Goal: Task Accomplishment & Management: Complete application form

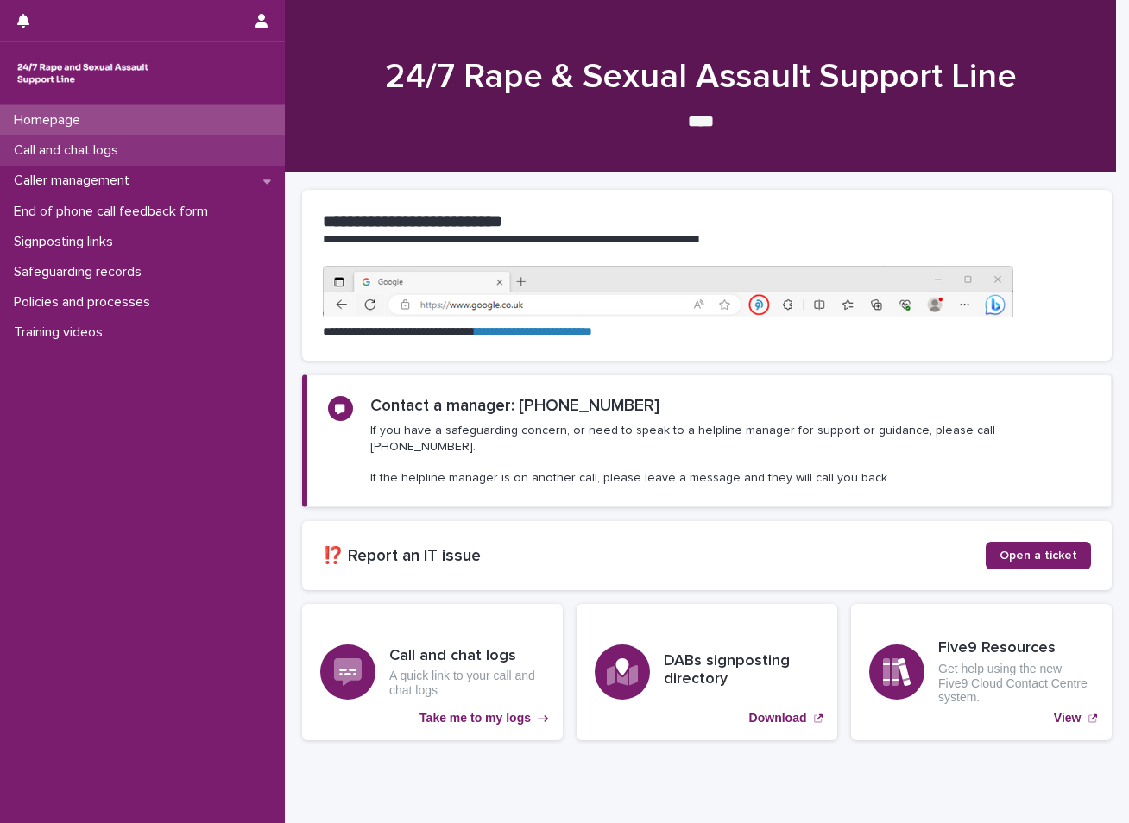
click at [107, 145] on p "Call and chat logs" at bounding box center [69, 150] width 125 height 16
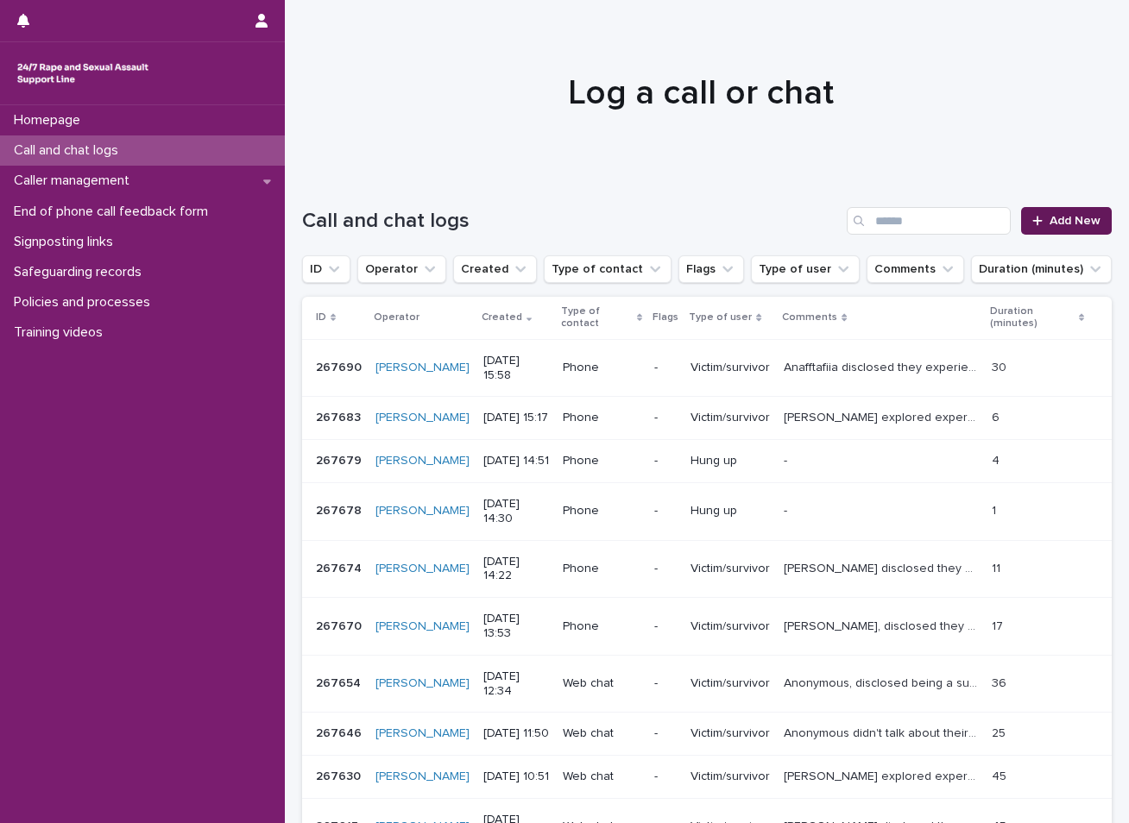
click at [1054, 220] on span "Add New" at bounding box center [1074, 221] width 51 height 12
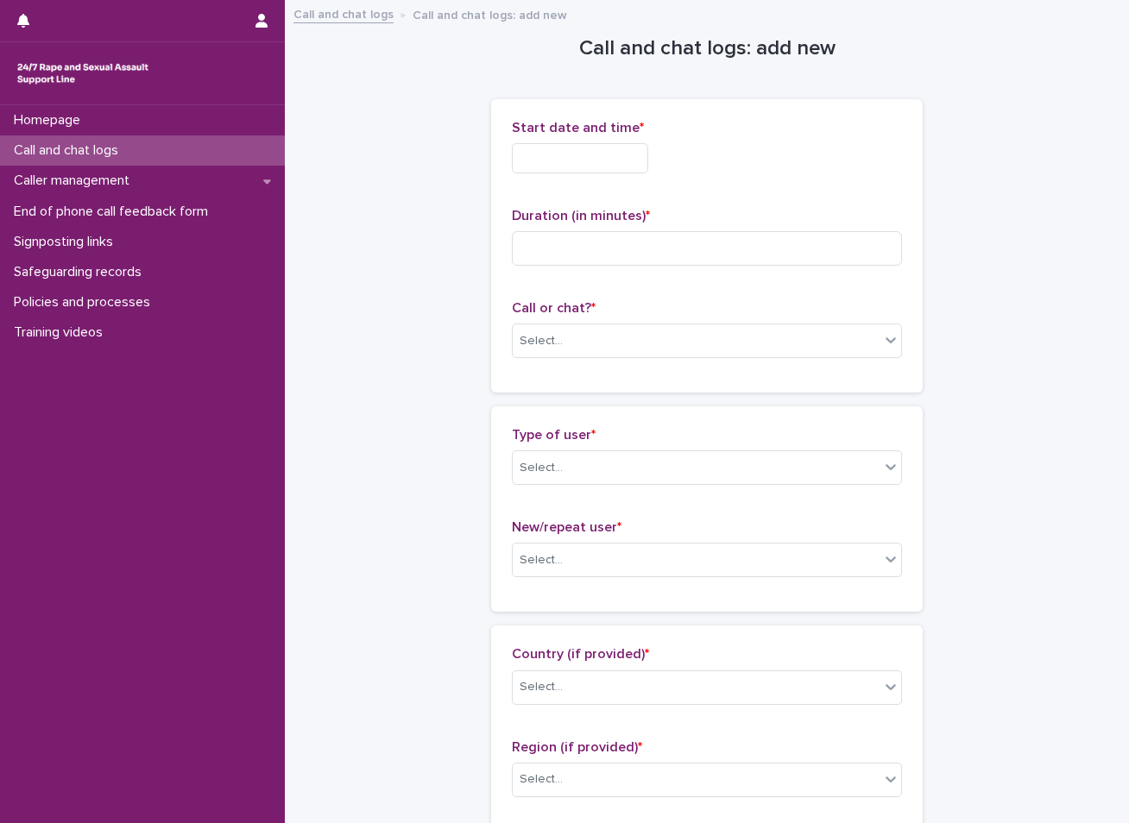
click at [608, 153] on input "text" at bounding box center [580, 158] width 136 height 30
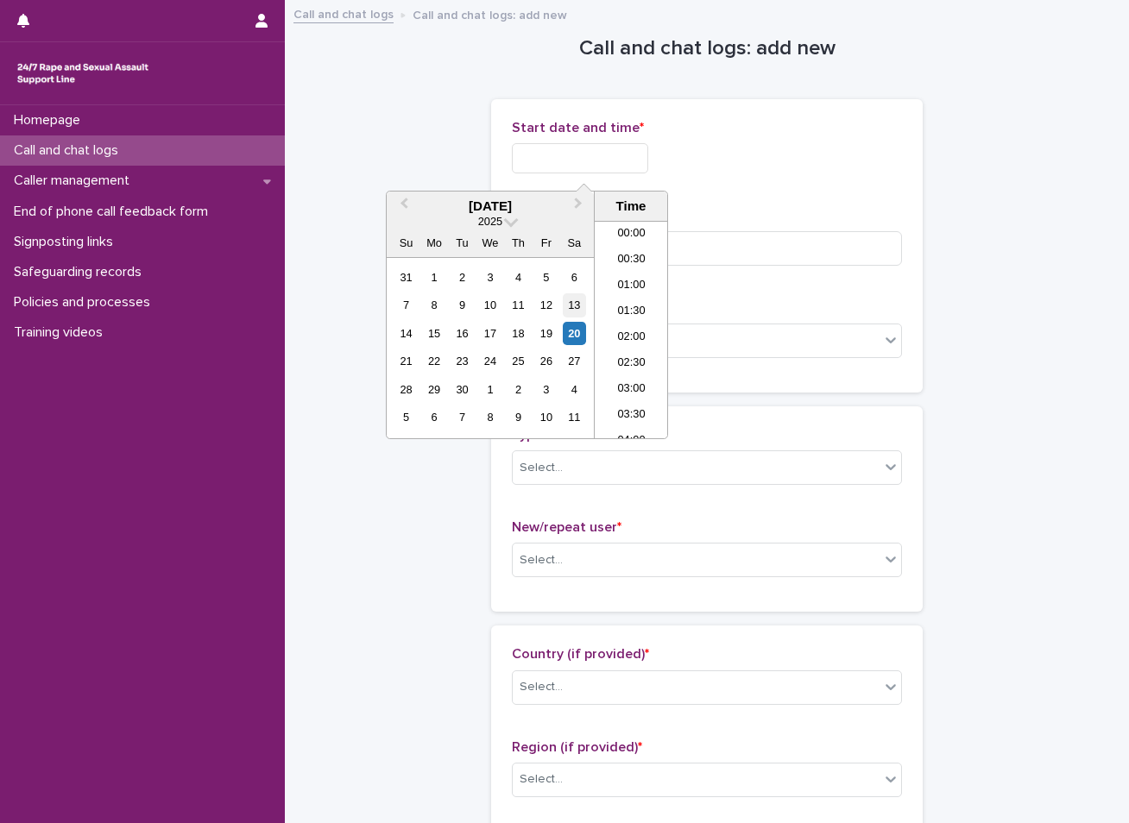
scroll to position [345, 0]
click at [573, 328] on div "20" at bounding box center [574, 333] width 23 height 23
click at [641, 334] on li "08:30" at bounding box center [631, 330] width 73 height 26
click at [618, 151] on input "**********" at bounding box center [580, 158] width 136 height 30
type input "**********"
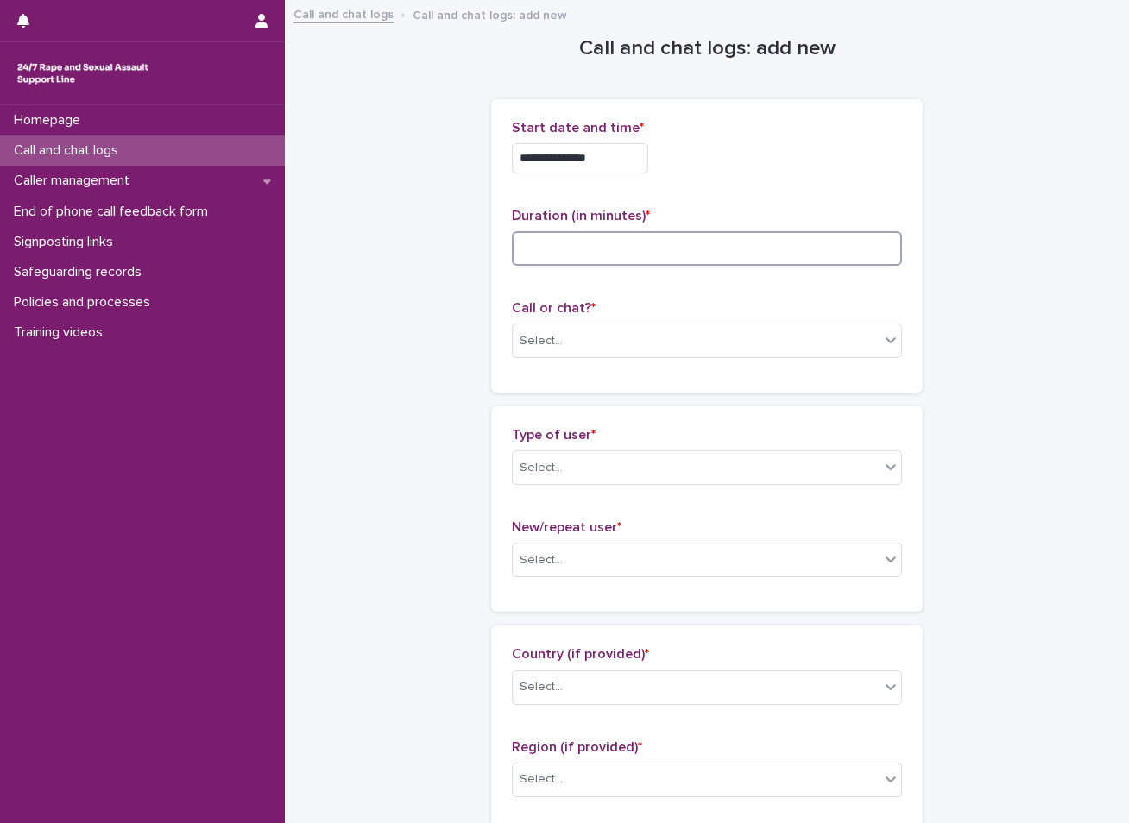
click at [576, 243] on input at bounding box center [707, 248] width 390 height 35
type input "*"
click at [625, 345] on div "Select..." at bounding box center [696, 341] width 367 height 28
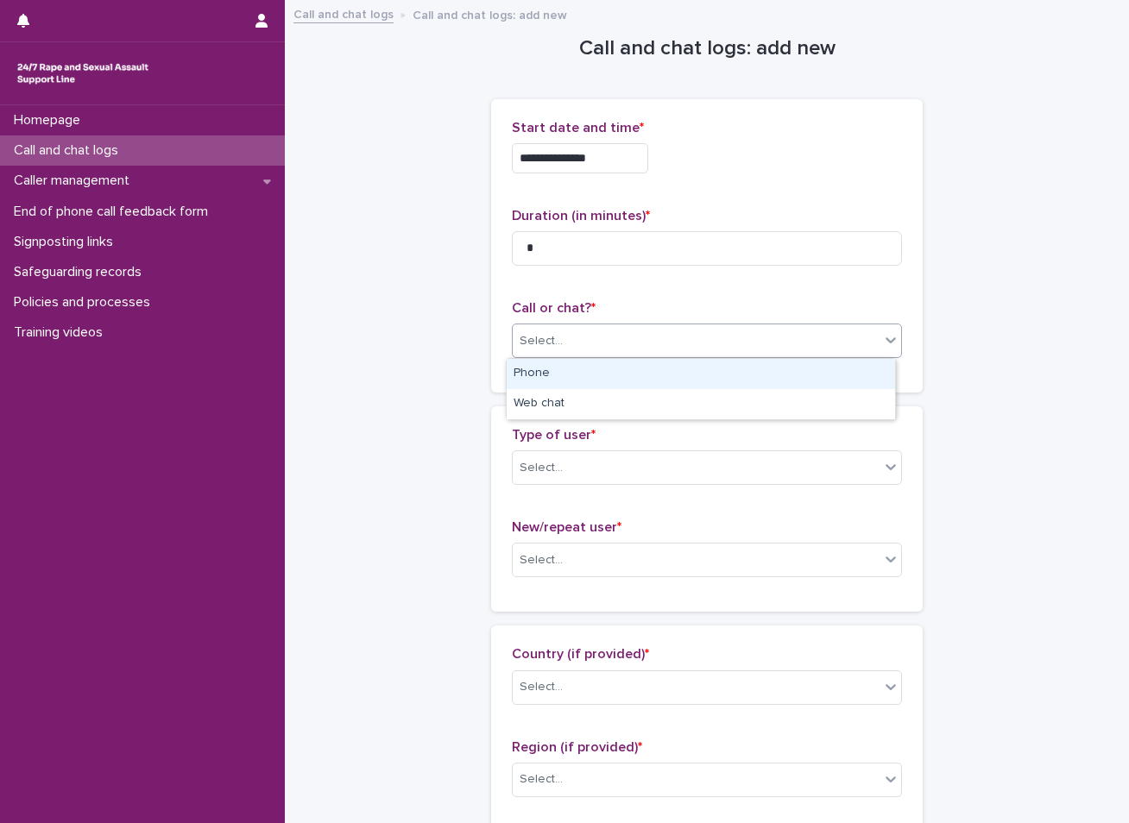
click at [577, 380] on div "Phone" at bounding box center [701, 374] width 388 height 30
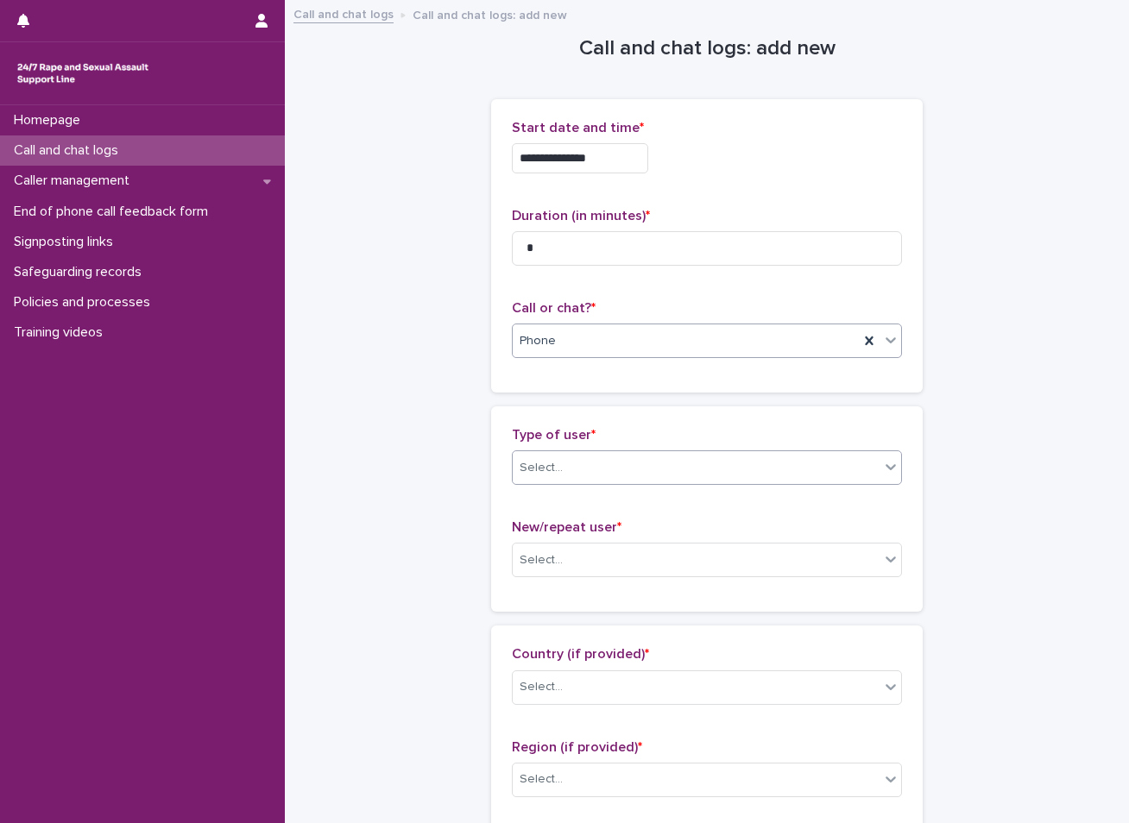
click at [547, 463] on div "Select..." at bounding box center [540, 468] width 43 height 18
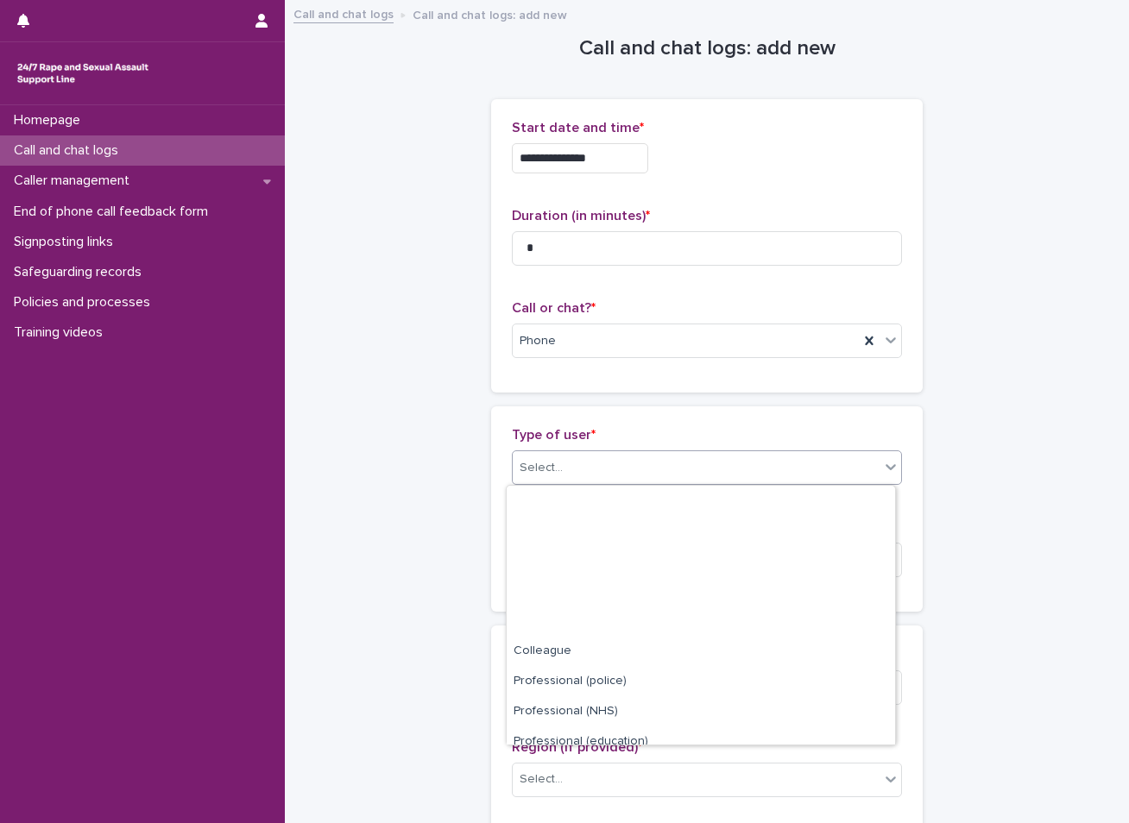
scroll to position [194, 0]
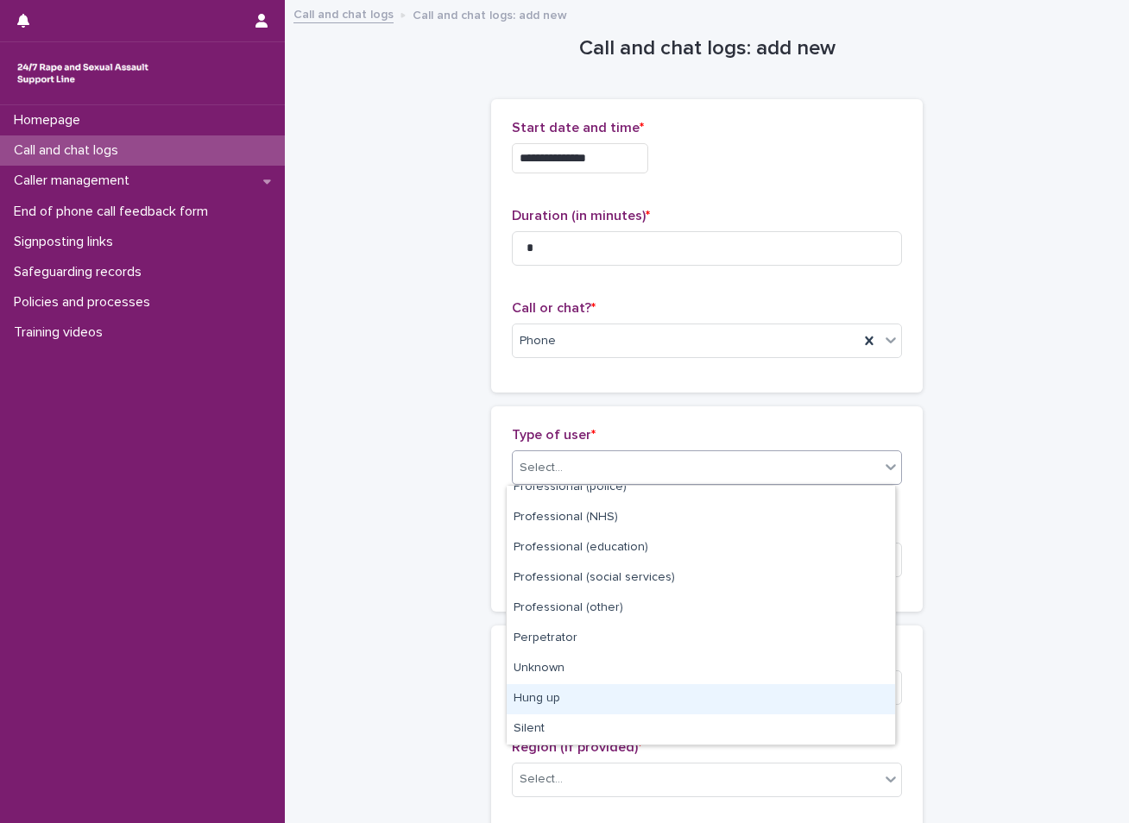
click at [582, 698] on div "Hung up" at bounding box center [701, 699] width 388 height 30
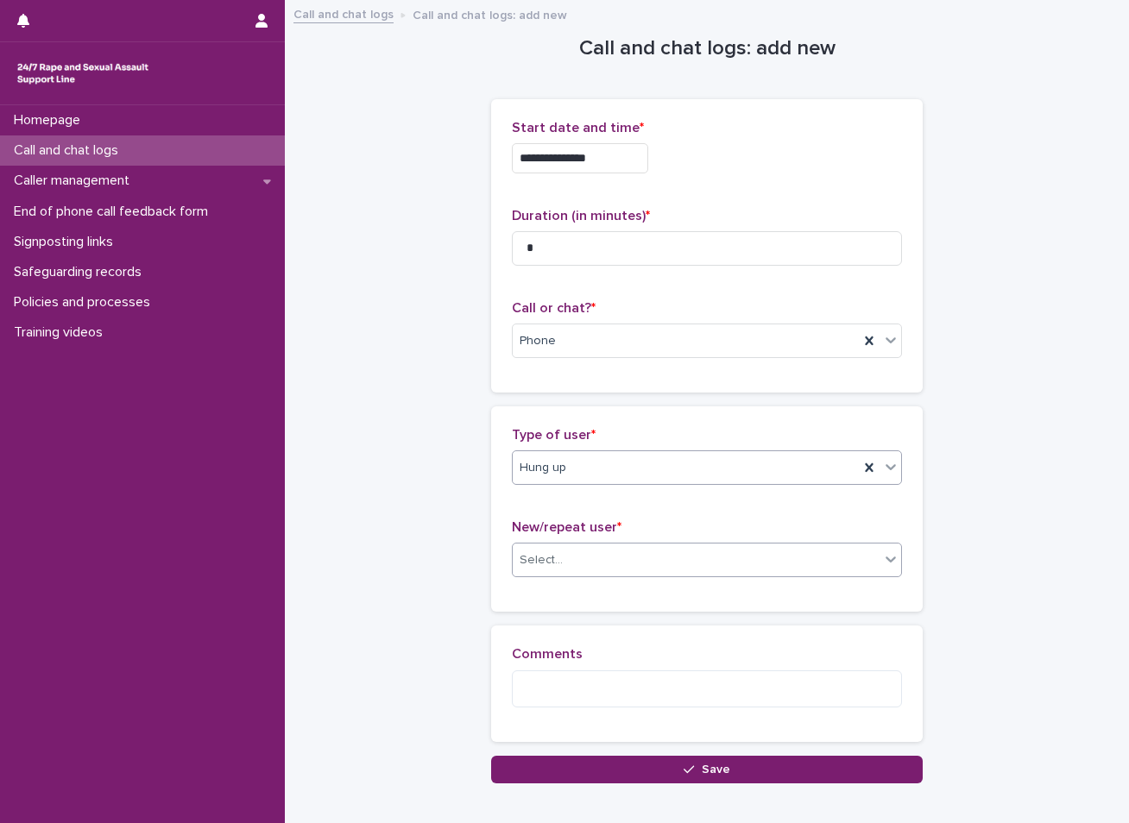
click at [575, 562] on div "Select..." at bounding box center [696, 560] width 367 height 28
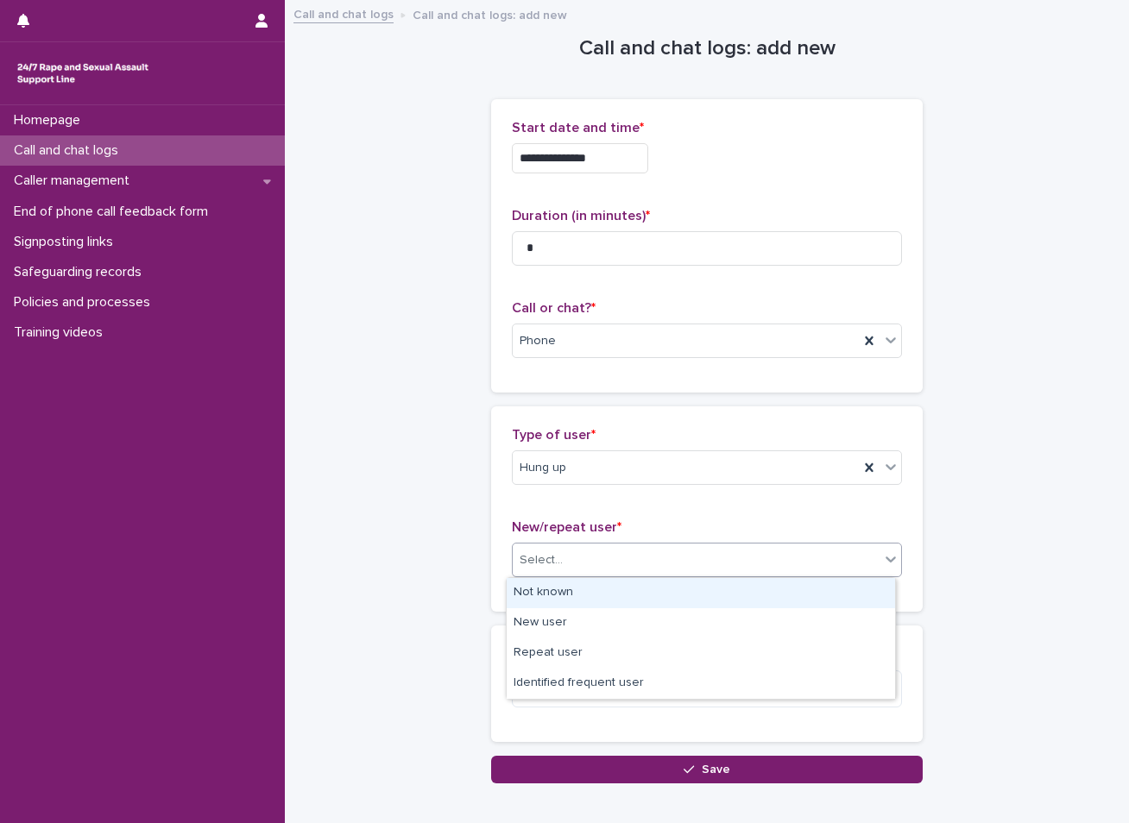
click at [551, 589] on div "Not known" at bounding box center [701, 593] width 388 height 30
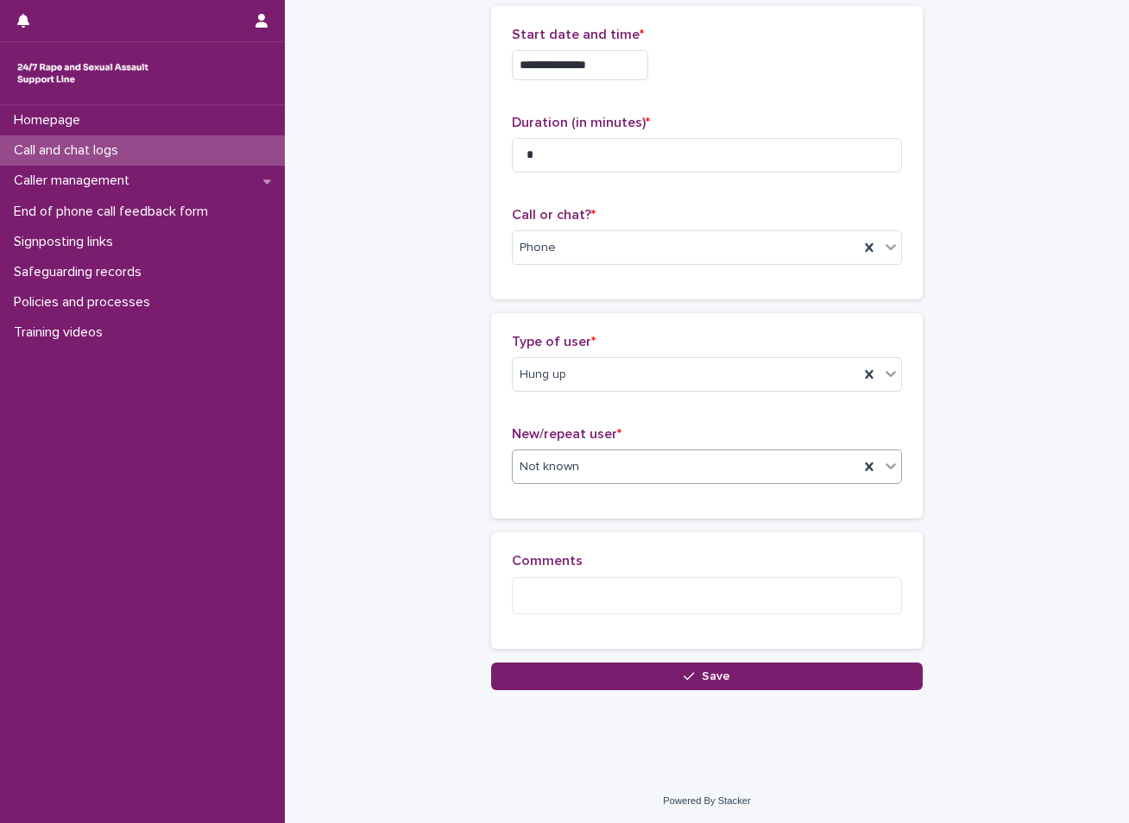
scroll to position [95, 0]
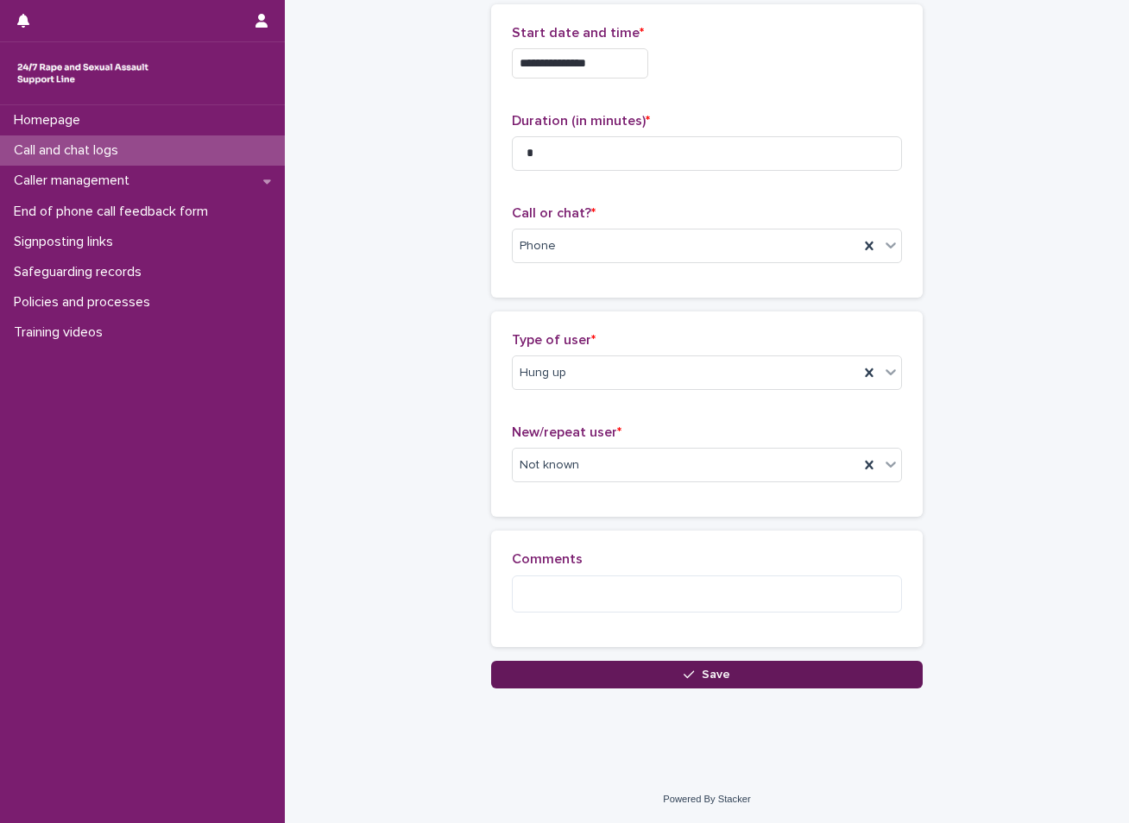
click at [567, 683] on button "Save" at bounding box center [706, 675] width 431 height 28
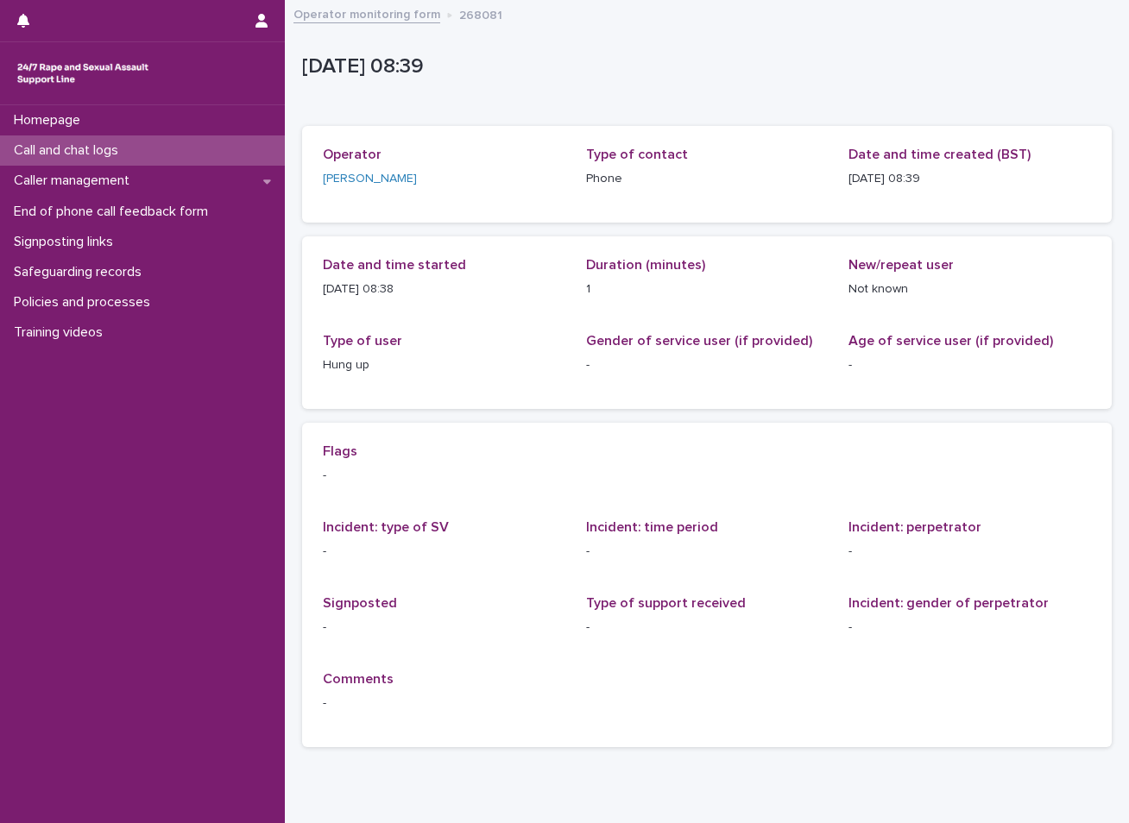
click at [65, 153] on p "Call and chat logs" at bounding box center [69, 150] width 125 height 16
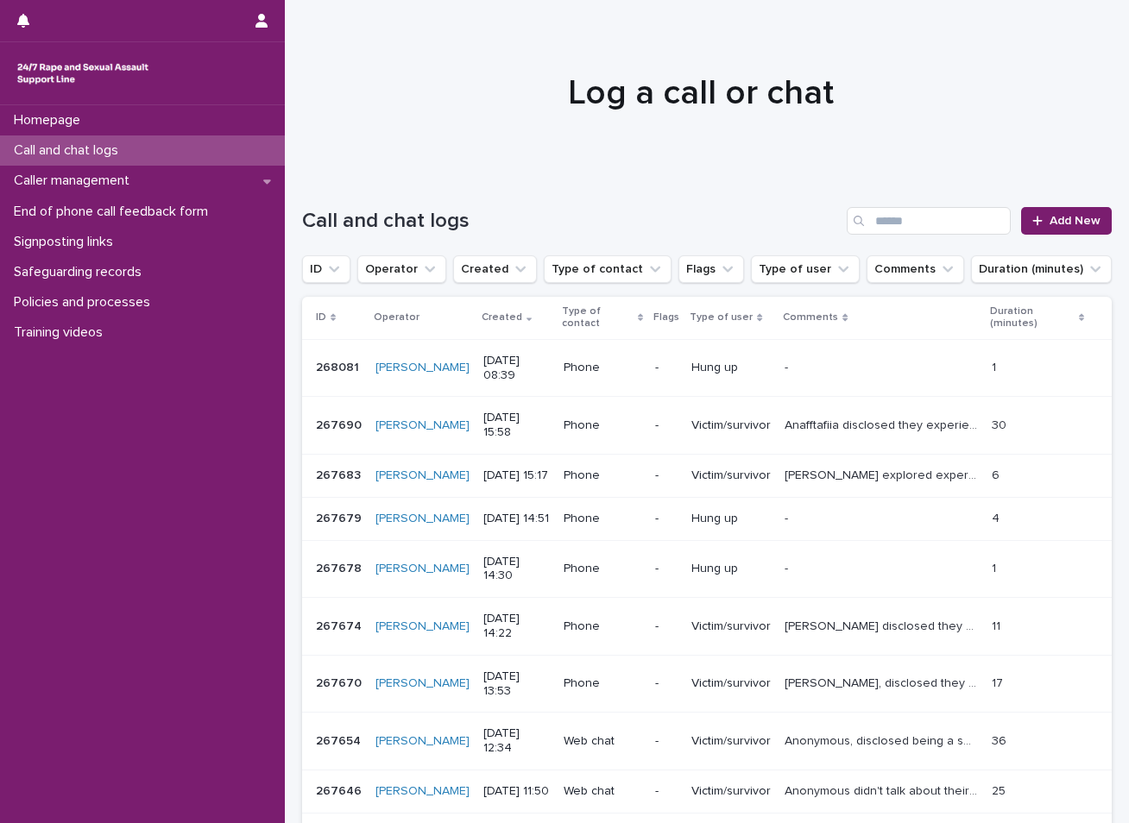
click at [159, 156] on div "Call and chat logs" at bounding box center [142, 150] width 285 height 30
click at [1062, 218] on span "Add New" at bounding box center [1074, 221] width 51 height 12
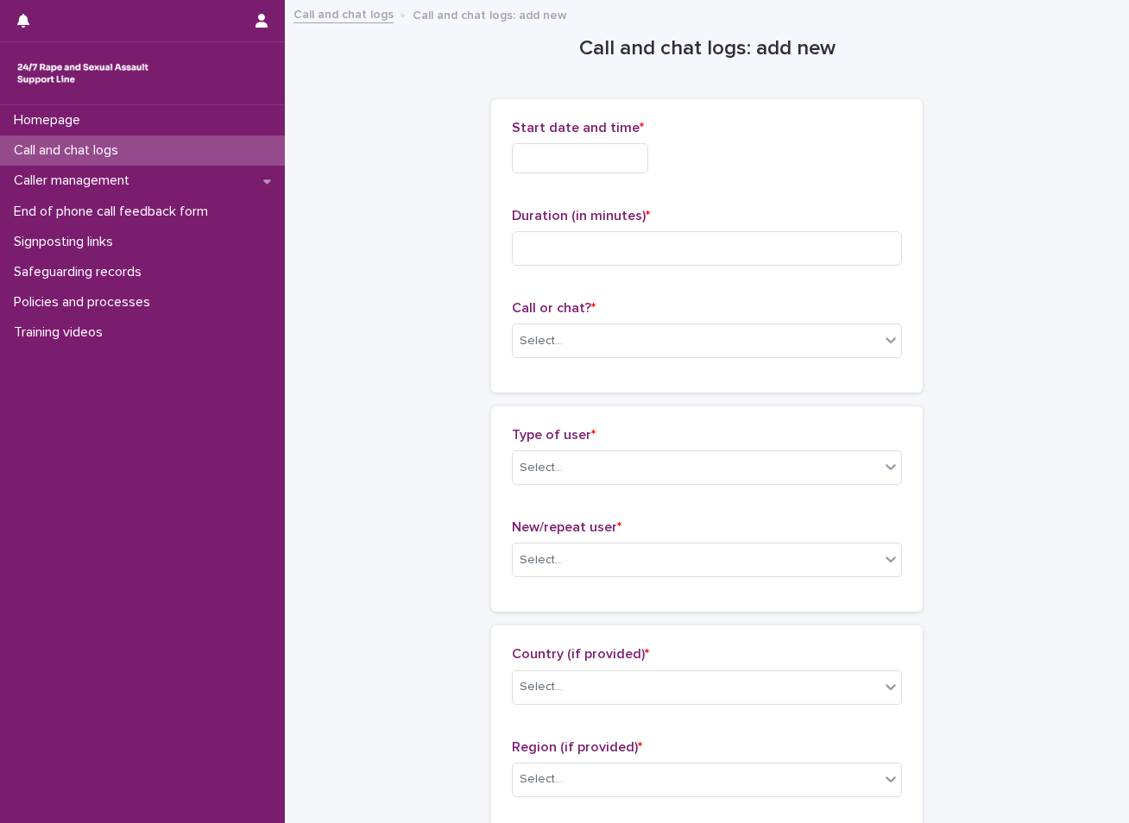
click at [582, 154] on input "text" at bounding box center [580, 158] width 136 height 30
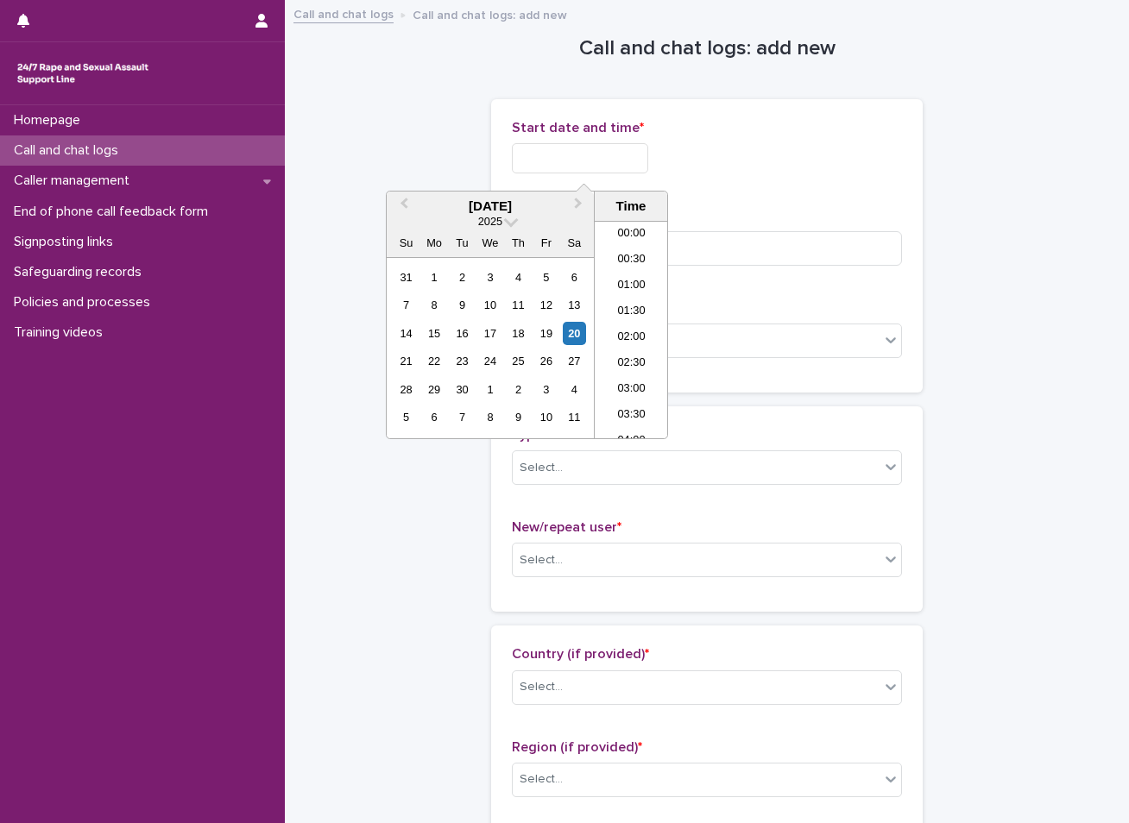
scroll to position [345, 0]
click at [574, 331] on div "20" at bounding box center [574, 333] width 23 height 23
click at [624, 324] on li "08:30" at bounding box center [631, 330] width 73 height 26
click at [614, 155] on input "**********" at bounding box center [580, 158] width 136 height 30
type input "**********"
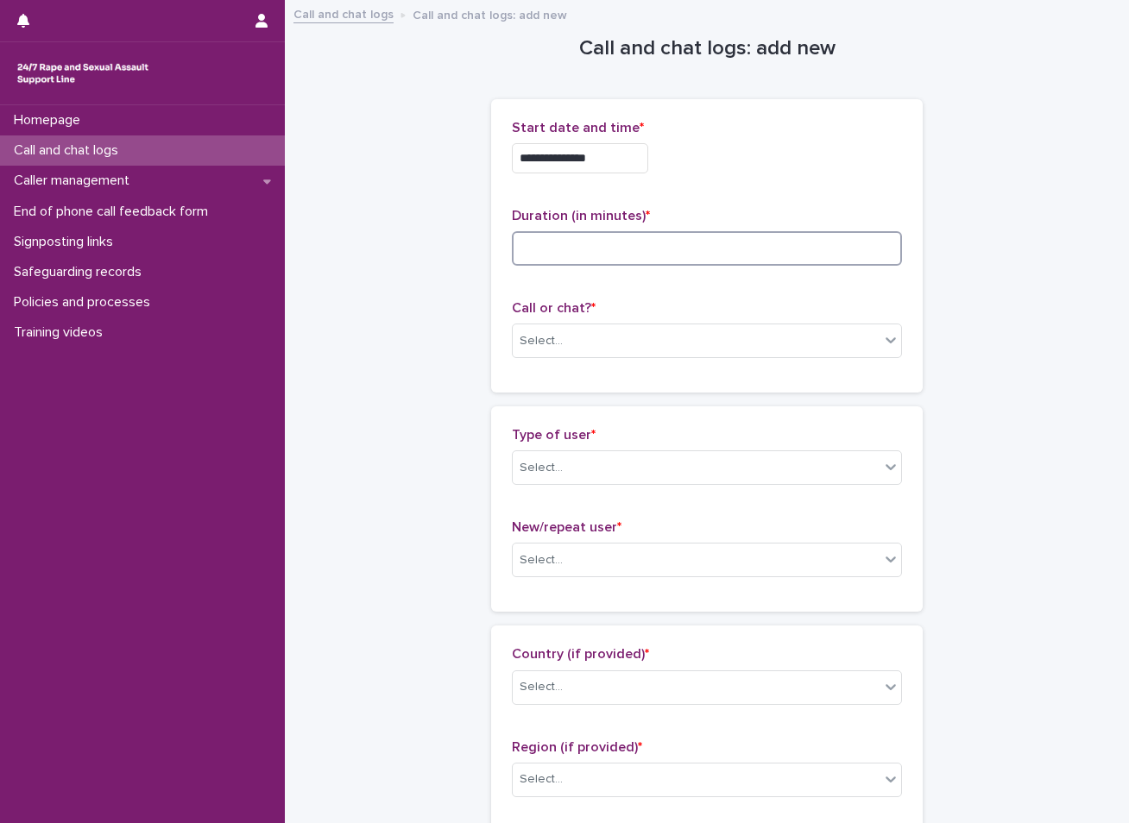
click at [564, 248] on input at bounding box center [707, 248] width 390 height 35
type input "*"
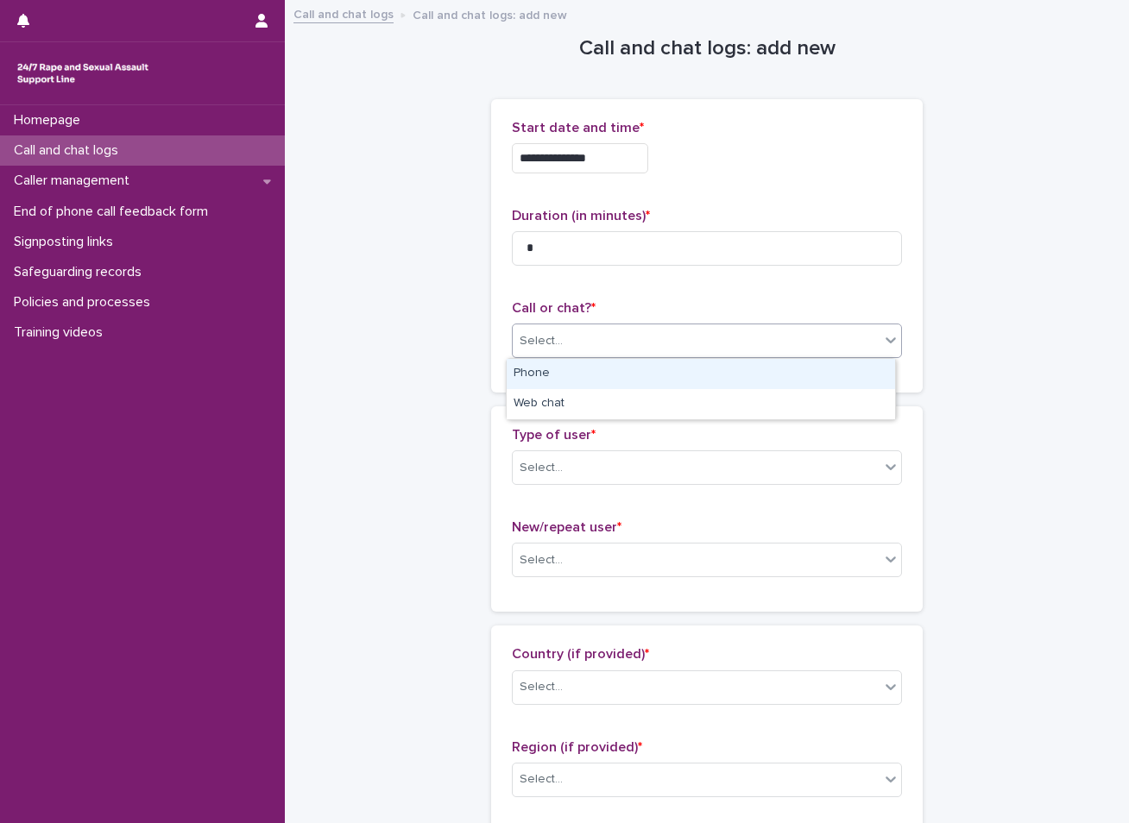
click at [563, 346] on div "Select..." at bounding box center [696, 341] width 367 height 28
click at [550, 379] on div "Phone" at bounding box center [701, 374] width 388 height 30
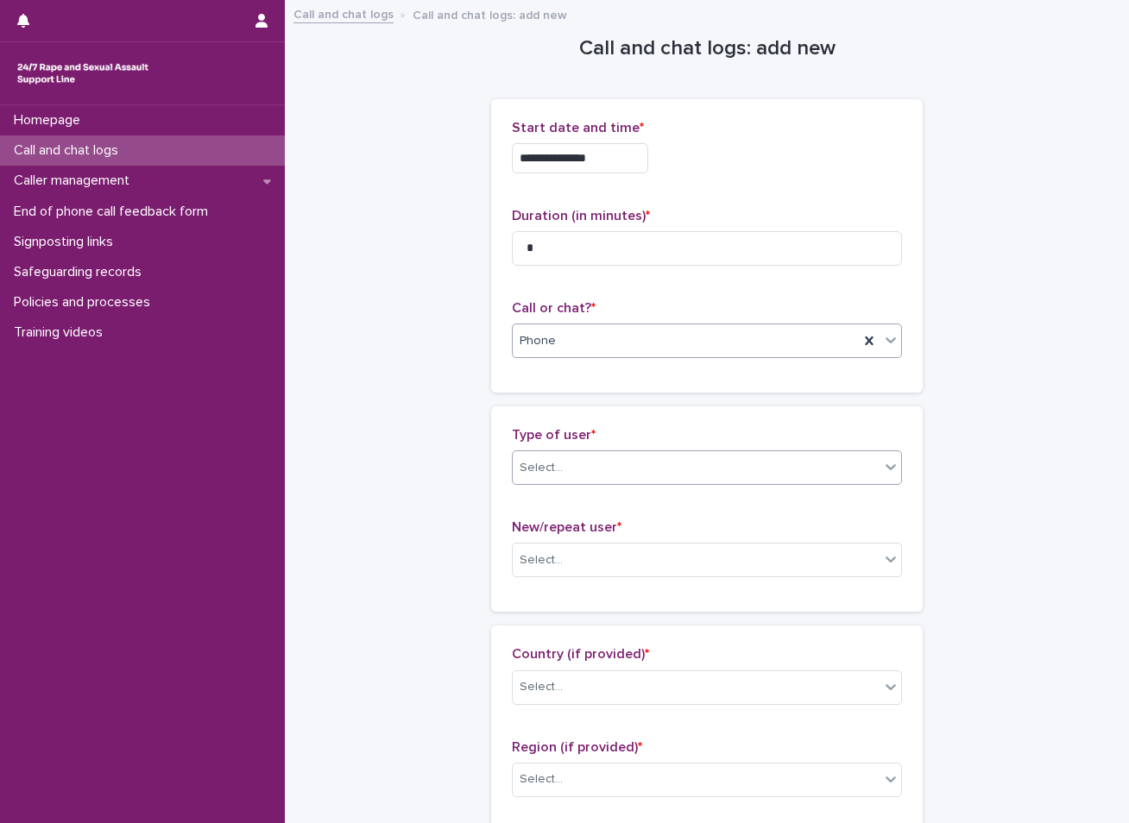
click at [589, 457] on div "Select..." at bounding box center [696, 468] width 367 height 28
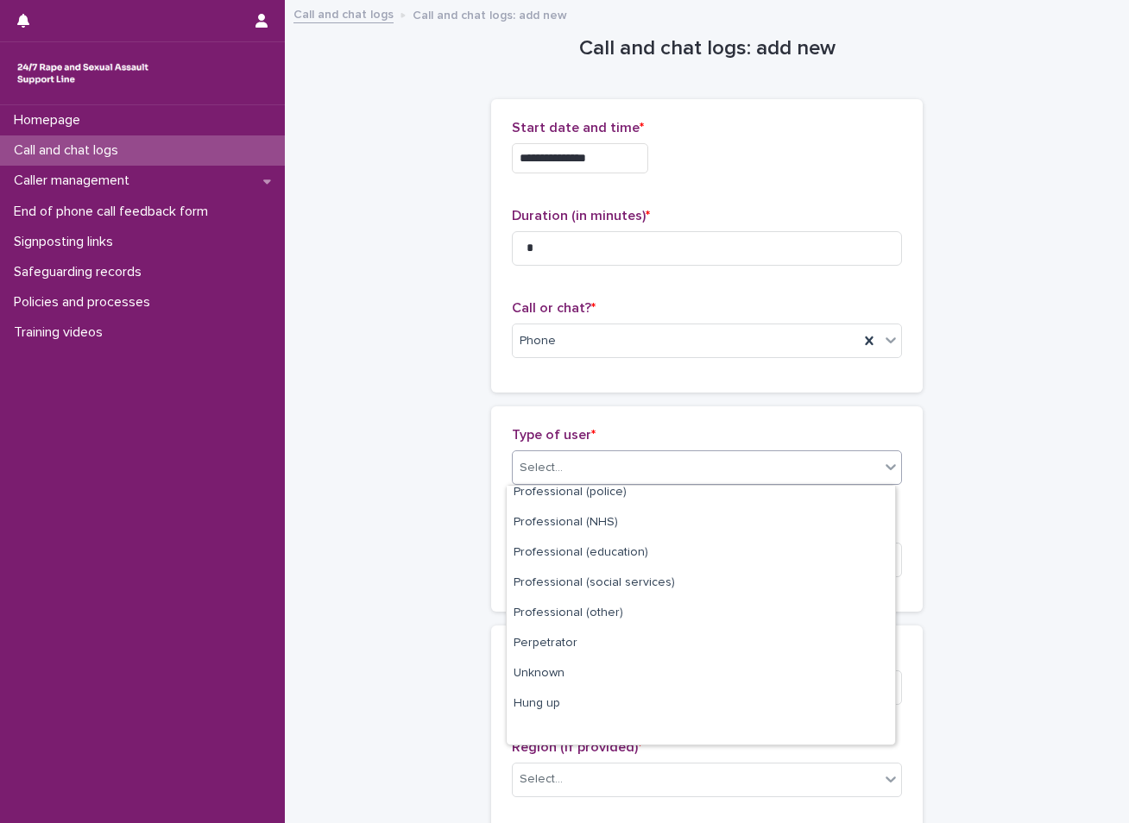
scroll to position [194, 0]
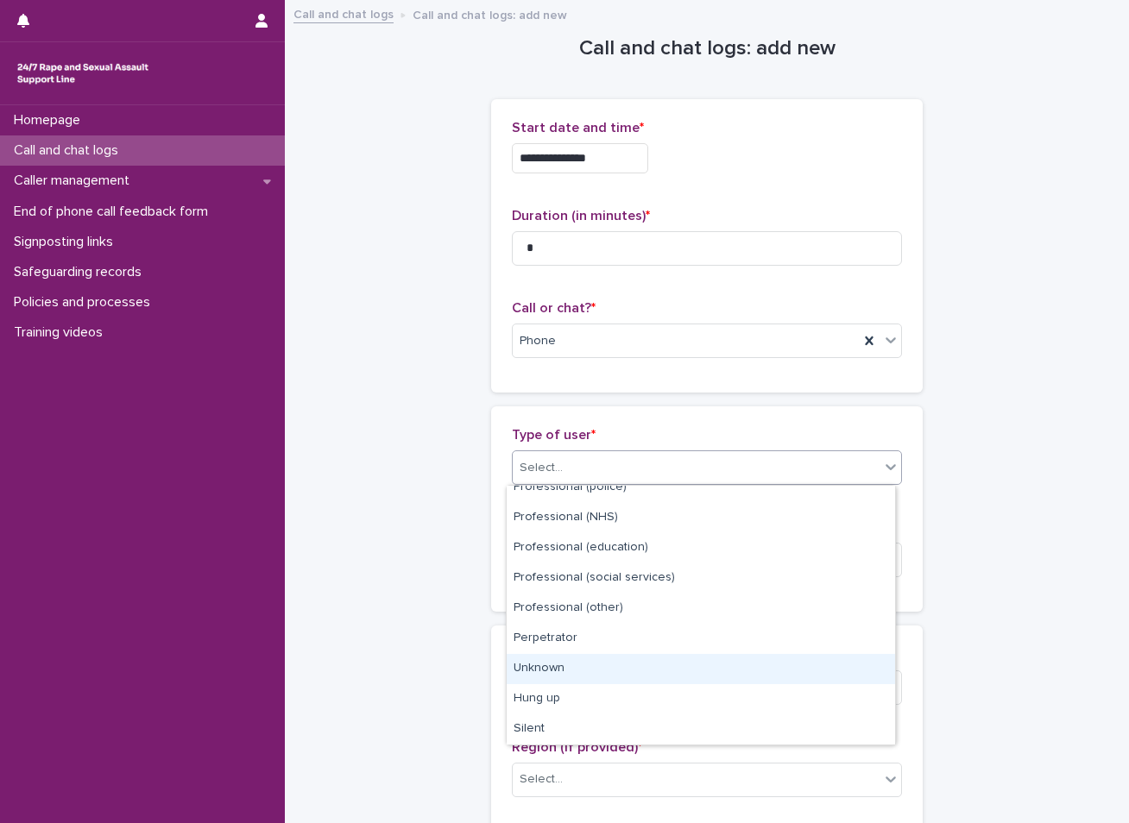
click at [545, 666] on div "Unknown" at bounding box center [701, 669] width 388 height 30
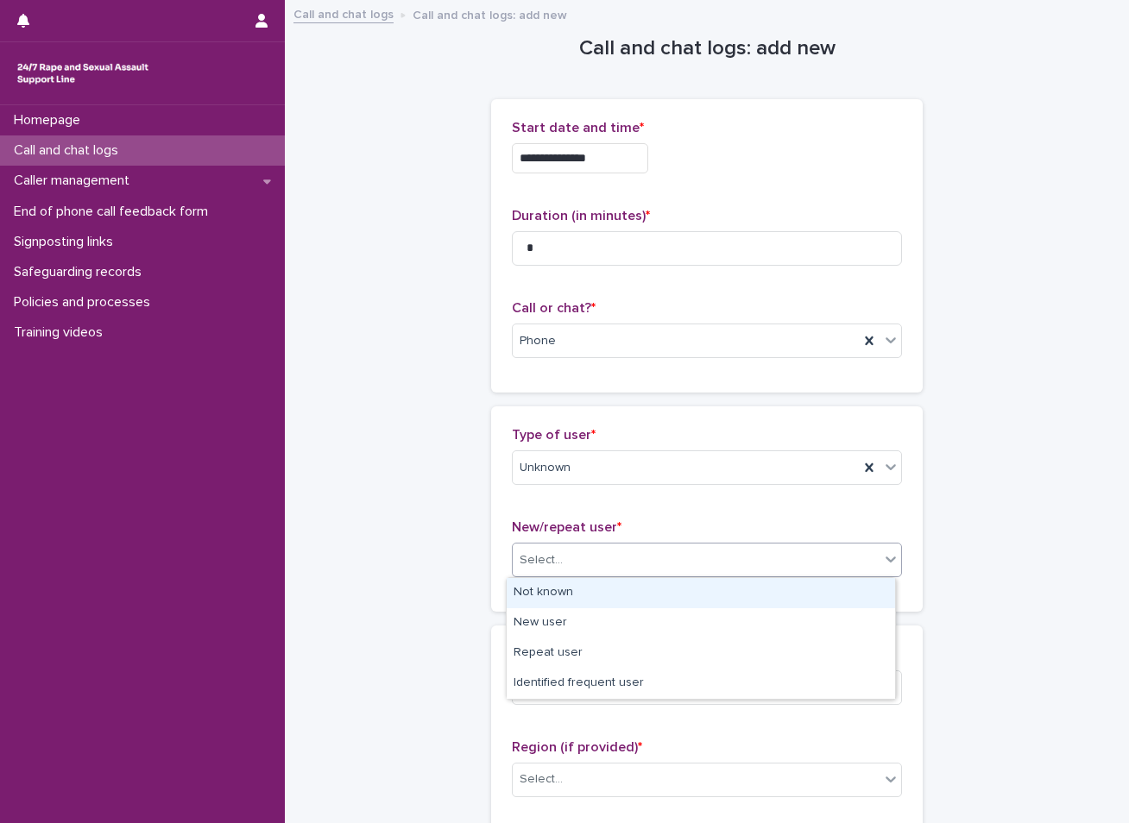
click at [551, 563] on div "Select..." at bounding box center [540, 560] width 43 height 18
click at [542, 596] on div "Not known" at bounding box center [701, 593] width 388 height 30
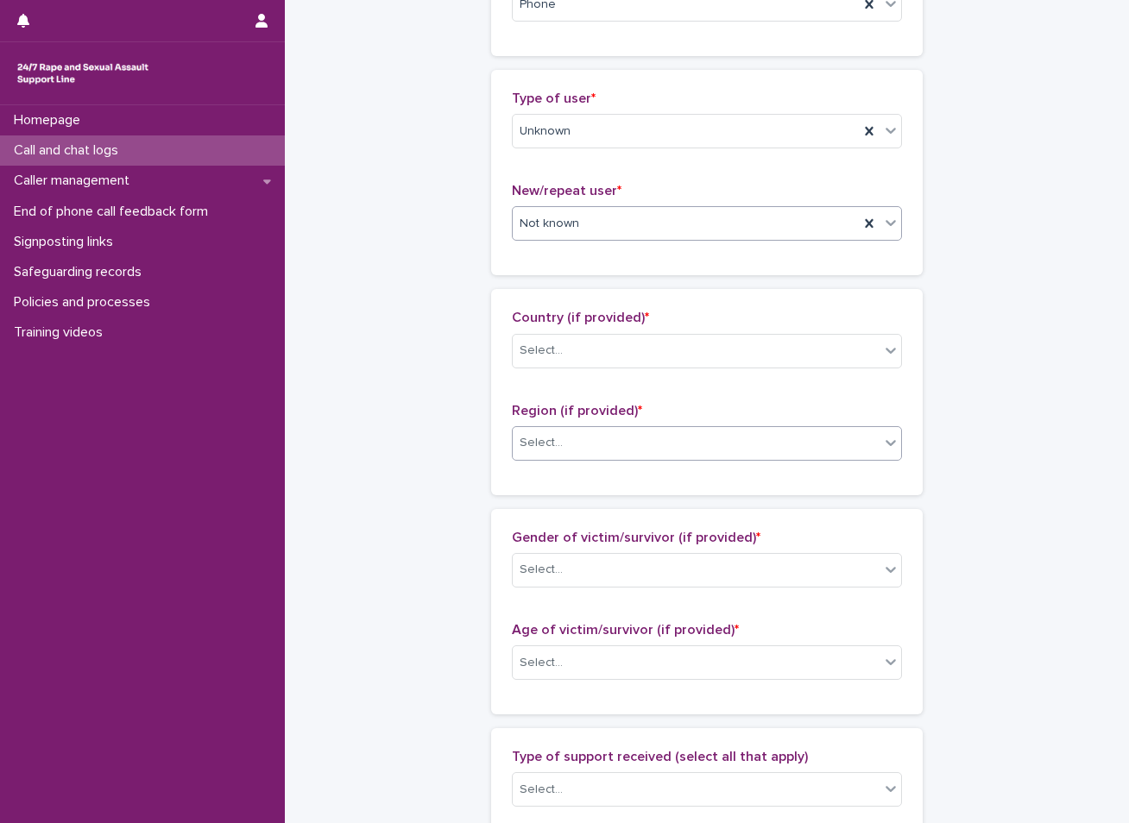
scroll to position [345, 0]
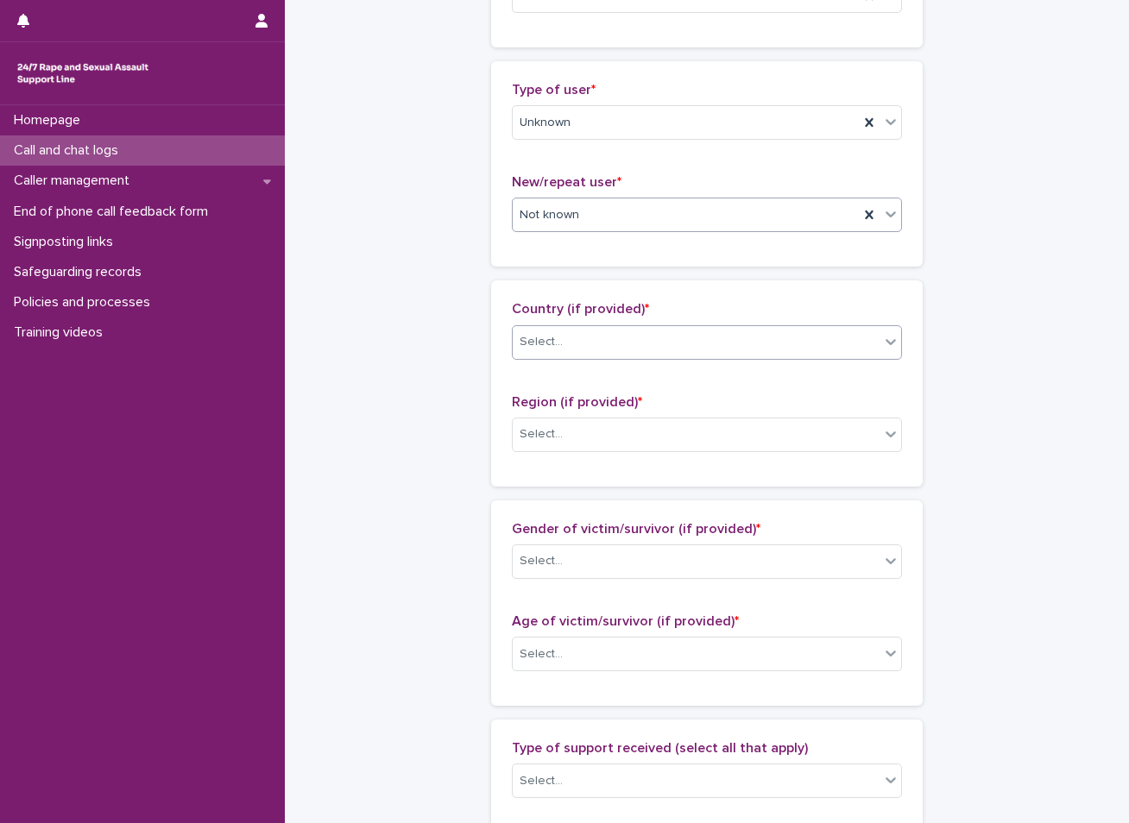
click at [610, 351] on div "Select..." at bounding box center [696, 342] width 367 height 28
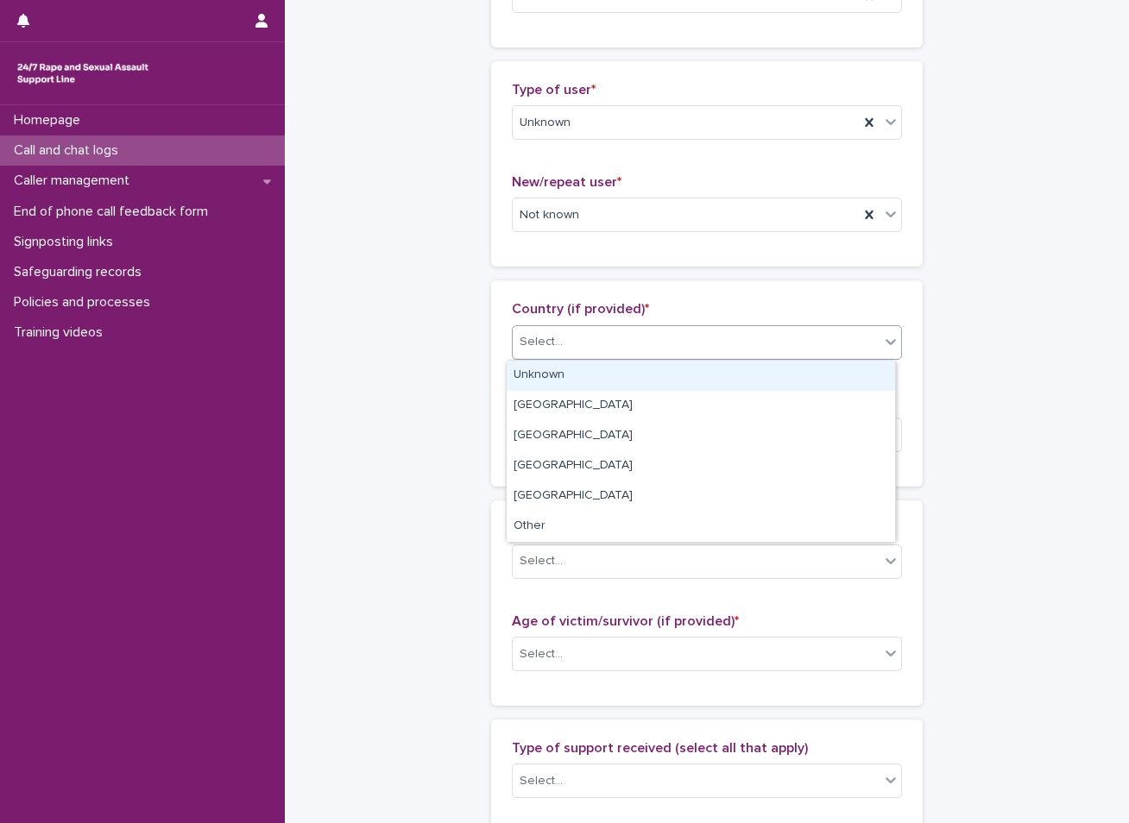
click at [584, 377] on div "Unknown" at bounding box center [701, 376] width 388 height 30
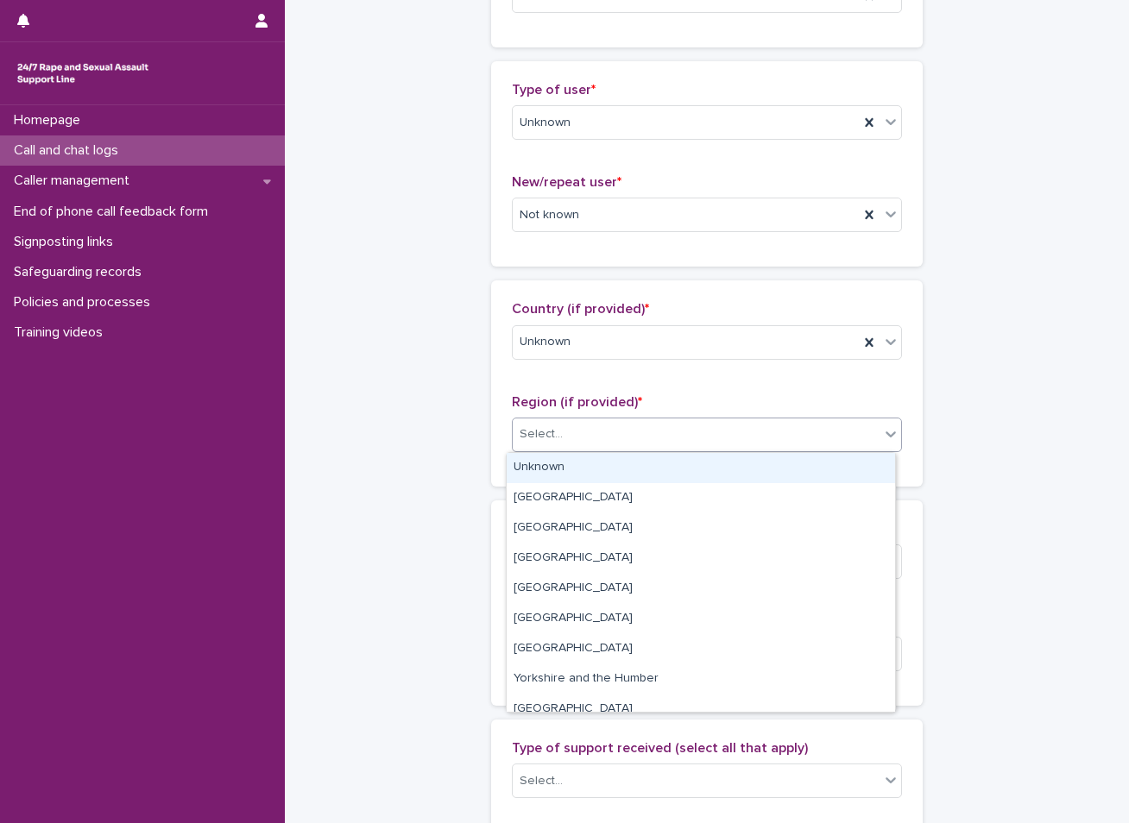
click at [535, 429] on div "Select..." at bounding box center [540, 434] width 43 height 18
click at [525, 470] on div "Unknown" at bounding box center [701, 468] width 388 height 30
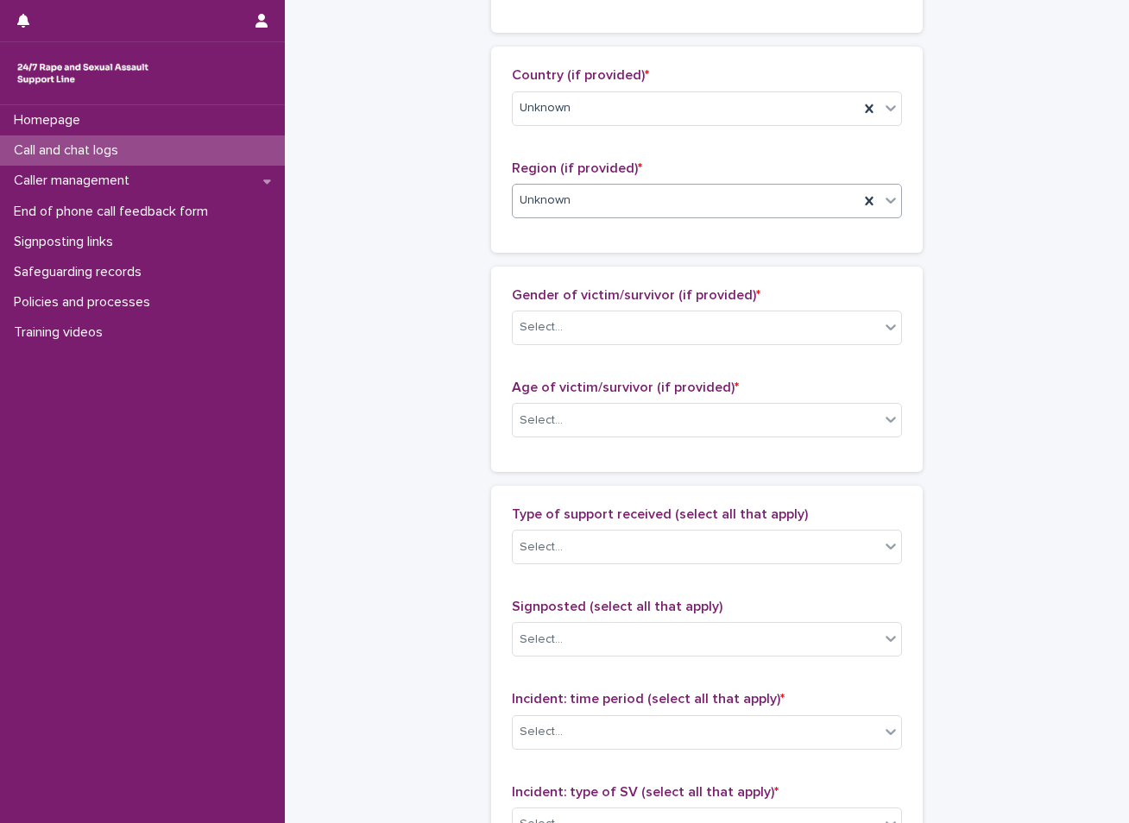
scroll to position [604, 0]
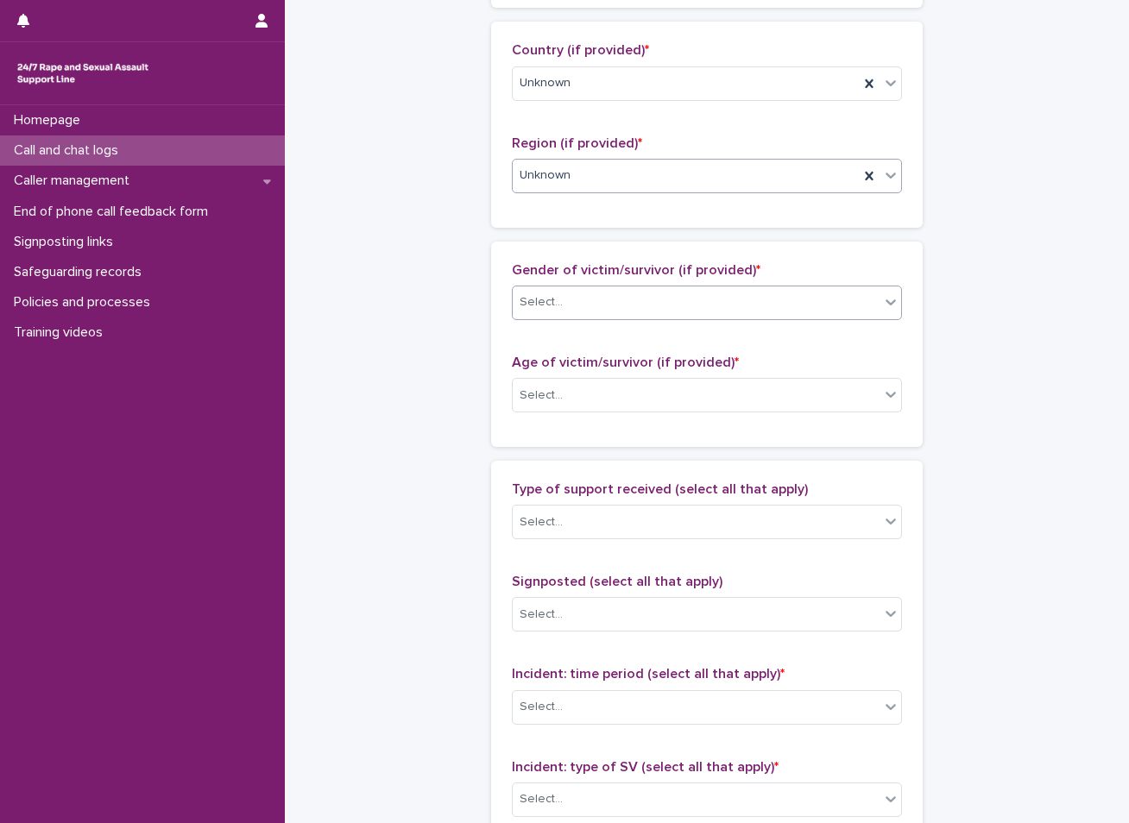
click at [626, 298] on div "Select..." at bounding box center [696, 302] width 367 height 28
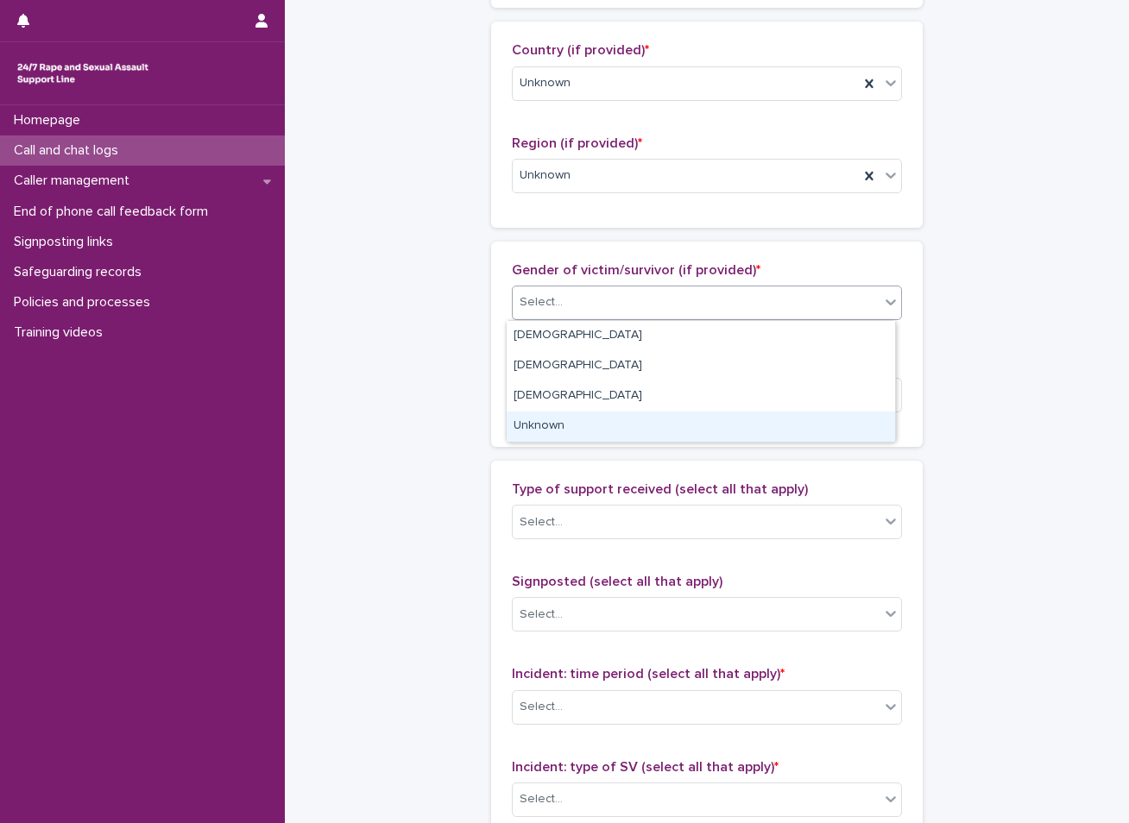
click at [533, 425] on div "Unknown" at bounding box center [701, 427] width 388 height 30
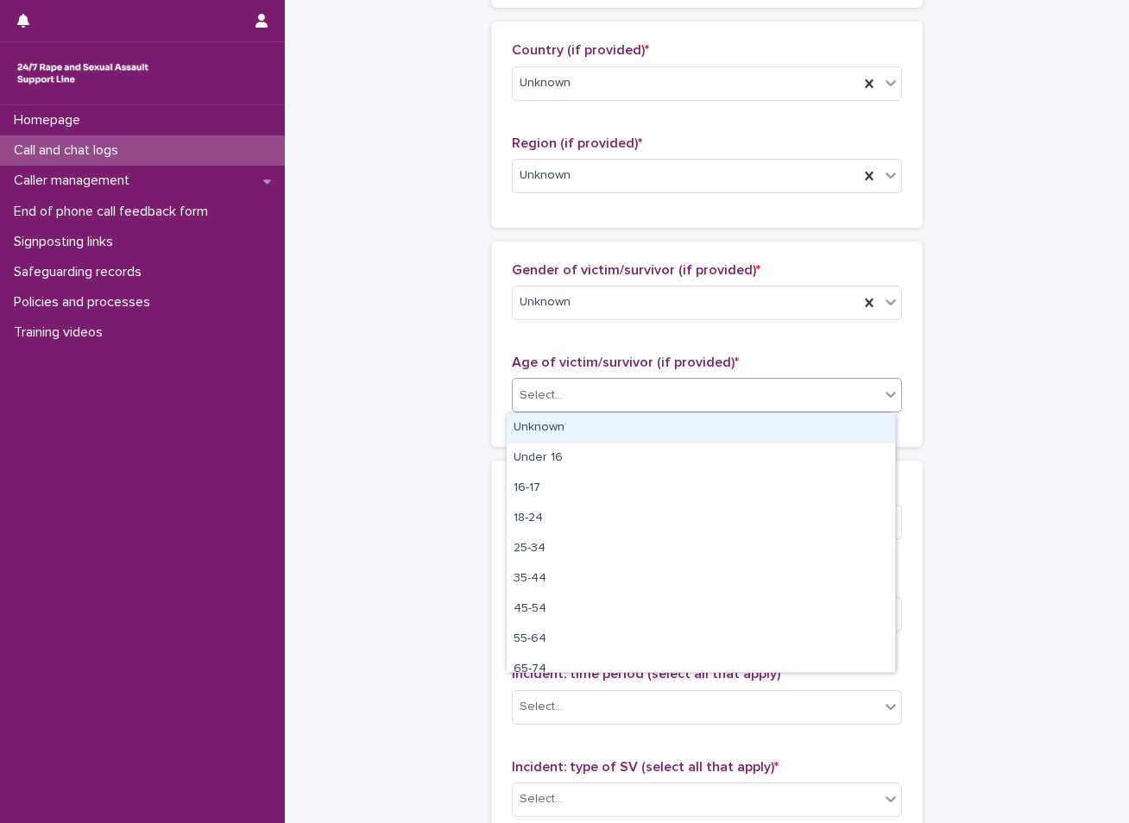
click at [544, 394] on div "Select..." at bounding box center [540, 396] width 43 height 18
click at [545, 425] on div "Unknown" at bounding box center [701, 428] width 388 height 30
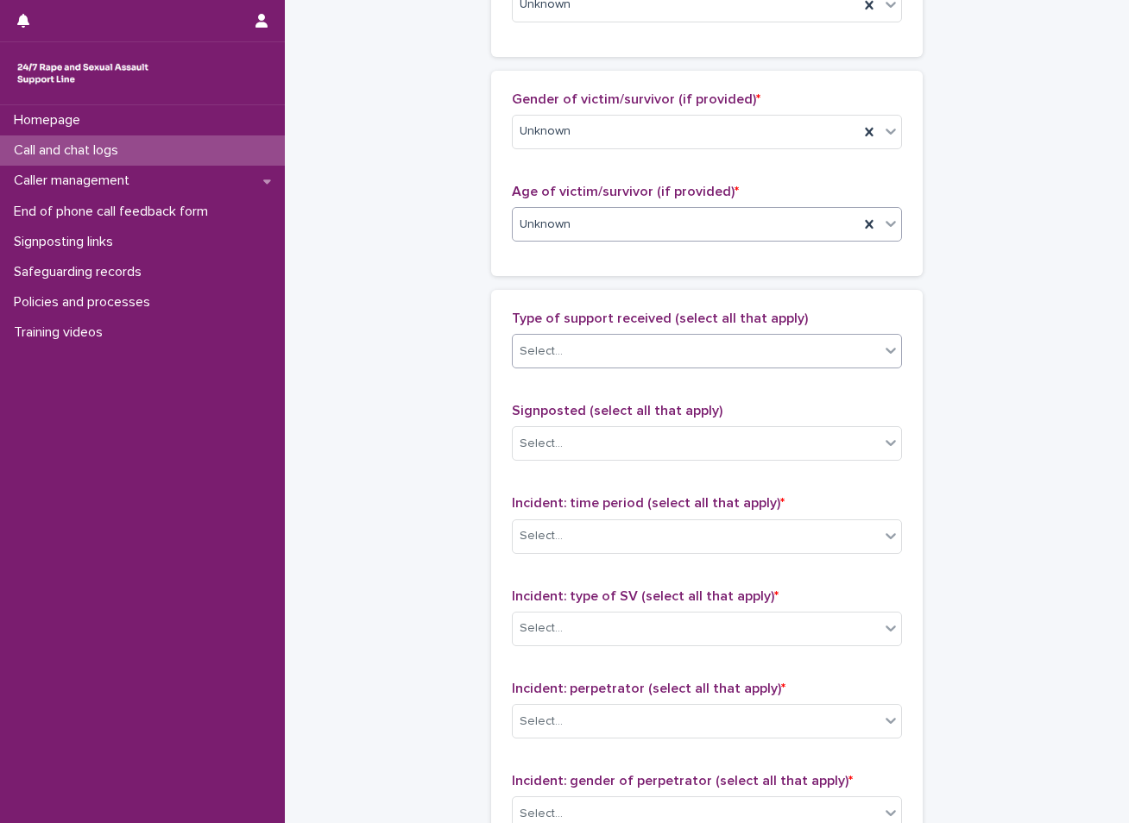
scroll to position [777, 0]
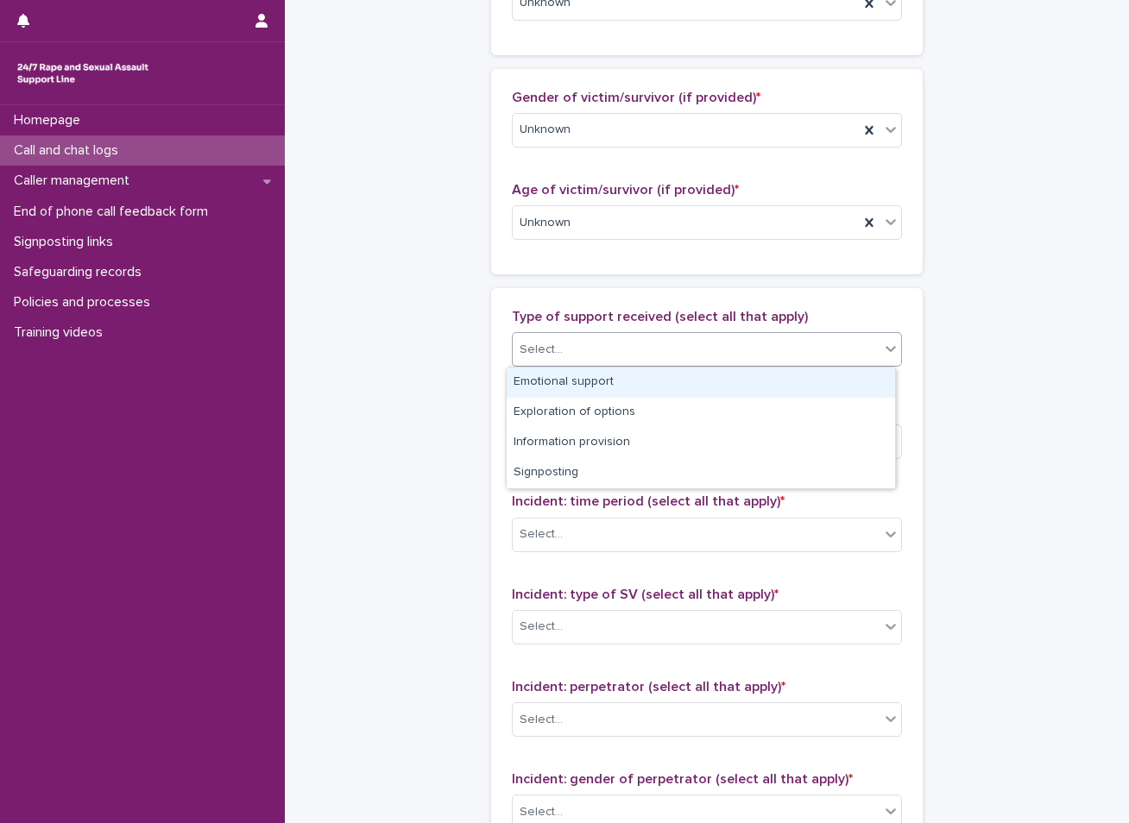
click at [614, 343] on div "Select..." at bounding box center [696, 350] width 367 height 28
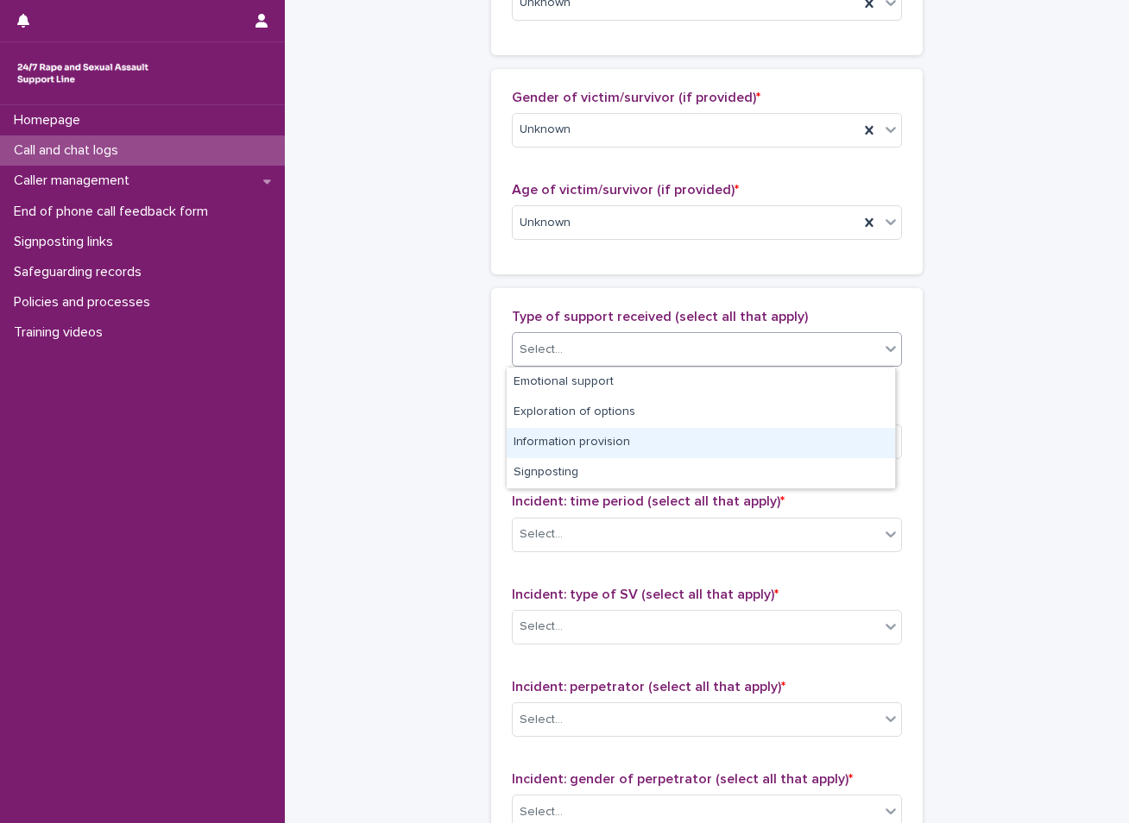
click at [428, 444] on div "**********" at bounding box center [706, 159] width 809 height 1868
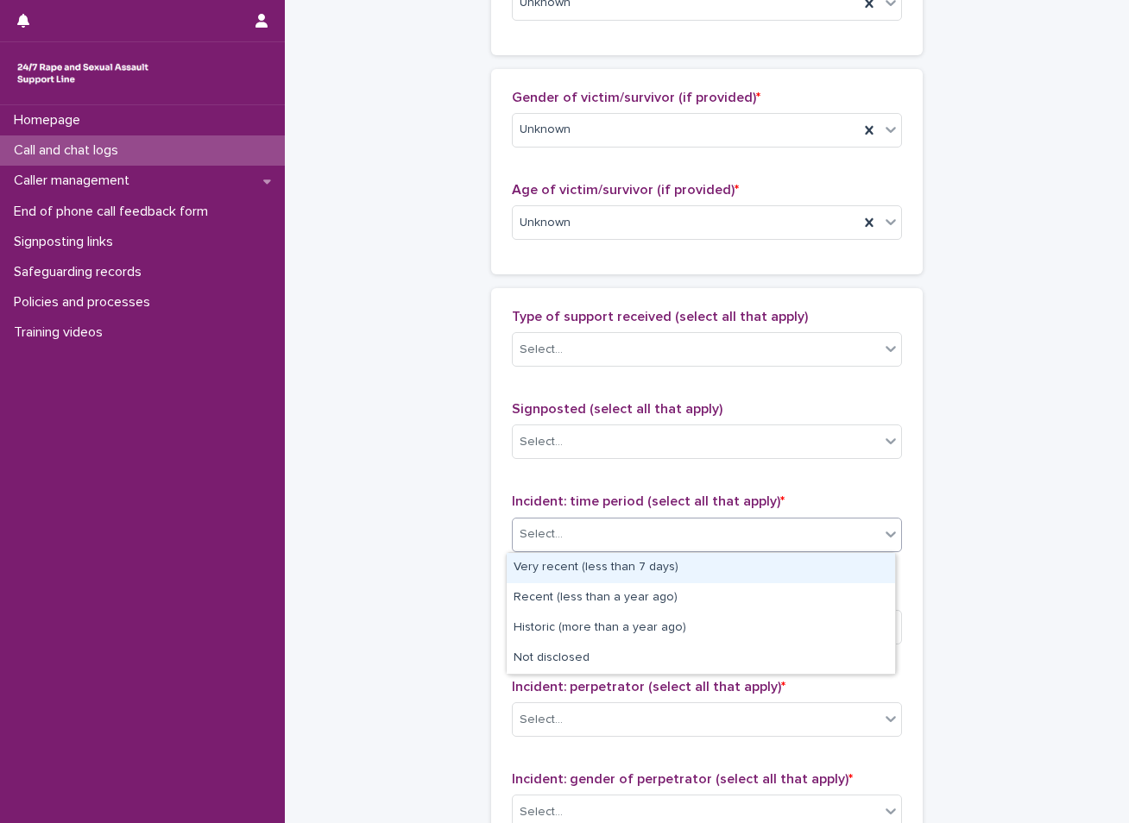
click at [542, 522] on div "Select..." at bounding box center [696, 534] width 367 height 28
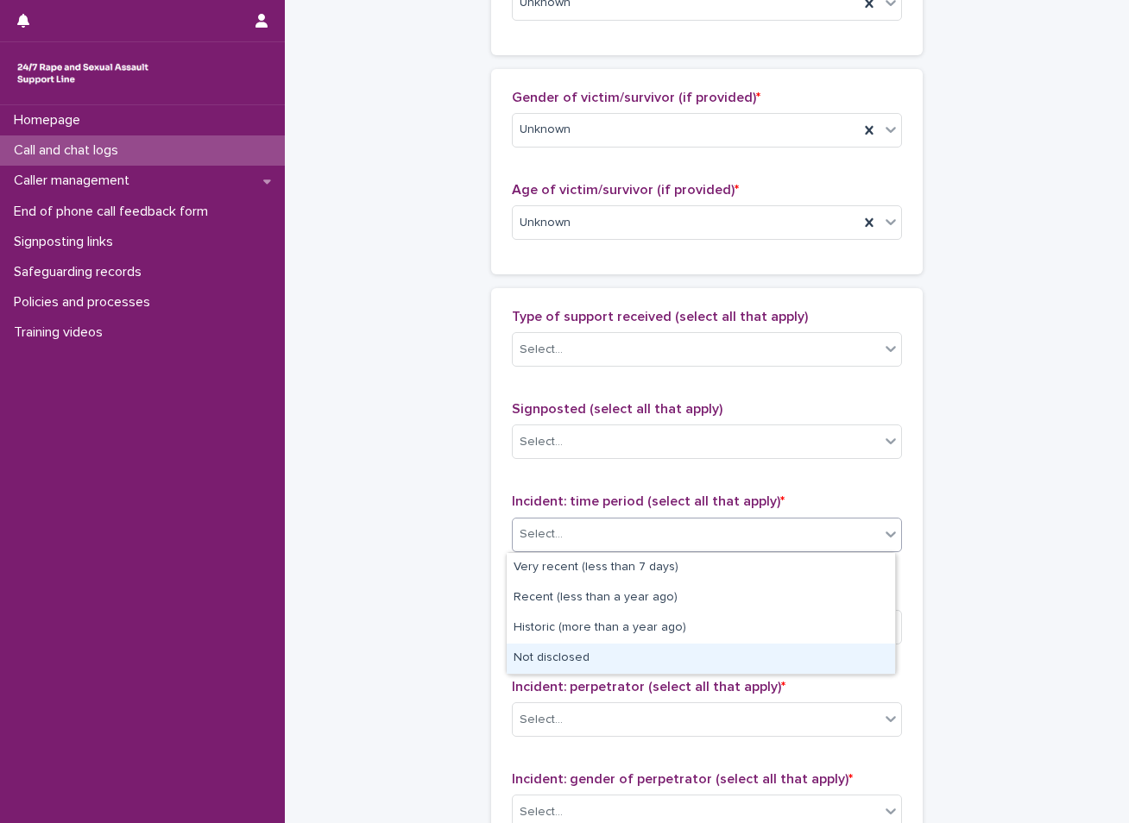
click at [542, 664] on div "Not disclosed" at bounding box center [701, 659] width 388 height 30
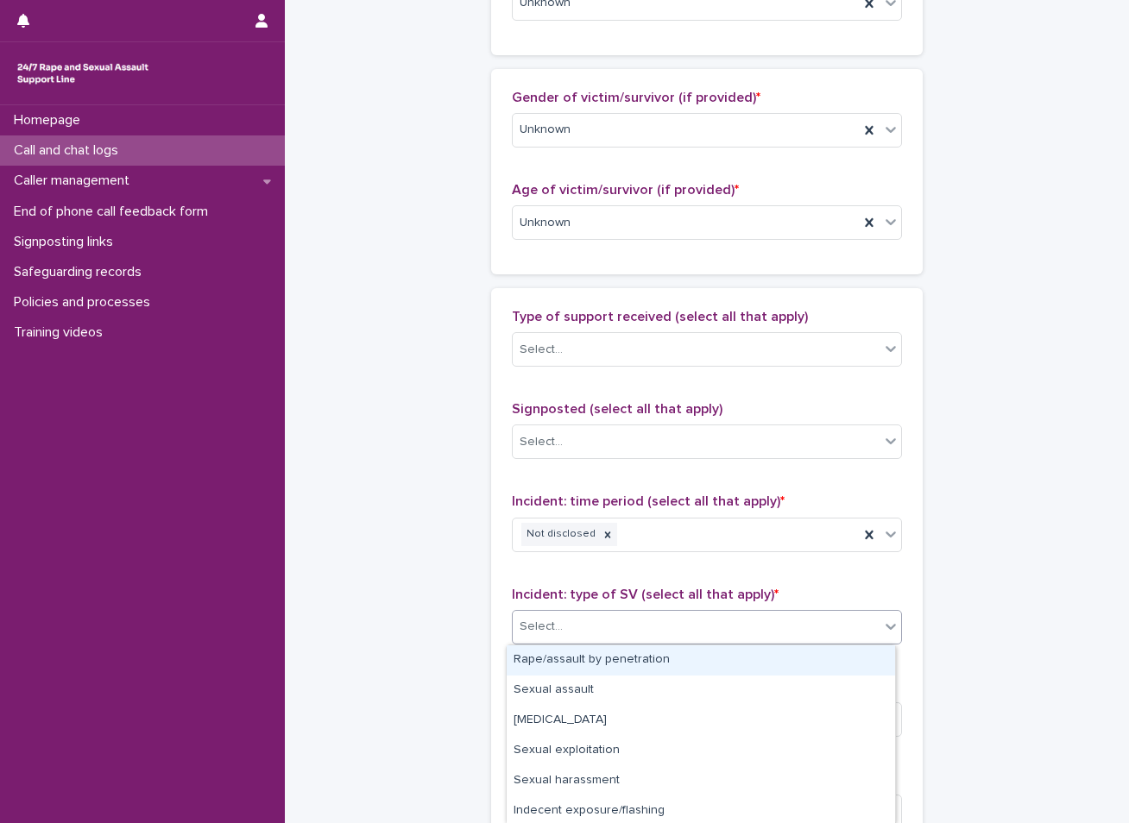
click at [555, 622] on div "Select..." at bounding box center [696, 627] width 367 height 28
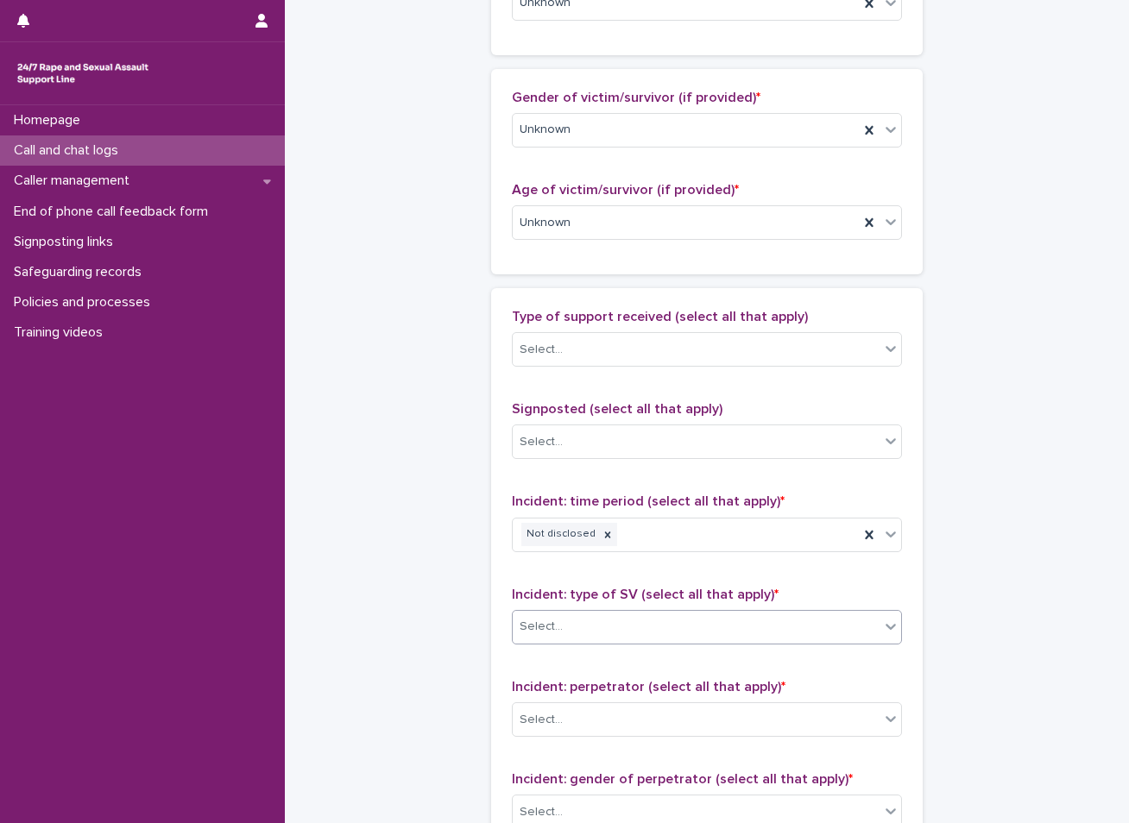
click at [562, 619] on div "Select..." at bounding box center [696, 627] width 367 height 28
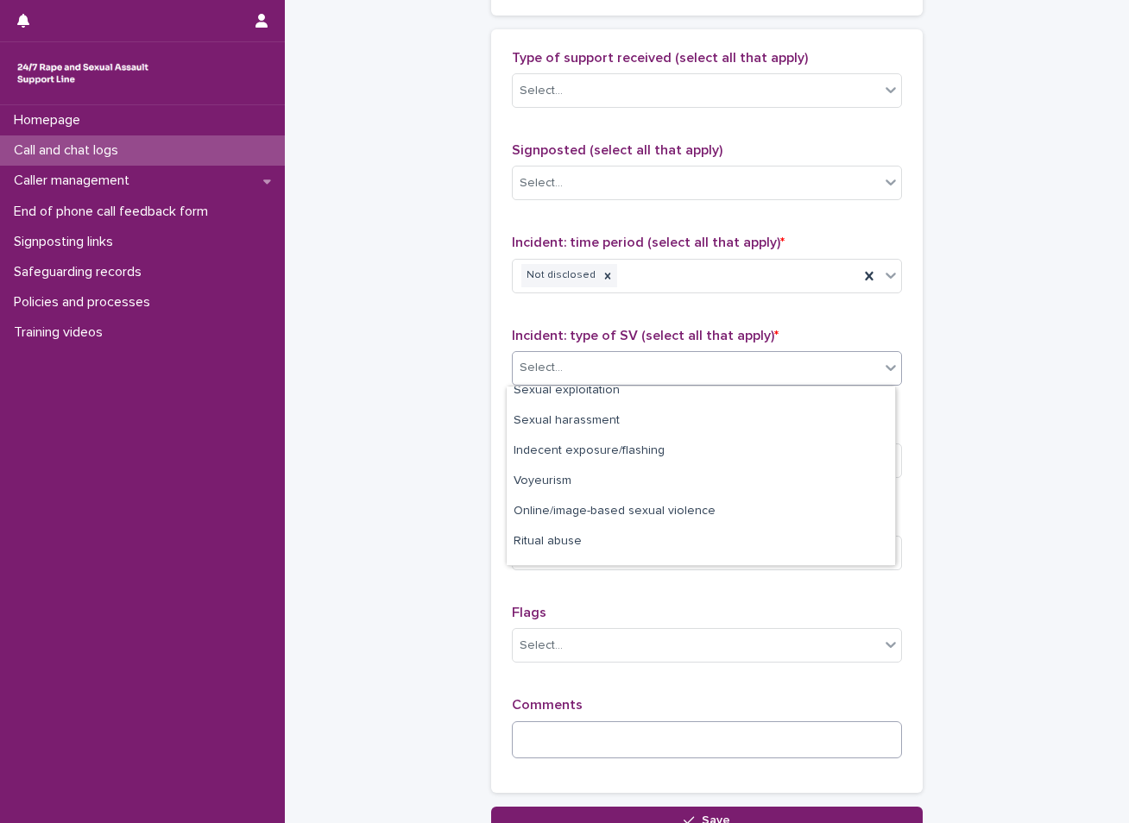
scroll to position [123, 0]
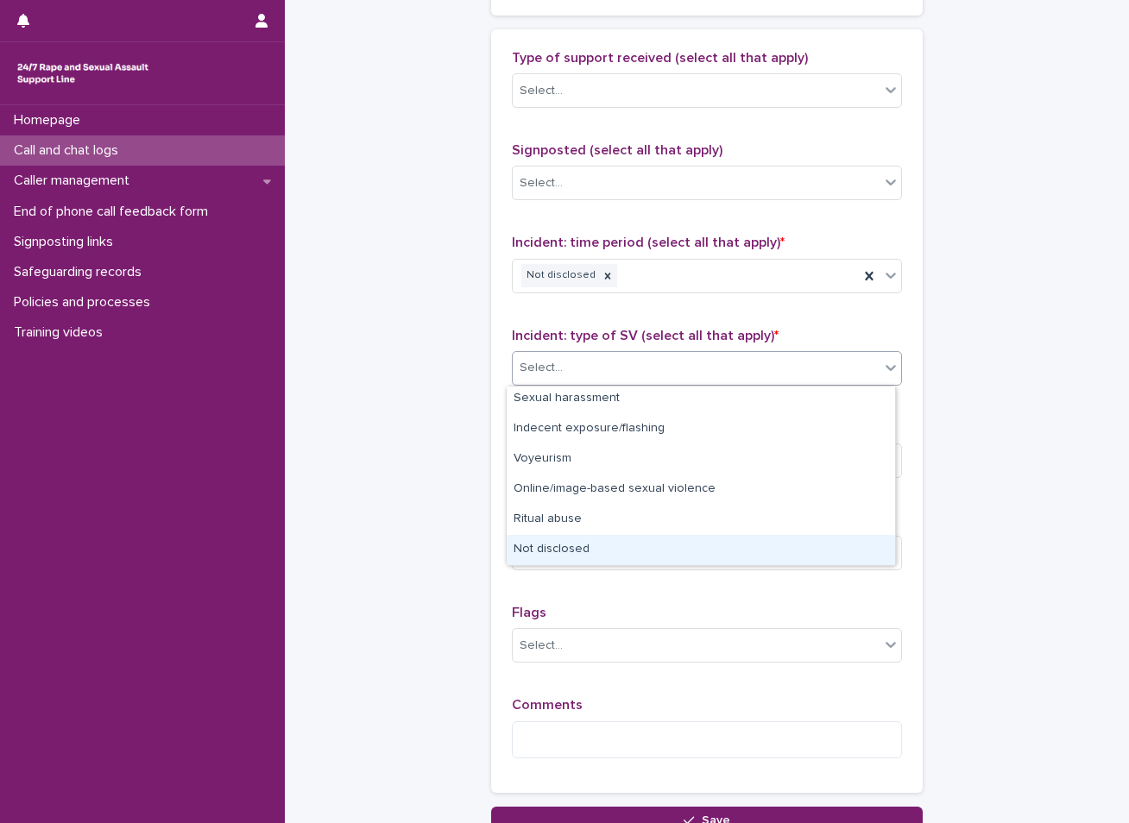
click at [568, 553] on div "Not disclosed" at bounding box center [701, 550] width 388 height 30
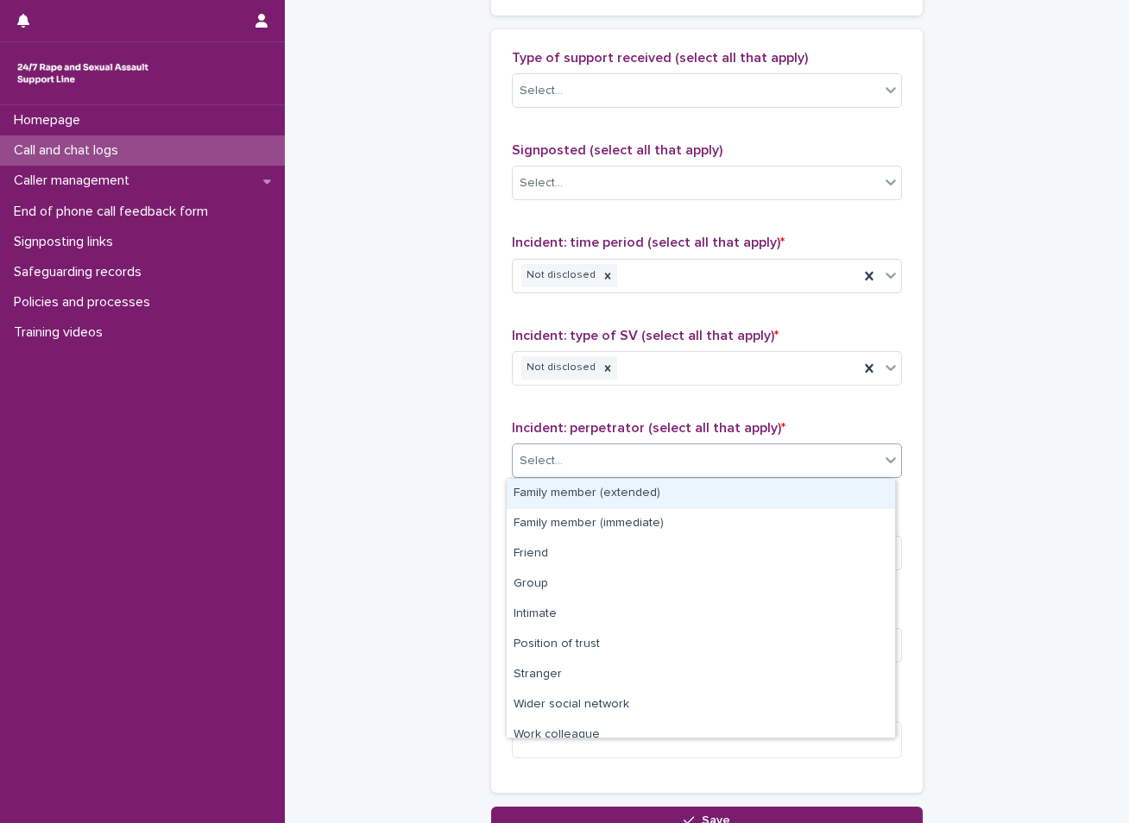
click at [574, 464] on div "Select..." at bounding box center [696, 461] width 367 height 28
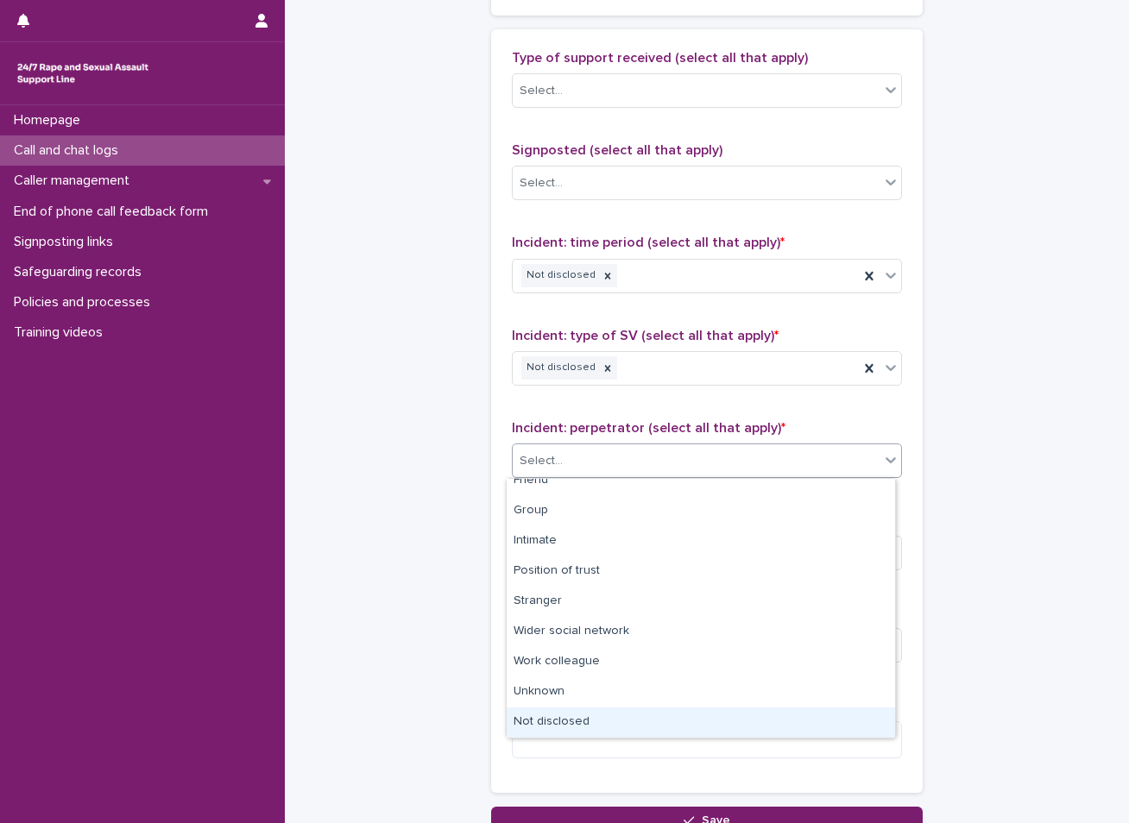
click at [563, 729] on div "Not disclosed" at bounding box center [701, 723] width 388 height 30
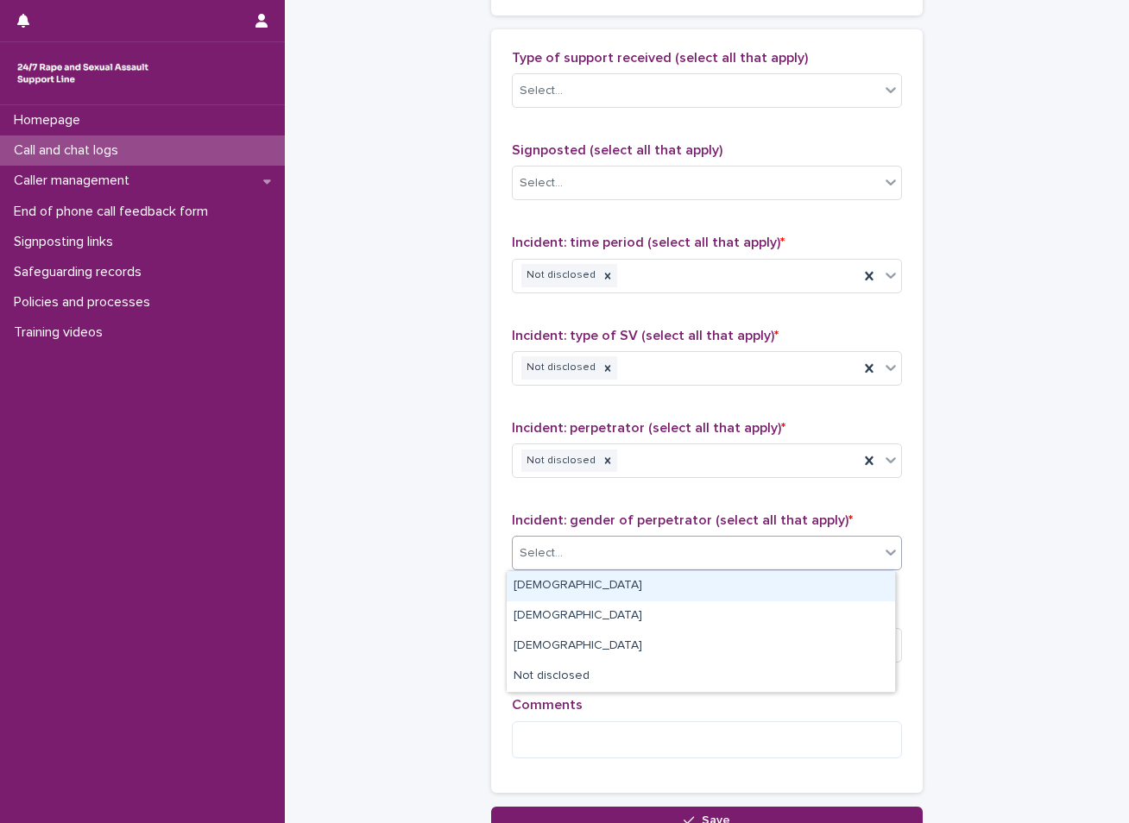
click at [602, 547] on div "Select..." at bounding box center [696, 553] width 367 height 28
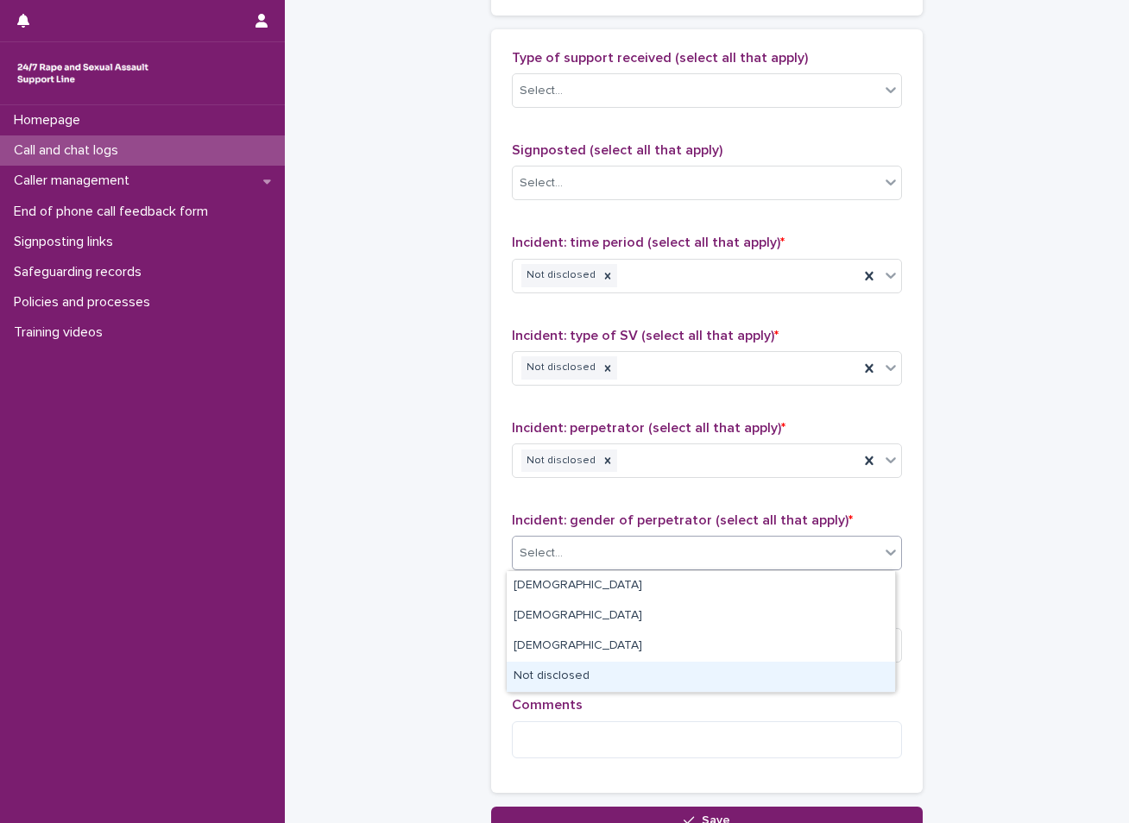
click at [589, 669] on div "Not disclosed" at bounding box center [701, 677] width 388 height 30
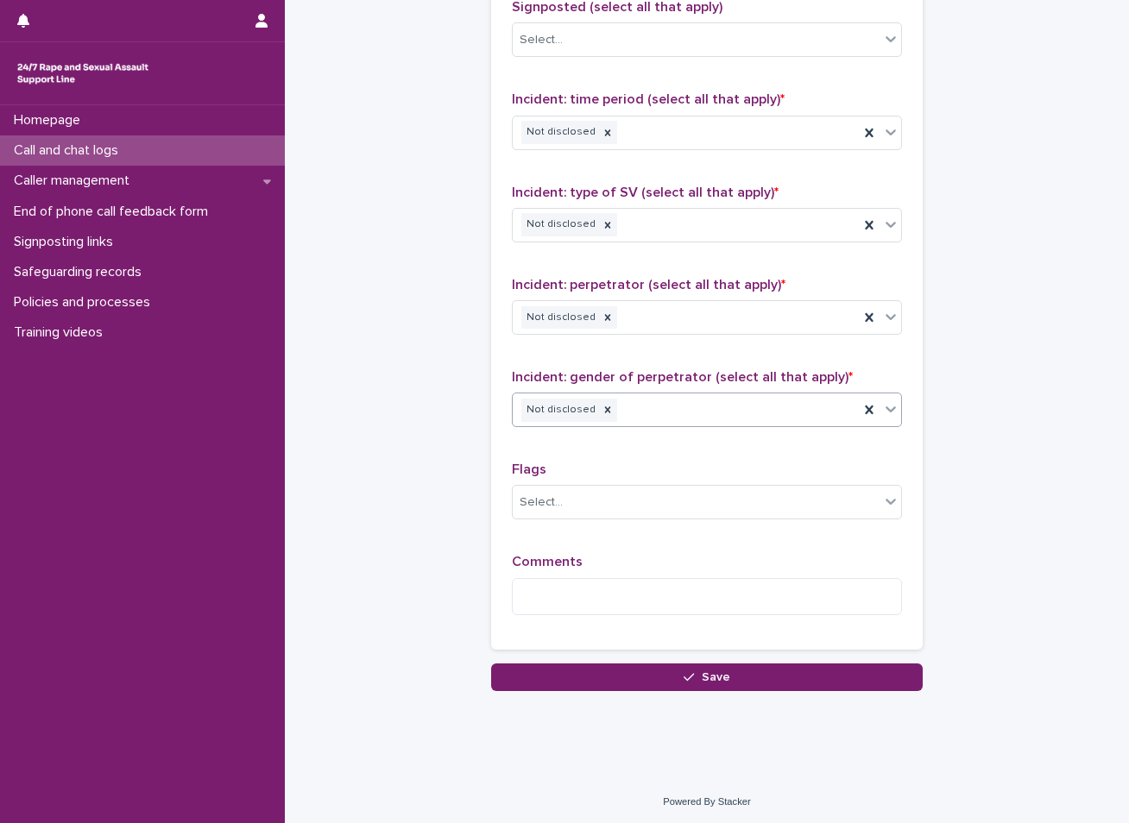
scroll to position [1181, 0]
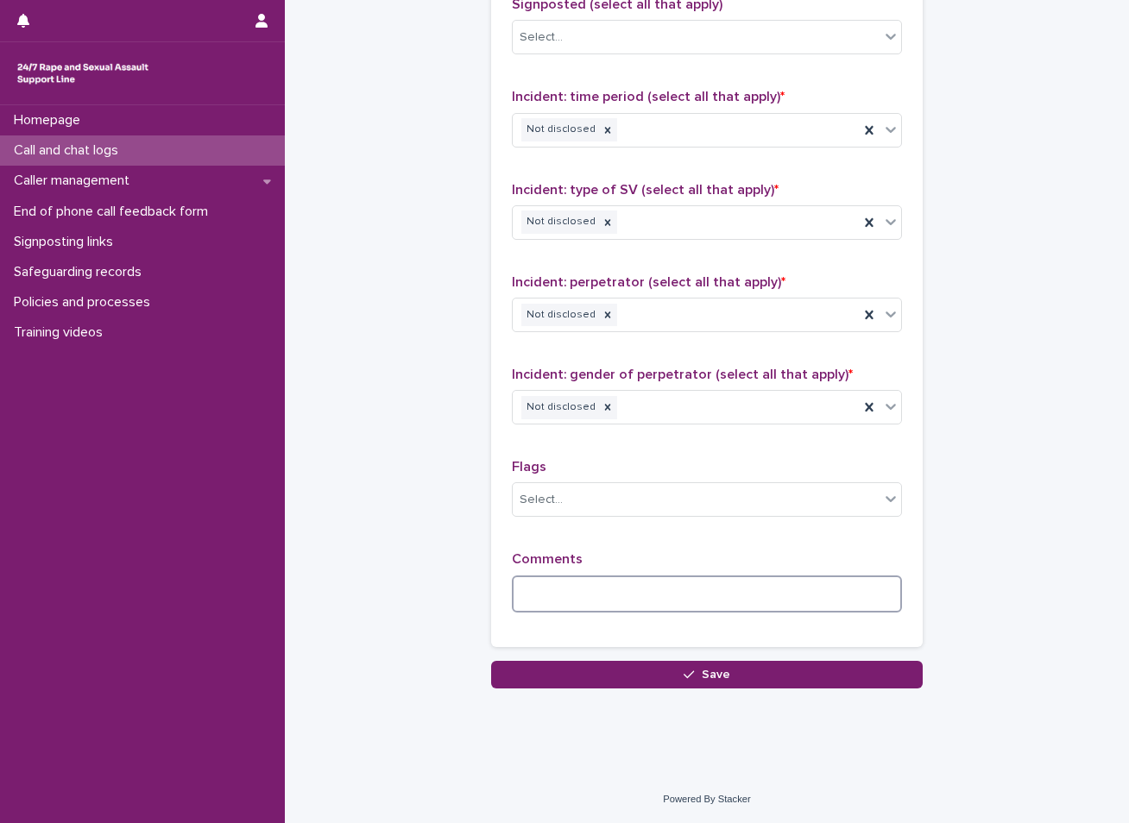
click at [664, 591] on textarea at bounding box center [707, 594] width 390 height 37
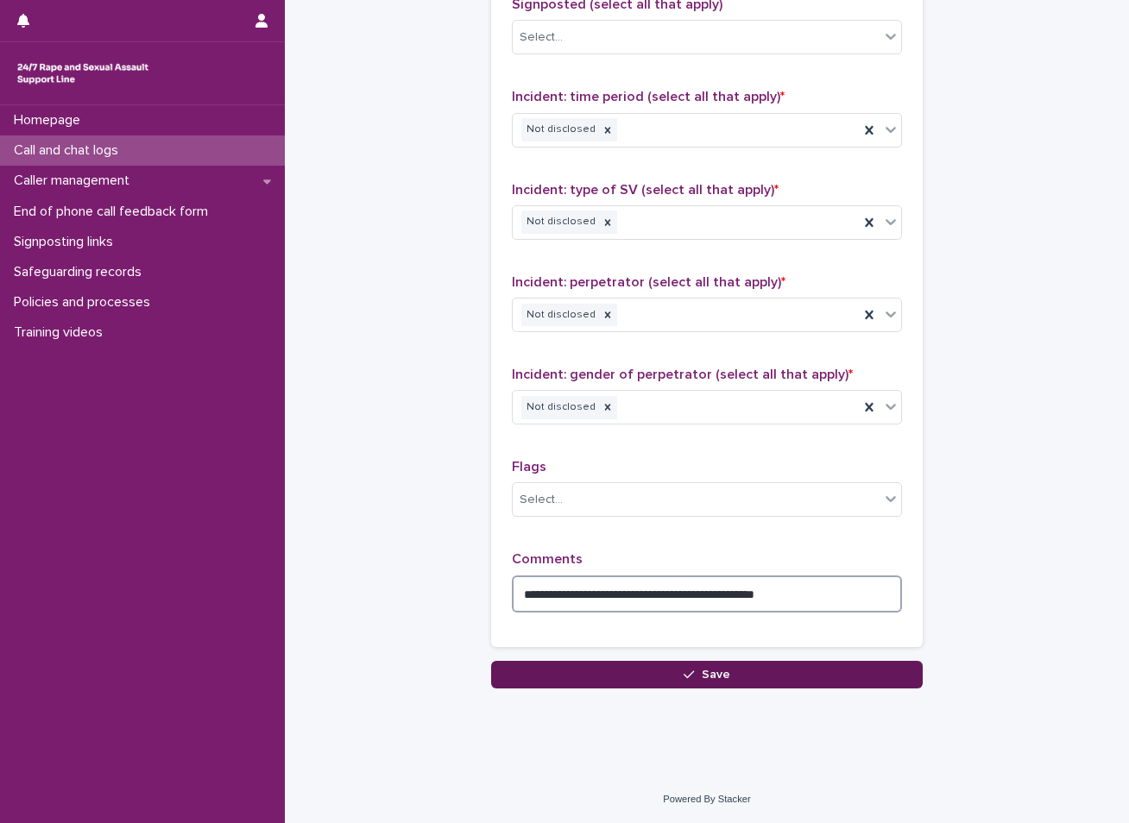
type textarea "**********"
click at [683, 666] on button "Save" at bounding box center [706, 675] width 431 height 28
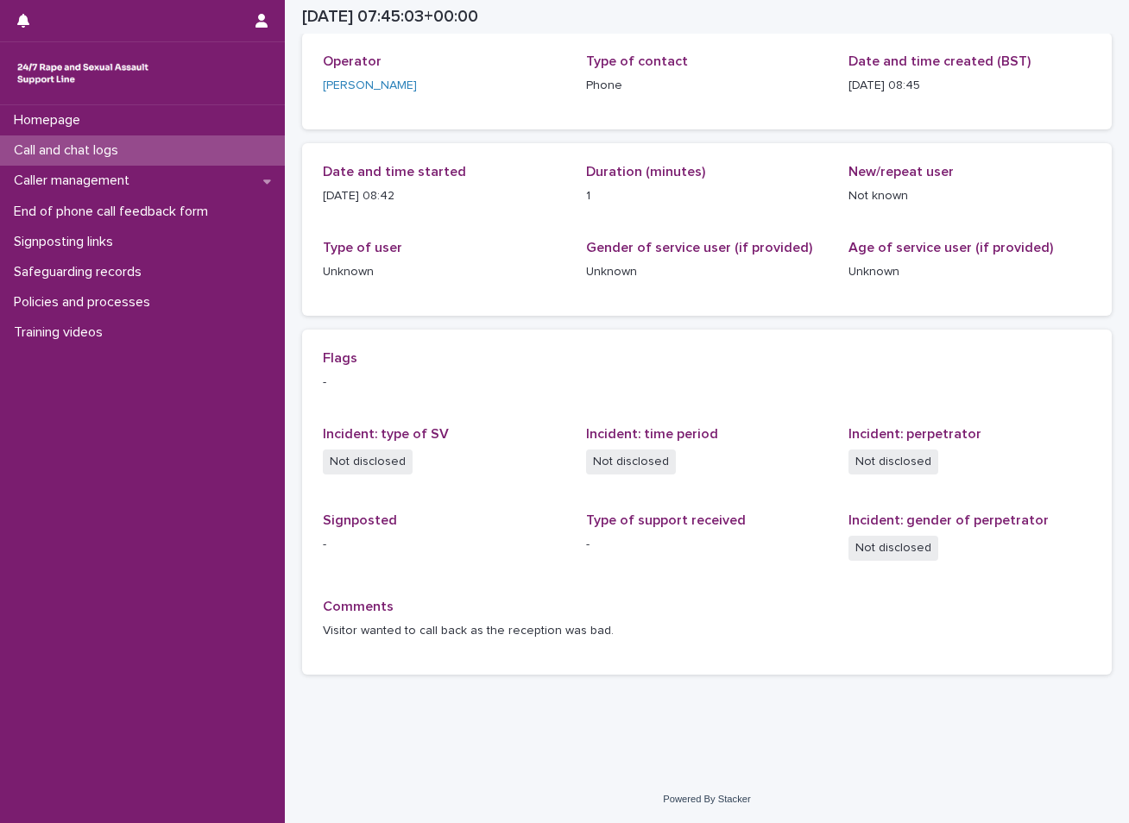
scroll to position [93, 0]
click at [197, 142] on div "Call and chat logs" at bounding box center [142, 150] width 285 height 30
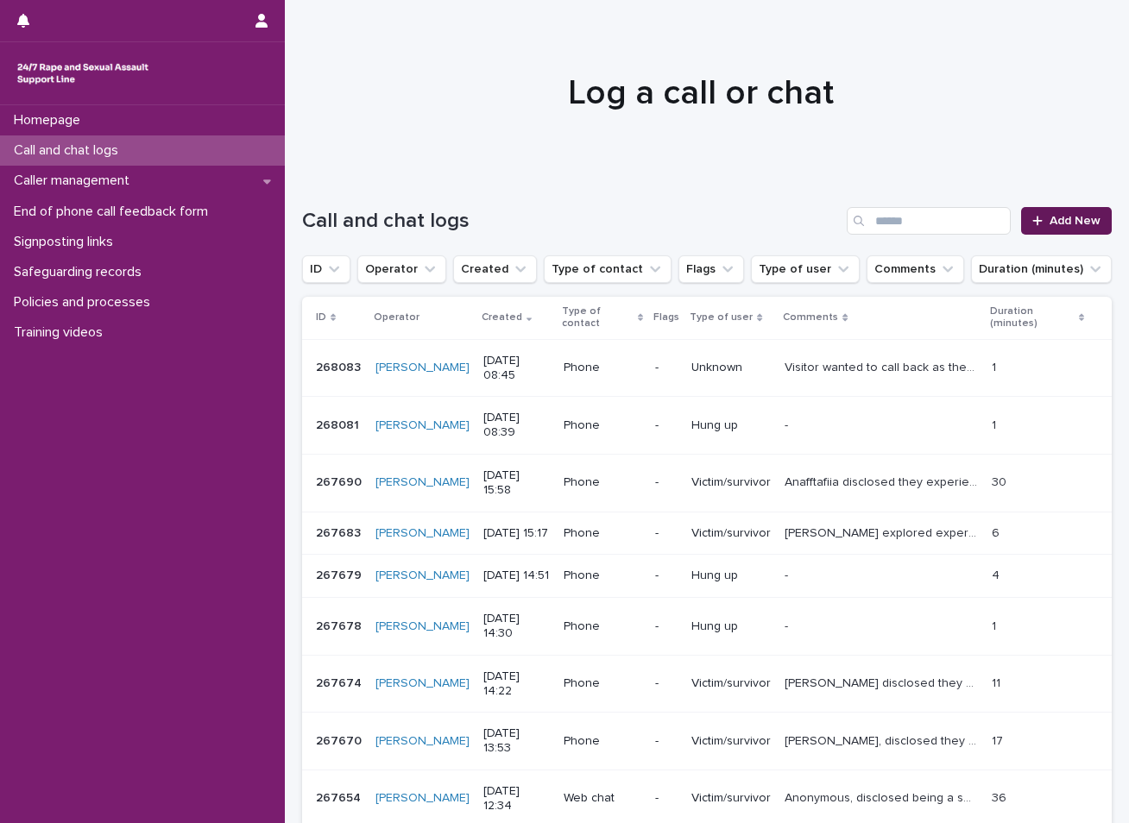
click at [1081, 224] on span "Add New" at bounding box center [1074, 221] width 51 height 12
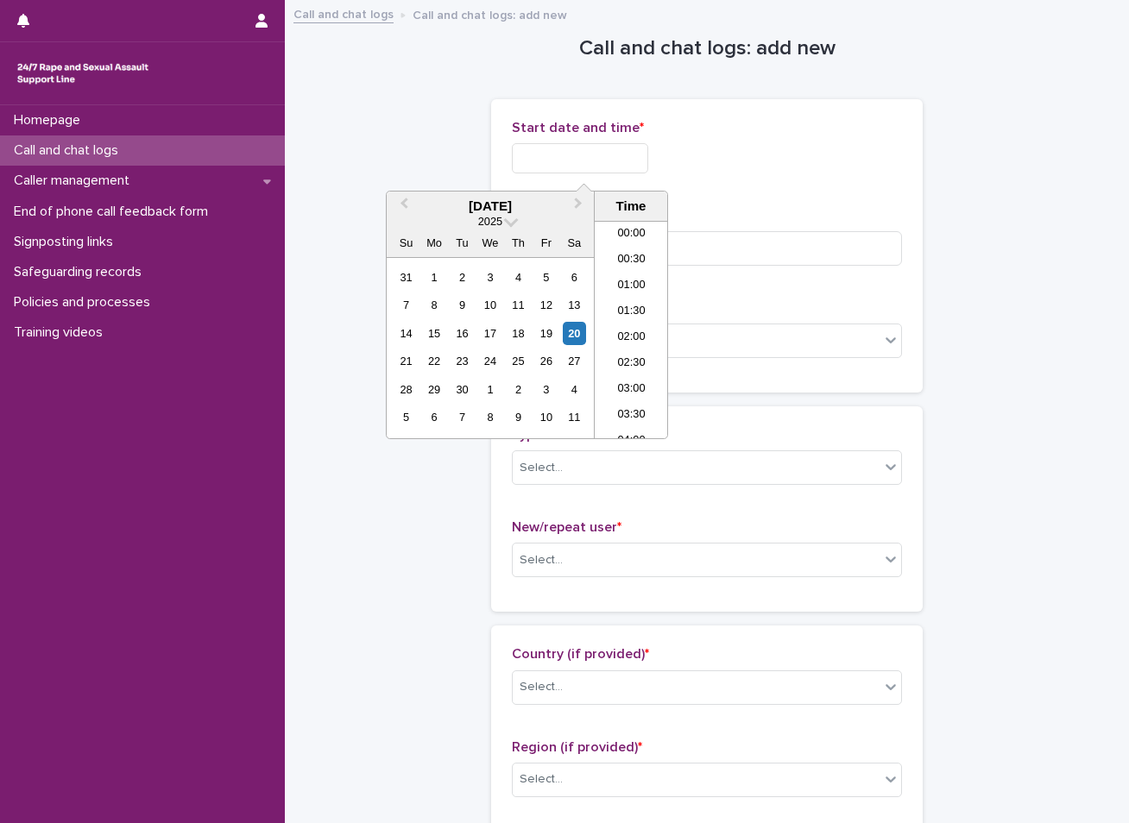
scroll to position [371, 0]
click at [616, 152] on input "text" at bounding box center [580, 158] width 136 height 30
click at [570, 337] on div "20" at bounding box center [574, 333] width 23 height 23
click at [639, 309] on li "08:30" at bounding box center [631, 304] width 73 height 26
click at [616, 158] on input "**********" at bounding box center [580, 158] width 136 height 30
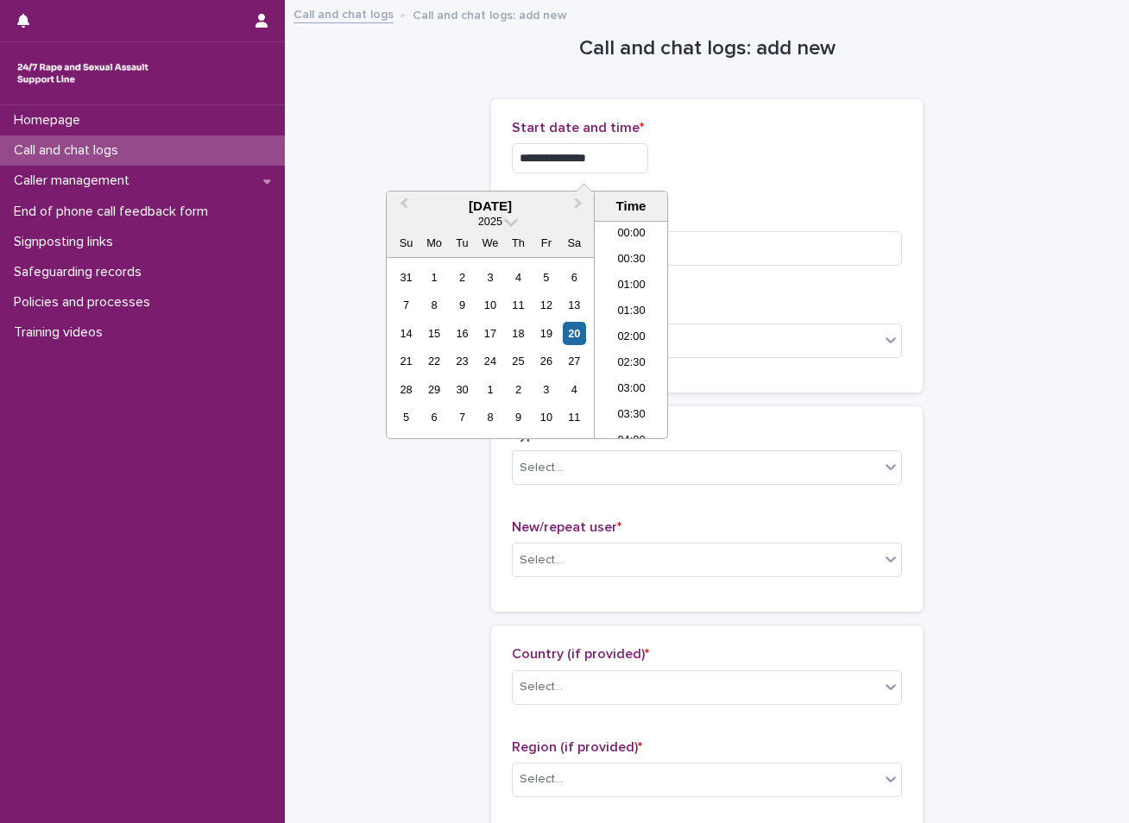
scroll to position [345, 0]
type input "**********"
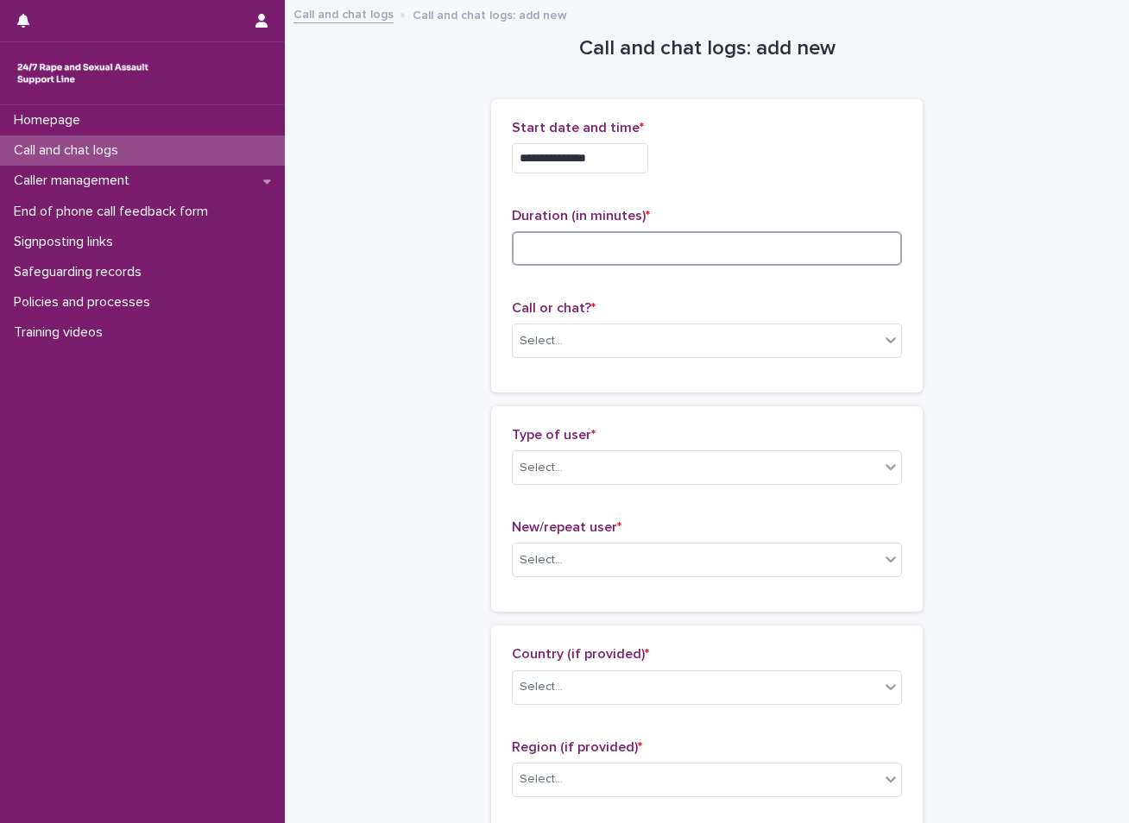
click at [576, 257] on input at bounding box center [707, 248] width 390 height 35
type input "**"
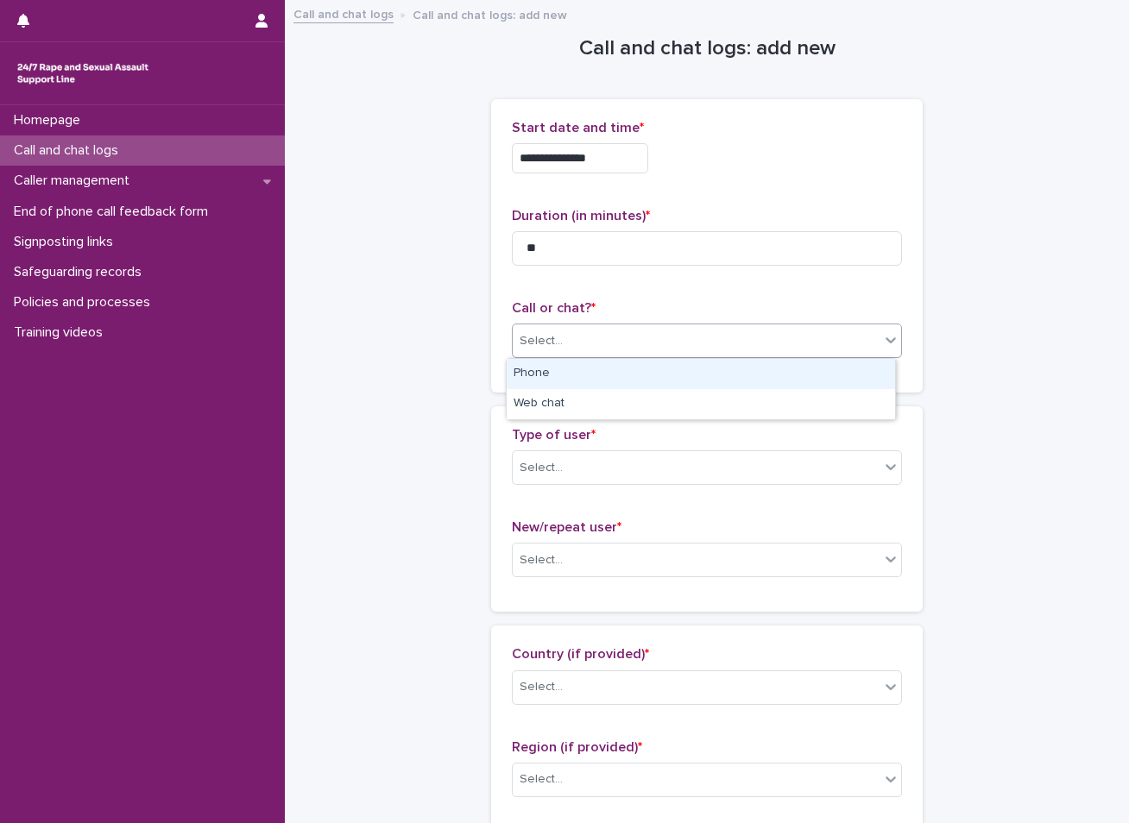
click at [570, 336] on div "Select..." at bounding box center [696, 341] width 367 height 28
click at [551, 369] on div "Phone" at bounding box center [701, 374] width 388 height 30
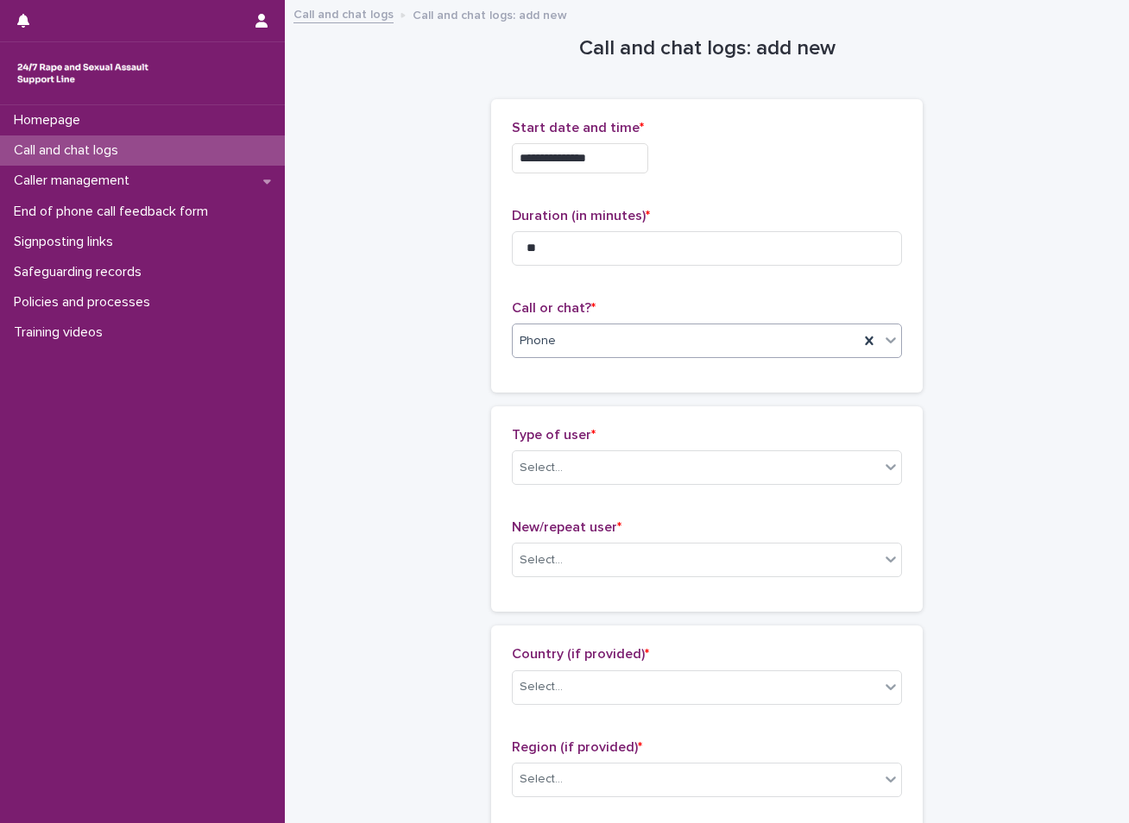
click at [551, 450] on div "Type of user * Select..." at bounding box center [707, 463] width 390 height 72
click at [564, 464] on input "text" at bounding box center [565, 468] width 2 height 15
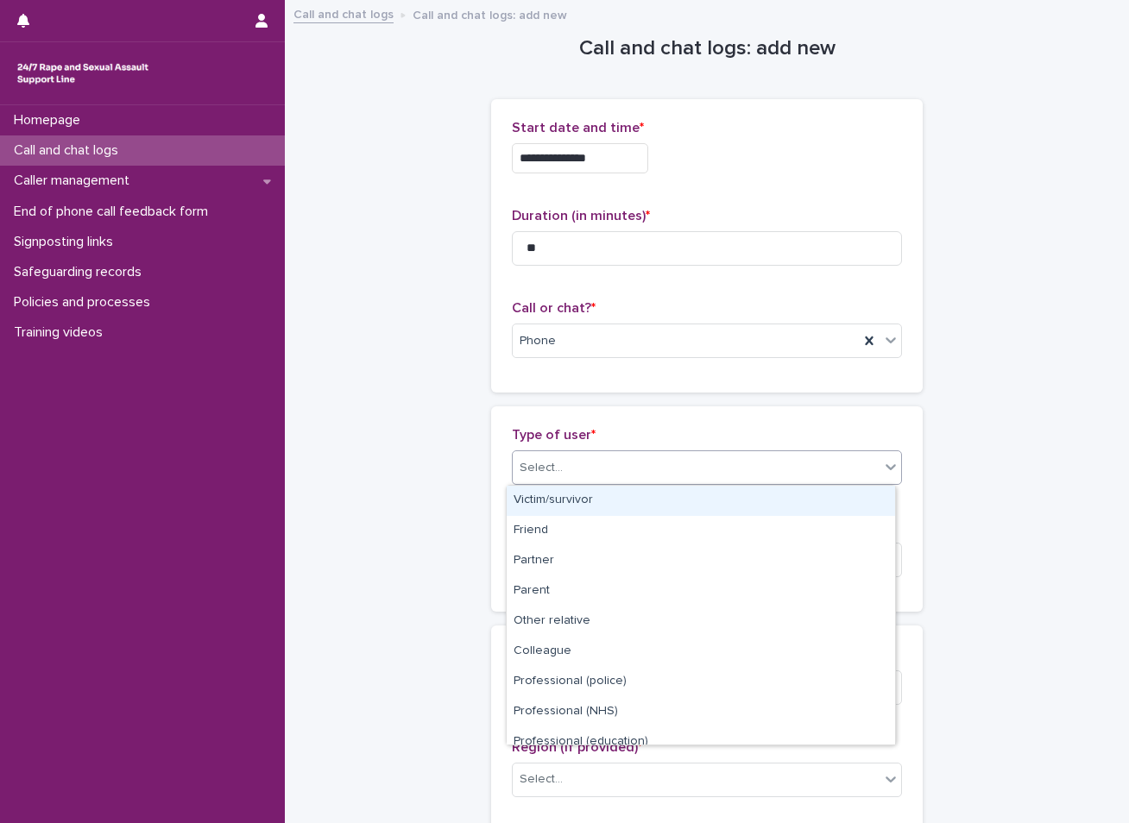
click at [552, 499] on div "Victim/survivor" at bounding box center [701, 501] width 388 height 30
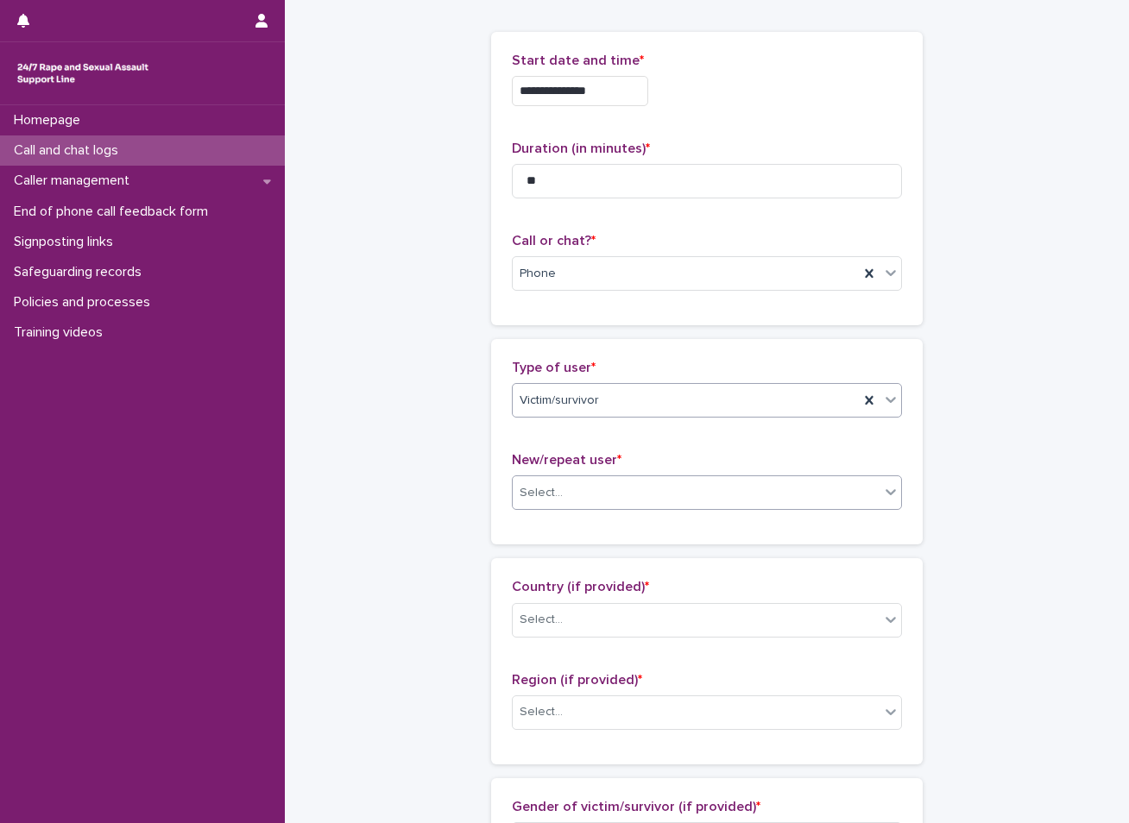
scroll to position [173, 0]
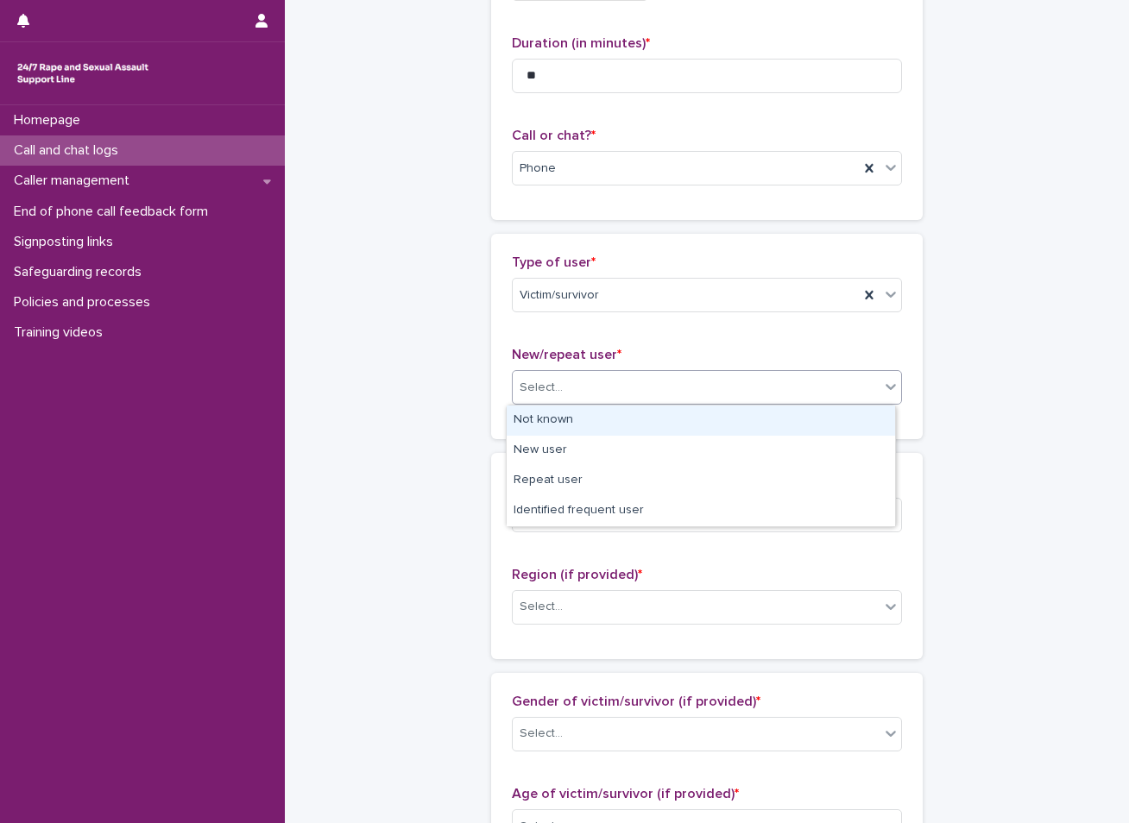
click at [562, 387] on div "Select..." at bounding box center [696, 388] width 367 height 28
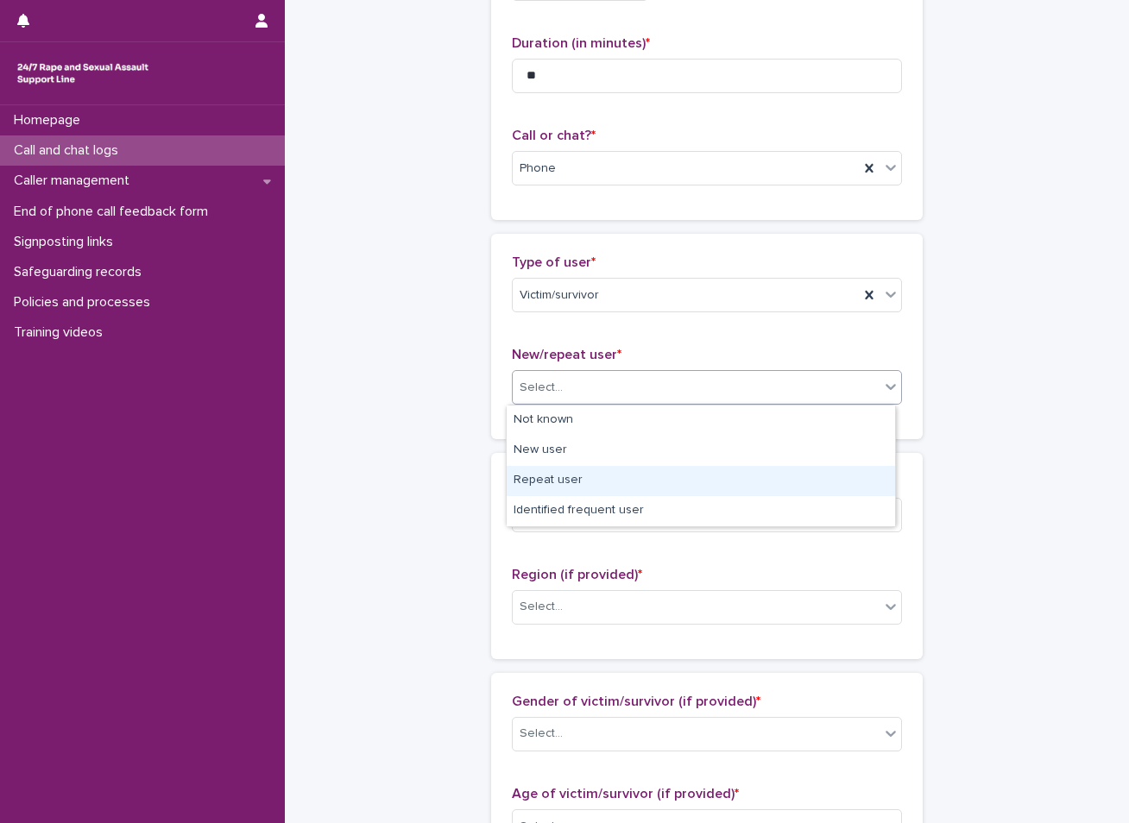
click at [538, 482] on div "Repeat user" at bounding box center [701, 481] width 388 height 30
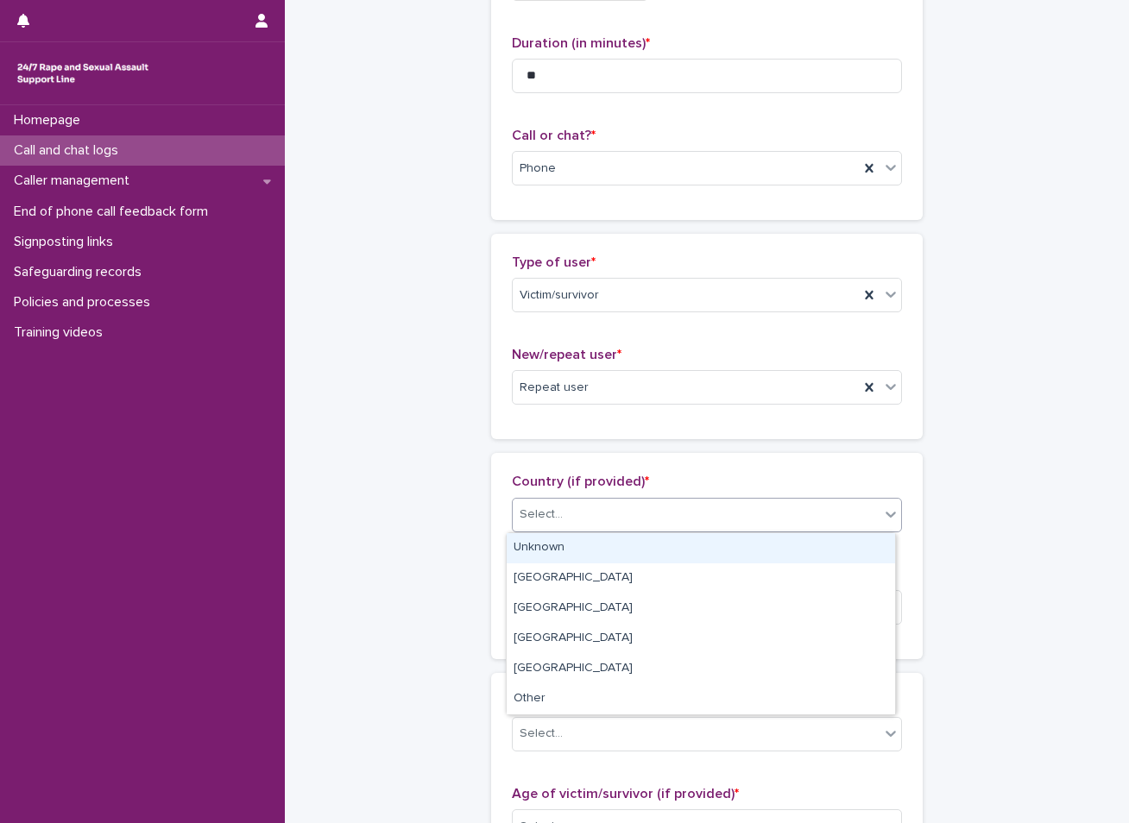
click at [535, 513] on div "Select..." at bounding box center [540, 515] width 43 height 18
click at [558, 551] on div "Unknown" at bounding box center [701, 548] width 388 height 30
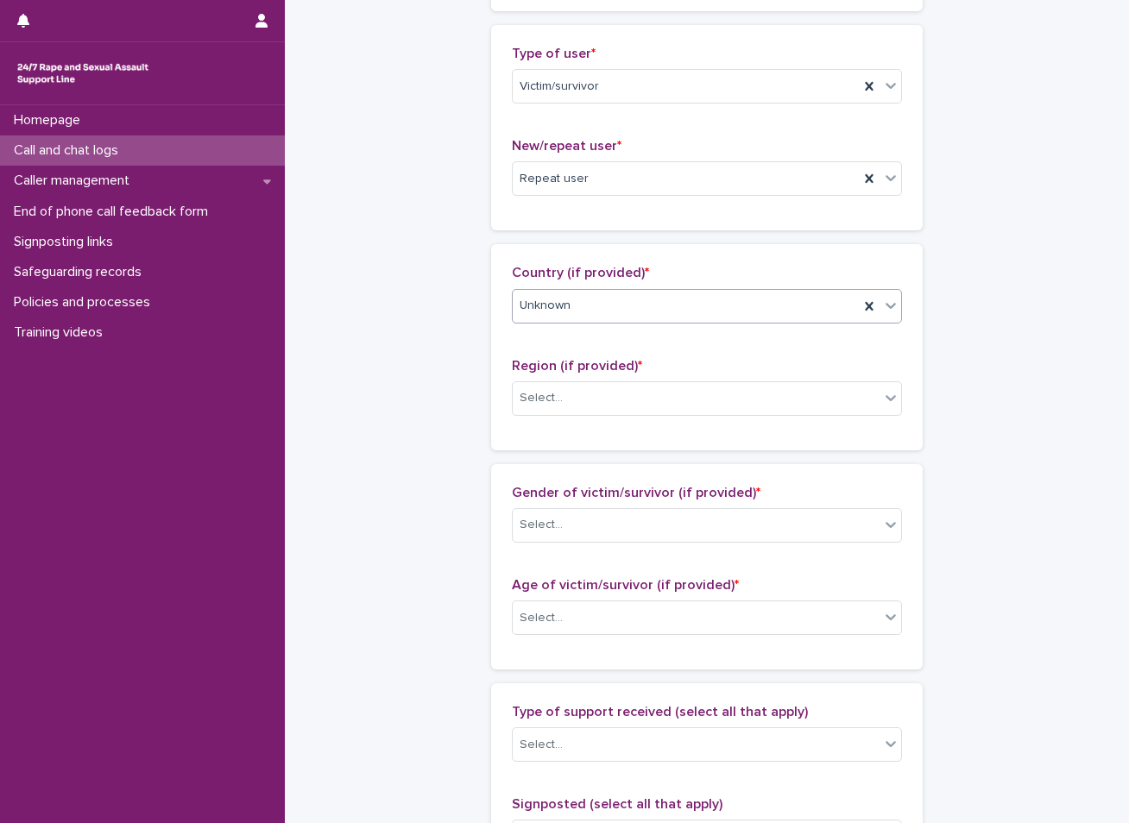
scroll to position [431, 0]
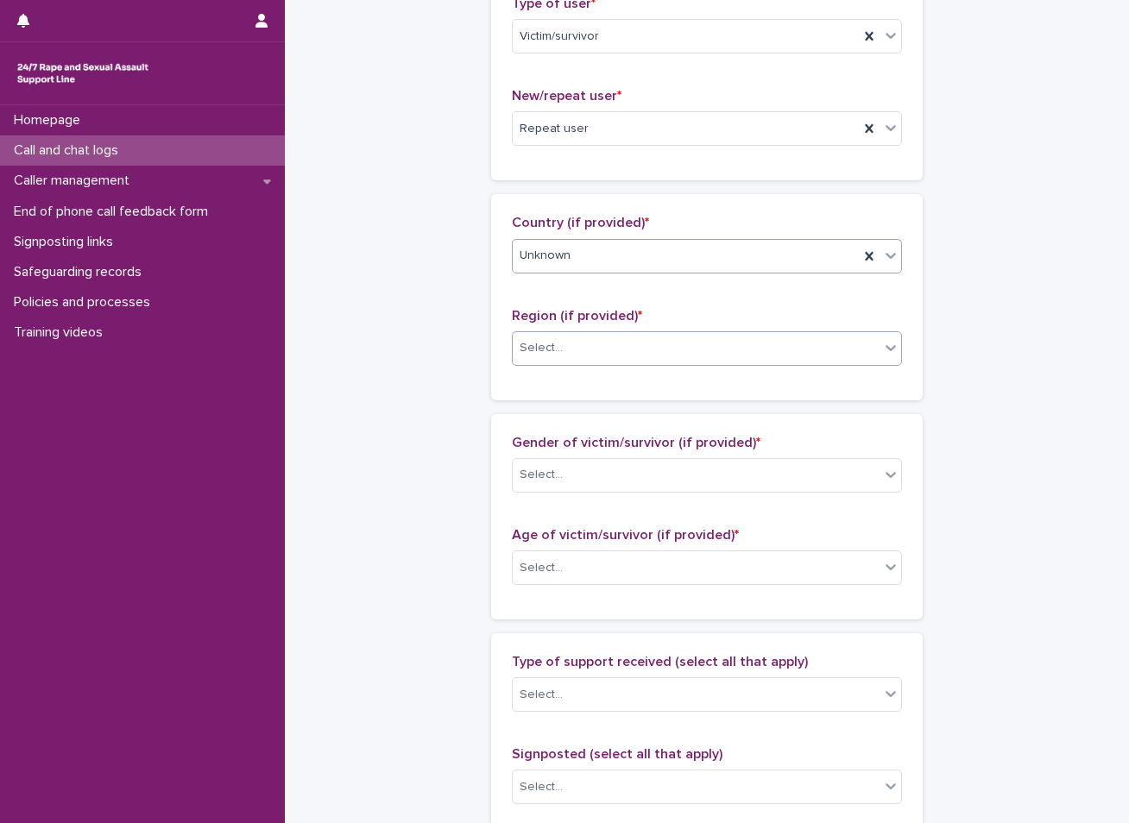
click at [575, 357] on div "Select..." at bounding box center [696, 348] width 367 height 28
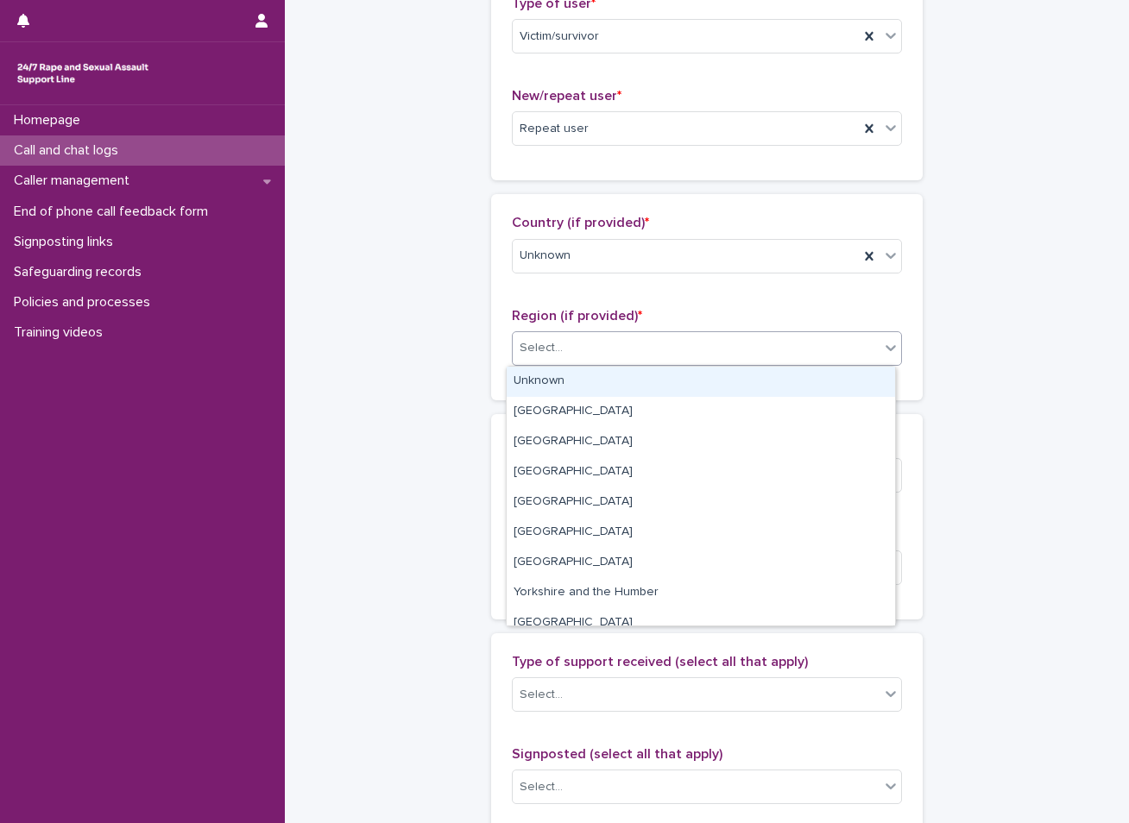
click at [552, 382] on div "Unknown" at bounding box center [701, 382] width 388 height 30
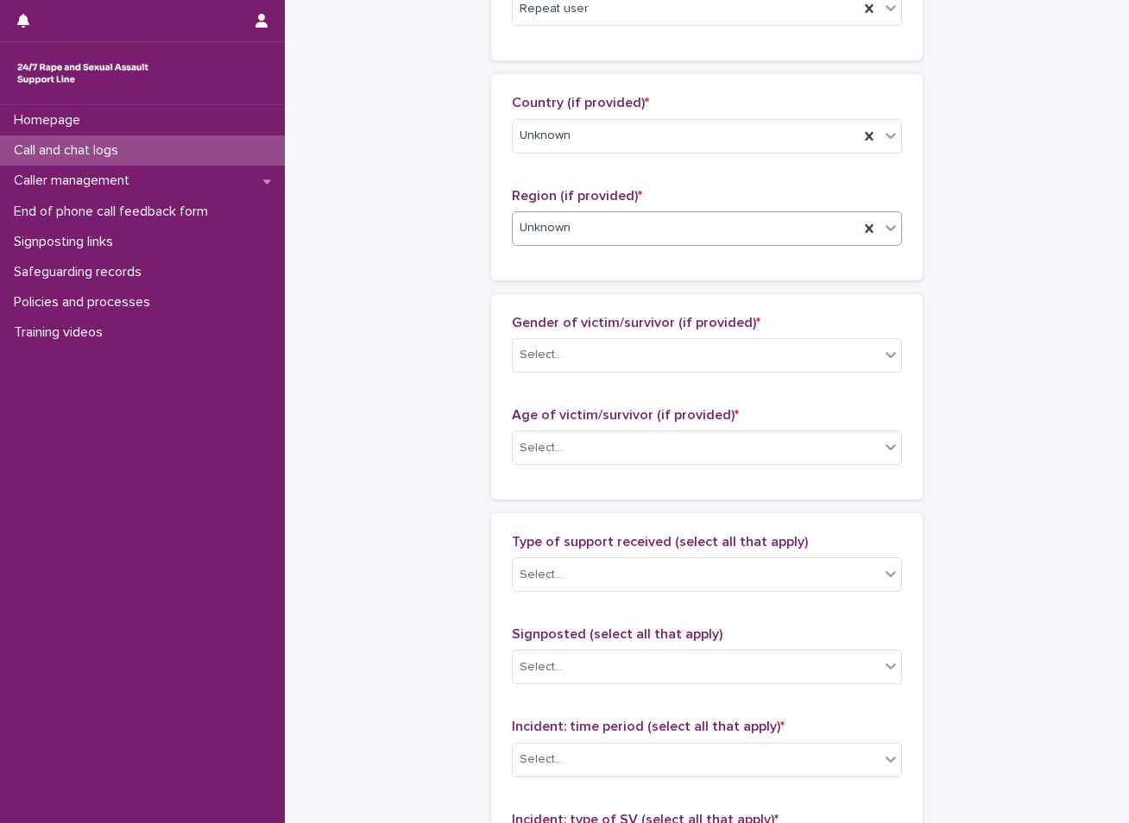
scroll to position [604, 0]
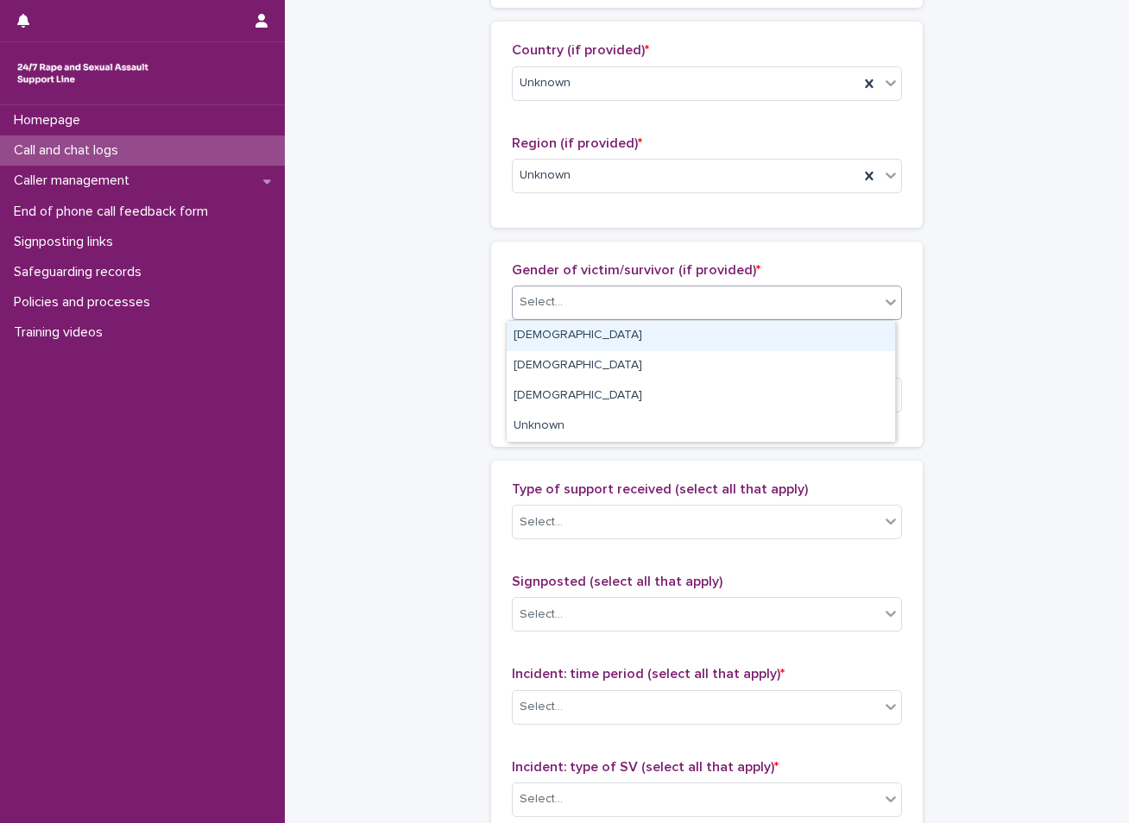
click at [561, 299] on div "Select..." at bounding box center [696, 302] width 367 height 28
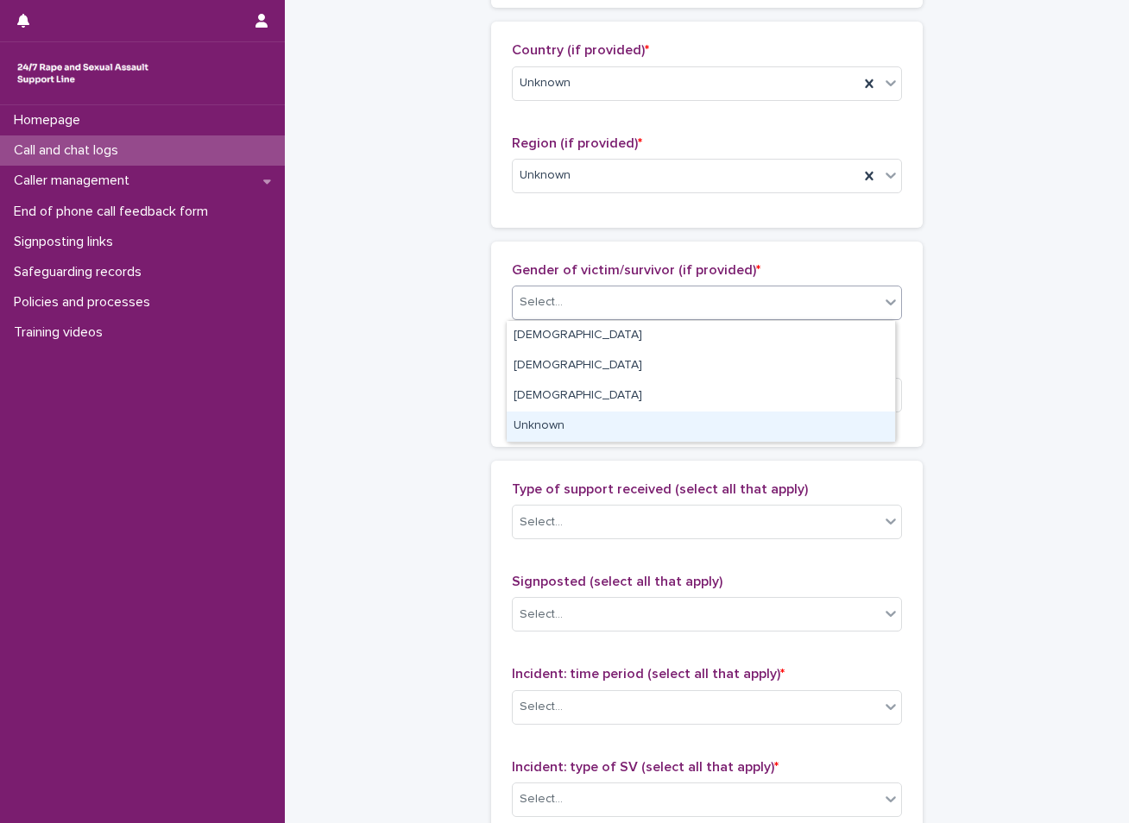
click at [609, 441] on div "Unknown" at bounding box center [701, 427] width 388 height 30
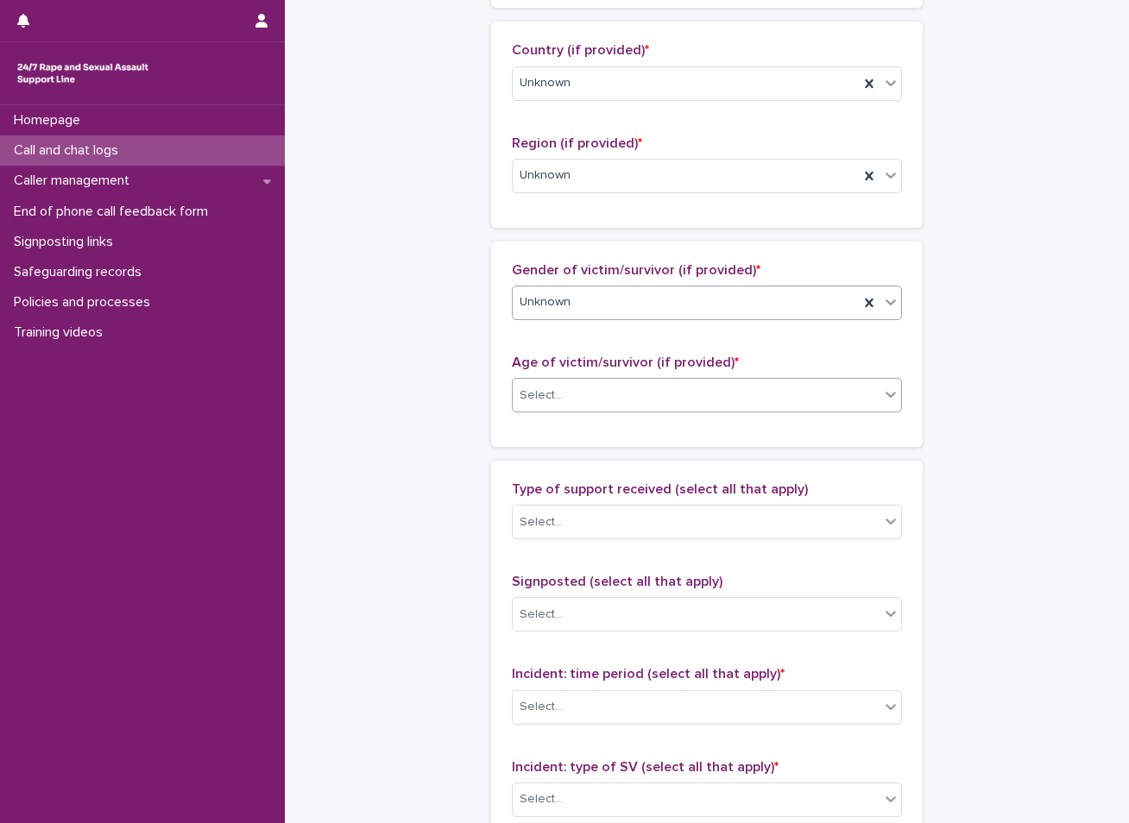
click at [591, 387] on div "Select..." at bounding box center [696, 395] width 367 height 28
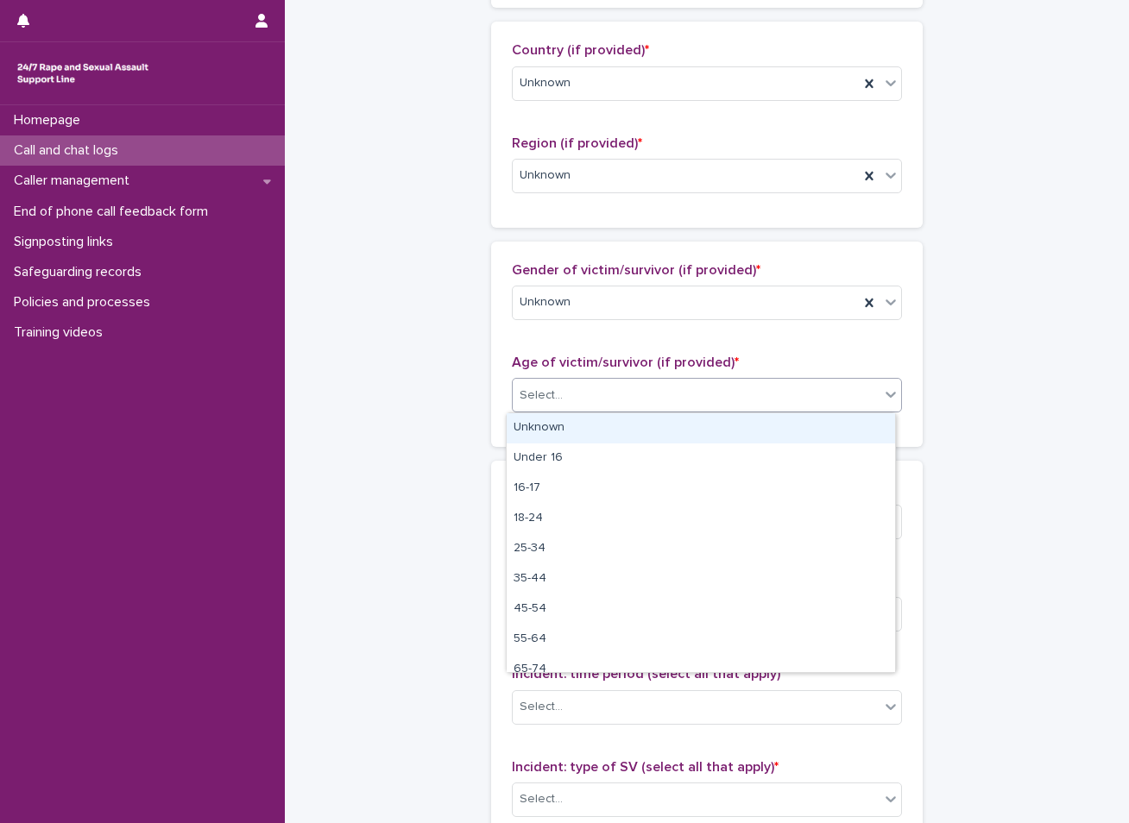
click at [565, 422] on div "Unknown" at bounding box center [701, 428] width 388 height 30
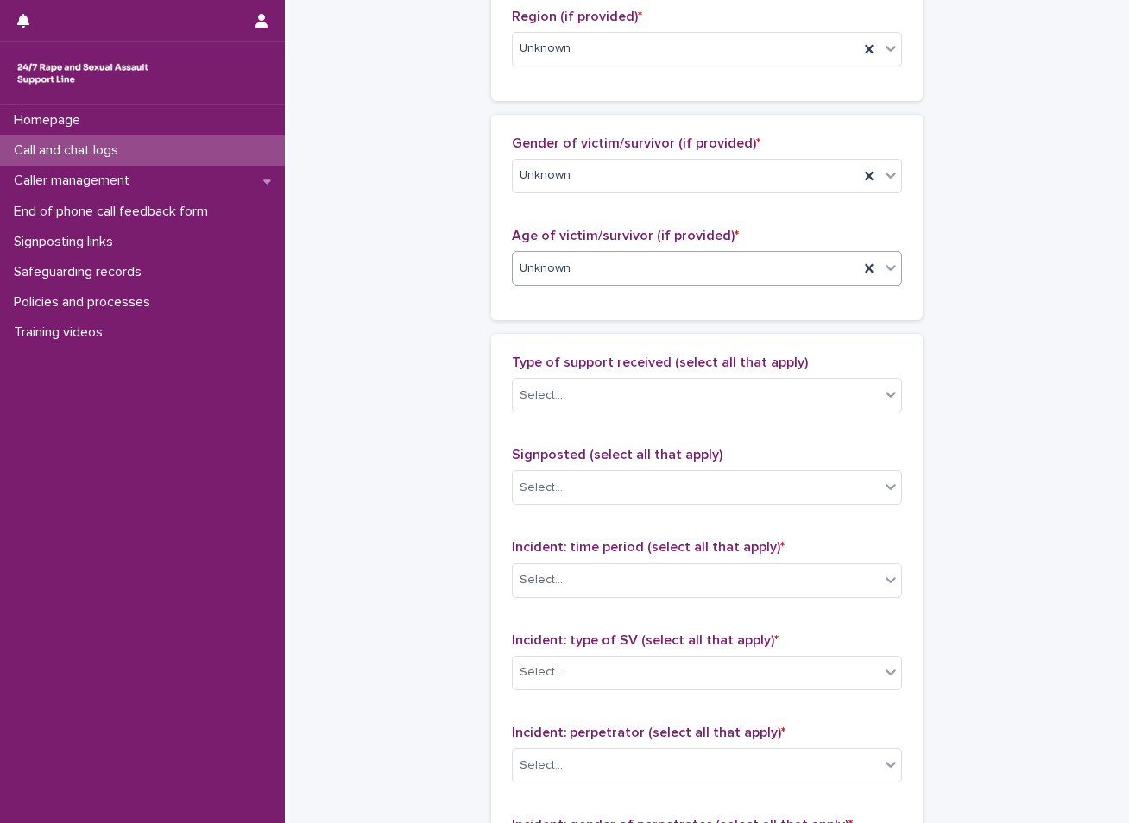
scroll to position [777, 0]
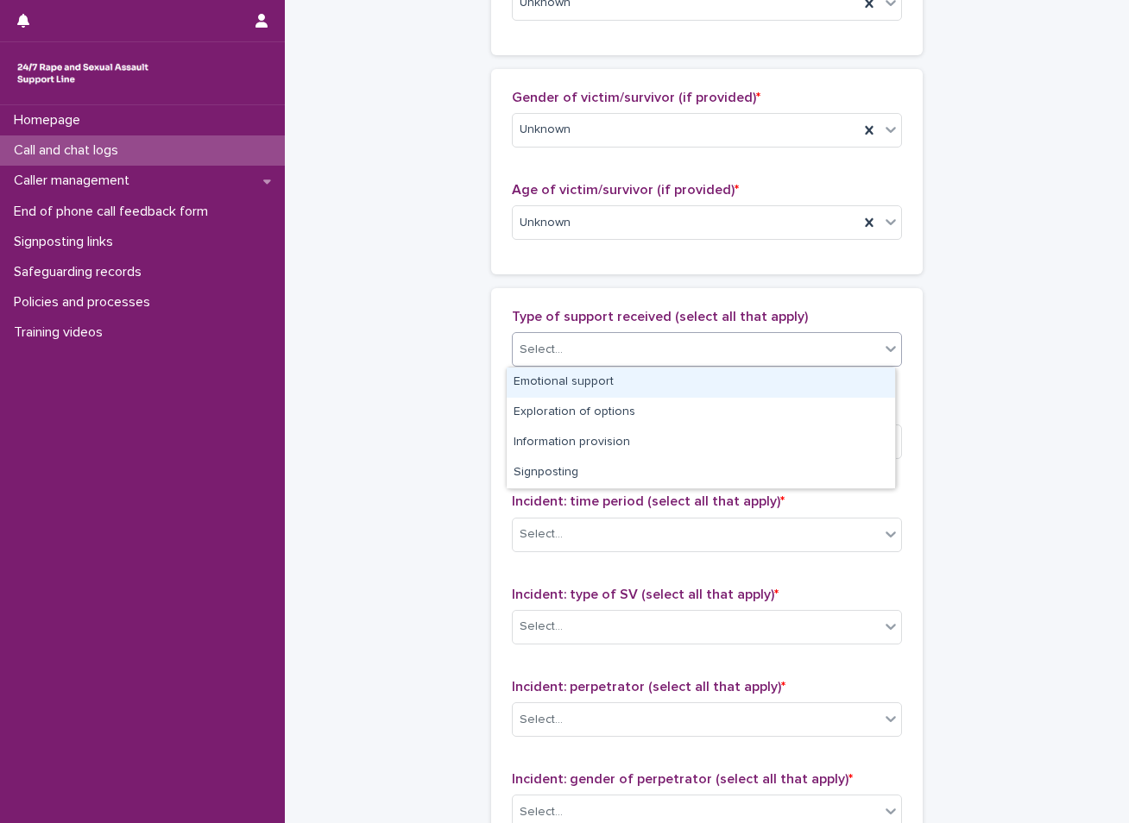
click at [598, 342] on div "Select..." at bounding box center [696, 350] width 367 height 28
click at [559, 383] on div "Emotional support" at bounding box center [701, 383] width 388 height 30
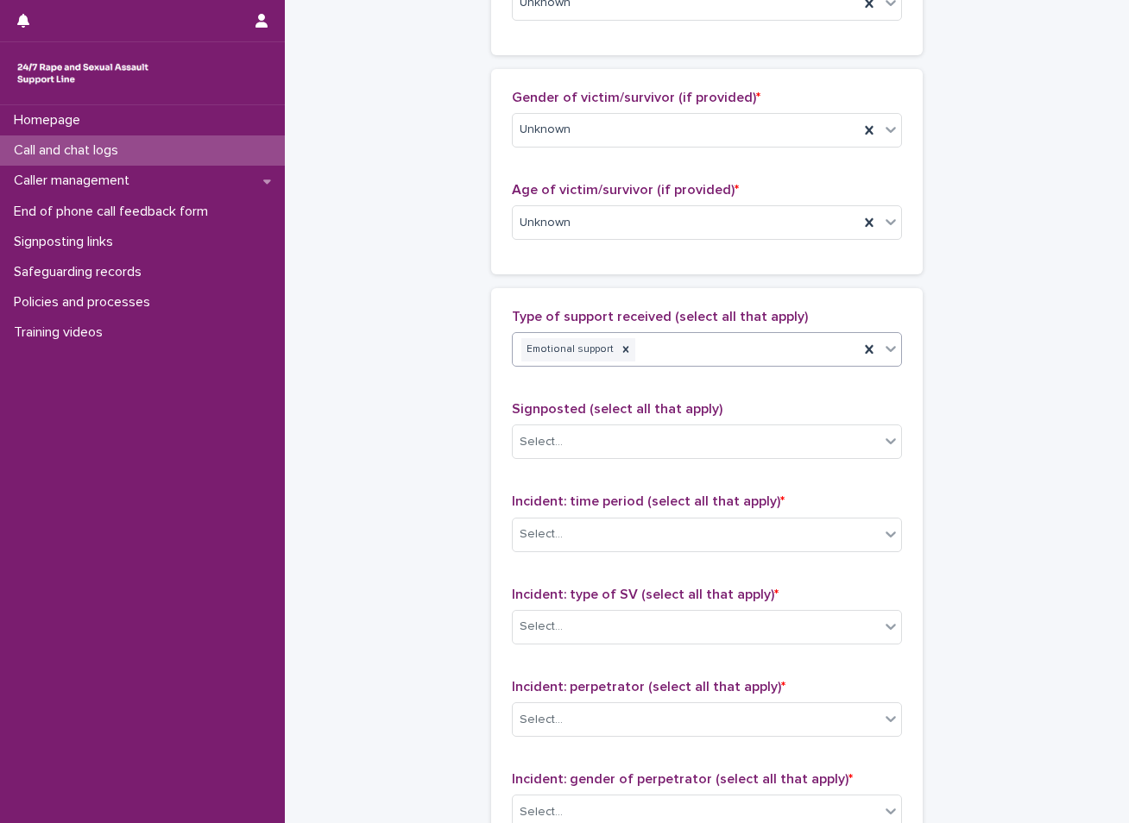
click at [672, 346] on div "Emotional support" at bounding box center [686, 350] width 346 height 30
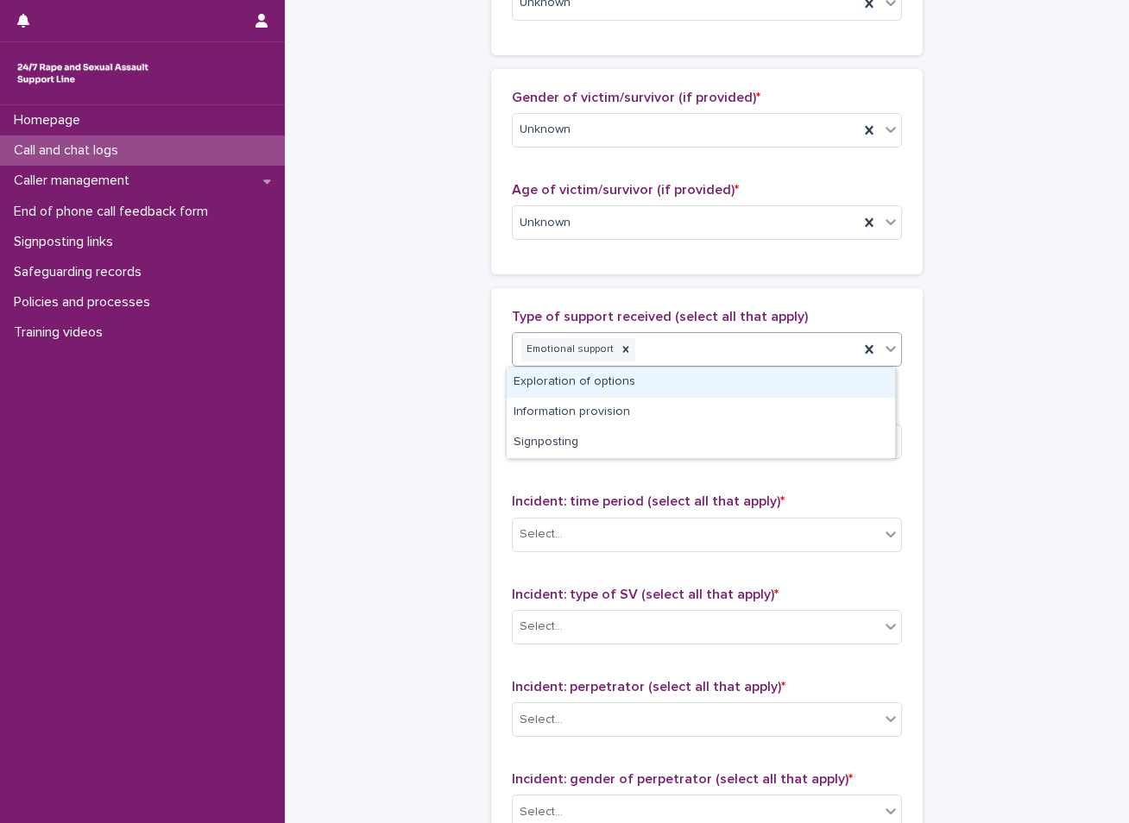
click at [585, 383] on div "Exploration of options" at bounding box center [701, 383] width 388 height 30
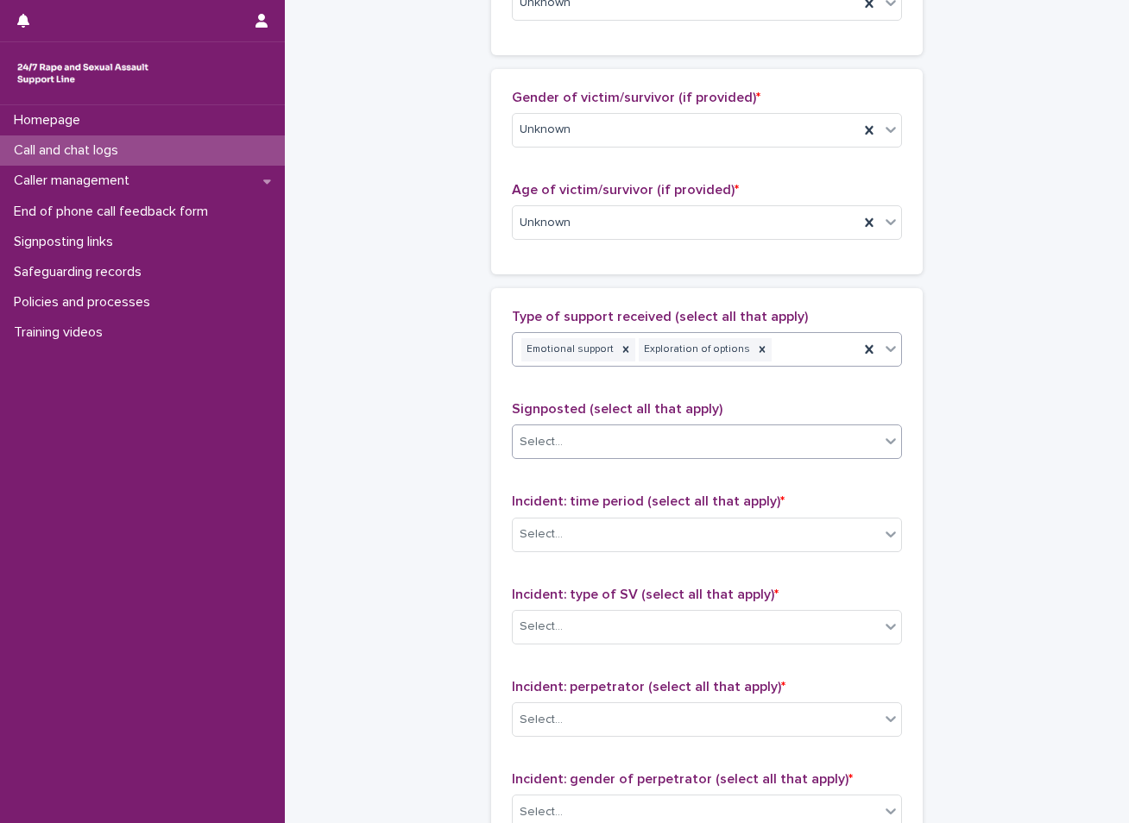
scroll to position [863, 0]
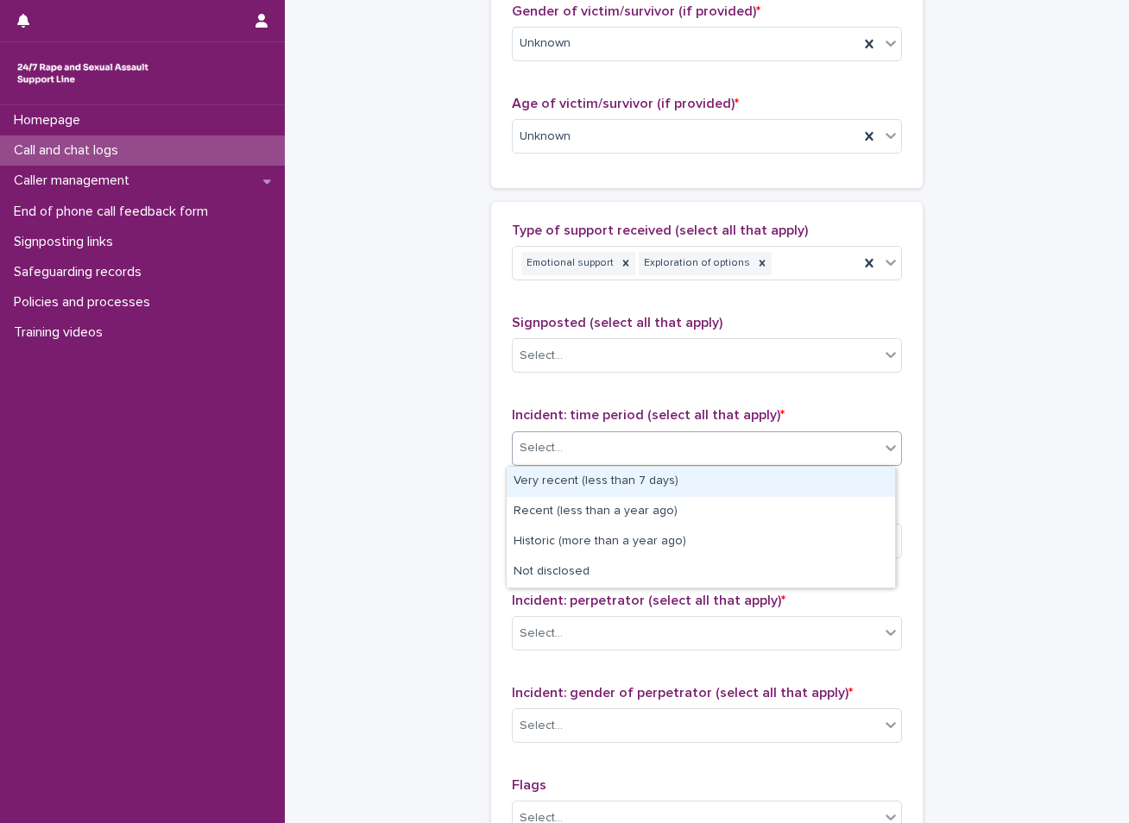
click at [583, 444] on div "Select..." at bounding box center [696, 448] width 367 height 28
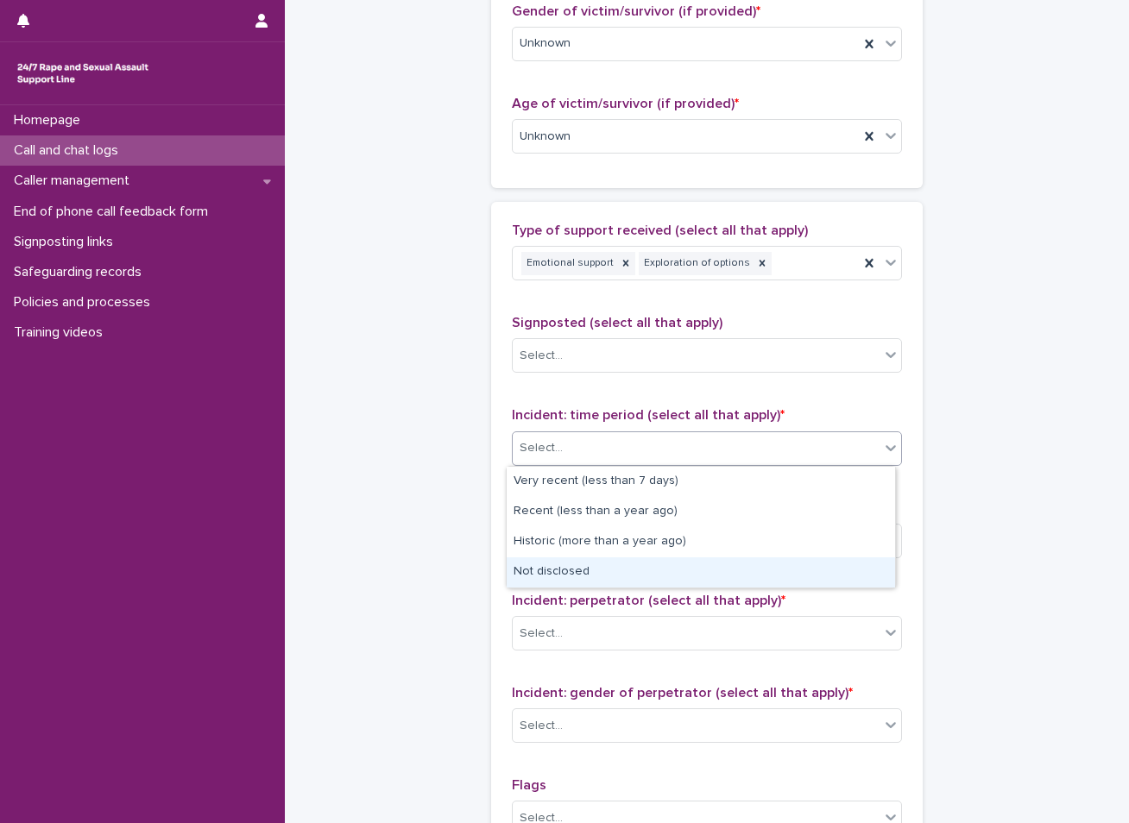
click at [561, 563] on div "Not disclosed" at bounding box center [701, 572] width 388 height 30
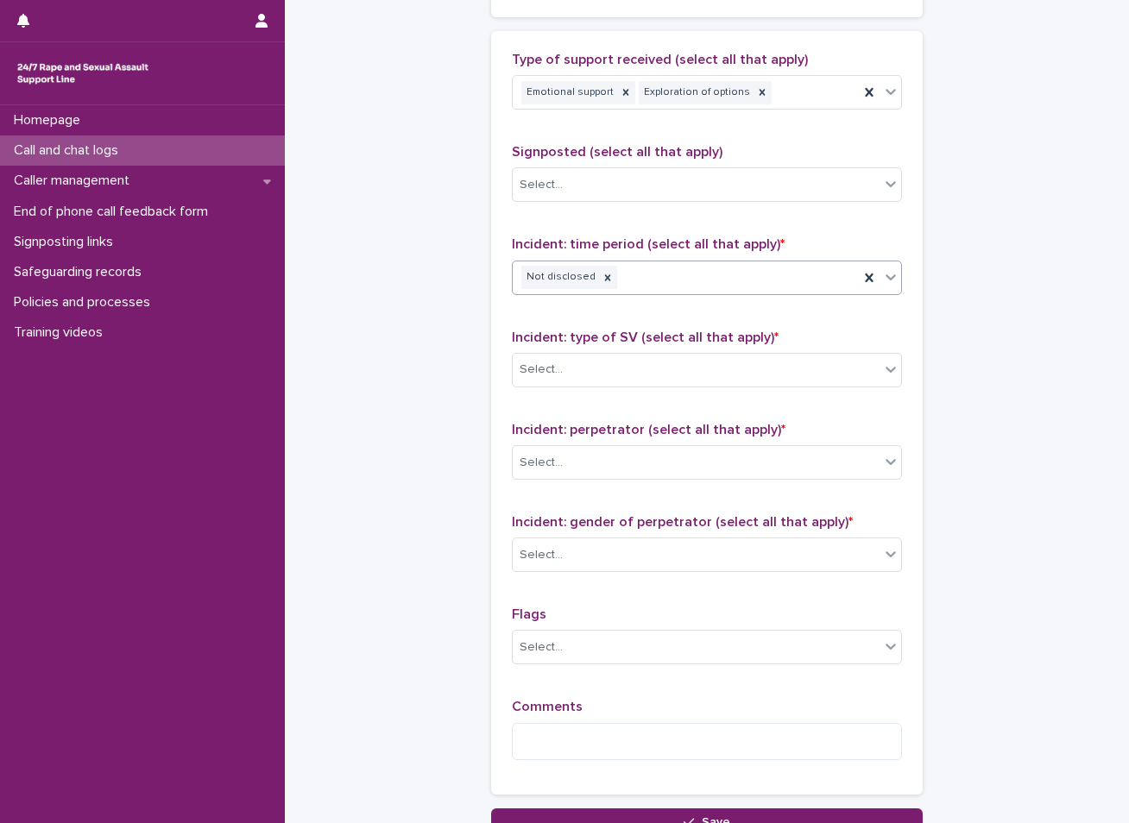
scroll to position [1036, 0]
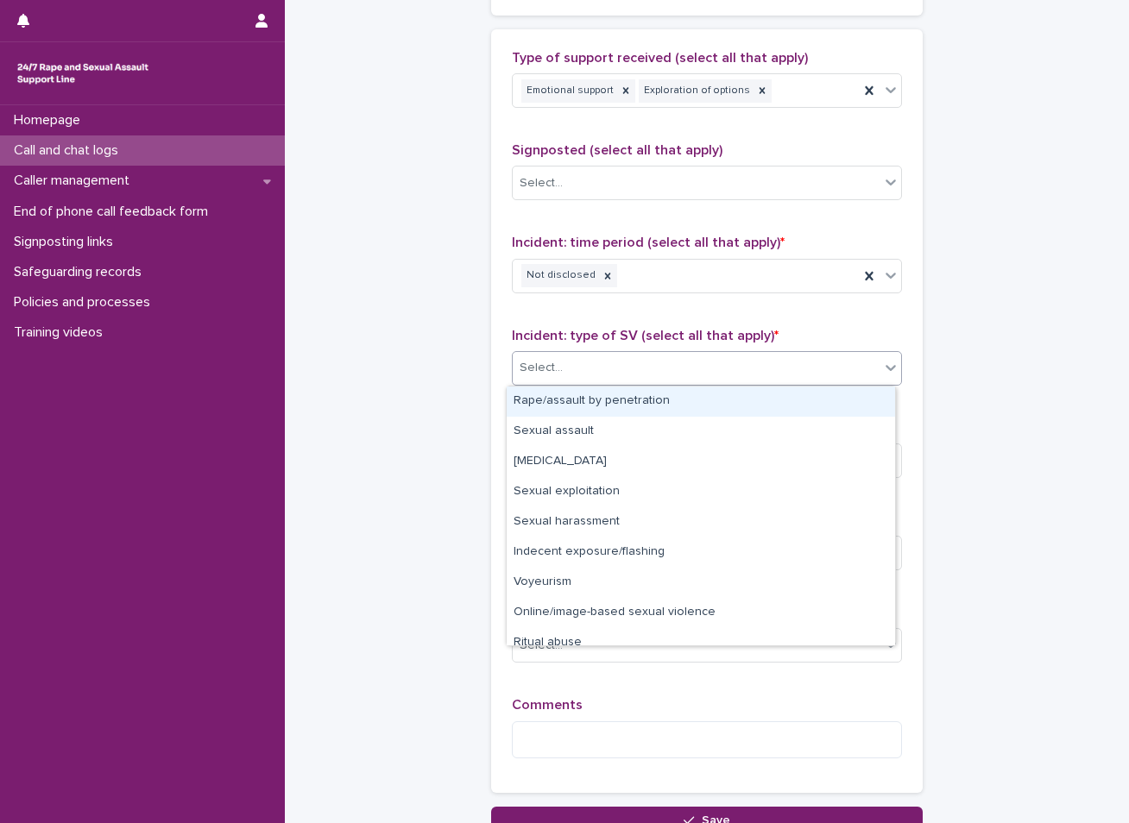
click at [571, 362] on div "Select..." at bounding box center [696, 368] width 367 height 28
click at [563, 405] on div "Rape/assault by penetration" at bounding box center [701, 402] width 388 height 30
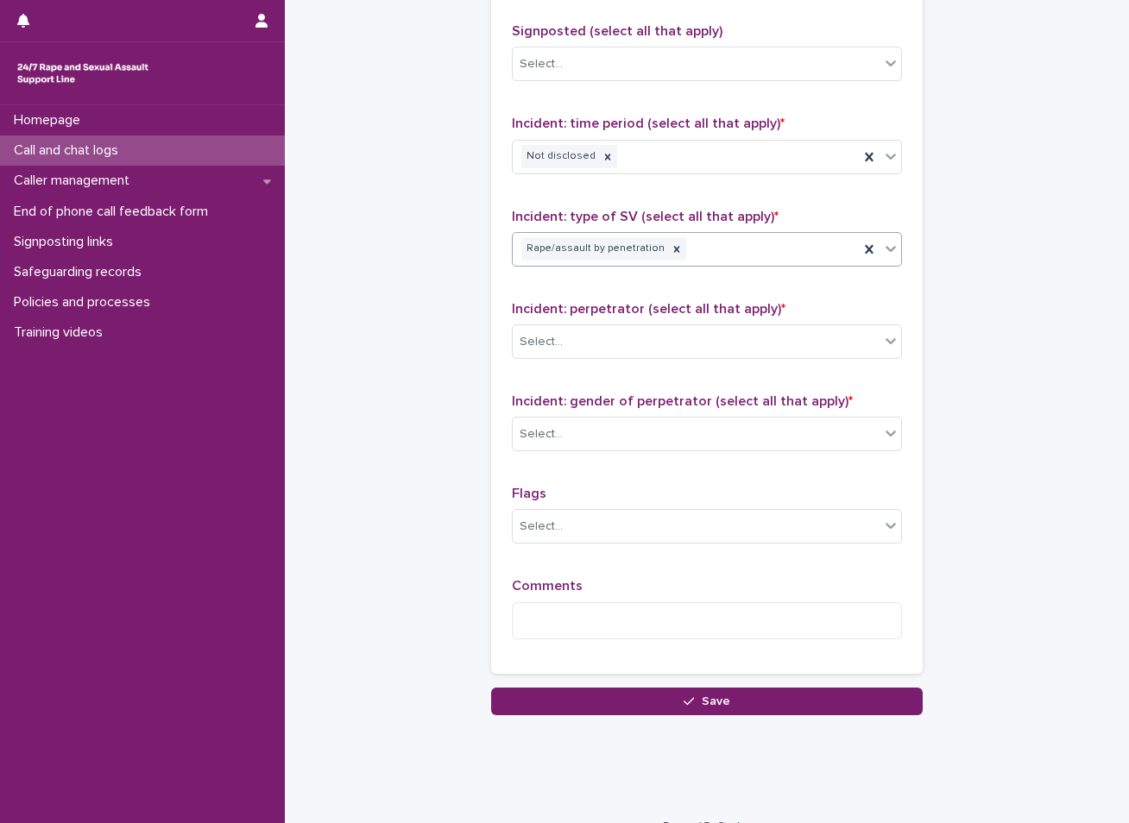
scroll to position [1181, 0]
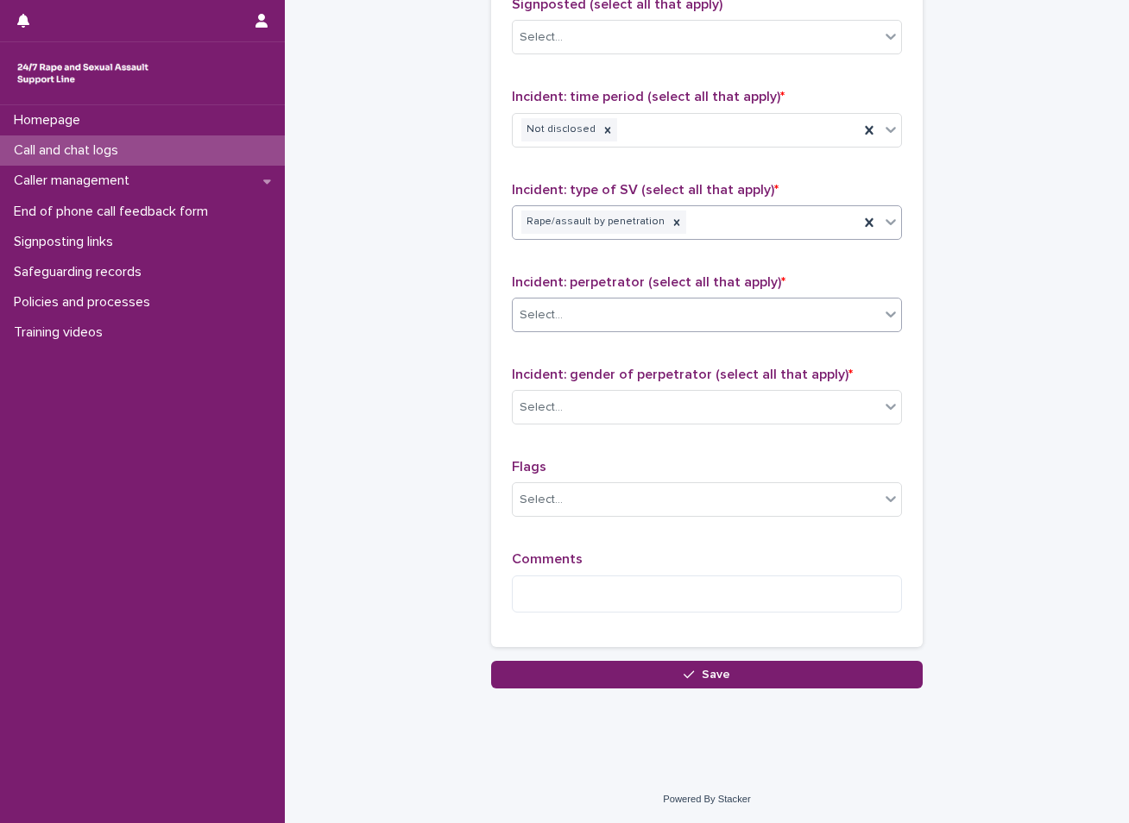
click at [643, 308] on div "Select..." at bounding box center [696, 315] width 367 height 28
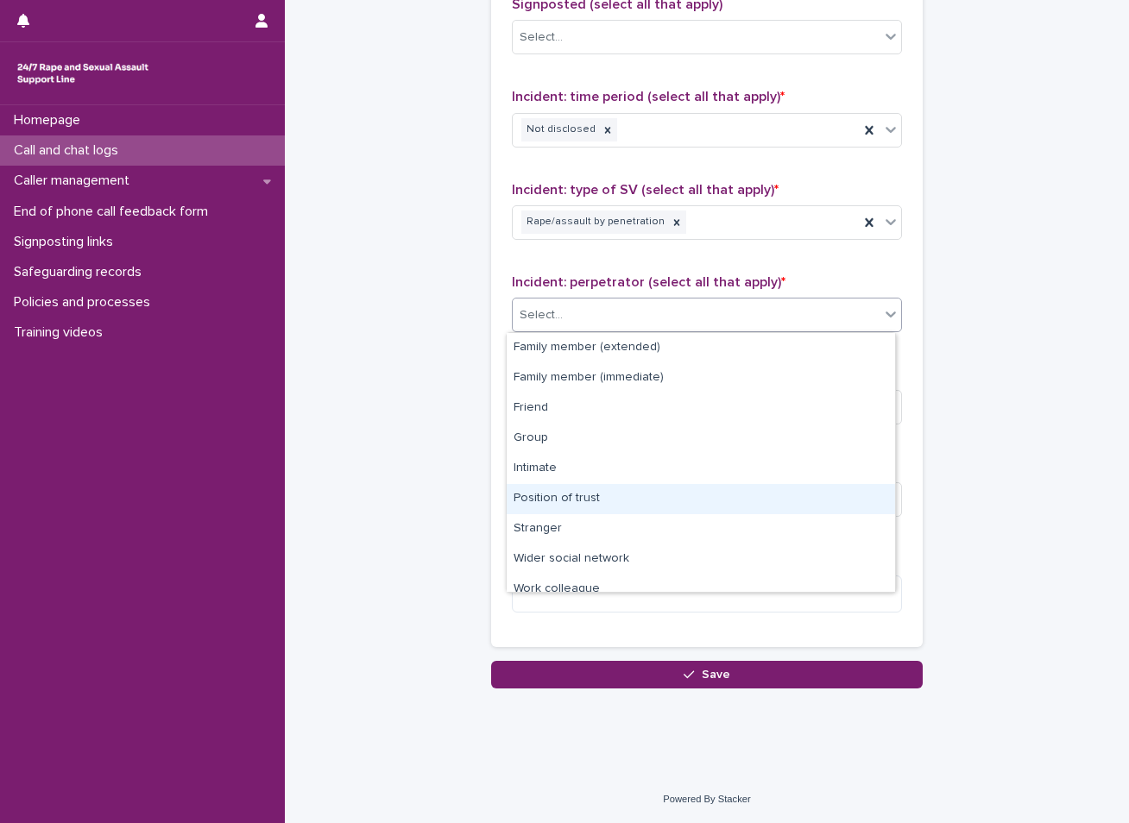
click at [574, 495] on div "Position of trust" at bounding box center [701, 499] width 388 height 30
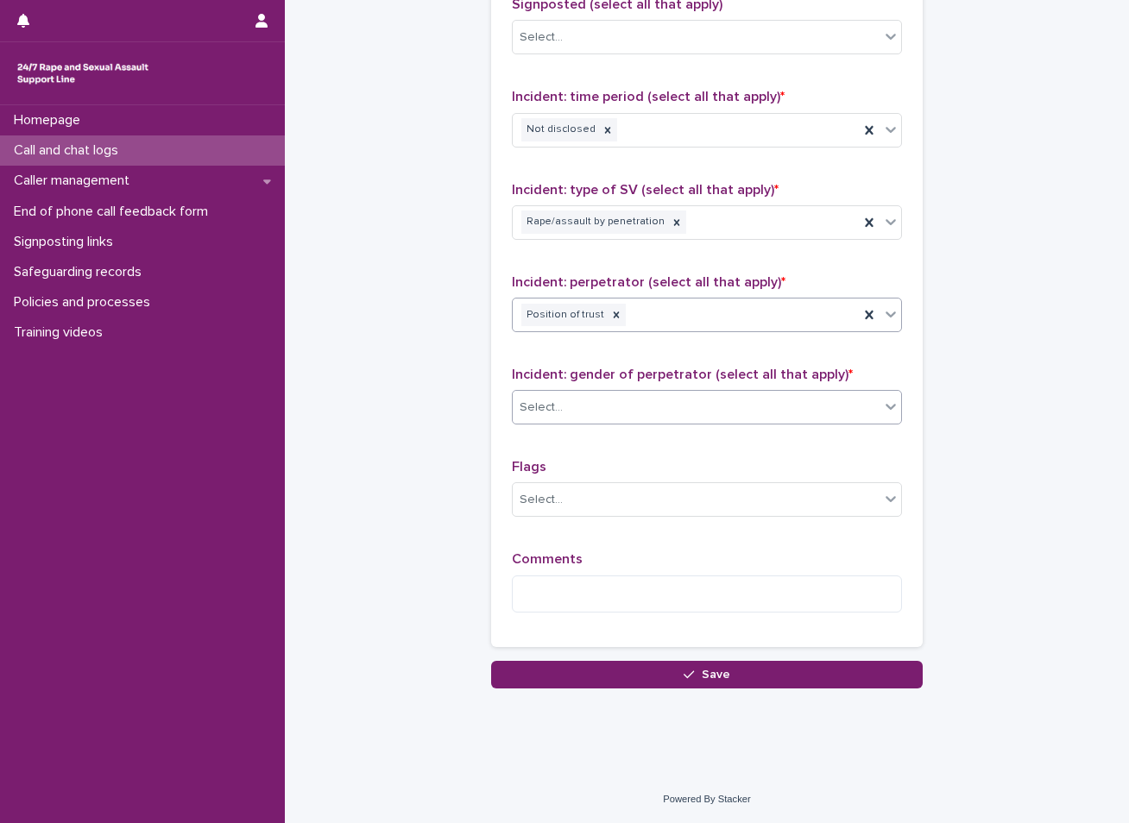
click at [598, 417] on div "Select..." at bounding box center [696, 408] width 367 height 28
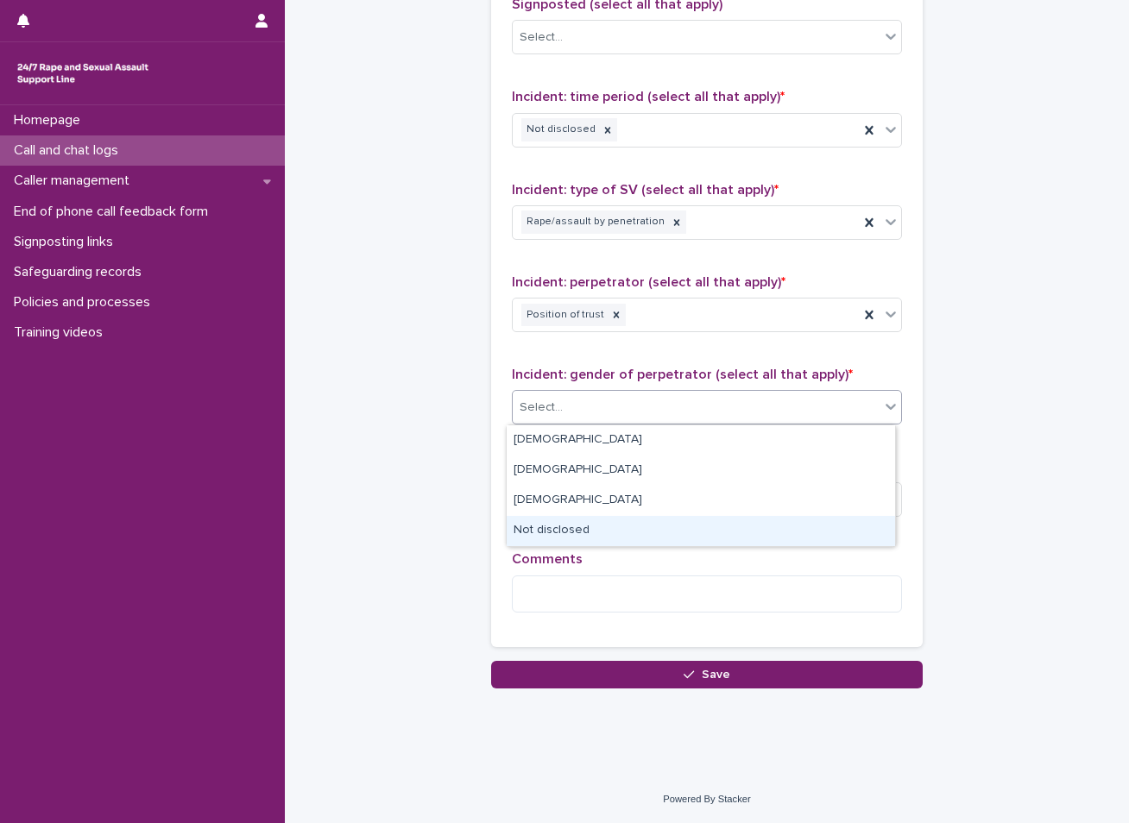
click at [570, 522] on div "Not disclosed" at bounding box center [701, 531] width 388 height 30
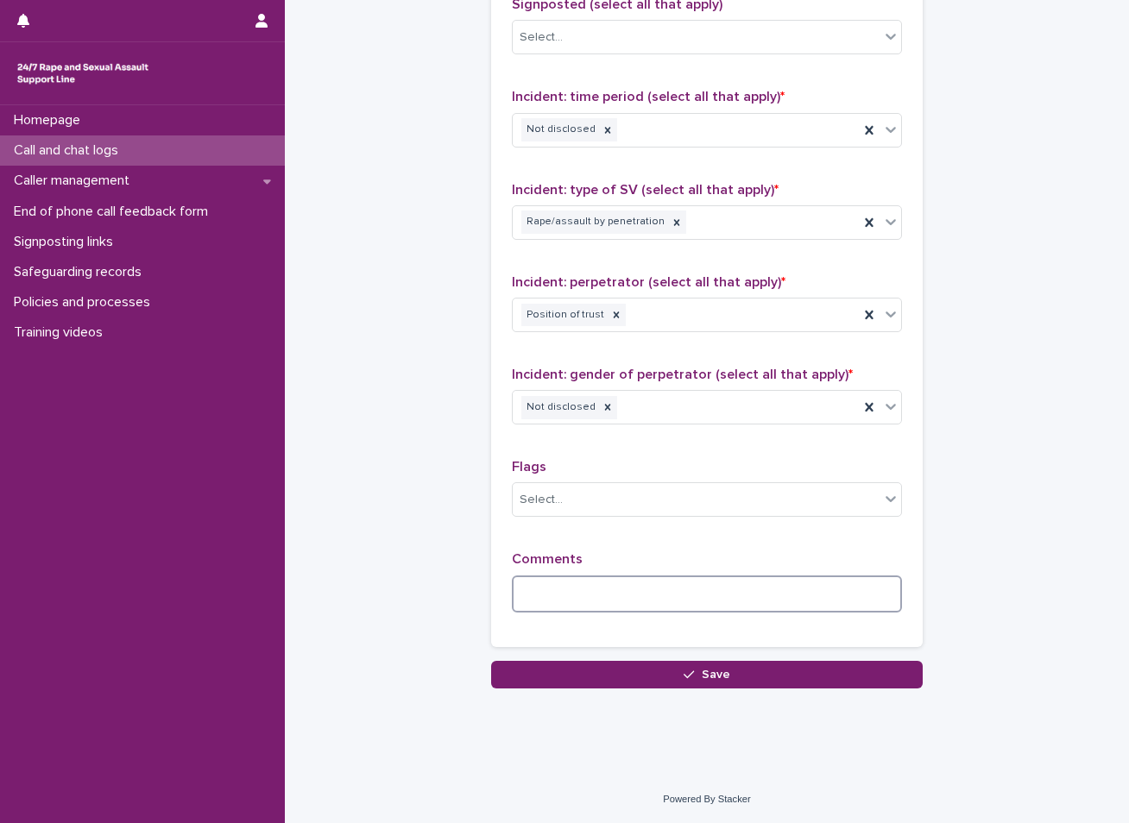
drag, startPoint x: 639, startPoint y: 601, endPoint x: 738, endPoint y: 435, distance: 193.9
click at [640, 599] on textarea at bounding box center [707, 594] width 390 height 37
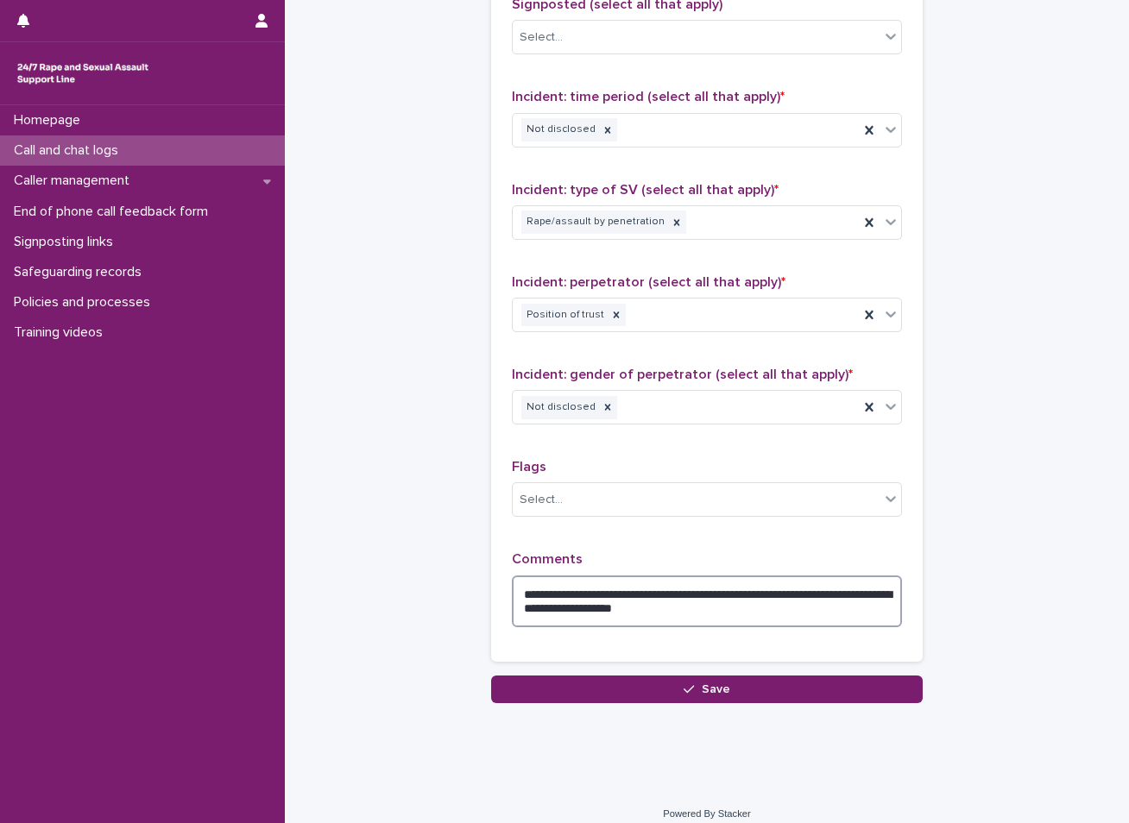
click at [718, 607] on textarea "**********" at bounding box center [707, 602] width 390 height 52
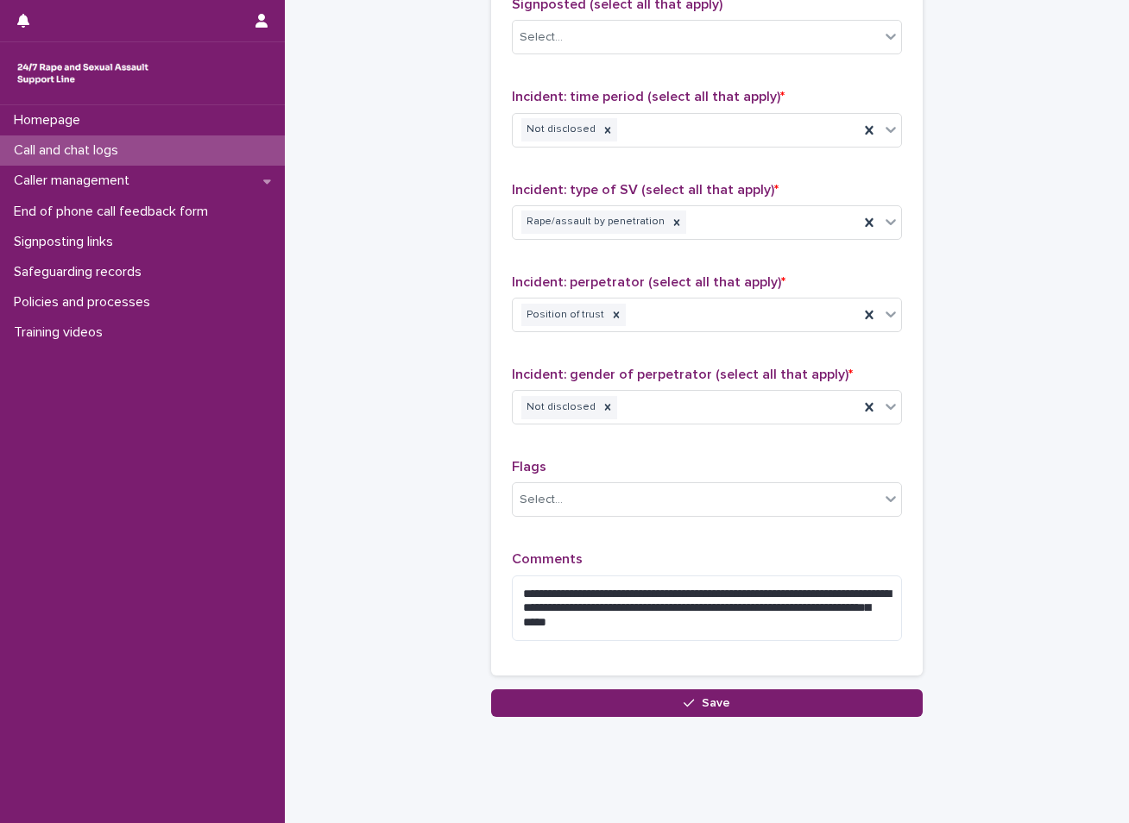
click at [790, 653] on div "**********" at bounding box center [707, 602] width 390 height 103
drag, startPoint x: 869, startPoint y: 606, endPoint x: 780, endPoint y: 664, distance: 106.5
click at [780, 664] on div "**********" at bounding box center [706, 280] width 431 height 792
click at [797, 612] on textarea "**********" at bounding box center [707, 609] width 390 height 66
drag, startPoint x: 859, startPoint y: 611, endPoint x: 1067, endPoint y: 298, distance: 376.0
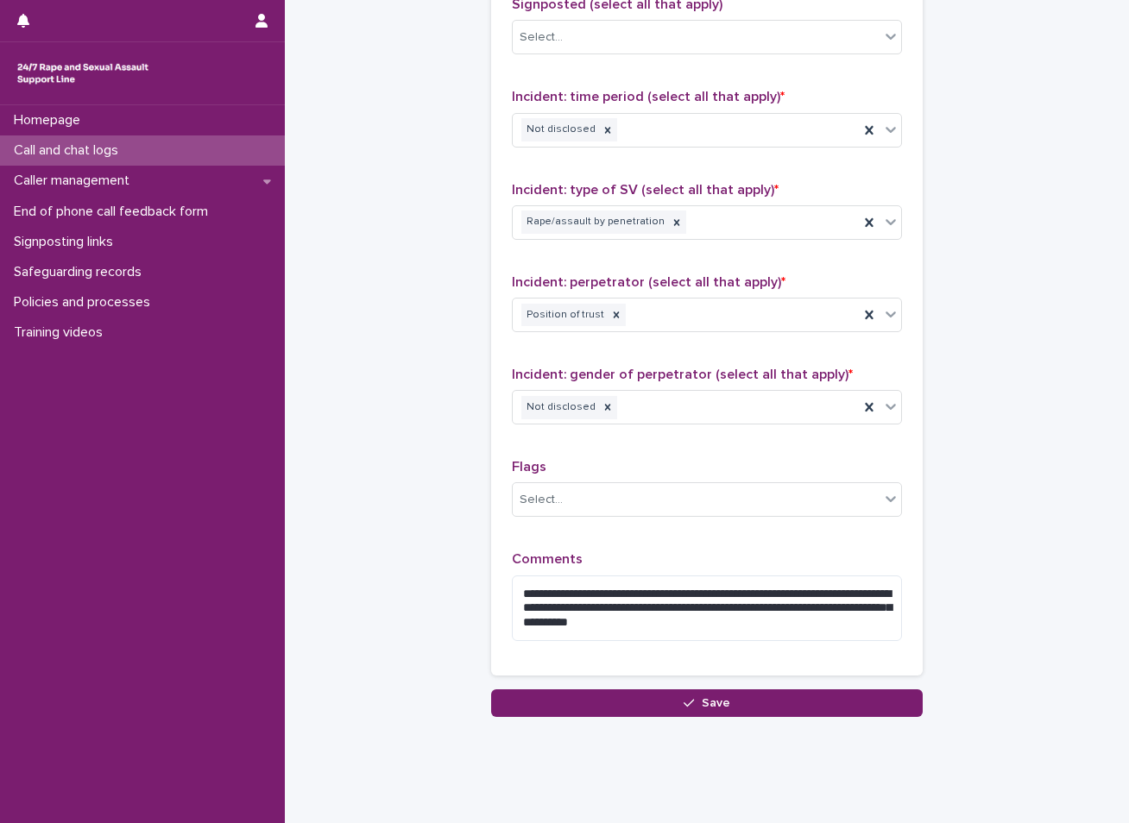
click at [778, 629] on textarea "**********" at bounding box center [707, 609] width 390 height 66
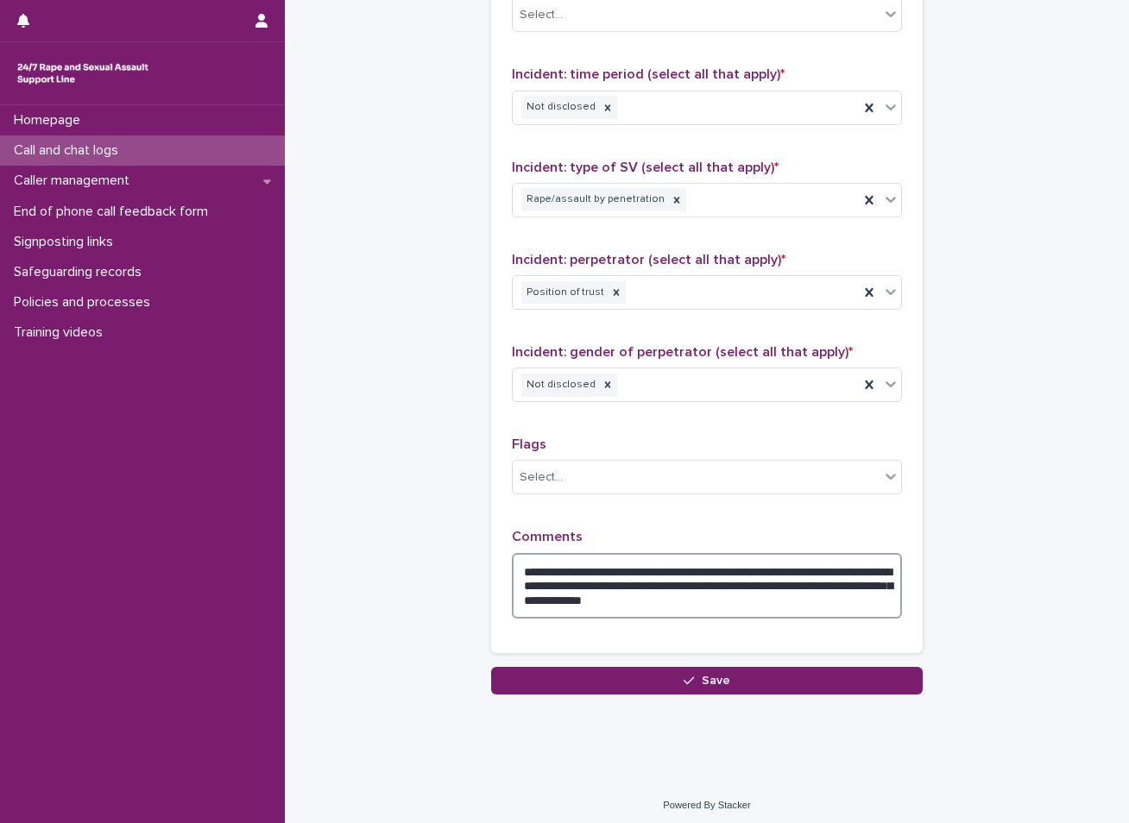
scroll to position [1210, 0]
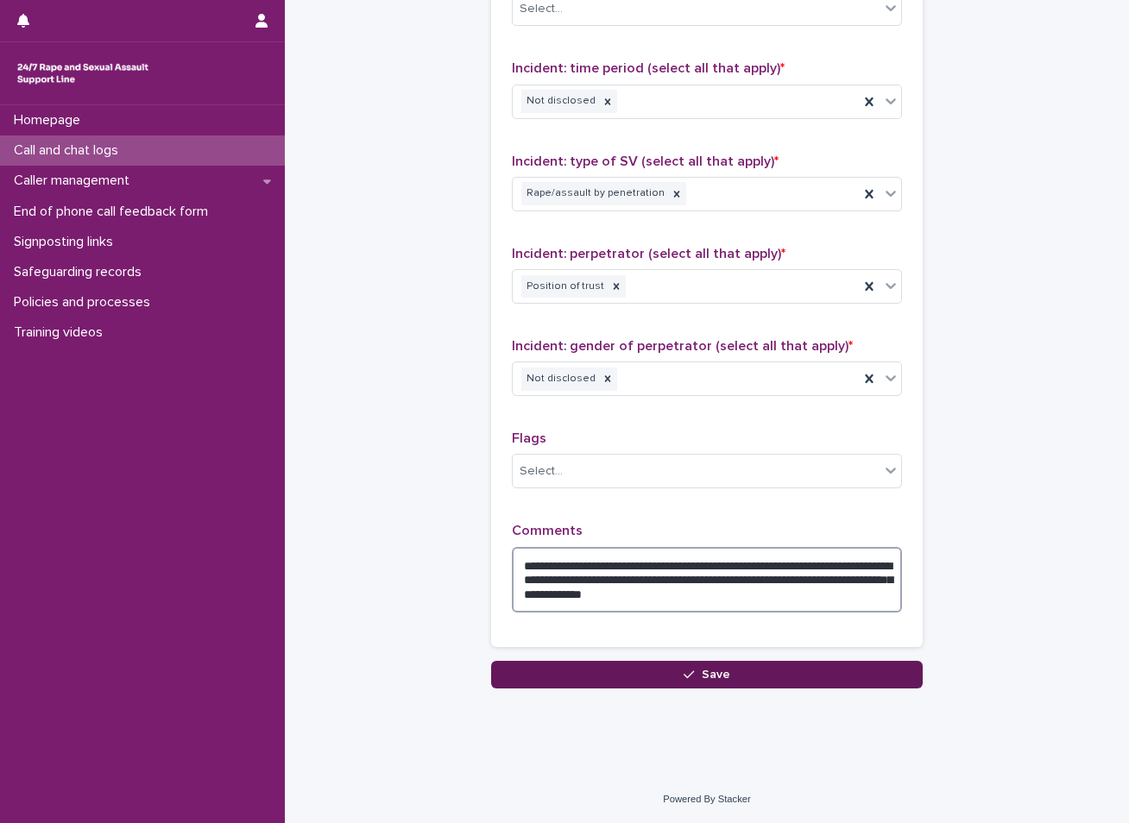
type textarea "**********"
click at [694, 672] on div "button" at bounding box center [691, 675] width 17 height 12
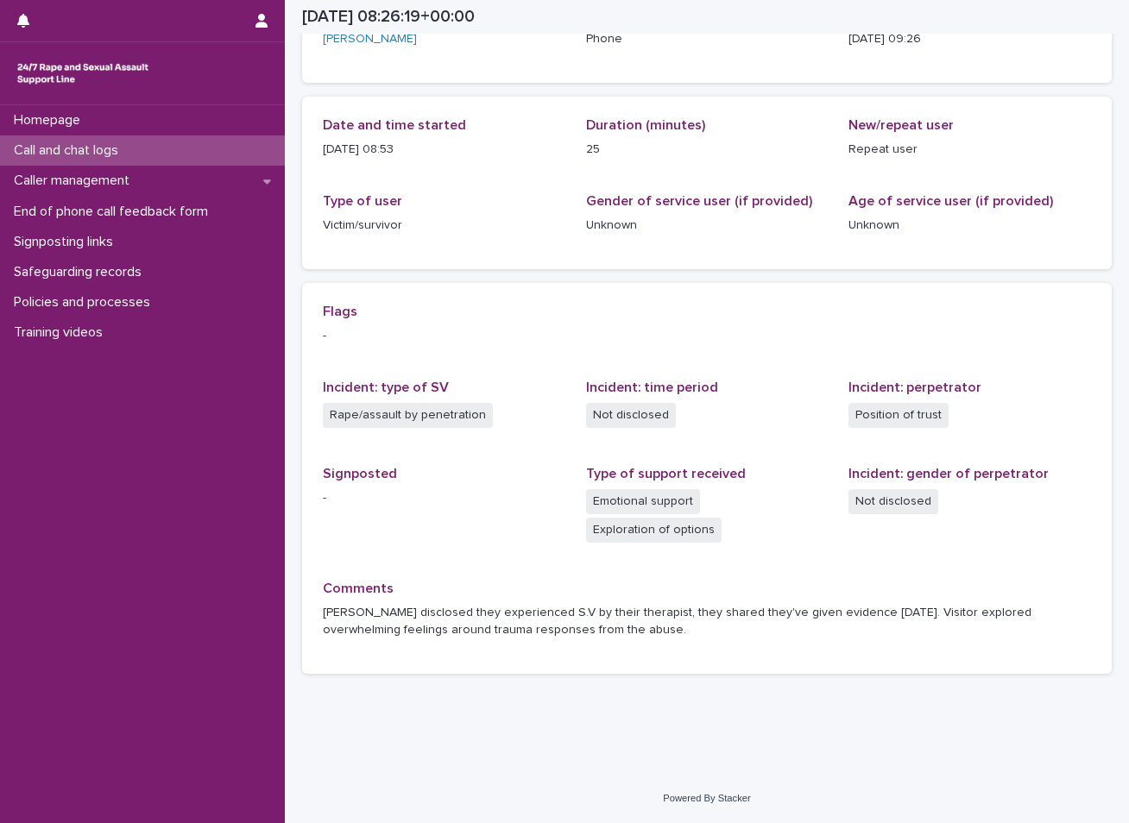
scroll to position [140, 0]
click at [160, 138] on div "Call and chat logs" at bounding box center [142, 150] width 285 height 30
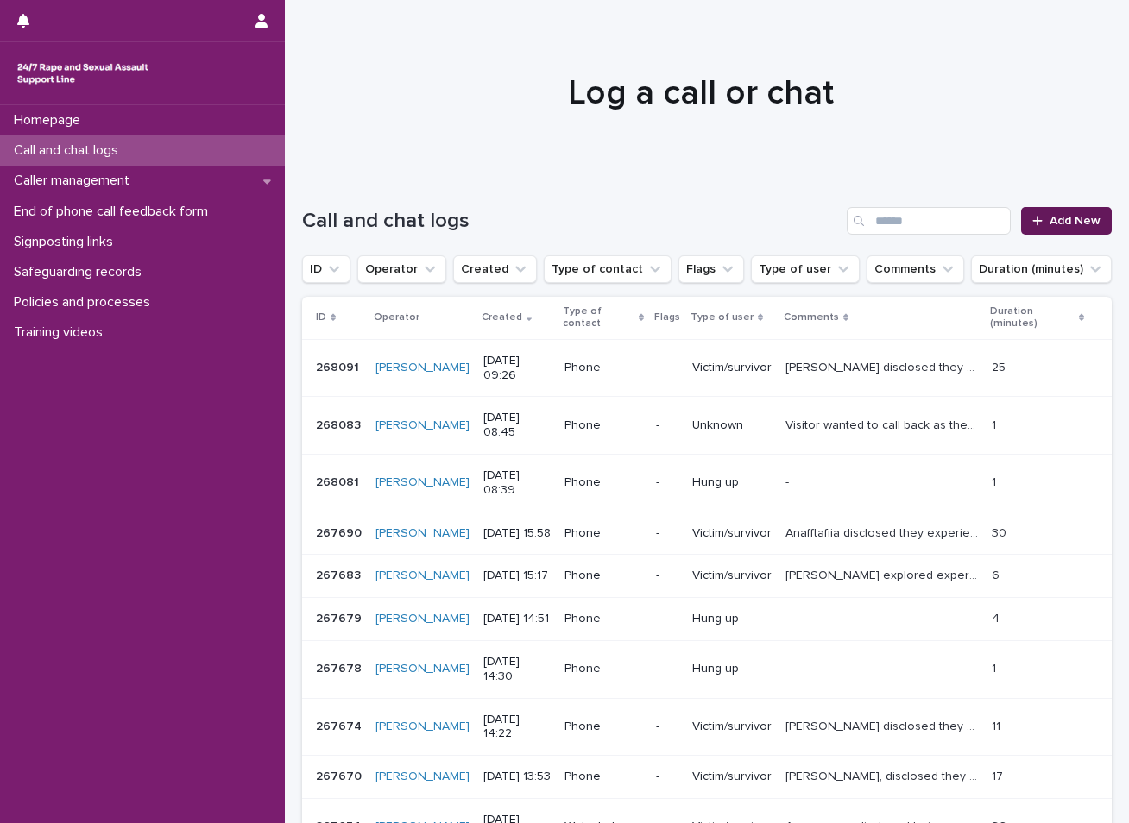
click at [1084, 215] on span "Add New" at bounding box center [1074, 221] width 51 height 12
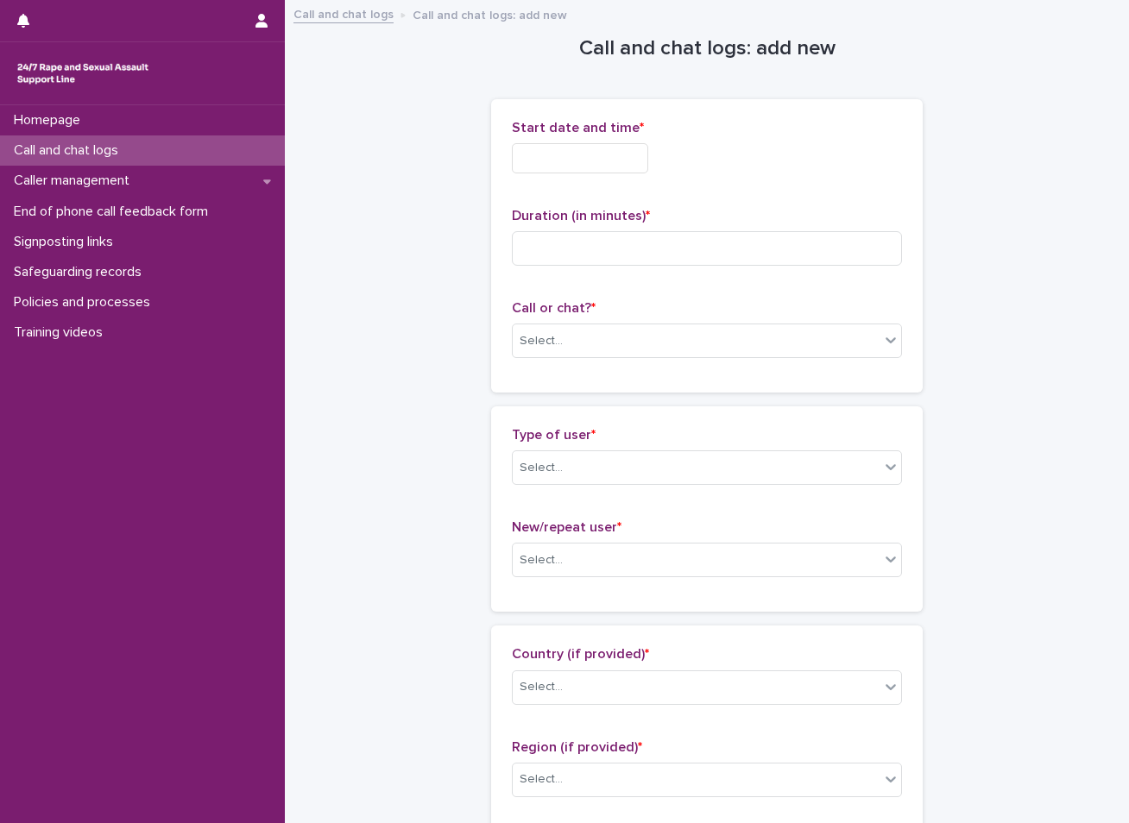
click at [623, 149] on input "text" at bounding box center [580, 158] width 136 height 30
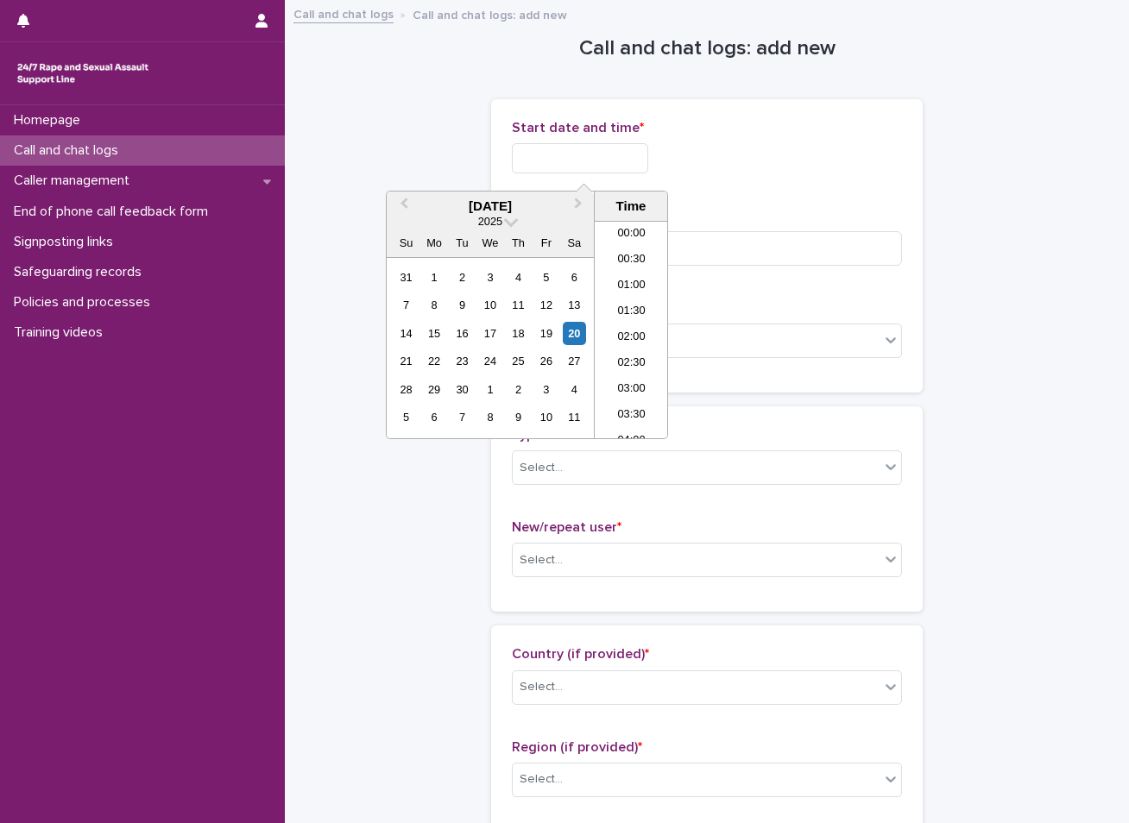
scroll to position [397, 0]
click at [580, 337] on div "20" at bounding box center [574, 333] width 23 height 23
click at [624, 310] on li "09:00" at bounding box center [631, 304] width 73 height 26
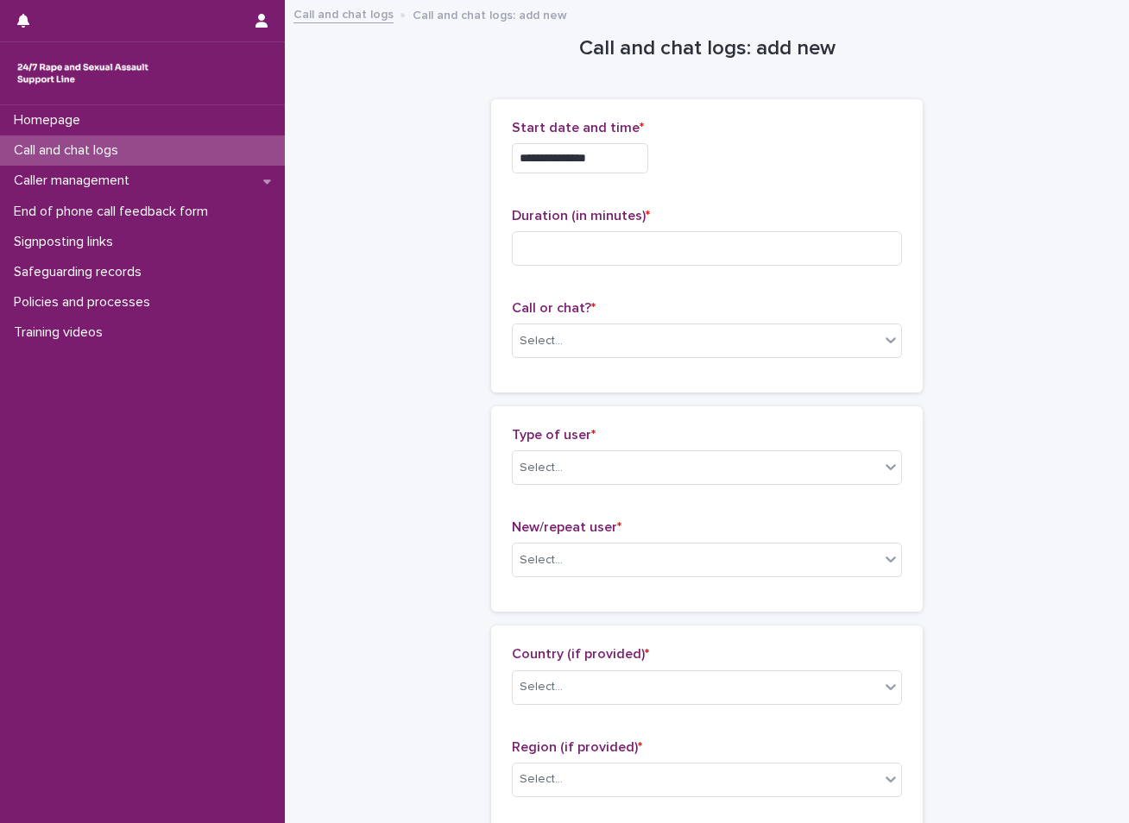
click at [616, 158] on input "**********" at bounding box center [580, 158] width 136 height 30
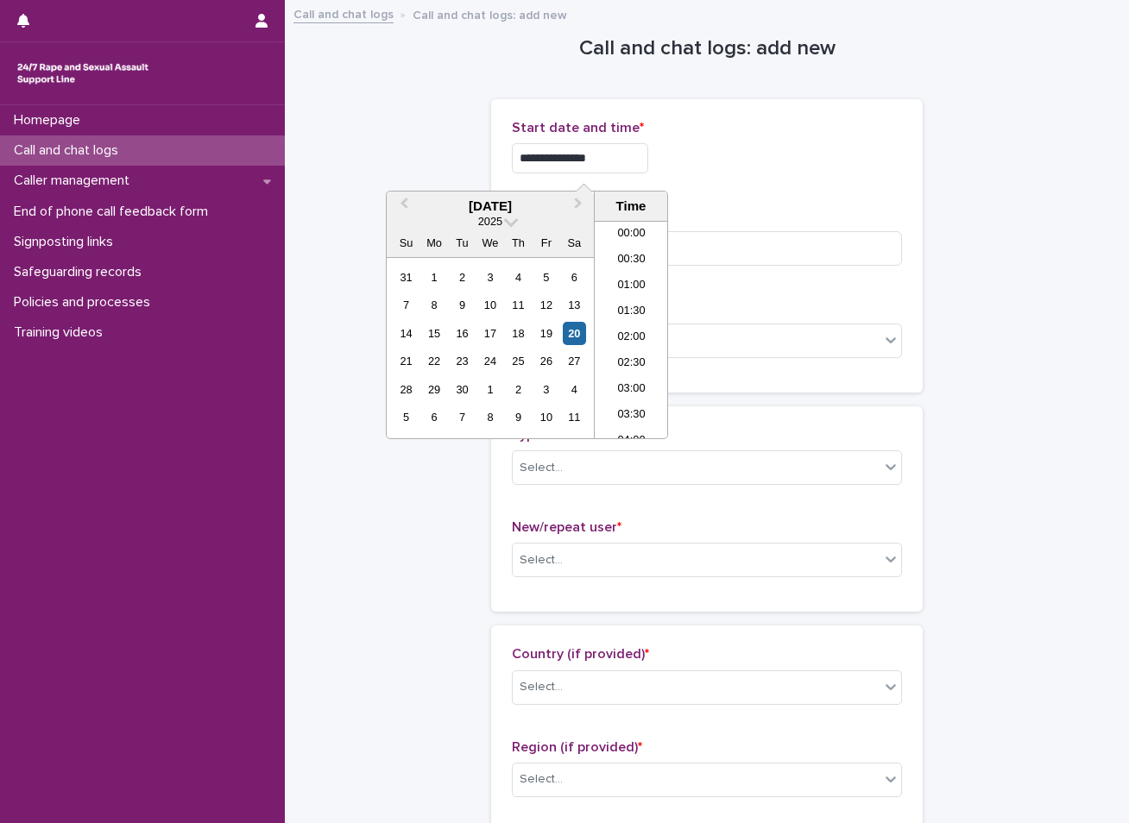
scroll to position [371, 0]
type input "**********"
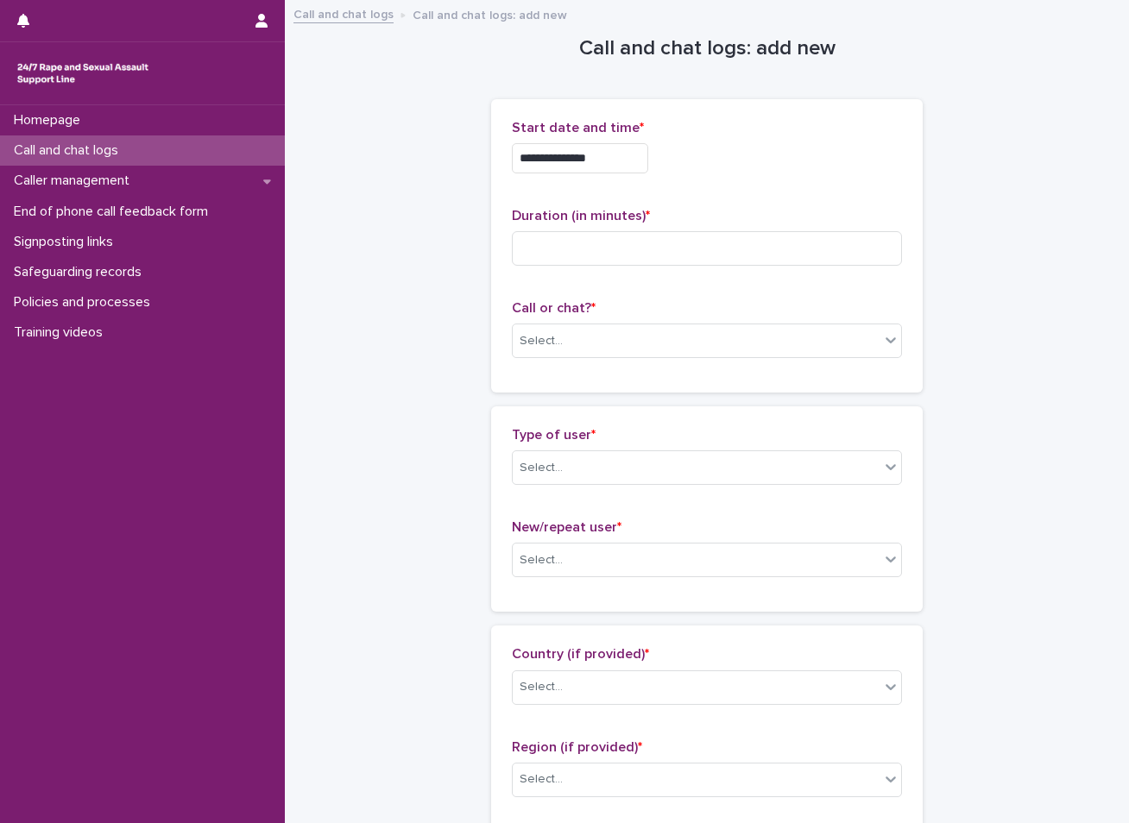
click at [558, 246] on input at bounding box center [707, 248] width 390 height 35
type input "*"
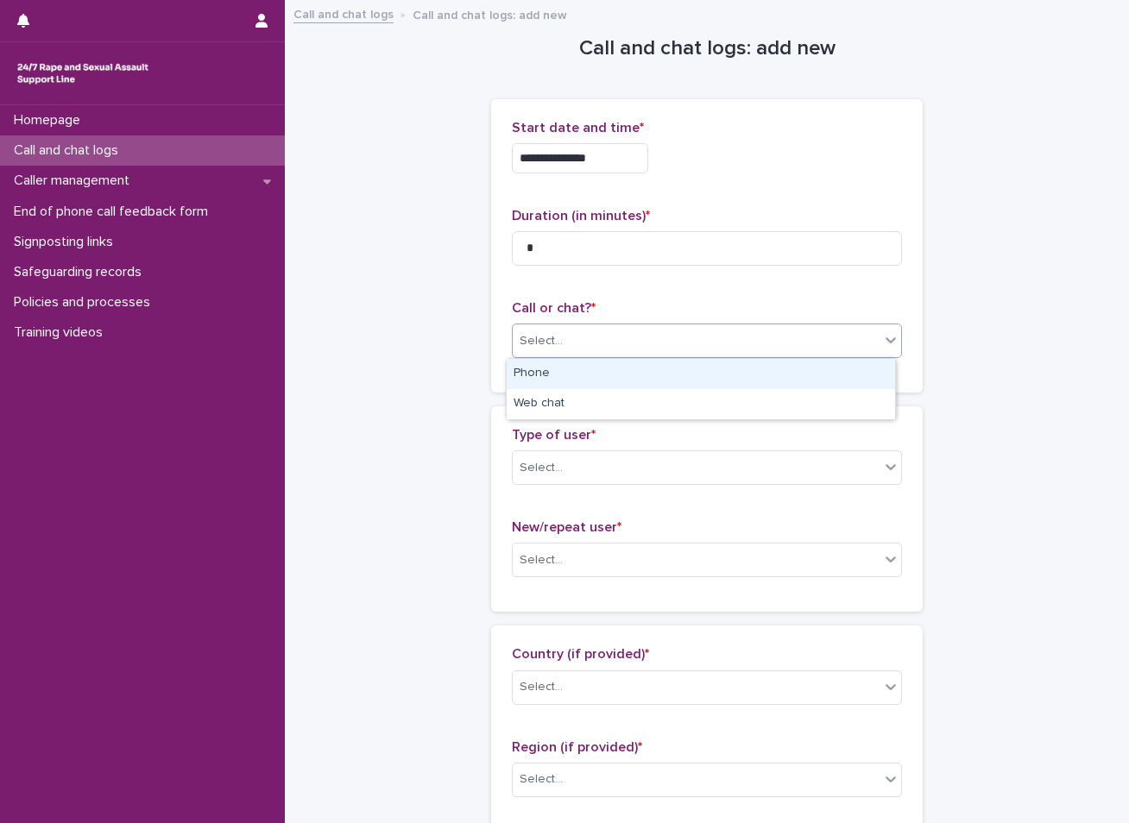
click at [590, 353] on div "Select..." at bounding box center [696, 341] width 367 height 28
click at [574, 382] on div "Phone" at bounding box center [701, 374] width 388 height 30
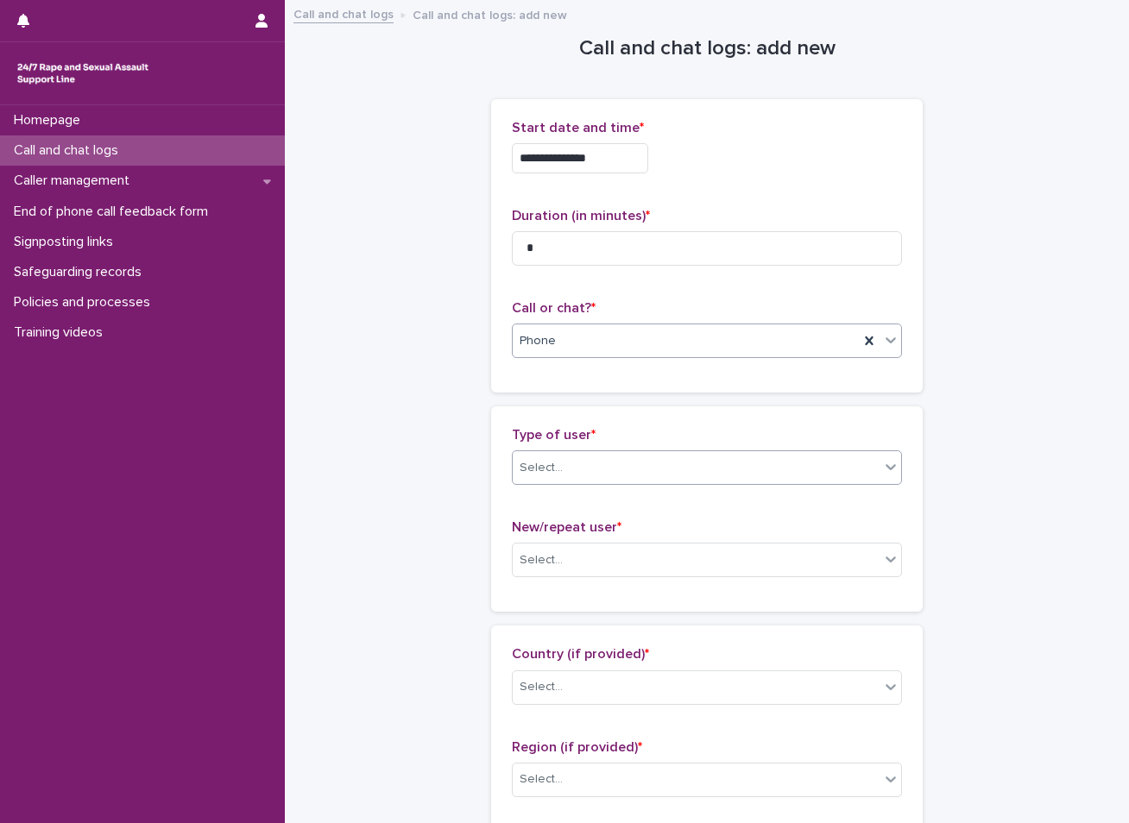
click at [564, 469] on div "Select..." at bounding box center [696, 468] width 367 height 28
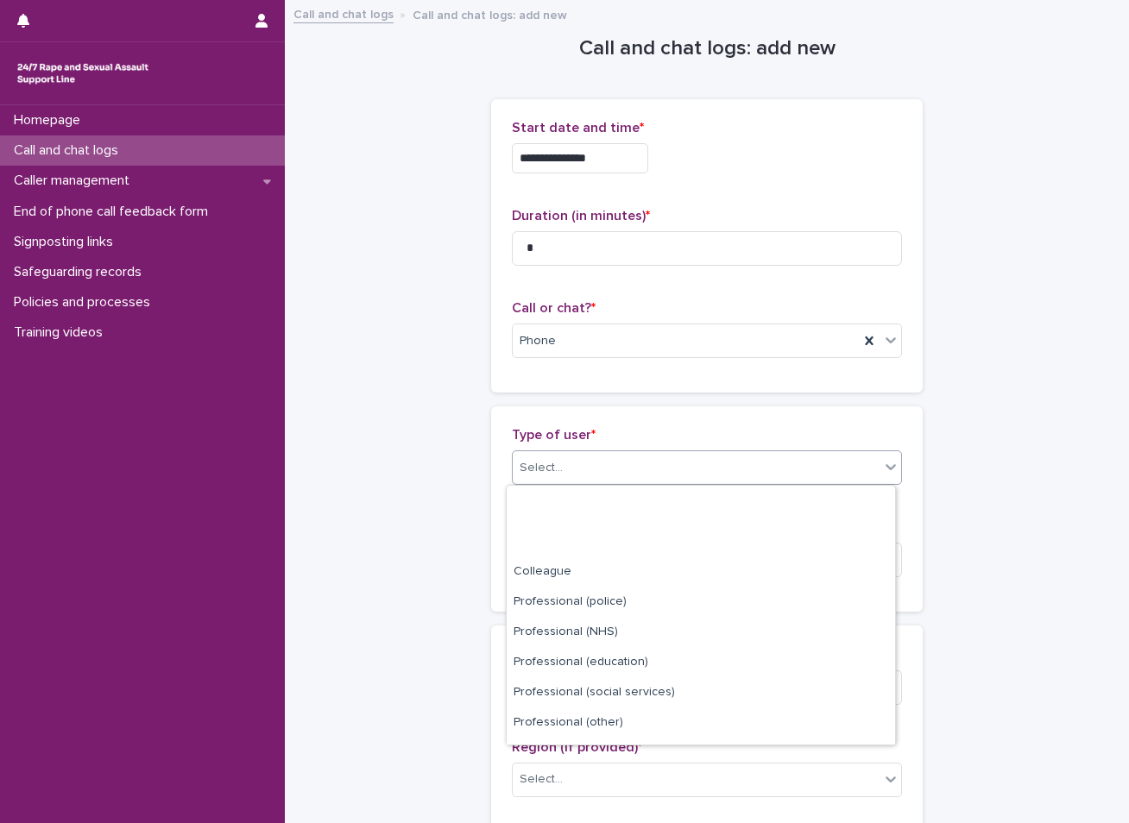
scroll to position [194, 0]
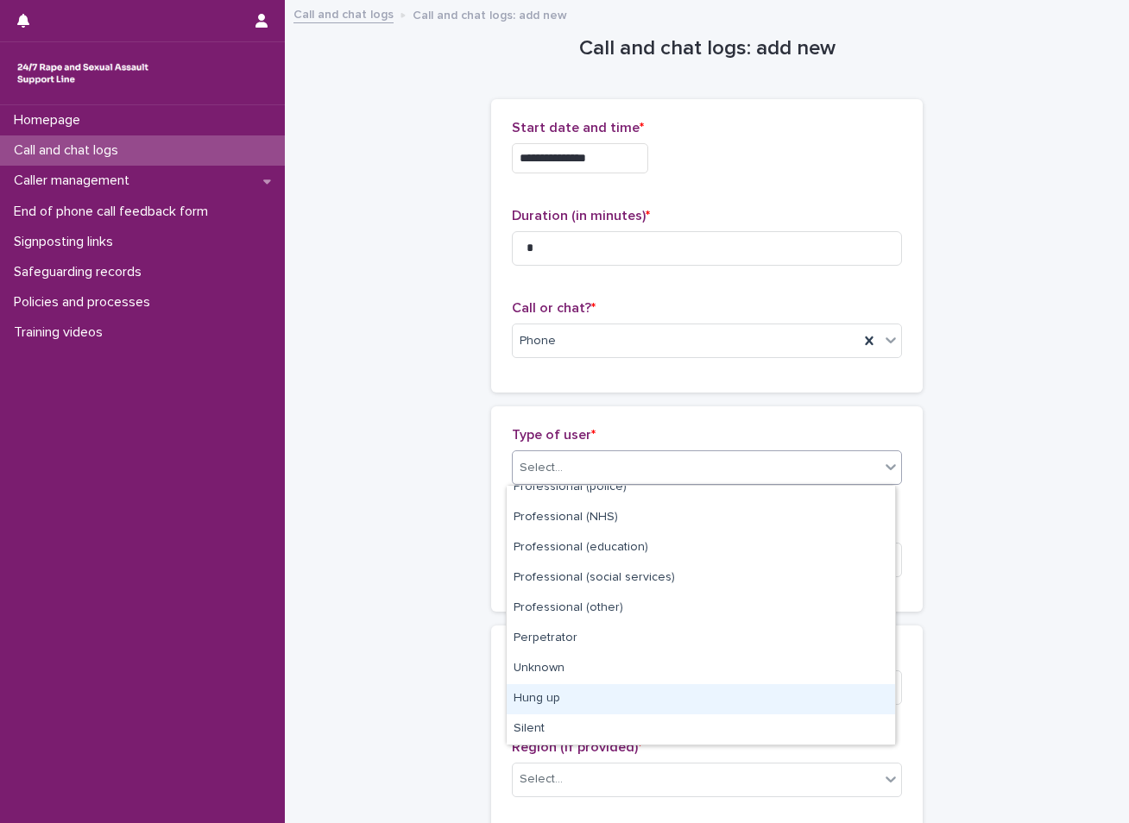
click at [584, 698] on div "Hung up" at bounding box center [701, 699] width 388 height 30
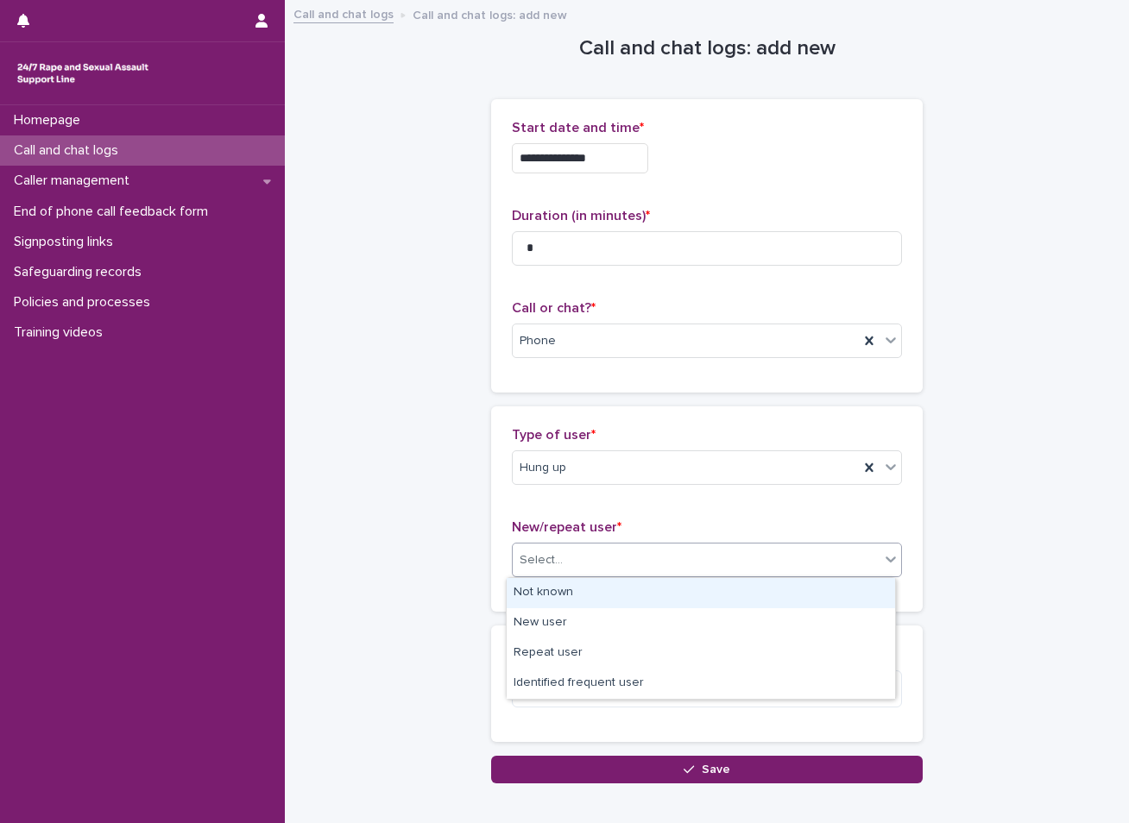
click at [558, 567] on div "Select..." at bounding box center [696, 560] width 367 height 28
click at [552, 590] on div "Not known" at bounding box center [701, 593] width 388 height 30
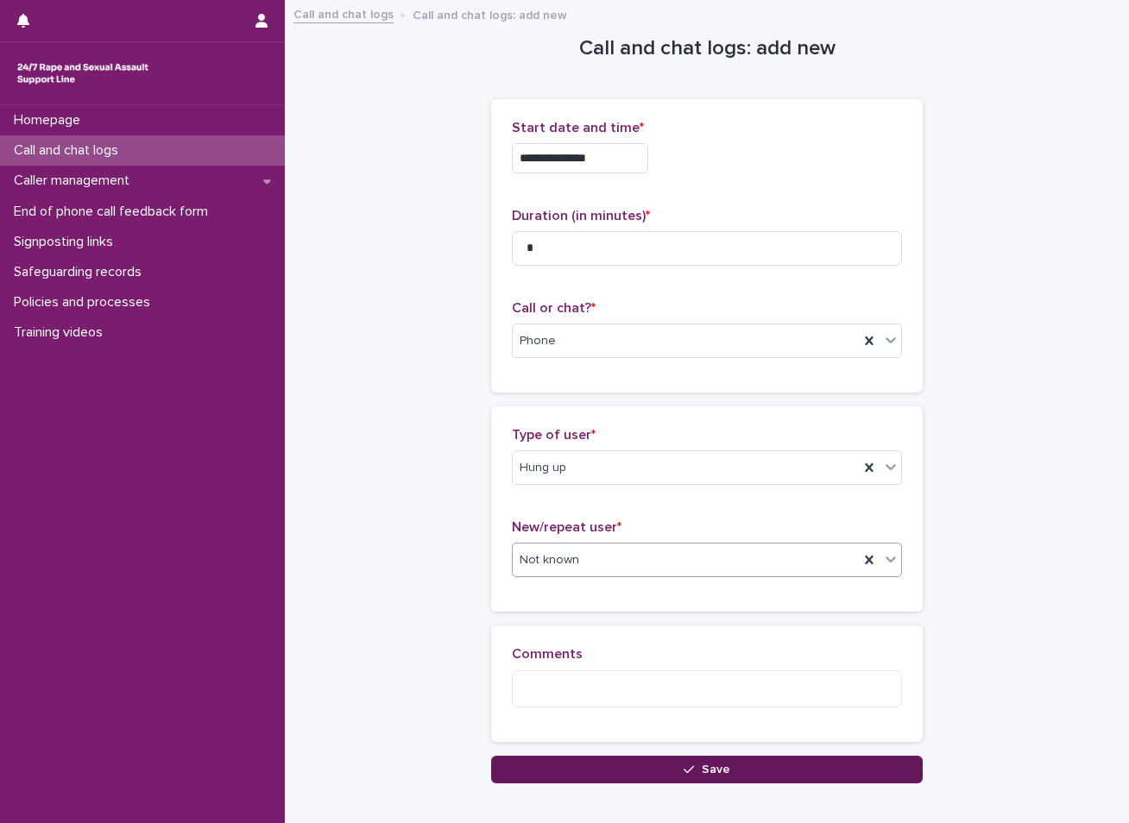
click at [580, 772] on button "Save" at bounding box center [706, 770] width 431 height 28
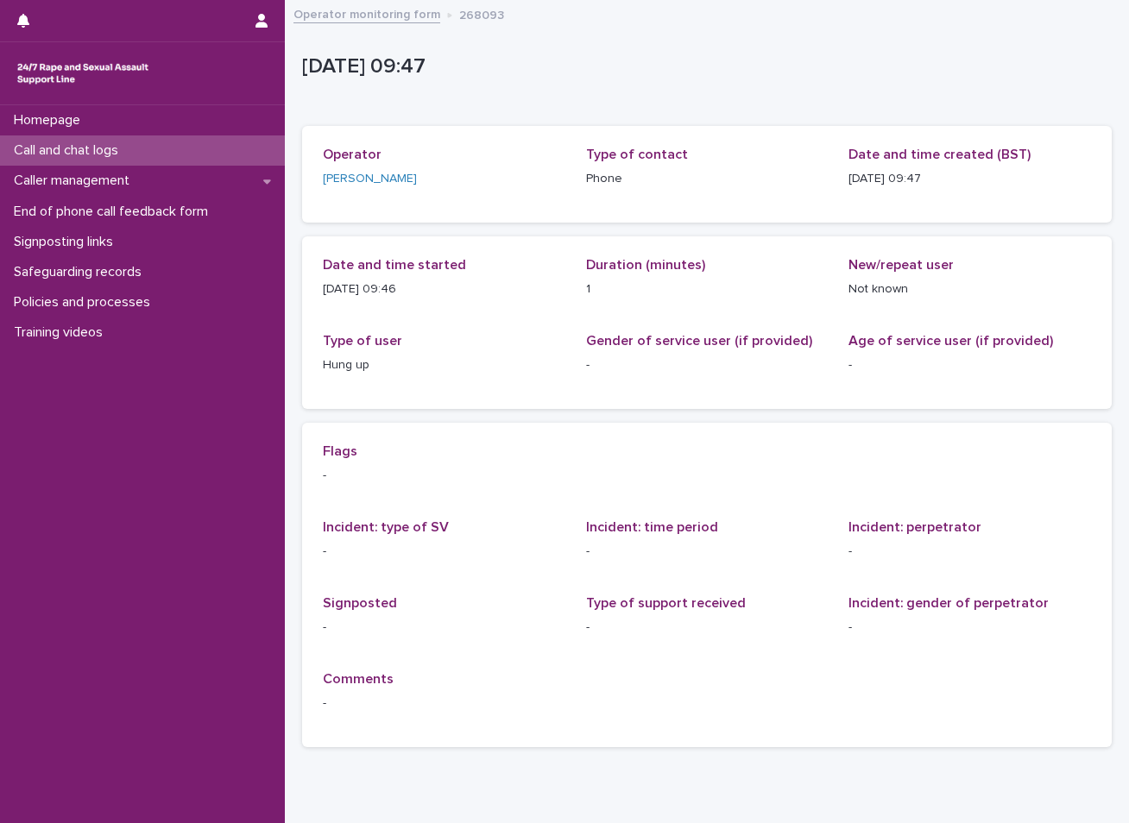
click at [170, 147] on div "Call and chat logs" at bounding box center [142, 150] width 285 height 30
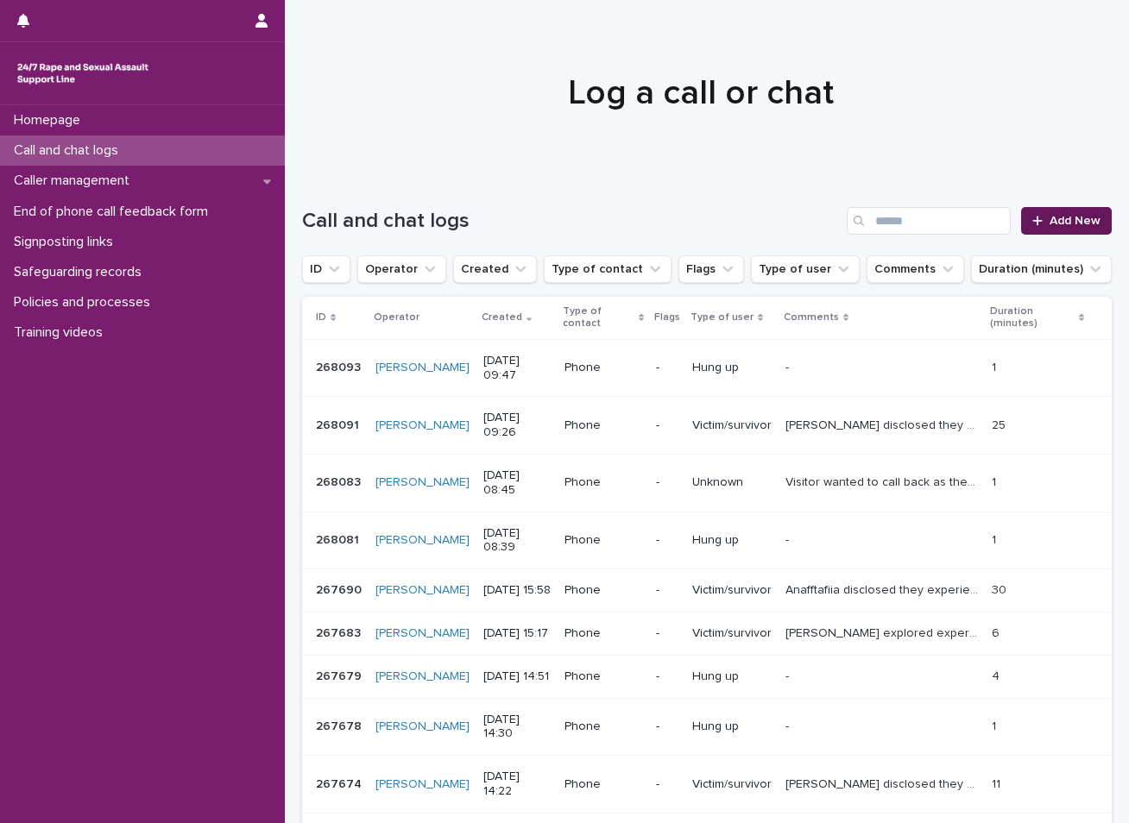
click at [1061, 215] on span "Add New" at bounding box center [1074, 221] width 51 height 12
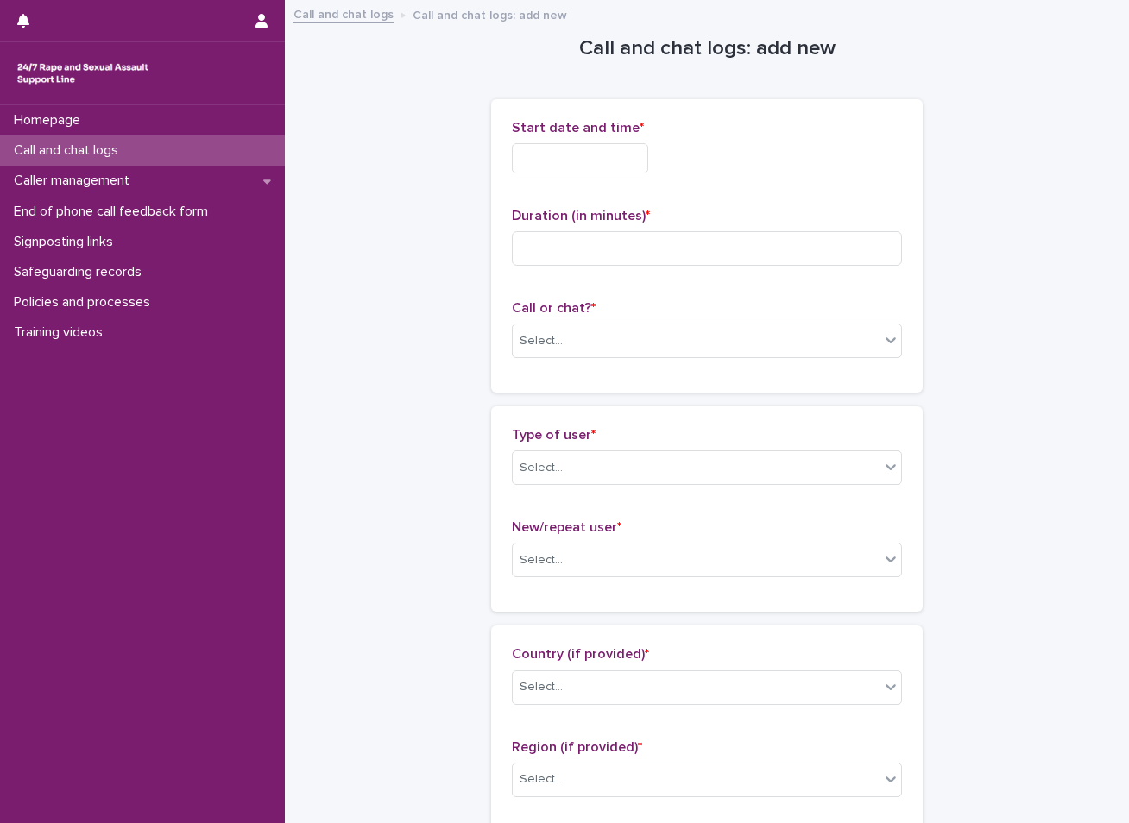
click at [601, 149] on input "text" at bounding box center [580, 158] width 136 height 30
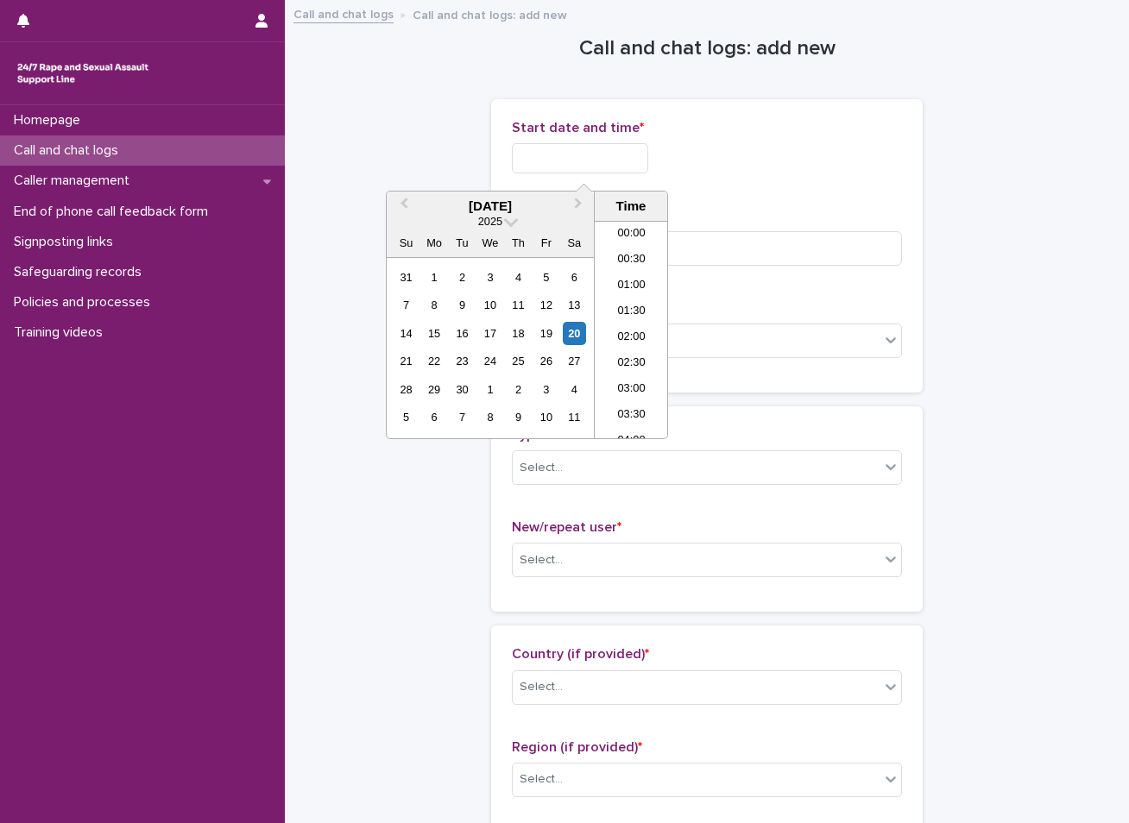
scroll to position [397, 0]
click at [573, 331] on div "20" at bounding box center [574, 333] width 23 height 23
click at [626, 326] on li "09:30" at bounding box center [631, 330] width 73 height 26
click at [614, 162] on input "**********" at bounding box center [580, 158] width 136 height 30
type input "**********"
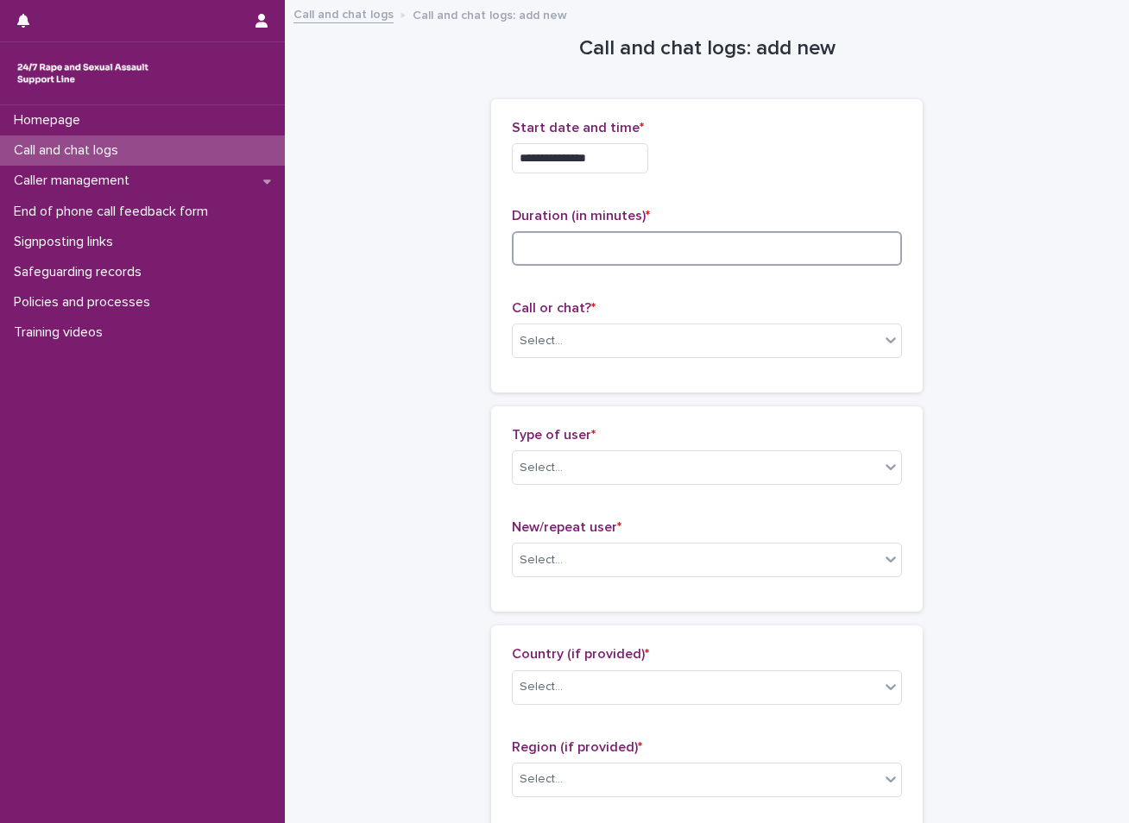
click at [548, 240] on input at bounding box center [707, 248] width 390 height 35
type input "*"
click at [614, 345] on div "Select..." at bounding box center [696, 341] width 367 height 28
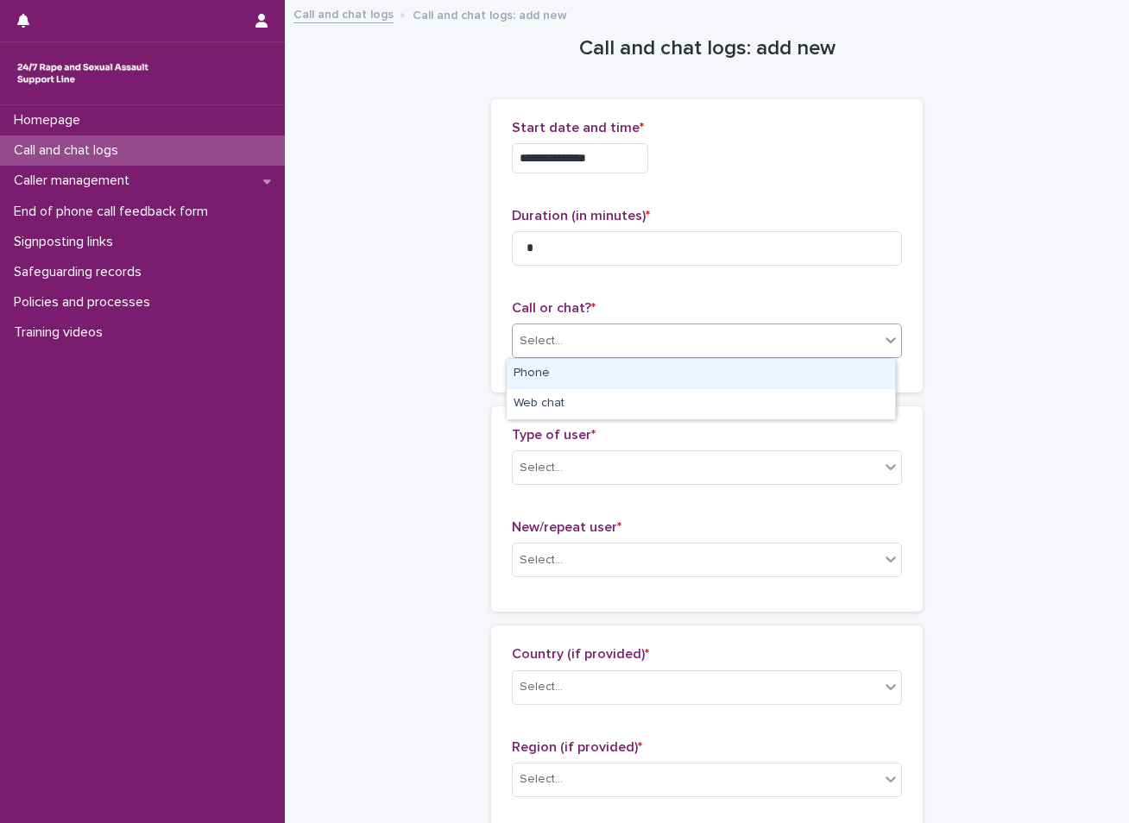
click at [605, 374] on div "Phone" at bounding box center [701, 374] width 388 height 30
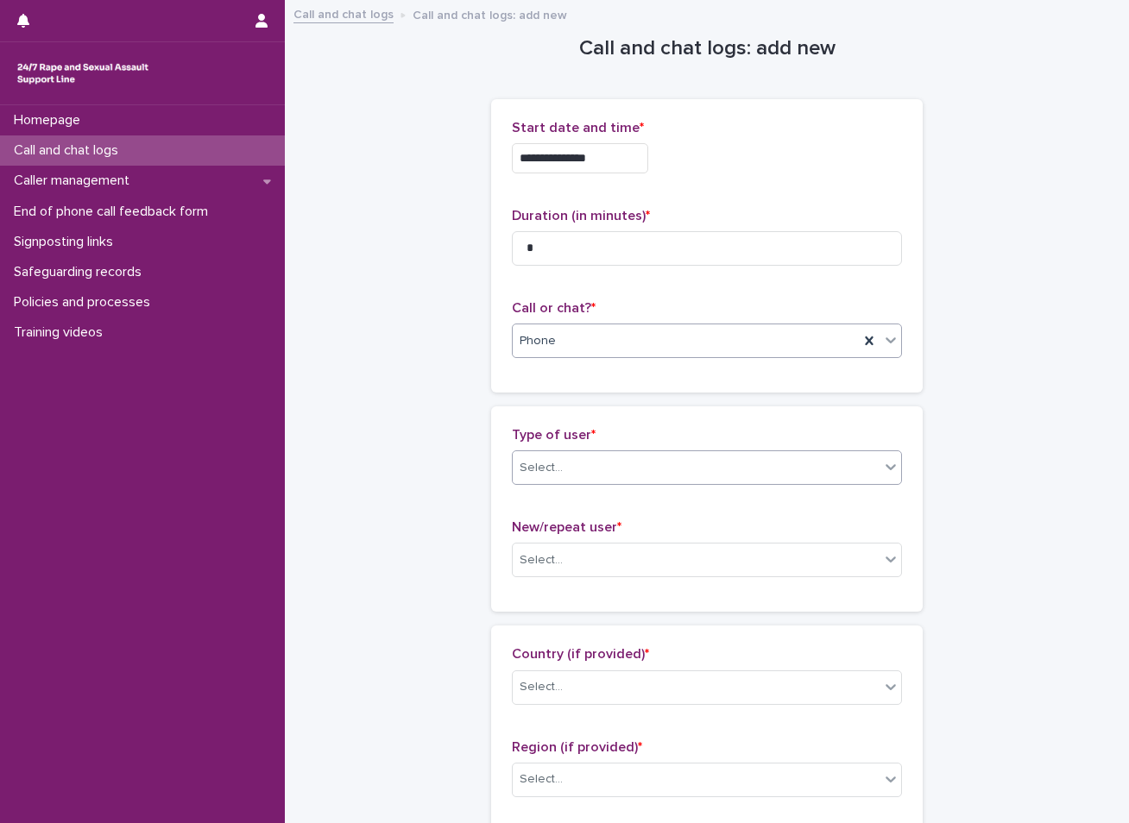
click at [596, 463] on div "Select..." at bounding box center [696, 468] width 367 height 28
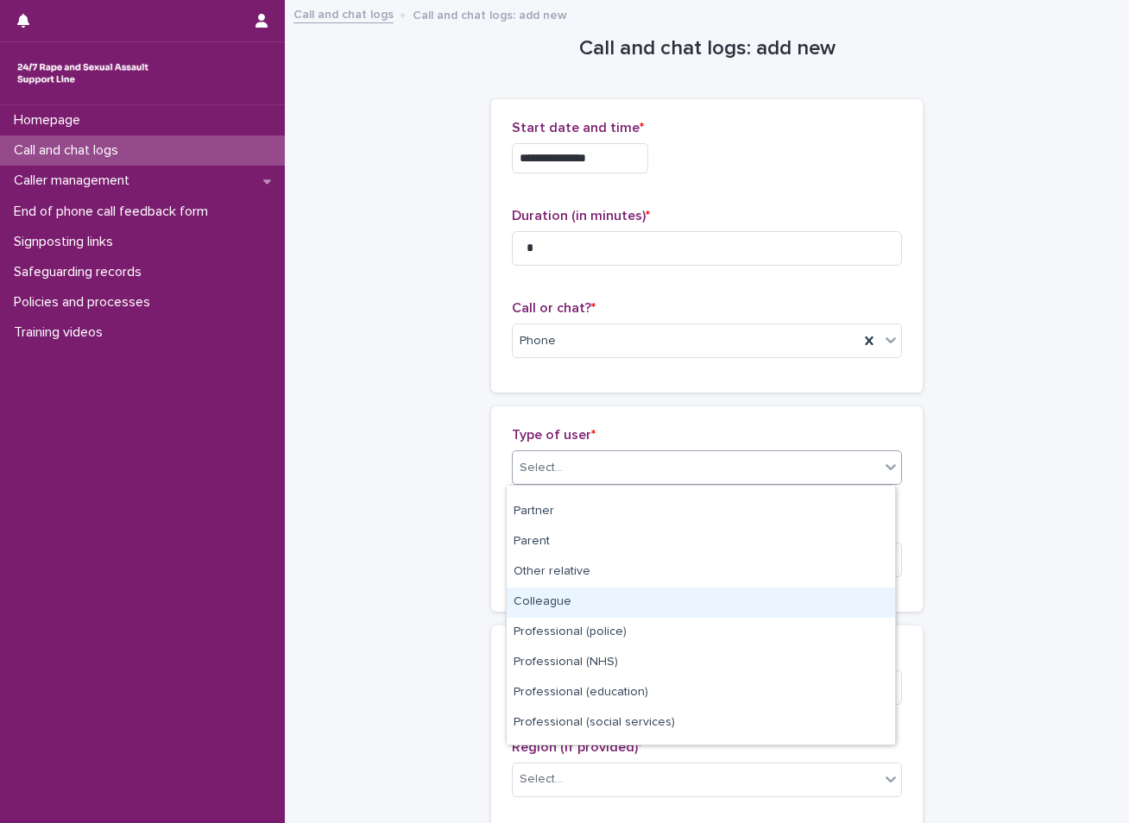
scroll to position [194, 0]
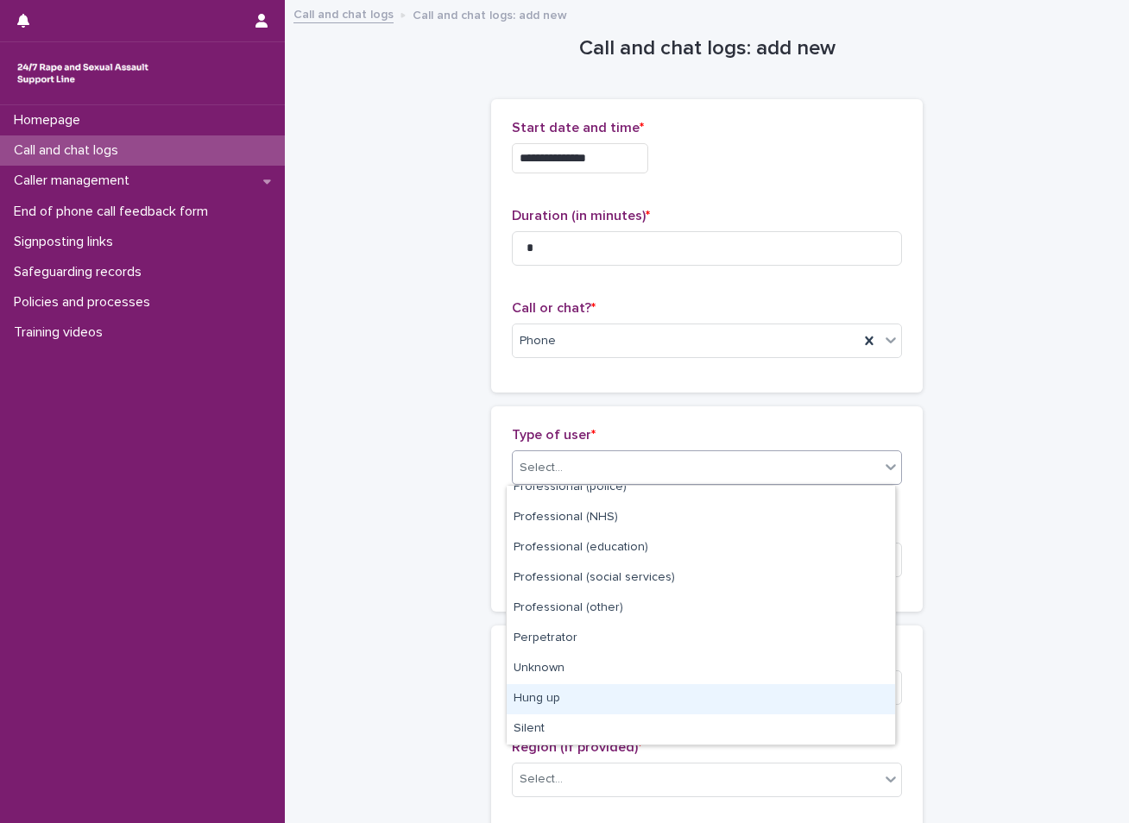
click at [558, 706] on div "Hung up" at bounding box center [701, 699] width 388 height 30
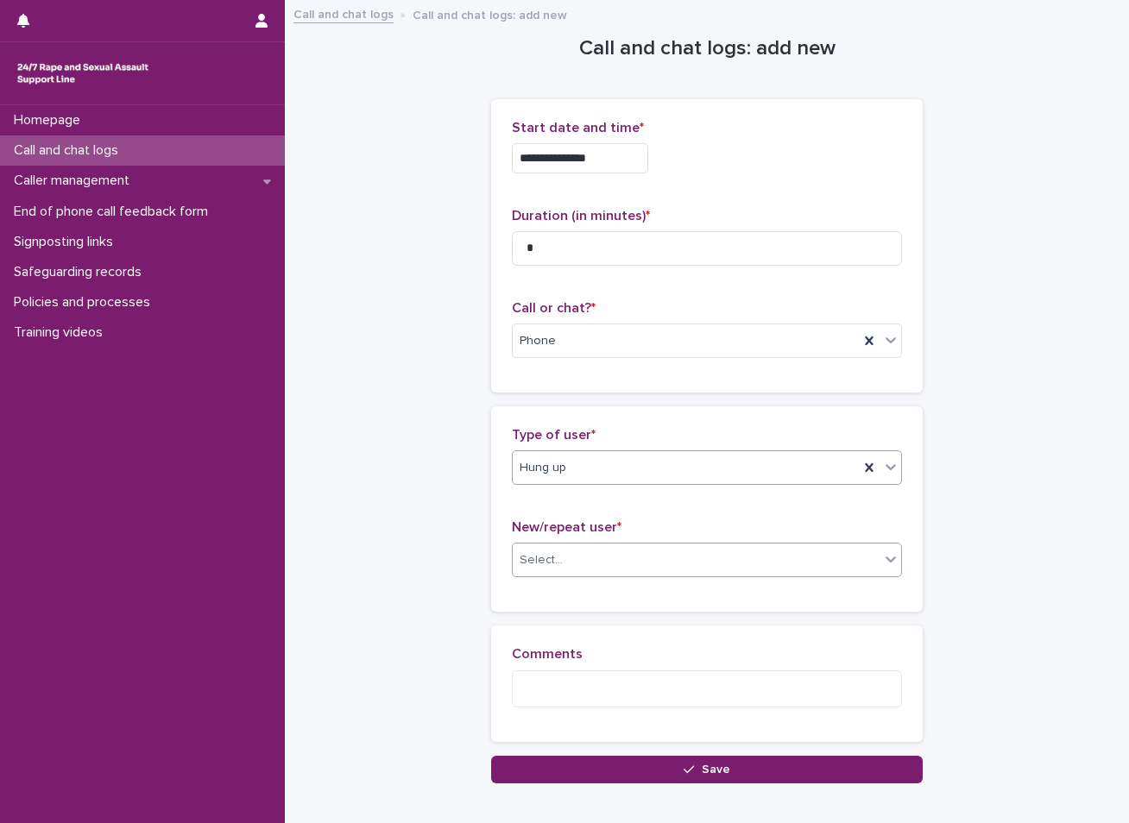
click at [564, 570] on div at bounding box center [565, 561] width 2 height 22
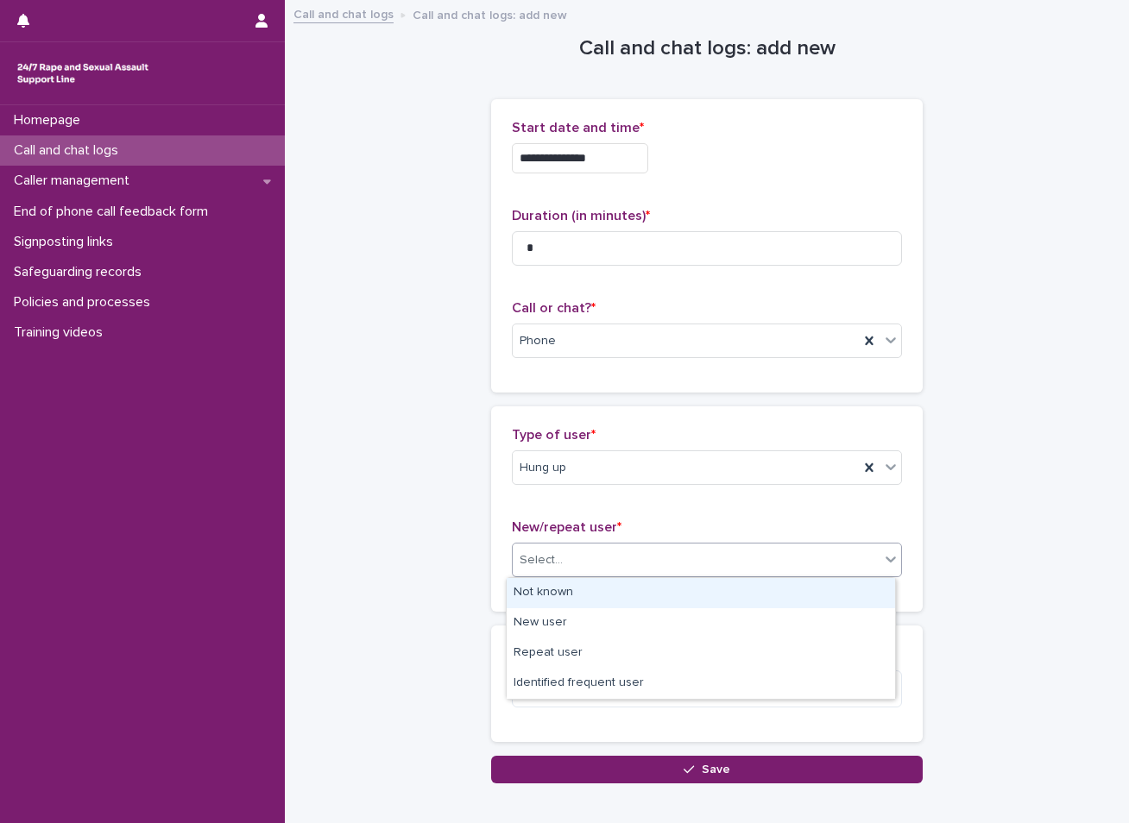
click at [543, 595] on div "Not known" at bounding box center [701, 593] width 388 height 30
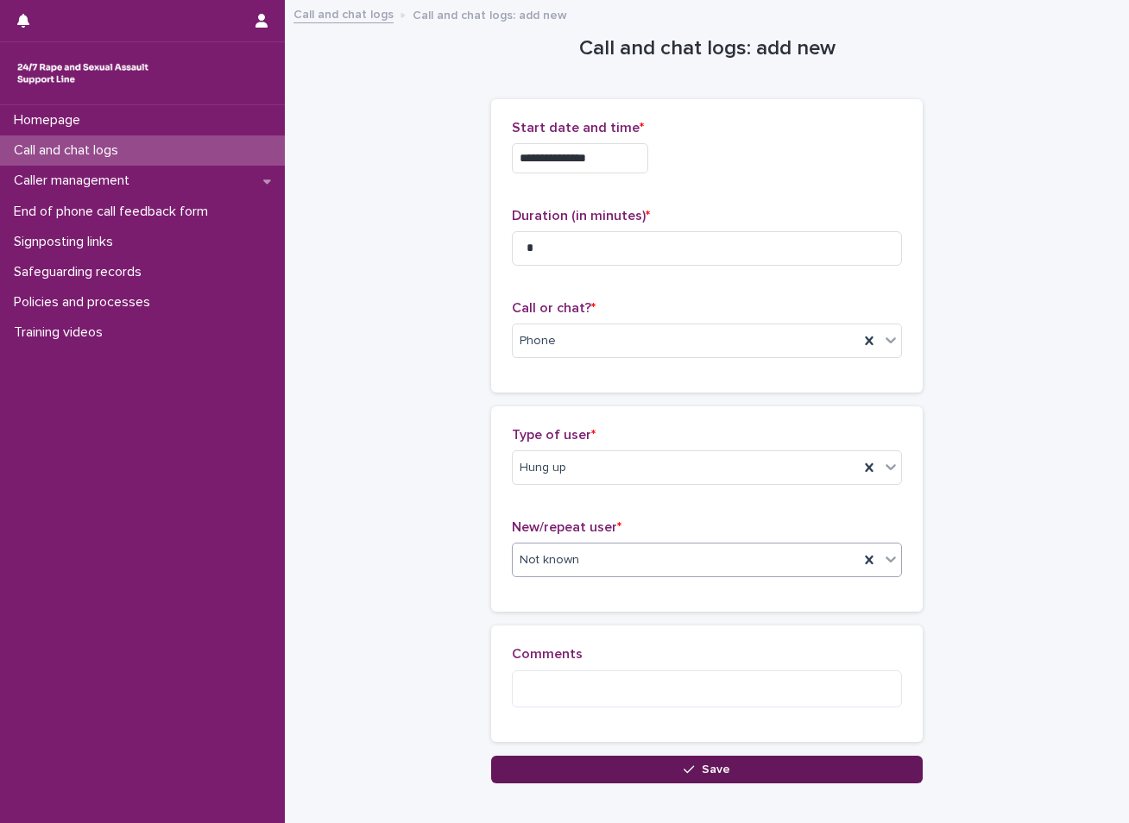
click at [571, 762] on button "Save" at bounding box center [706, 770] width 431 height 28
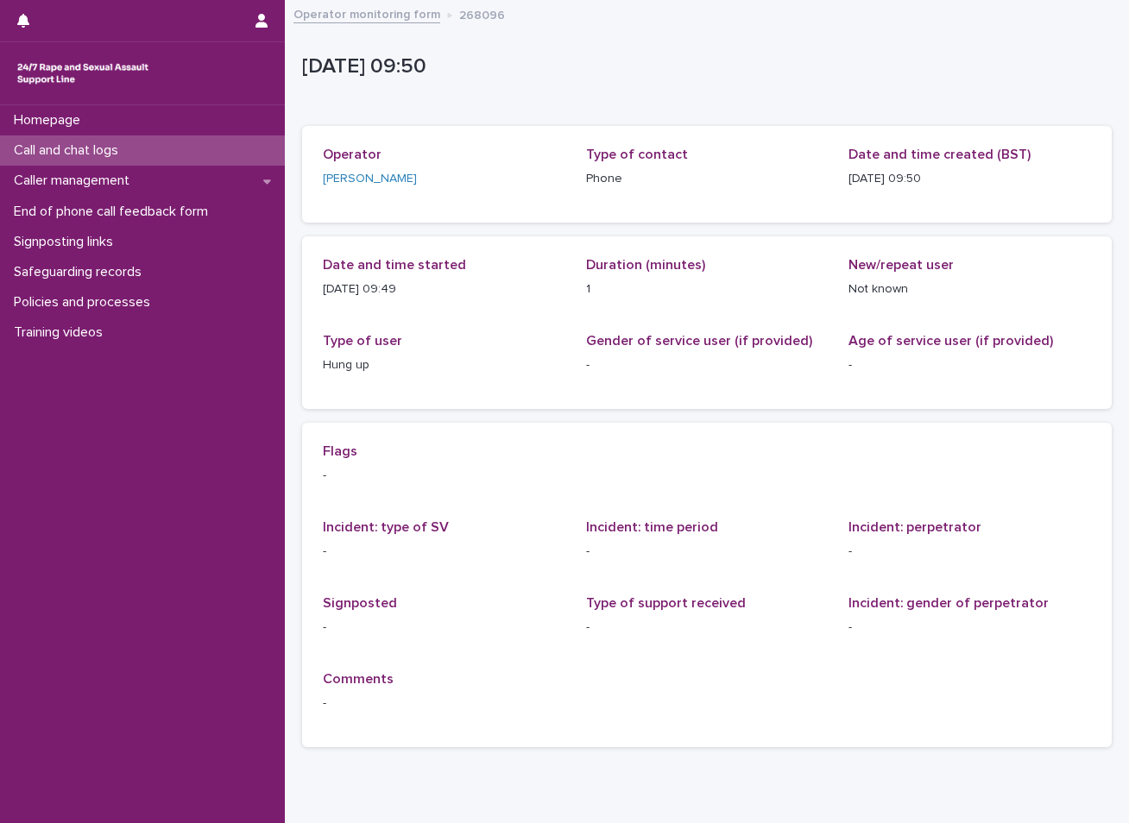
click at [169, 149] on div "Call and chat logs" at bounding box center [142, 150] width 285 height 30
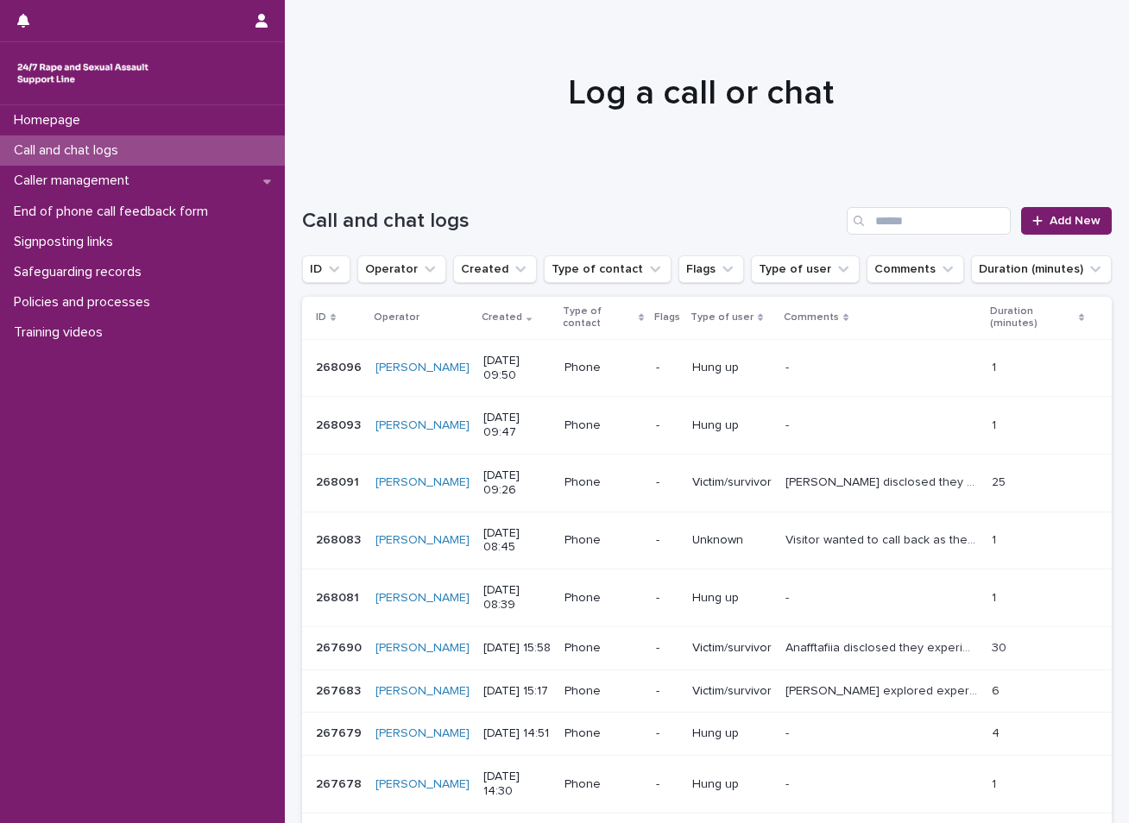
click at [114, 142] on div "Call and chat logs" at bounding box center [142, 150] width 285 height 30
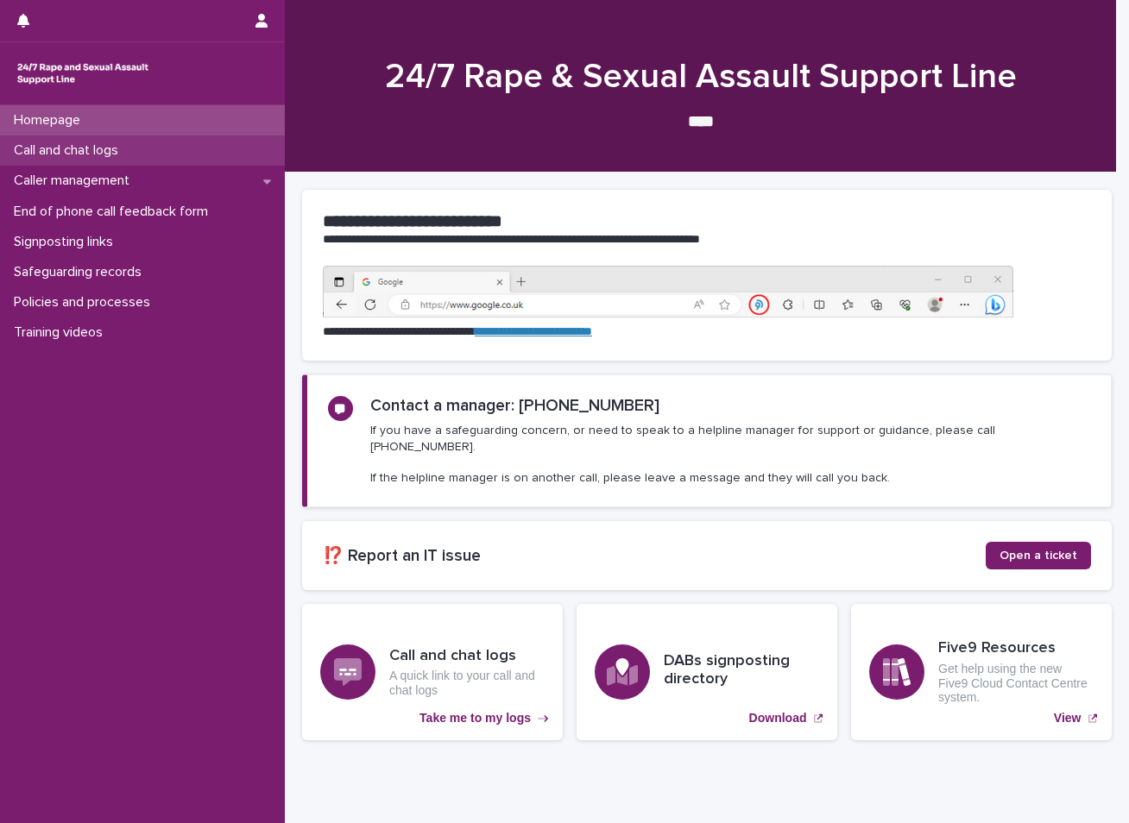
click at [91, 142] on p "Call and chat logs" at bounding box center [69, 150] width 125 height 16
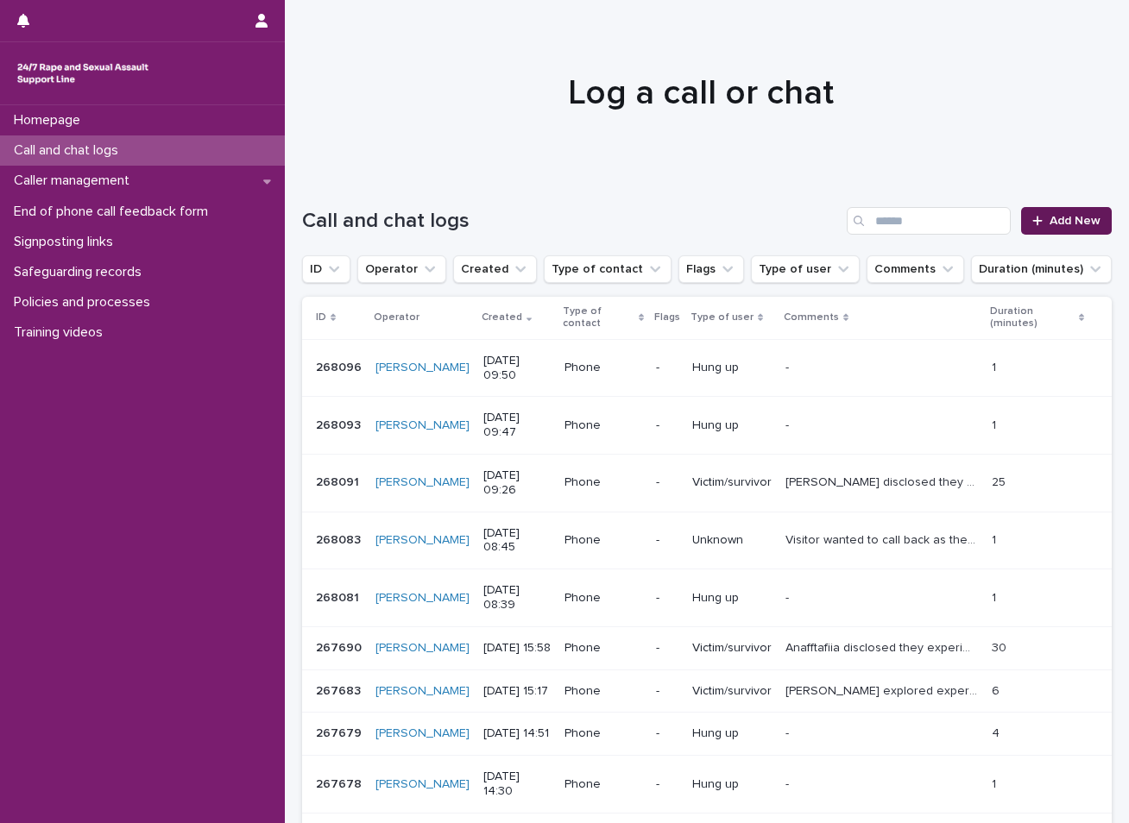
click at [1049, 218] on span "Add New" at bounding box center [1074, 221] width 51 height 12
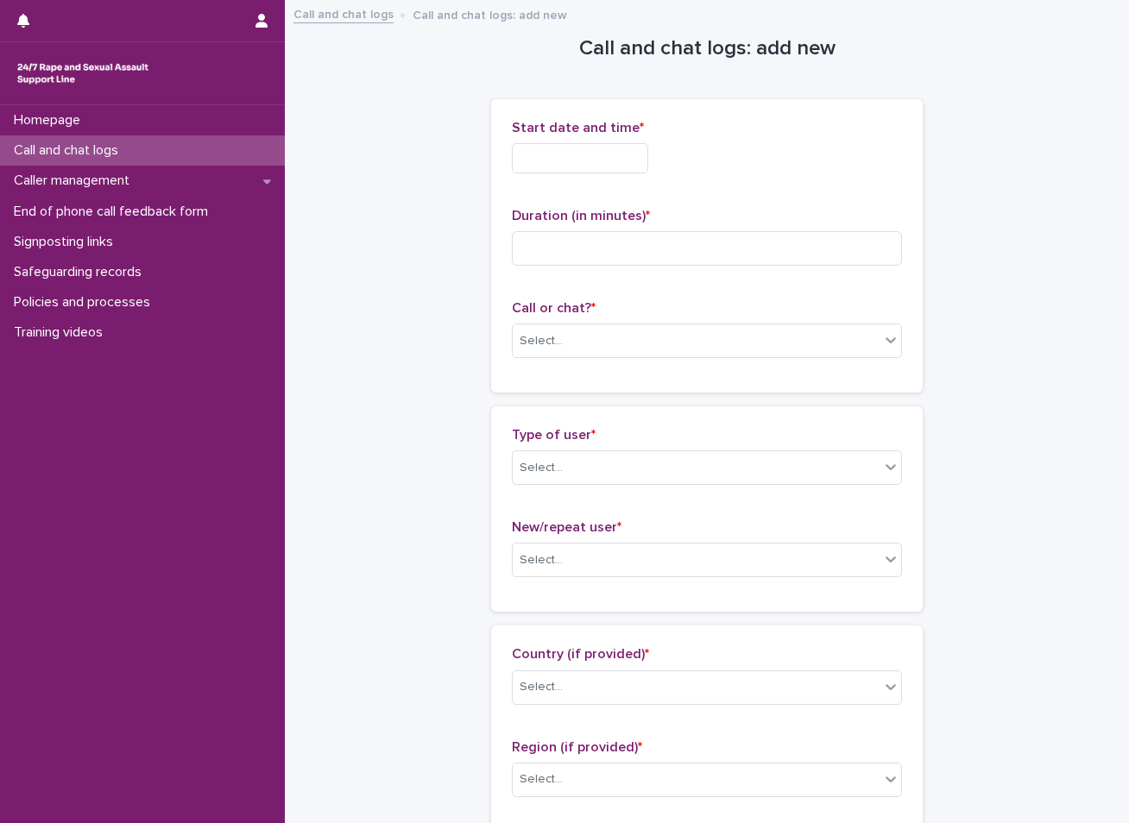
click at [614, 154] on input "text" at bounding box center [580, 158] width 136 height 30
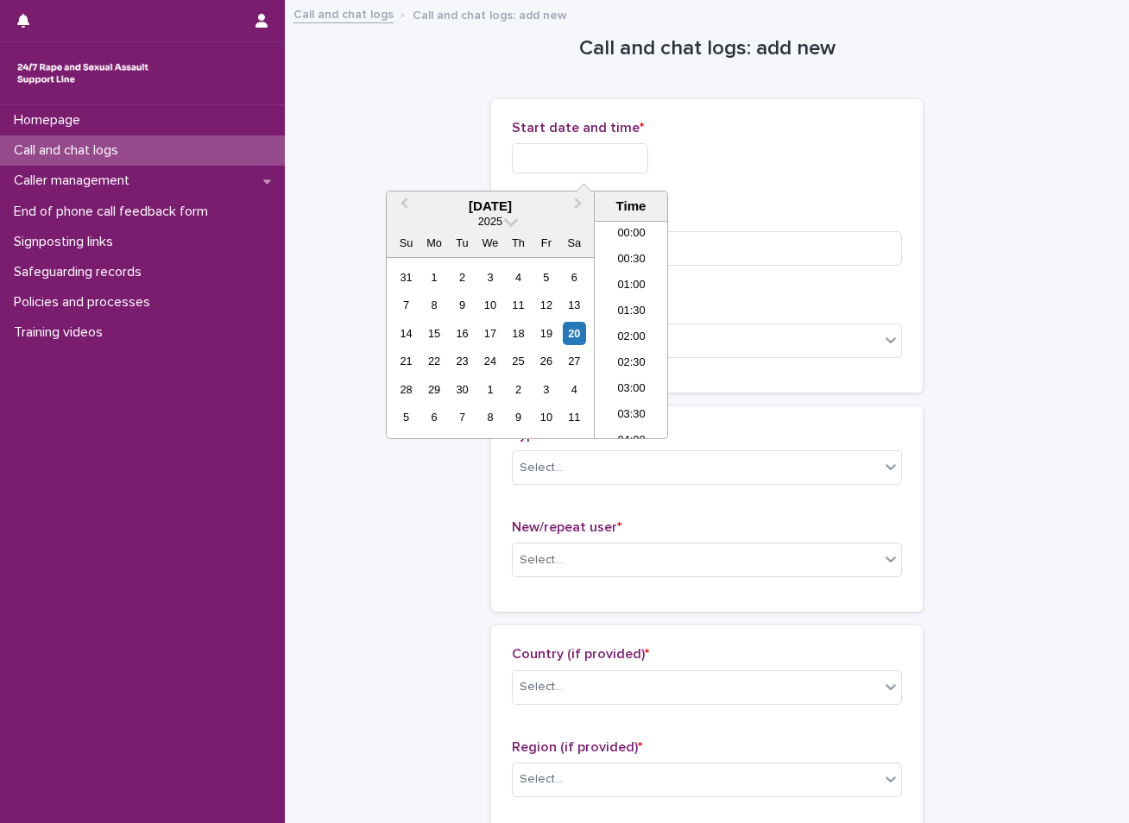
scroll to position [423, 0]
click at [567, 337] on div "20" at bounding box center [574, 333] width 23 height 23
click at [621, 325] on li "10:00" at bounding box center [631, 330] width 73 height 26
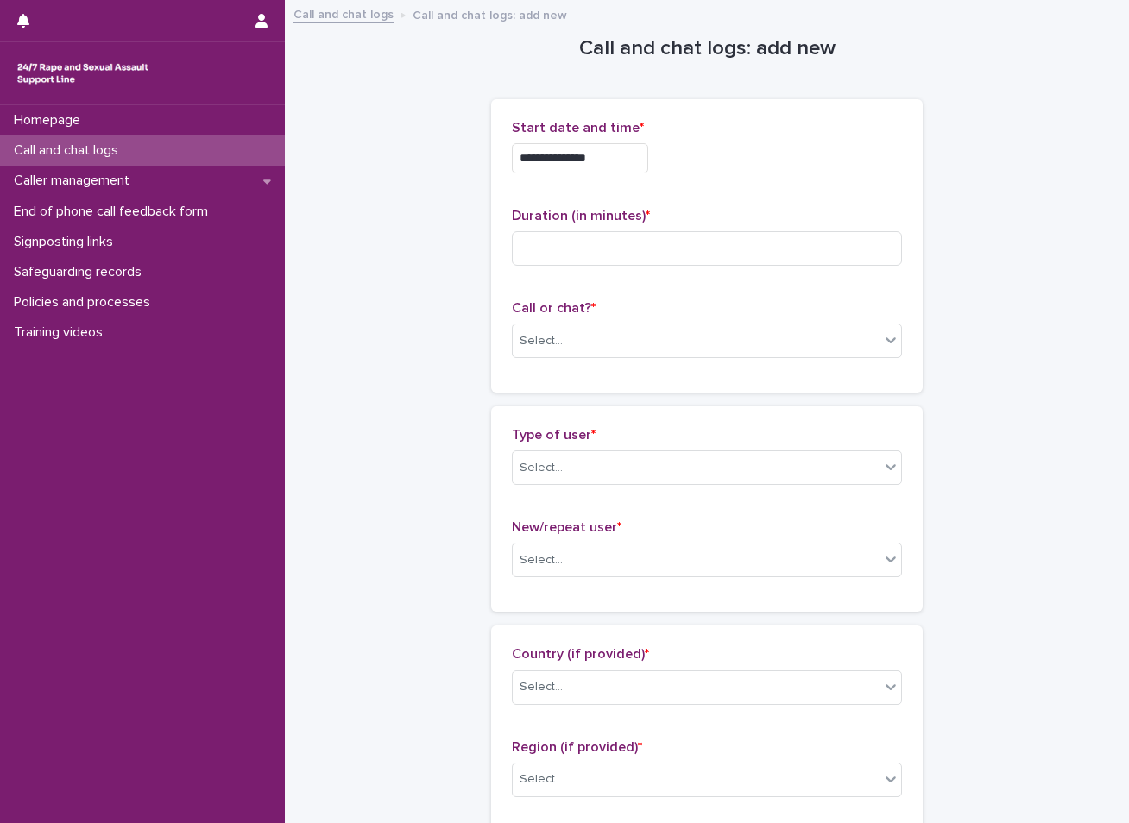
click at [627, 161] on input "**********" at bounding box center [580, 158] width 136 height 30
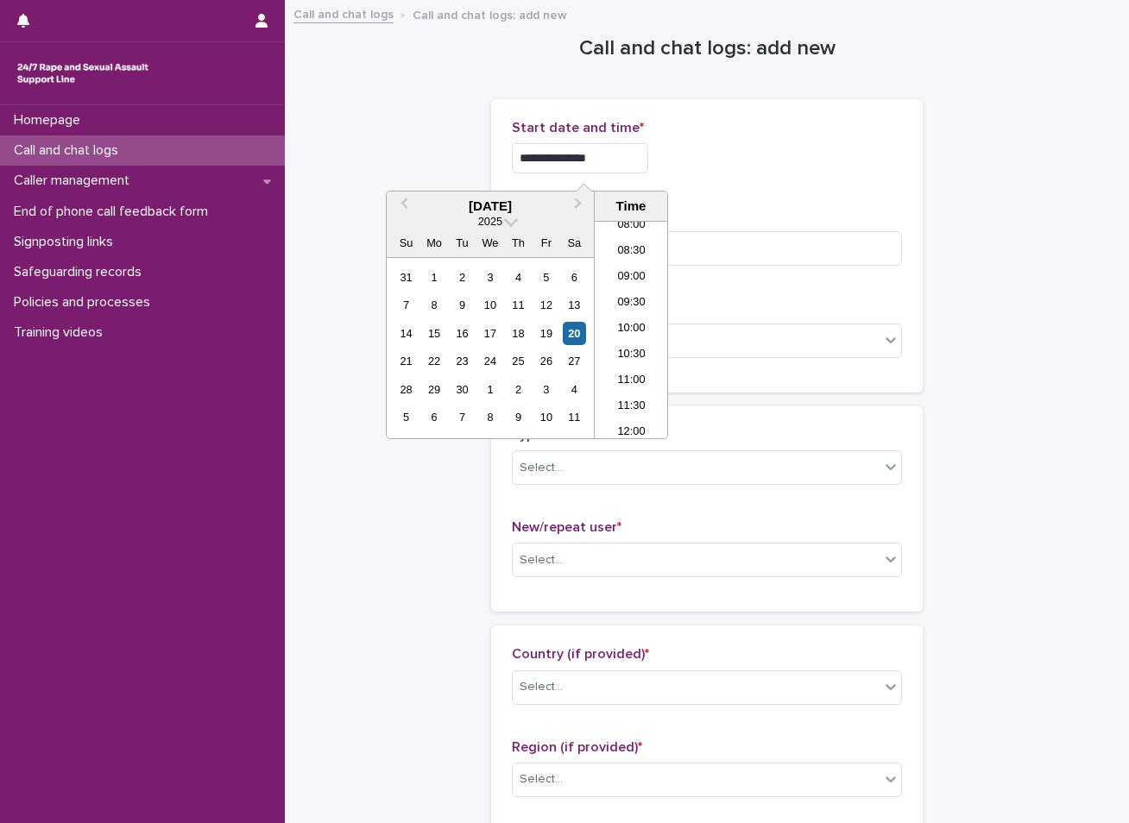
type input "**********"
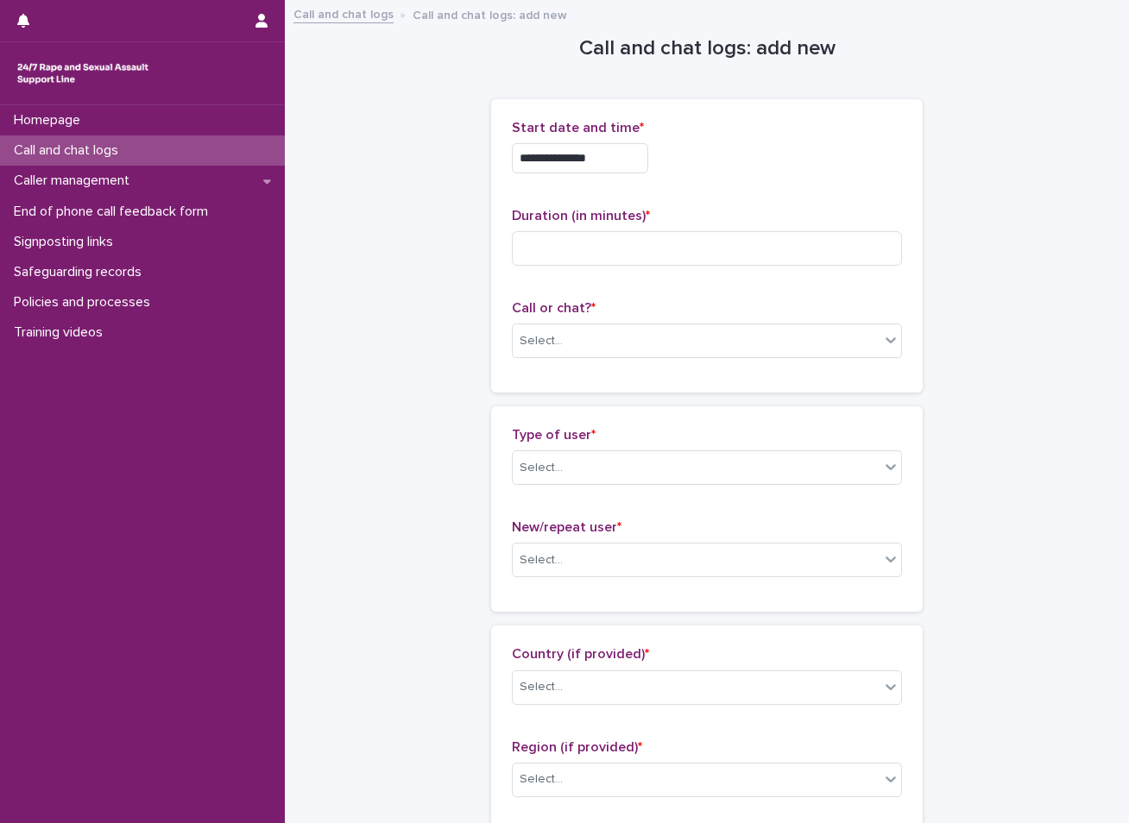
click at [564, 249] on input at bounding box center [707, 248] width 390 height 35
type input "*"
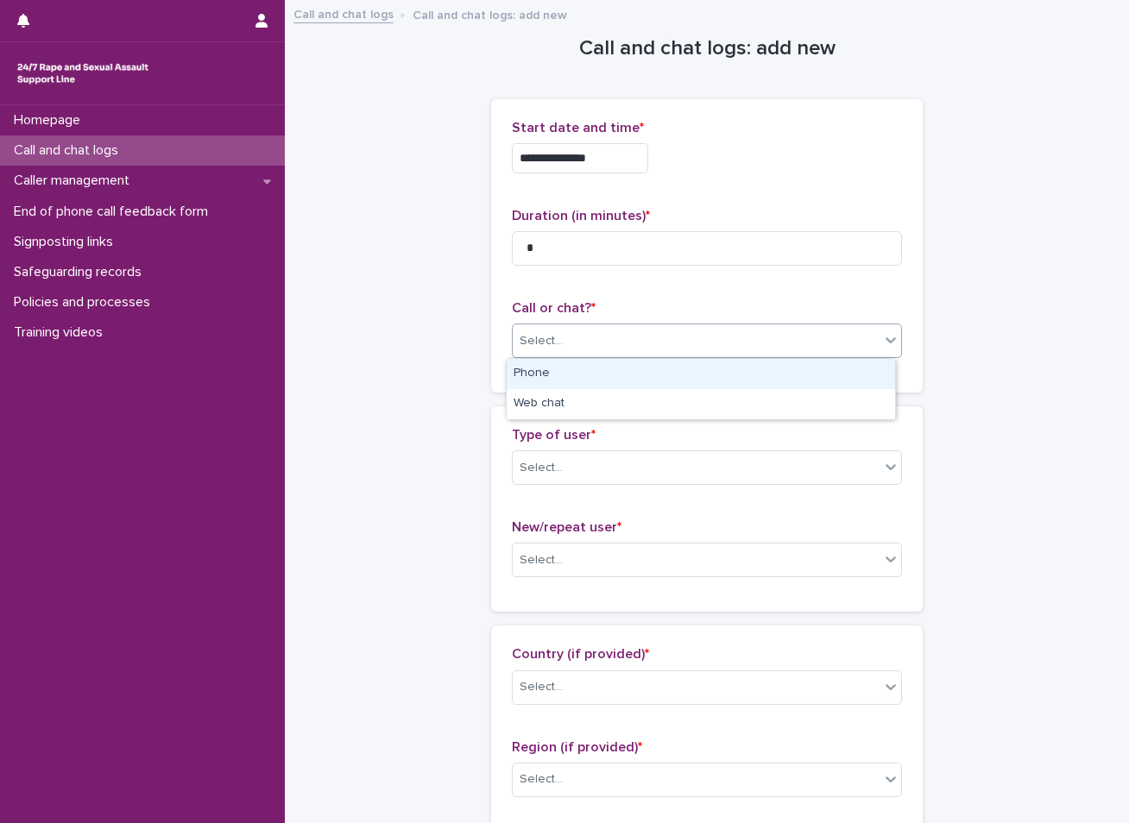
click at [534, 333] on div "Select..." at bounding box center [540, 341] width 43 height 18
click at [528, 375] on div "Phone" at bounding box center [701, 374] width 388 height 30
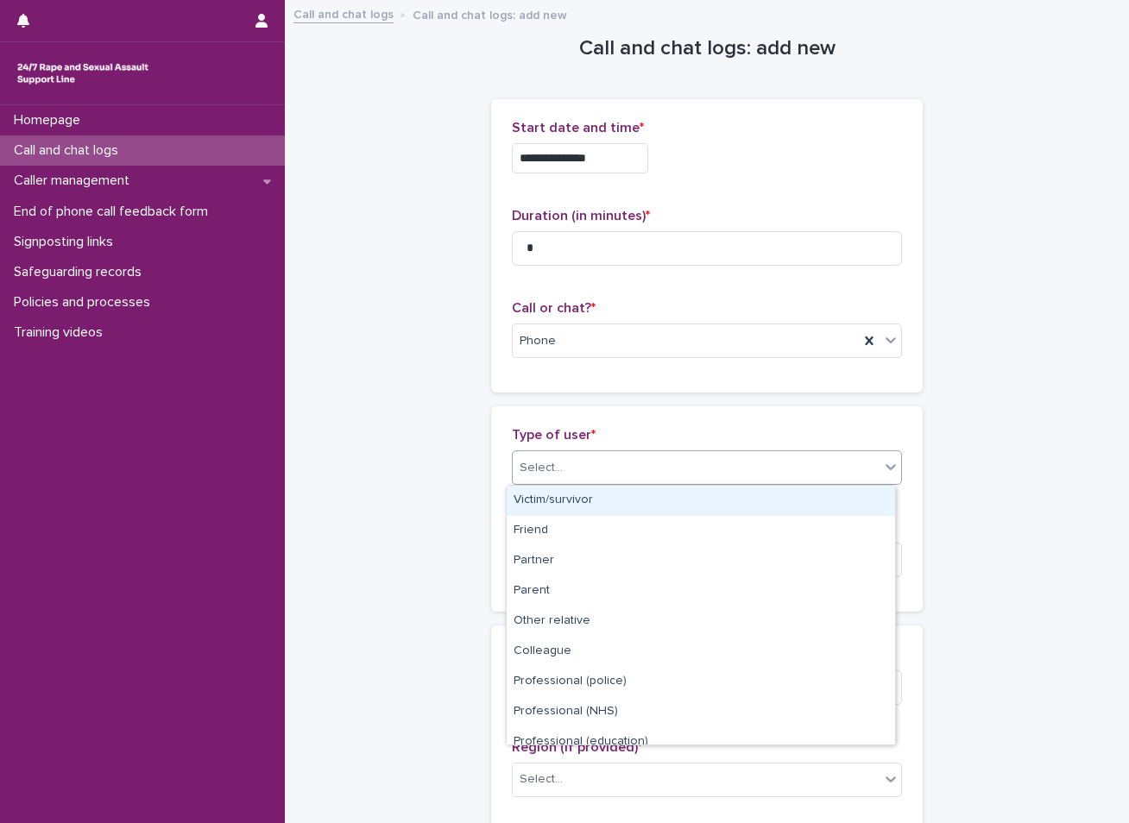
click at [523, 474] on div "Select..." at bounding box center [540, 468] width 43 height 18
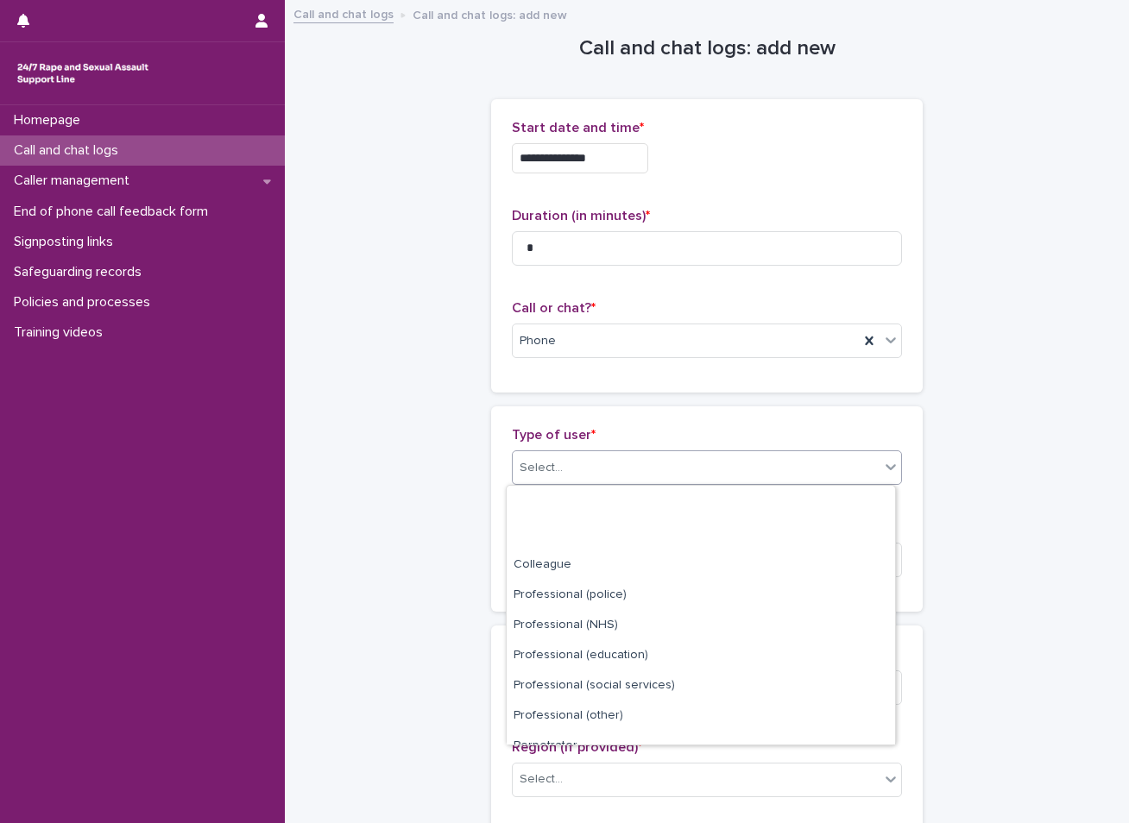
scroll to position [194, 0]
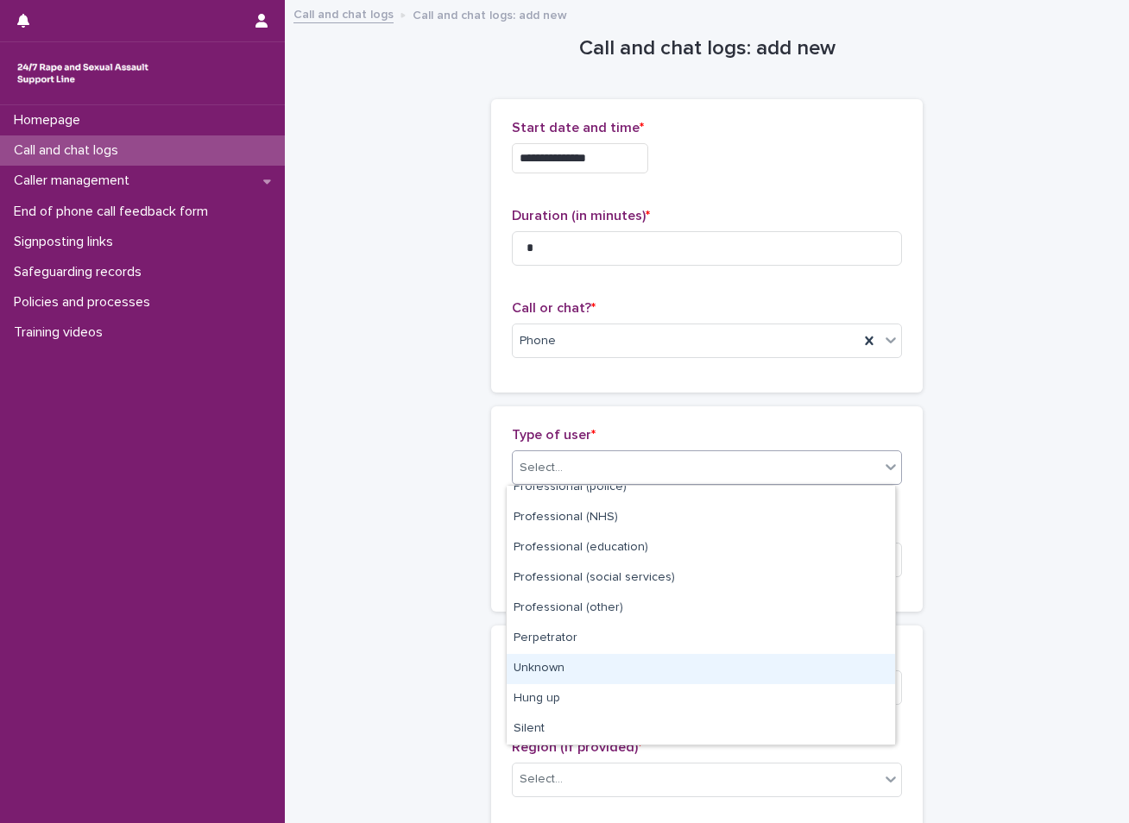
drag, startPoint x: 571, startPoint y: 653, endPoint x: 569, endPoint y: 664, distance: 11.5
click at [569, 664] on div "Unknown" at bounding box center [701, 669] width 388 height 30
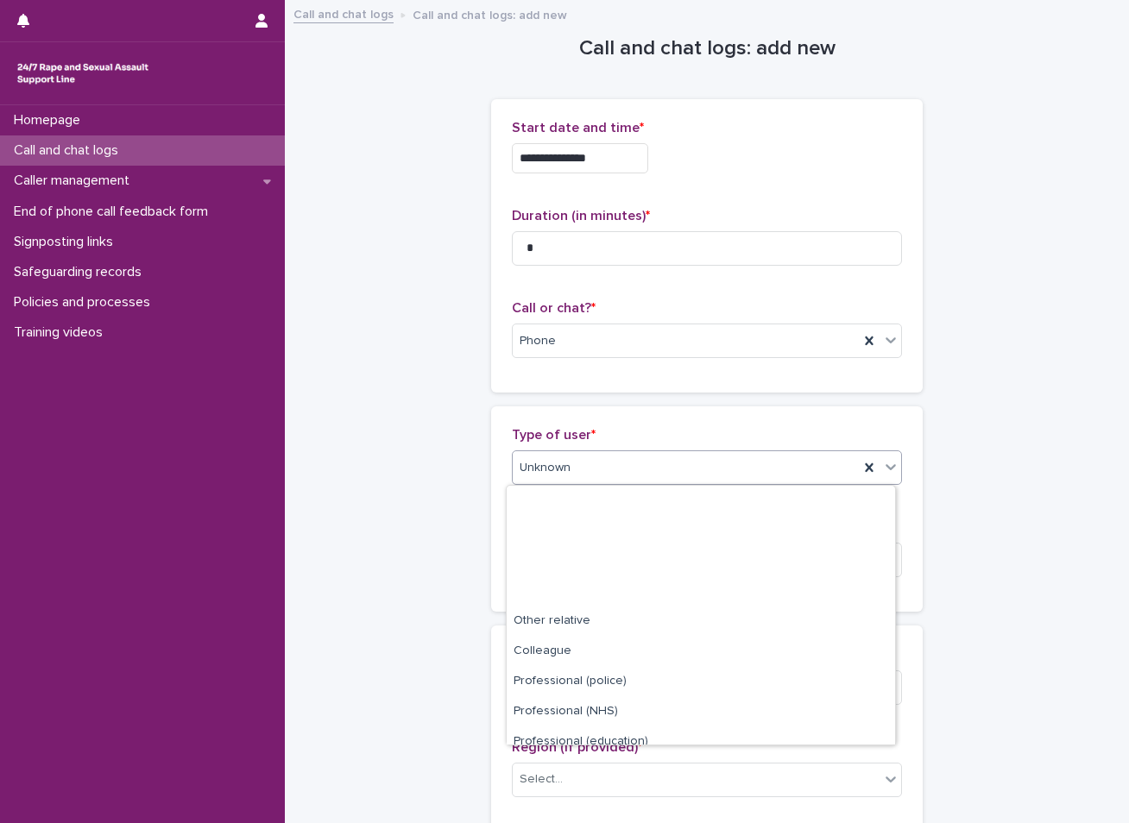
click at [545, 470] on span "Unknown" at bounding box center [544, 468] width 51 height 18
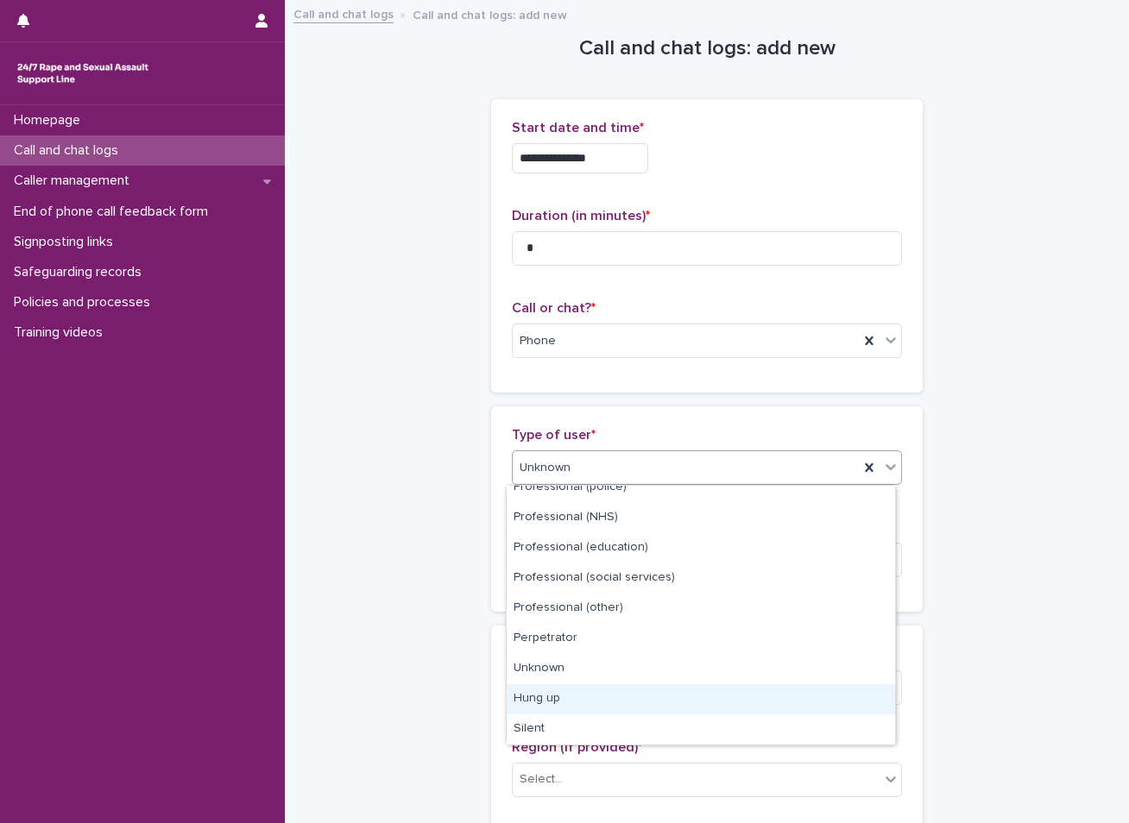
click at [555, 703] on div "Hung up" at bounding box center [701, 699] width 388 height 30
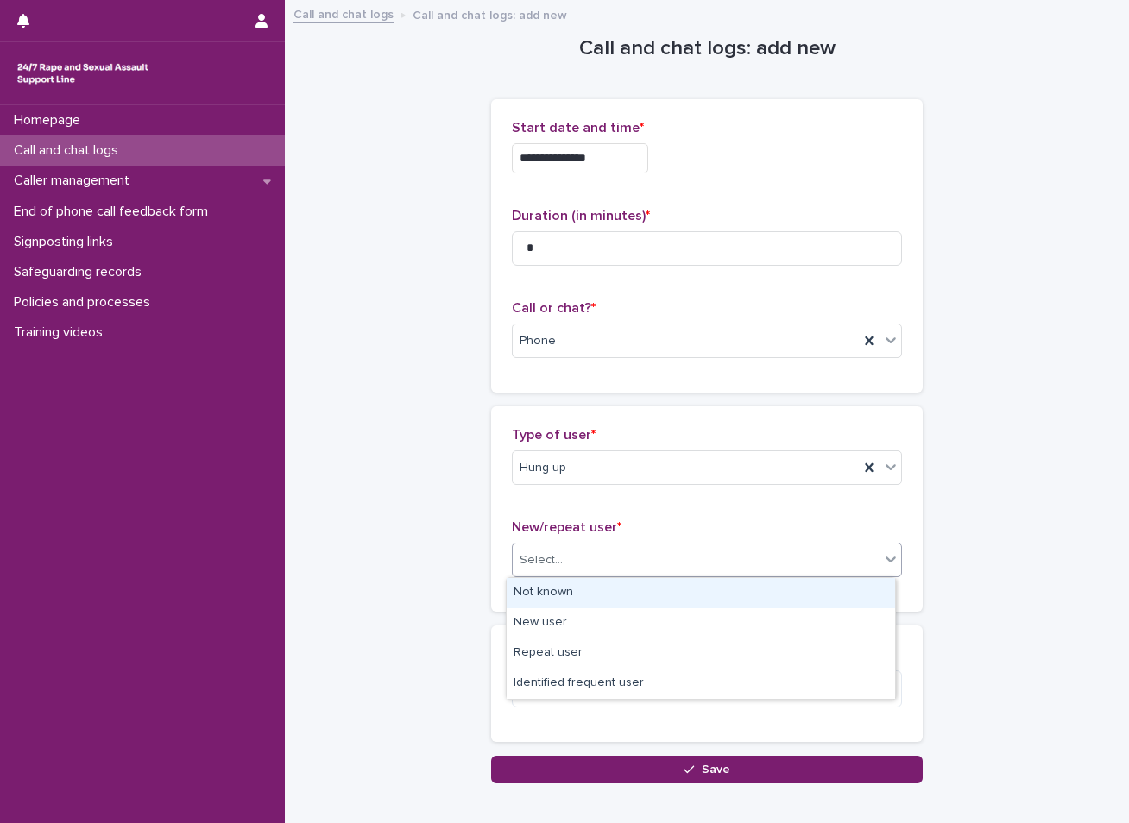
click at [567, 572] on div "Select..." at bounding box center [696, 560] width 367 height 28
click at [561, 593] on div "Not known" at bounding box center [701, 593] width 388 height 30
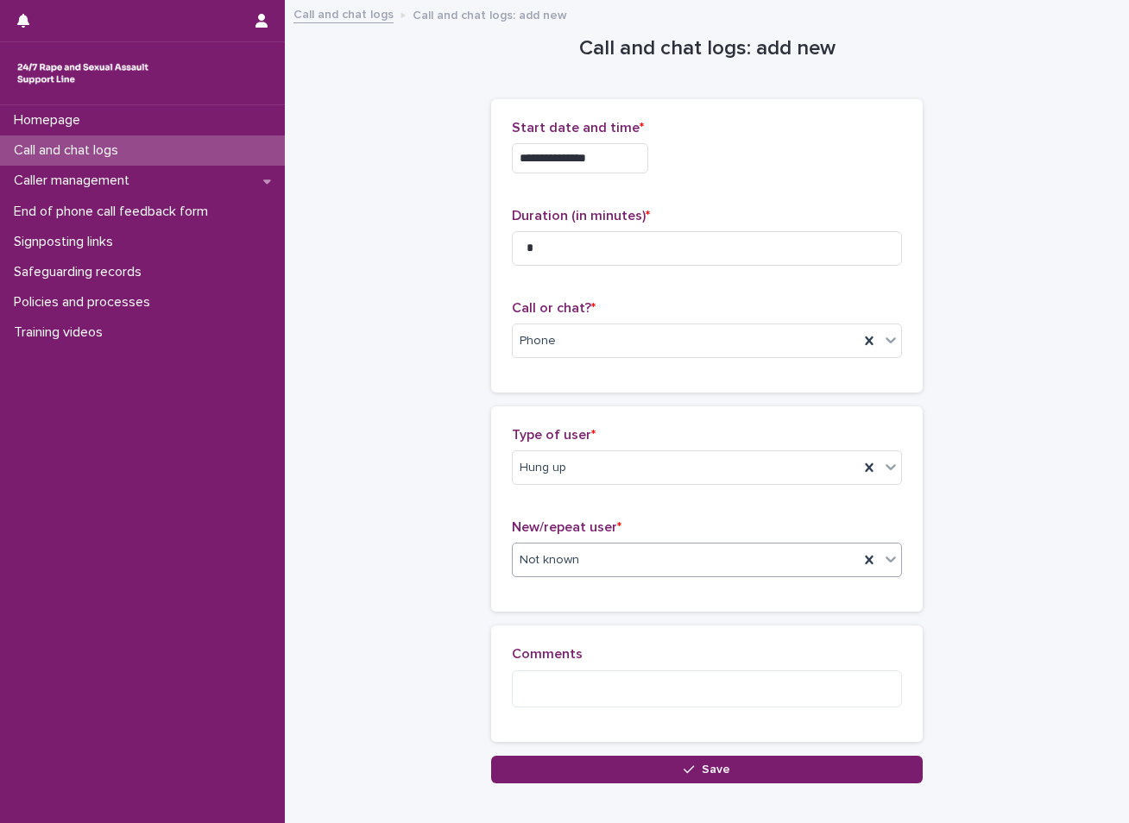
scroll to position [95, 0]
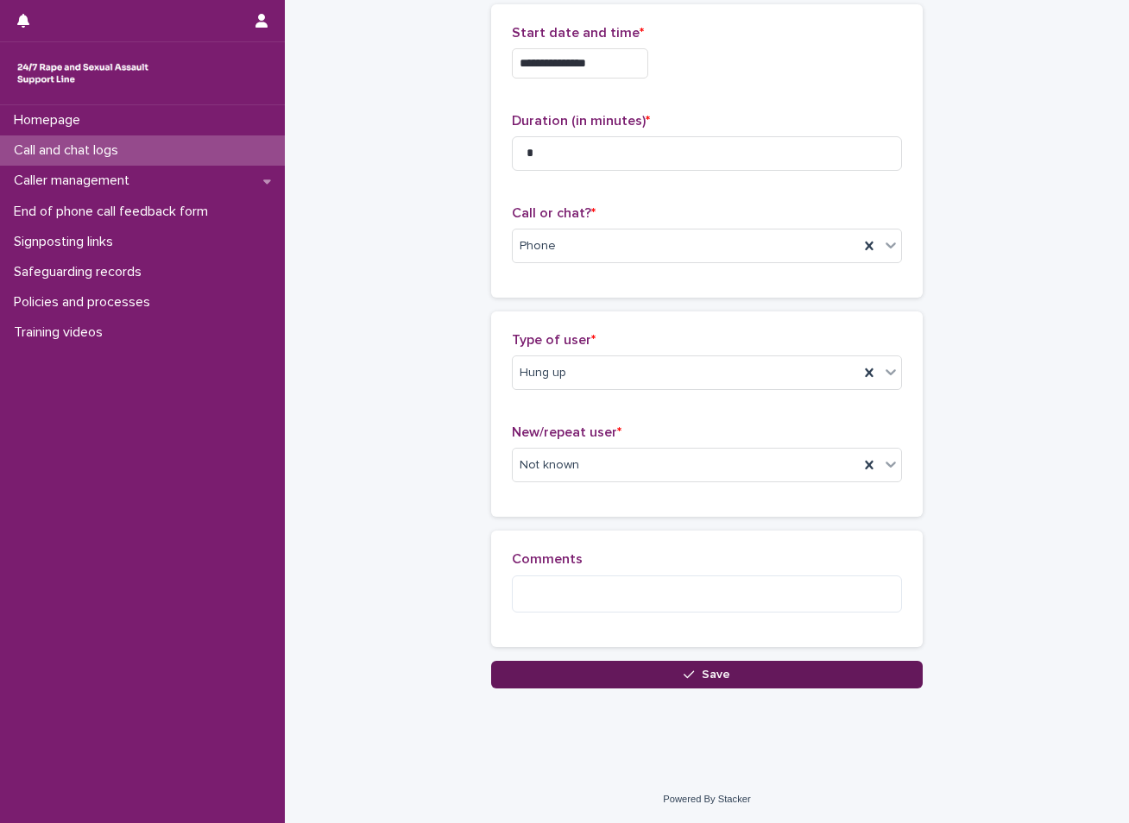
click at [590, 673] on button "Save" at bounding box center [706, 675] width 431 height 28
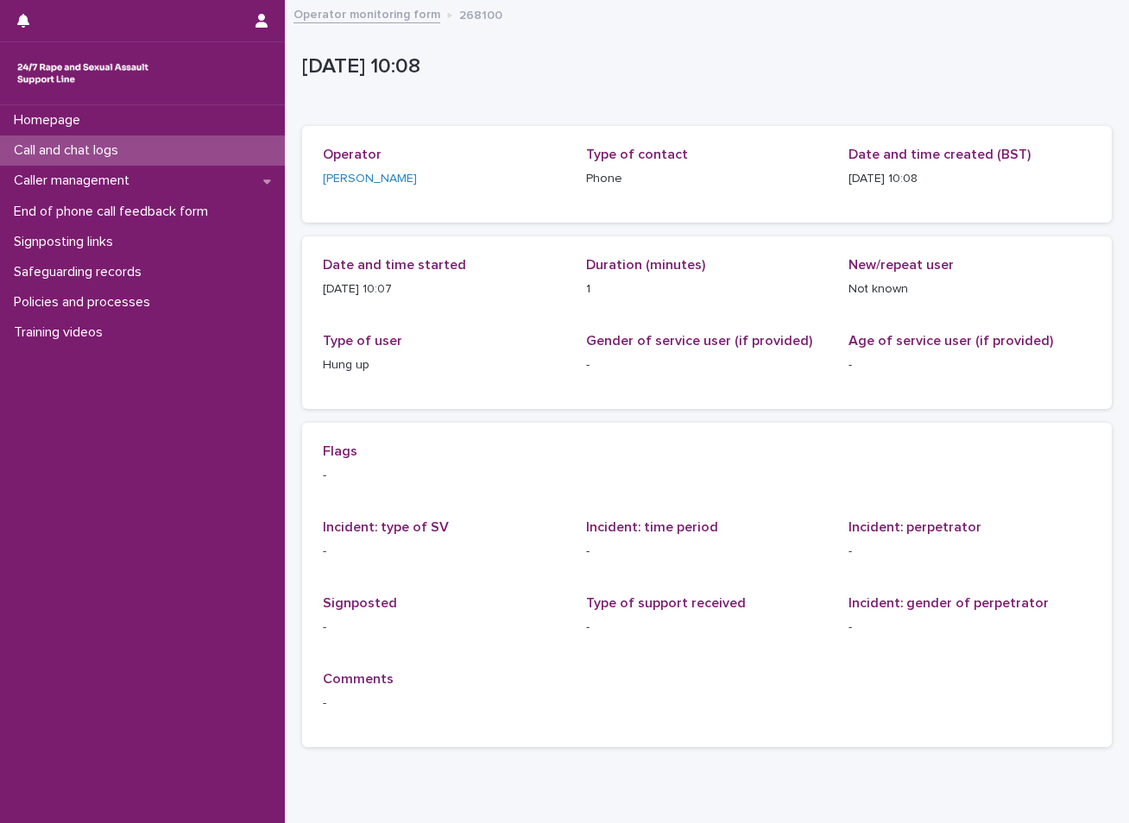
click at [85, 150] on p "Call and chat logs" at bounding box center [69, 150] width 125 height 16
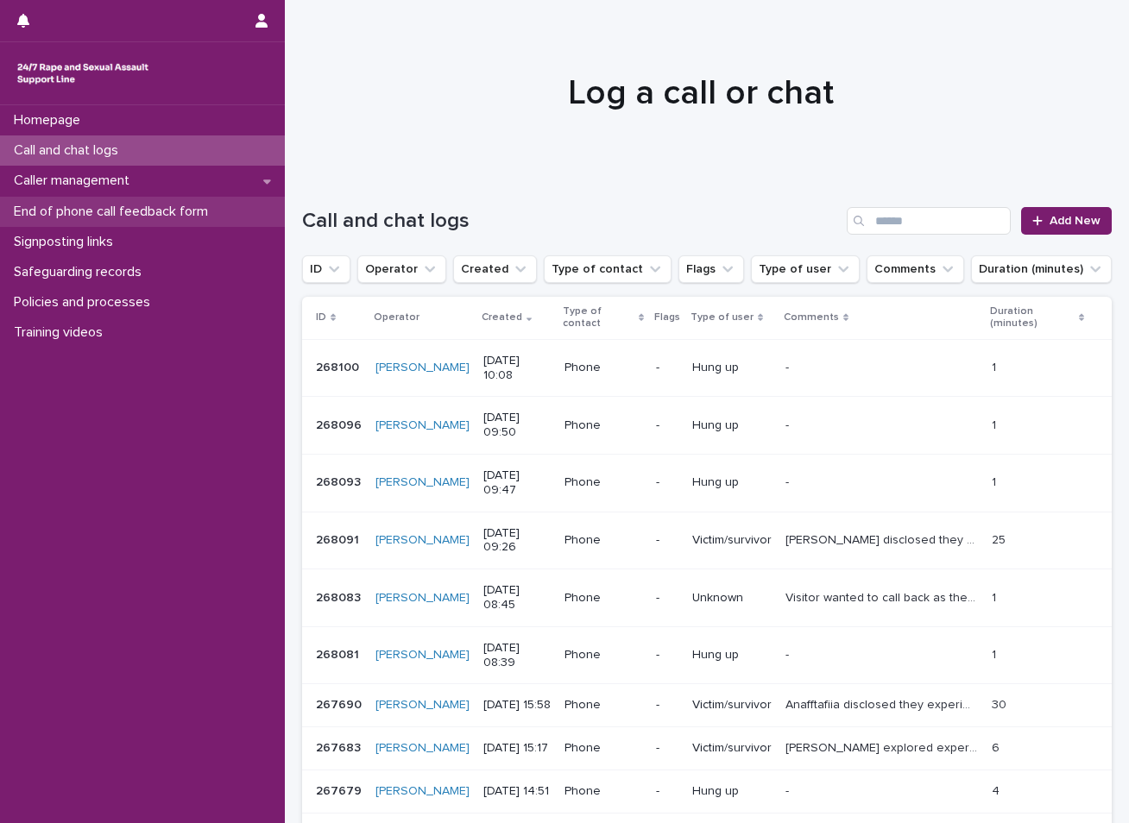
click at [119, 211] on p "End of phone call feedback form" at bounding box center [114, 212] width 215 height 16
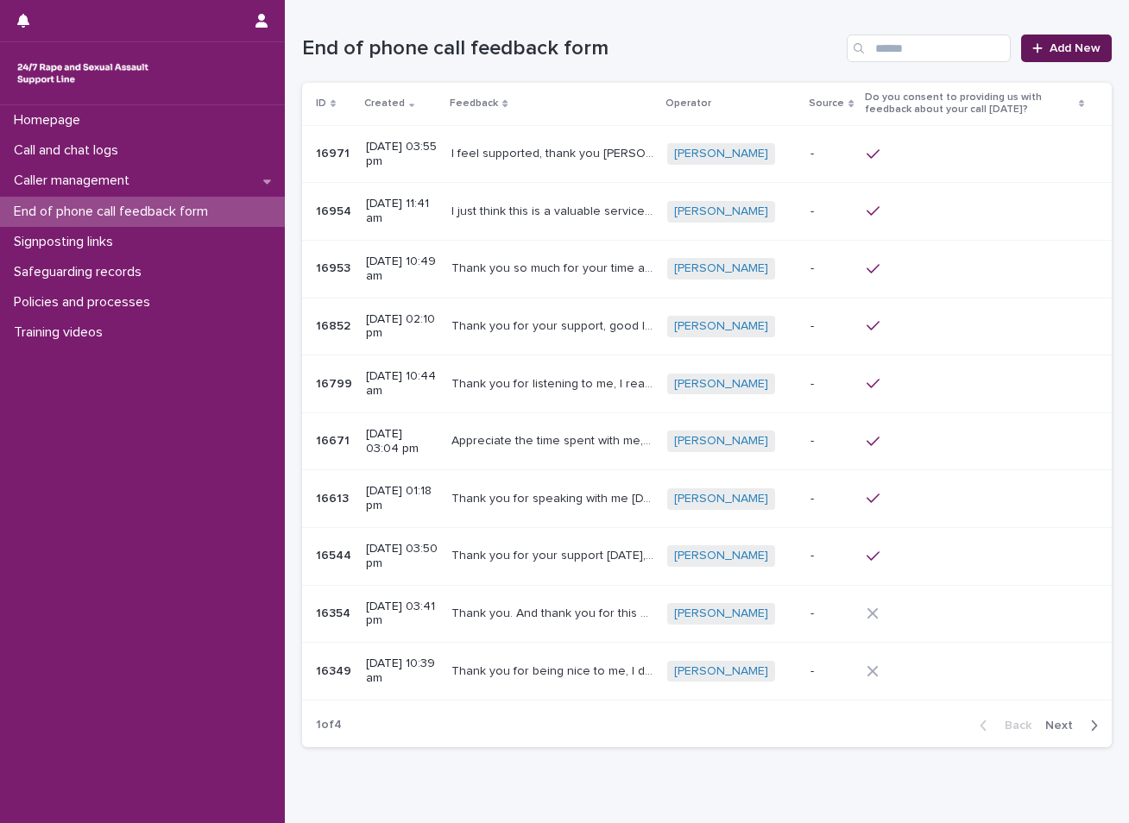
click at [1072, 52] on span "Add New" at bounding box center [1074, 48] width 51 height 12
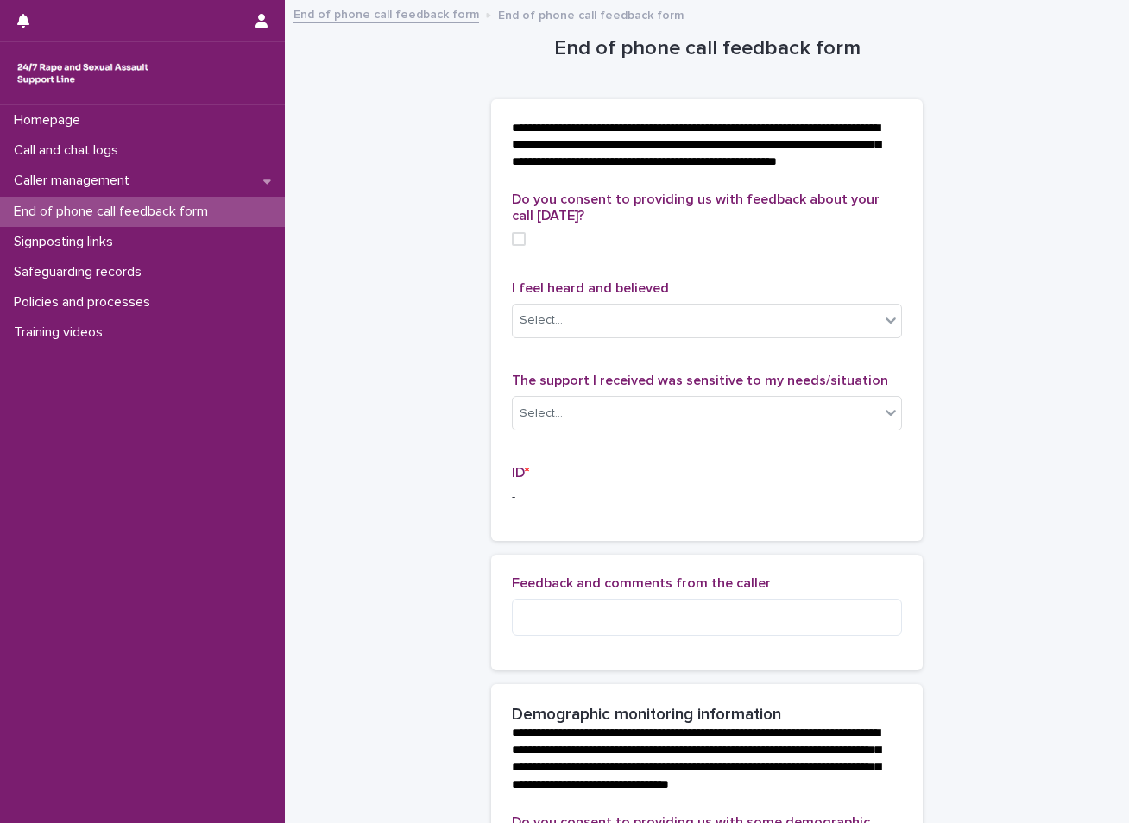
click at [512, 246] on span at bounding box center [519, 239] width 14 height 14
click at [882, 329] on icon at bounding box center [890, 320] width 17 height 17
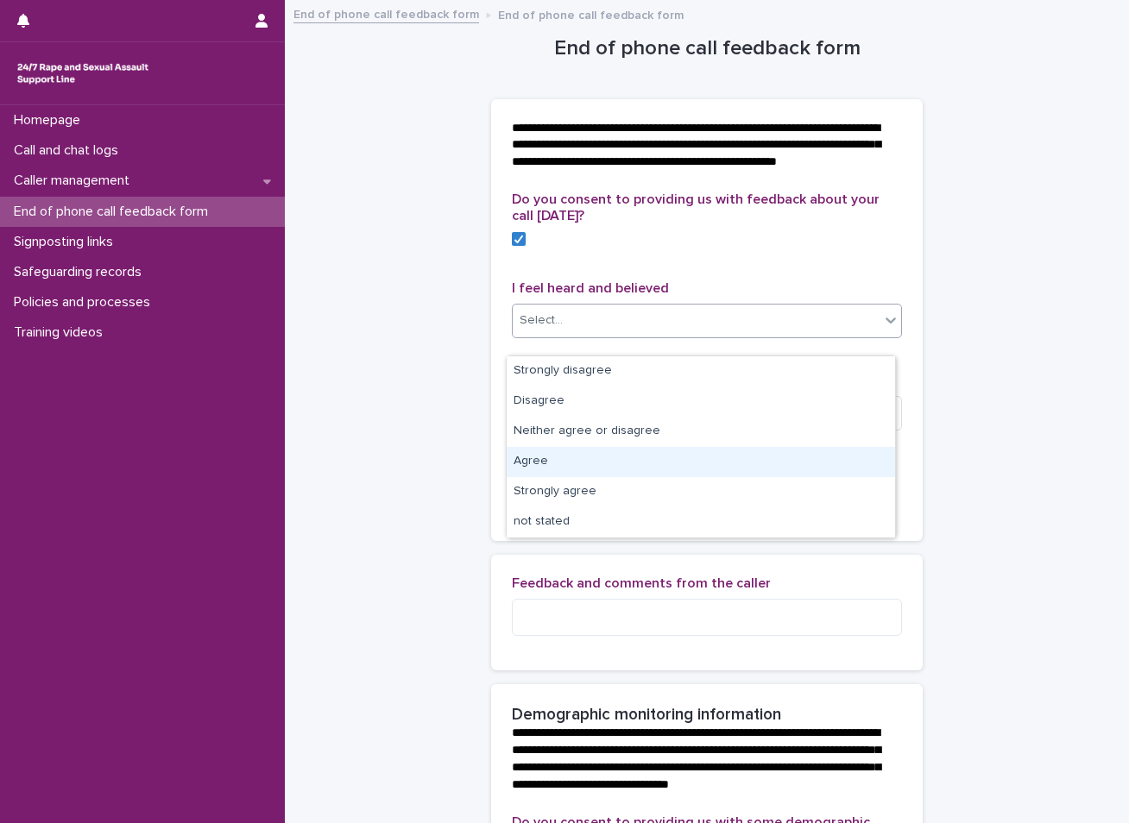
click at [538, 463] on div "Agree" at bounding box center [701, 462] width 388 height 30
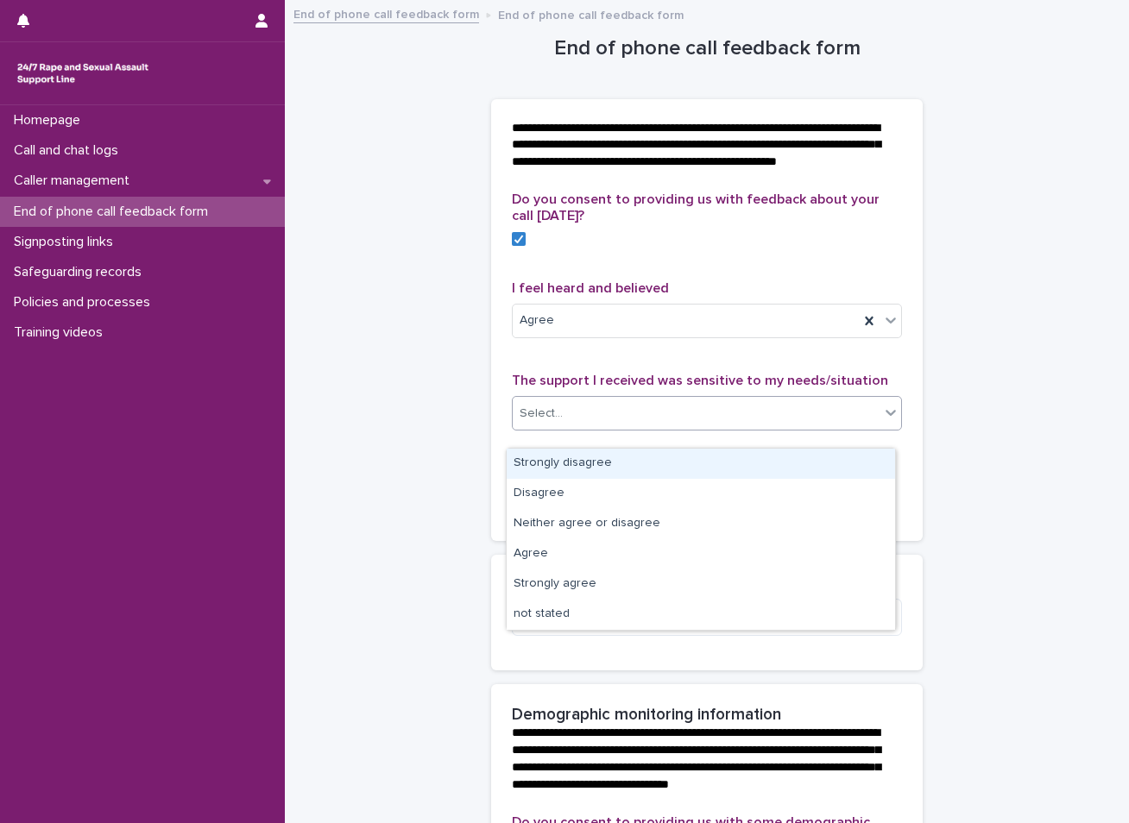
click at [684, 428] on div "Select..." at bounding box center [696, 414] width 367 height 28
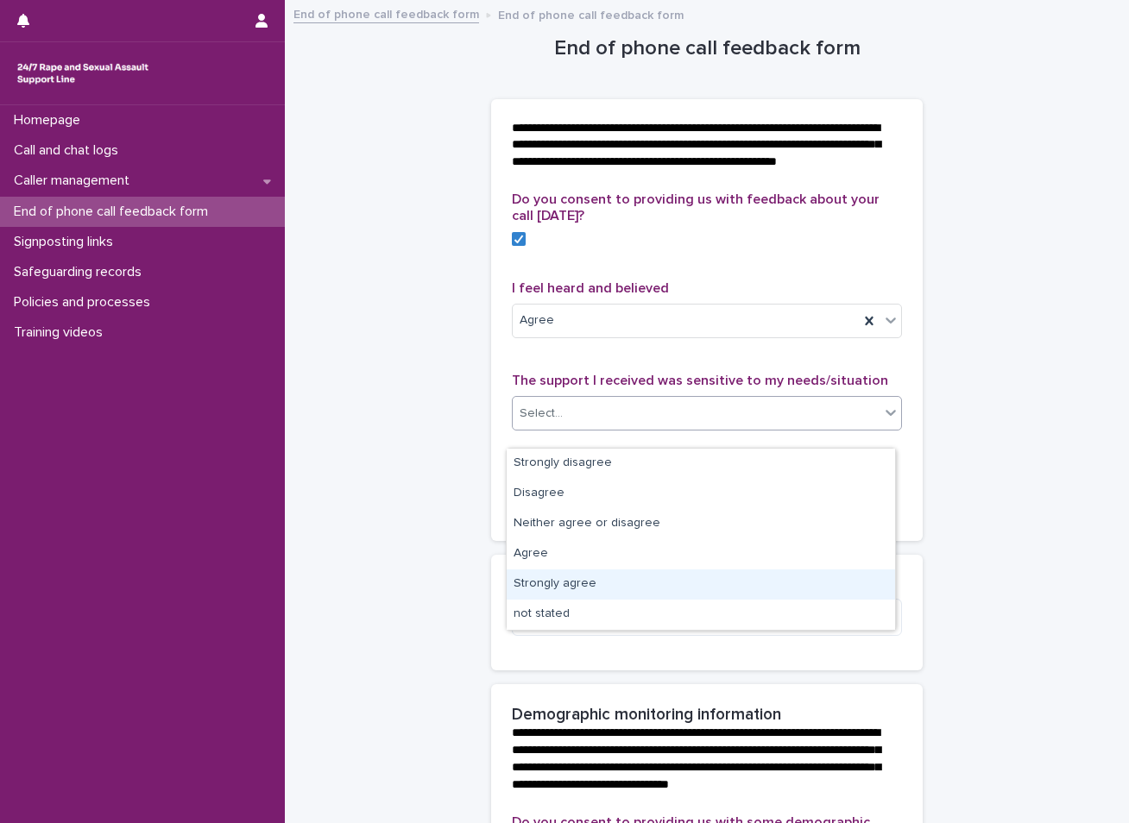
click at [537, 583] on div "Strongly agree" at bounding box center [701, 585] width 388 height 30
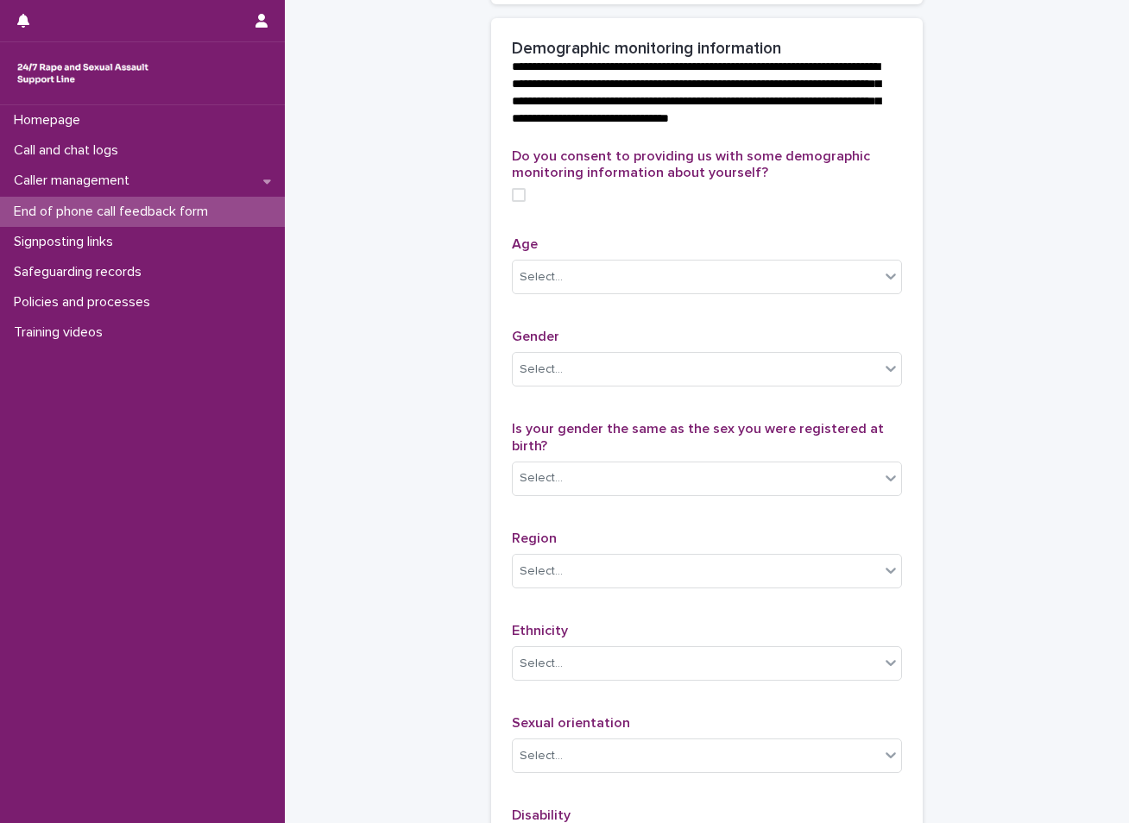
scroll to position [690, 0]
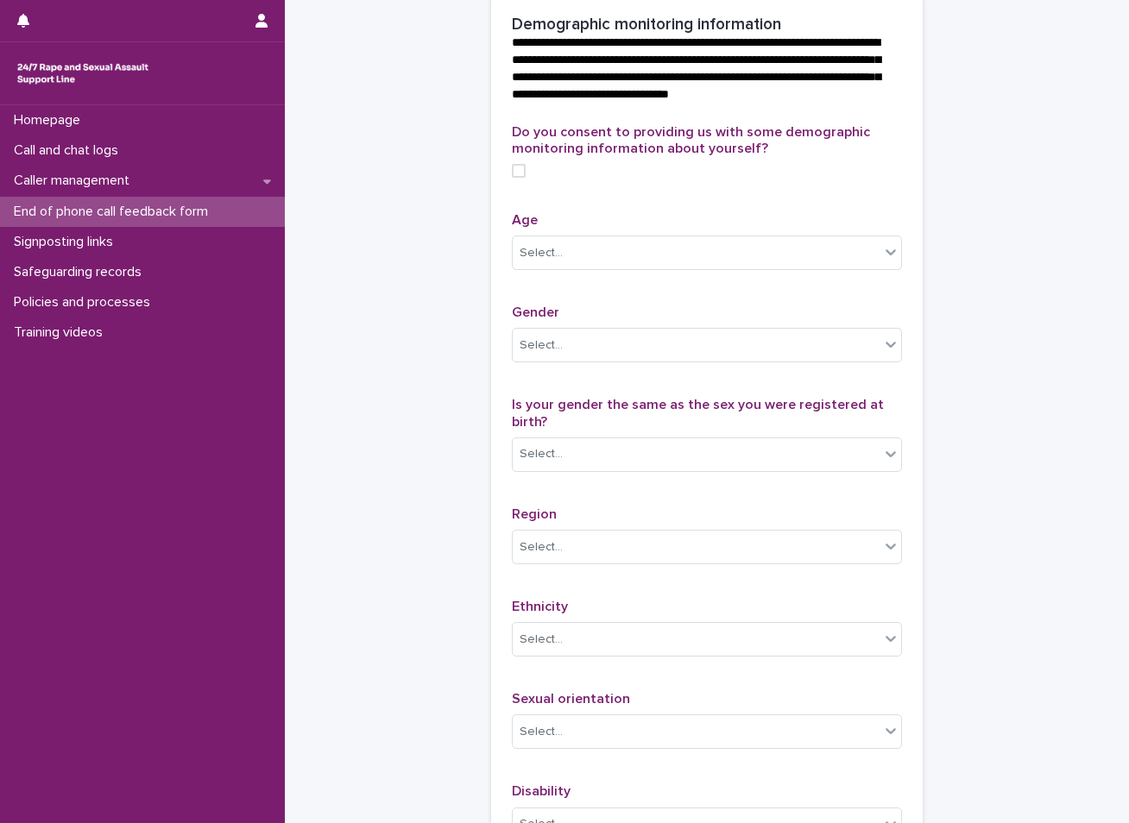
click at [512, 178] on span at bounding box center [519, 171] width 14 height 14
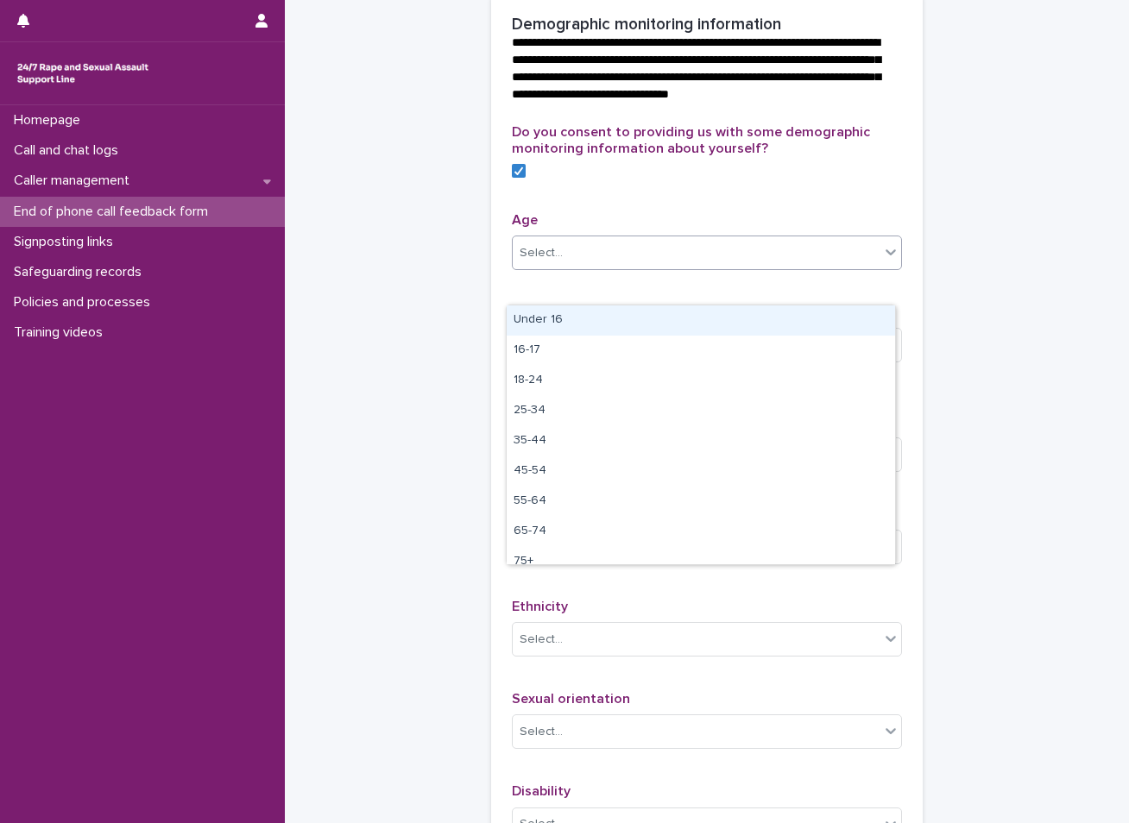
click at [545, 262] on div "Select..." at bounding box center [540, 253] width 43 height 18
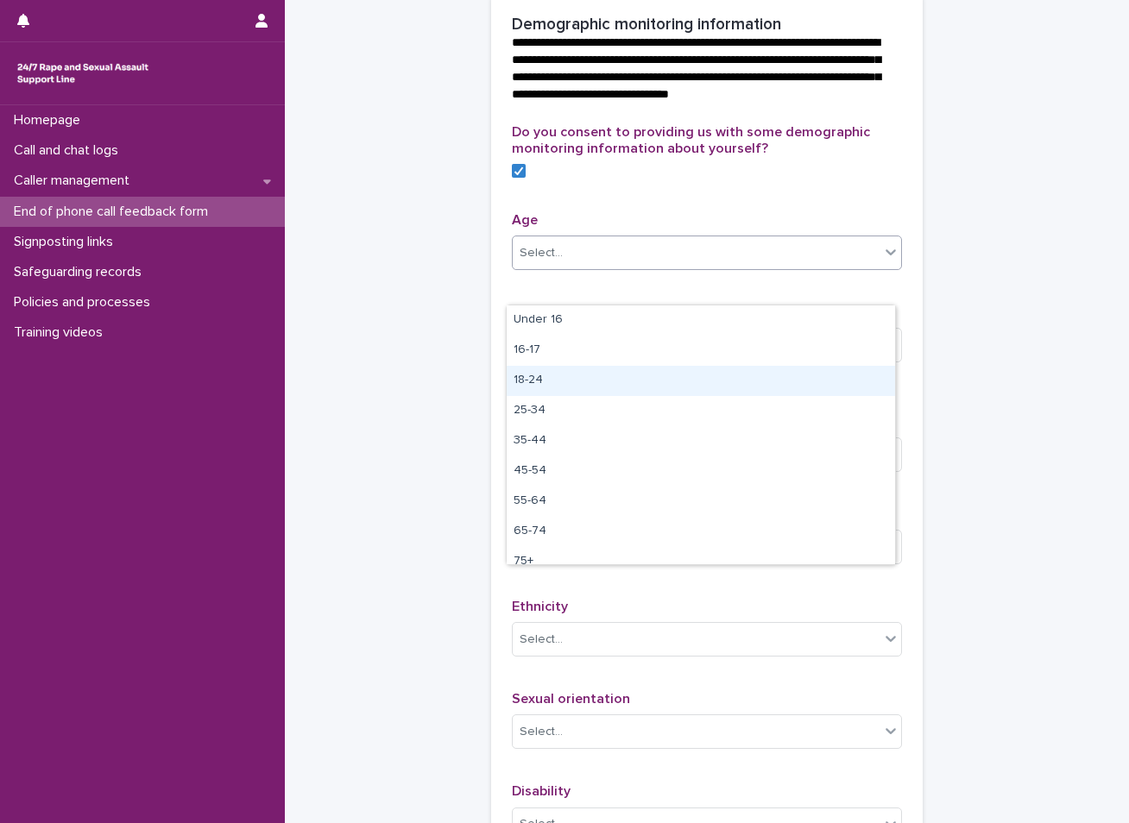
click at [546, 379] on div "18-24" at bounding box center [701, 381] width 388 height 30
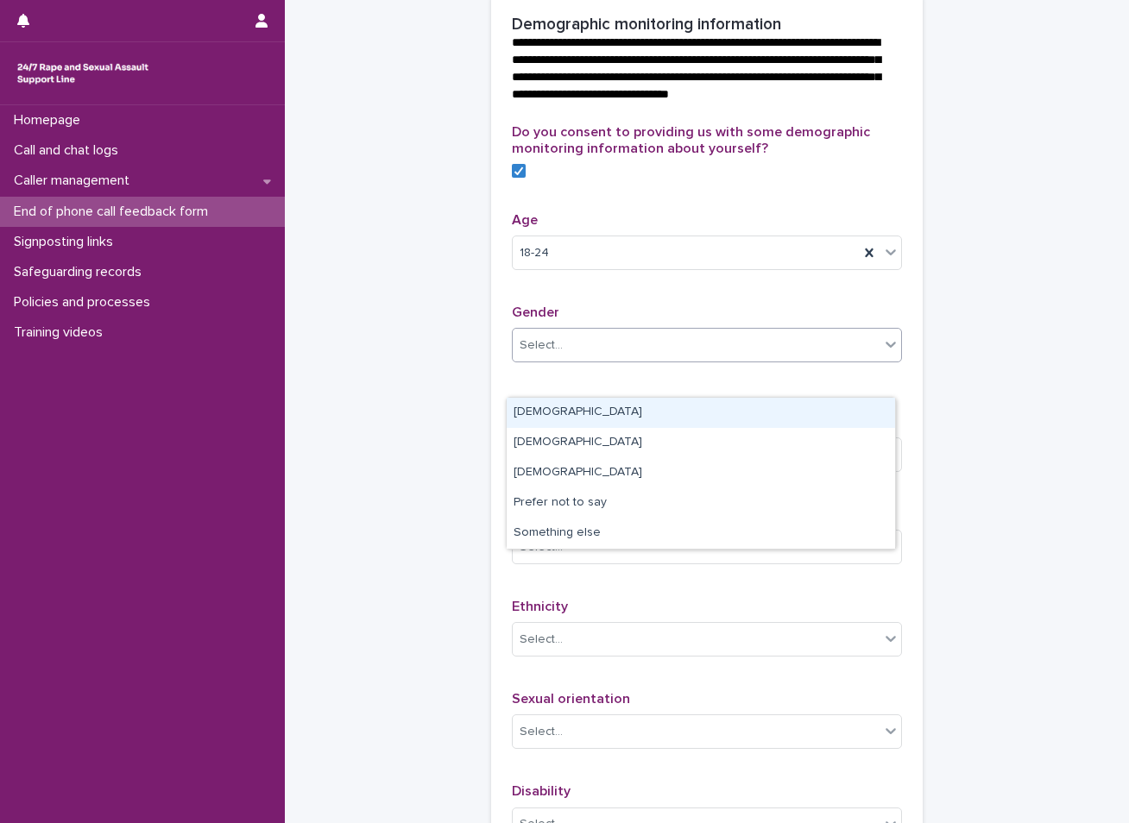
click at [563, 360] on div "Select..." at bounding box center [696, 345] width 367 height 28
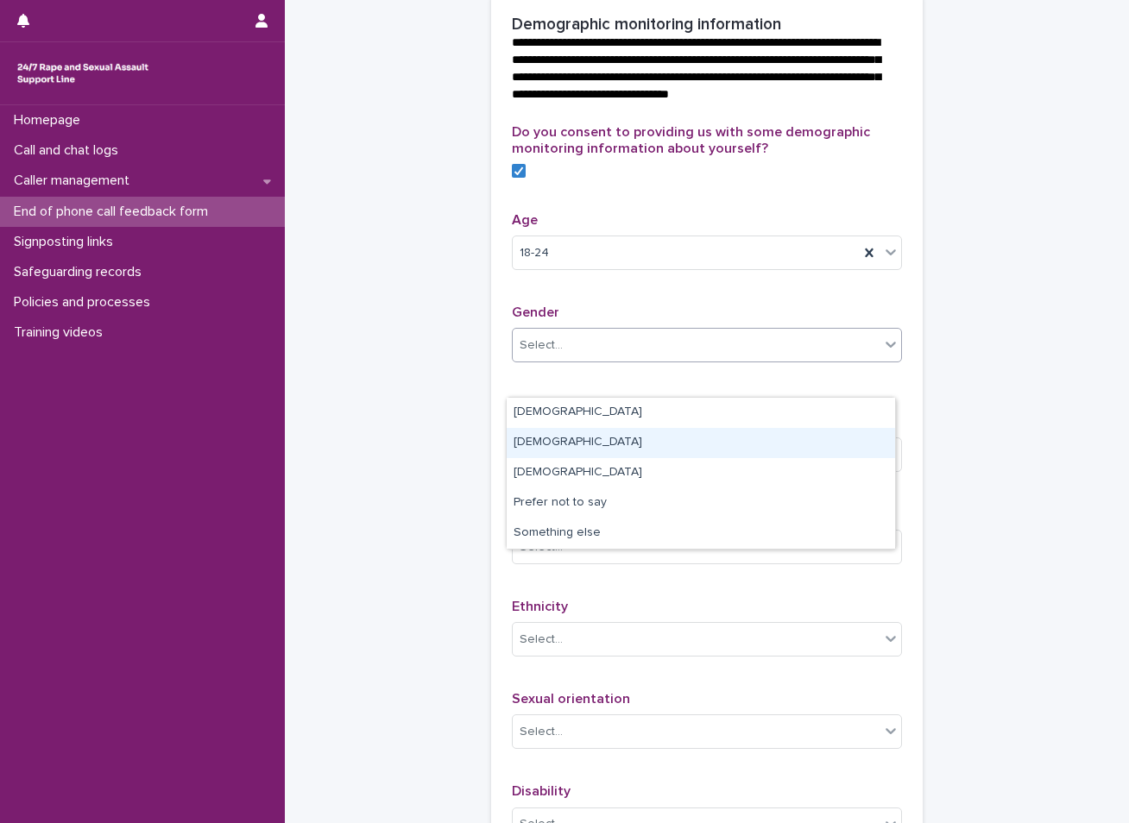
click at [548, 436] on div "[DEMOGRAPHIC_DATA]" at bounding box center [701, 443] width 388 height 30
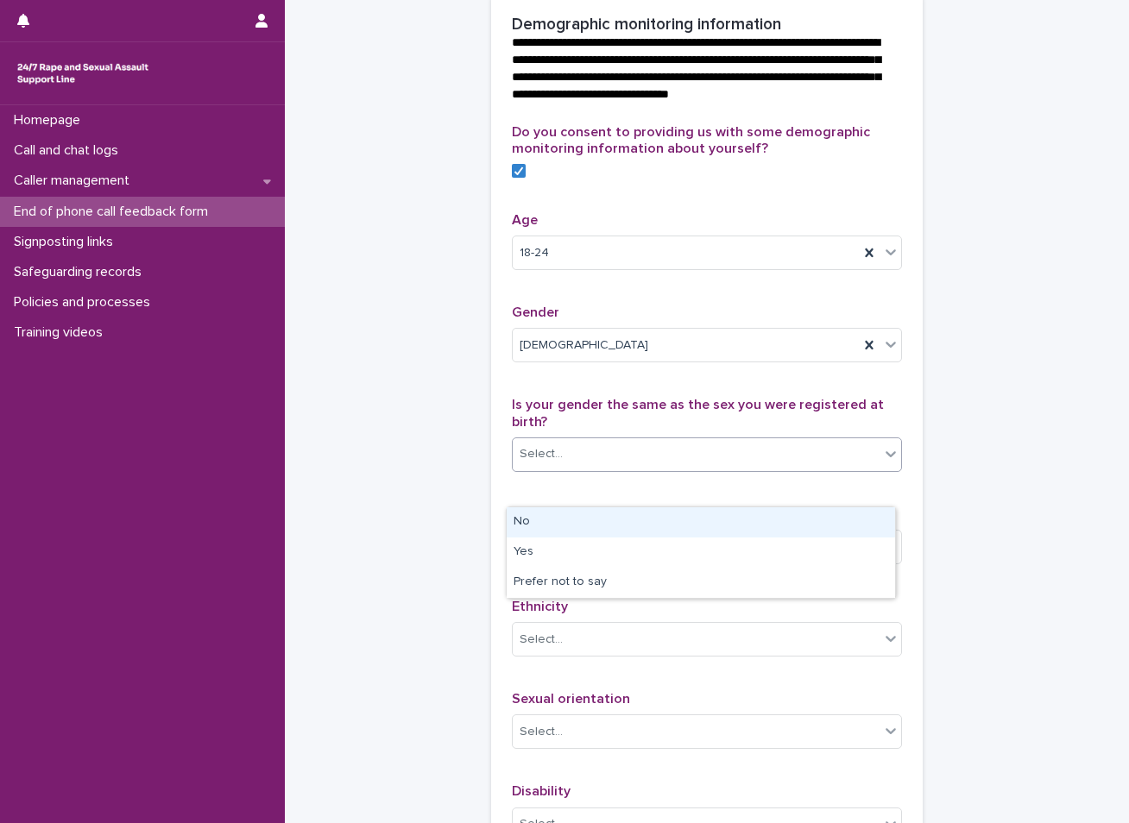
click at [882, 463] on icon at bounding box center [890, 453] width 17 height 17
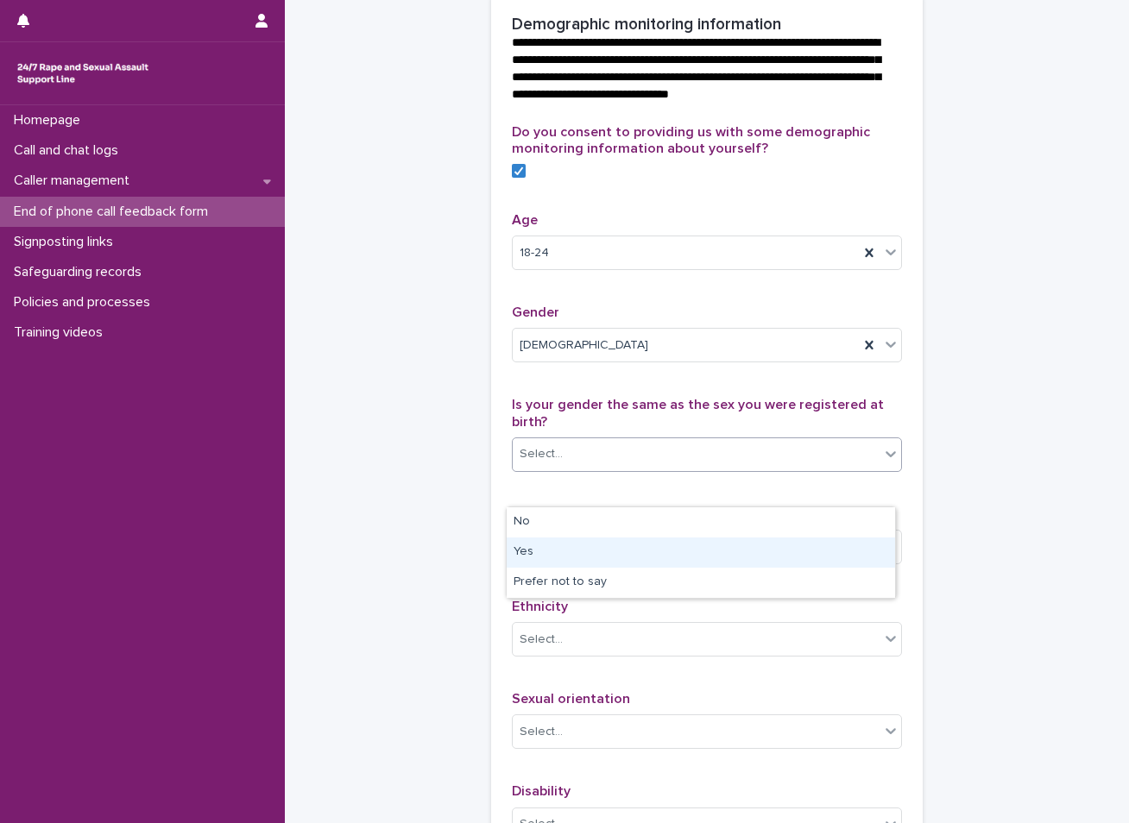
click at [514, 550] on div "Yes" at bounding box center [701, 553] width 388 height 30
click at [546, 557] on div "Select..." at bounding box center [540, 547] width 43 height 18
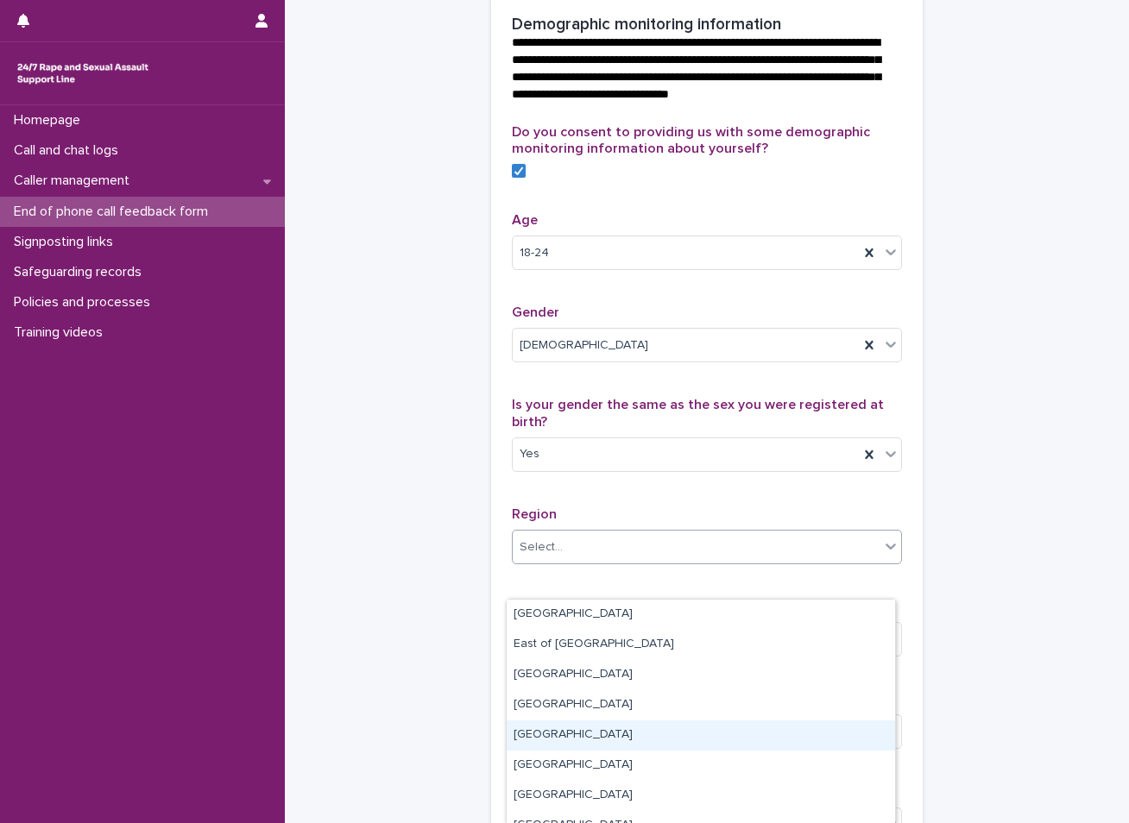
scroll to position [86, 0]
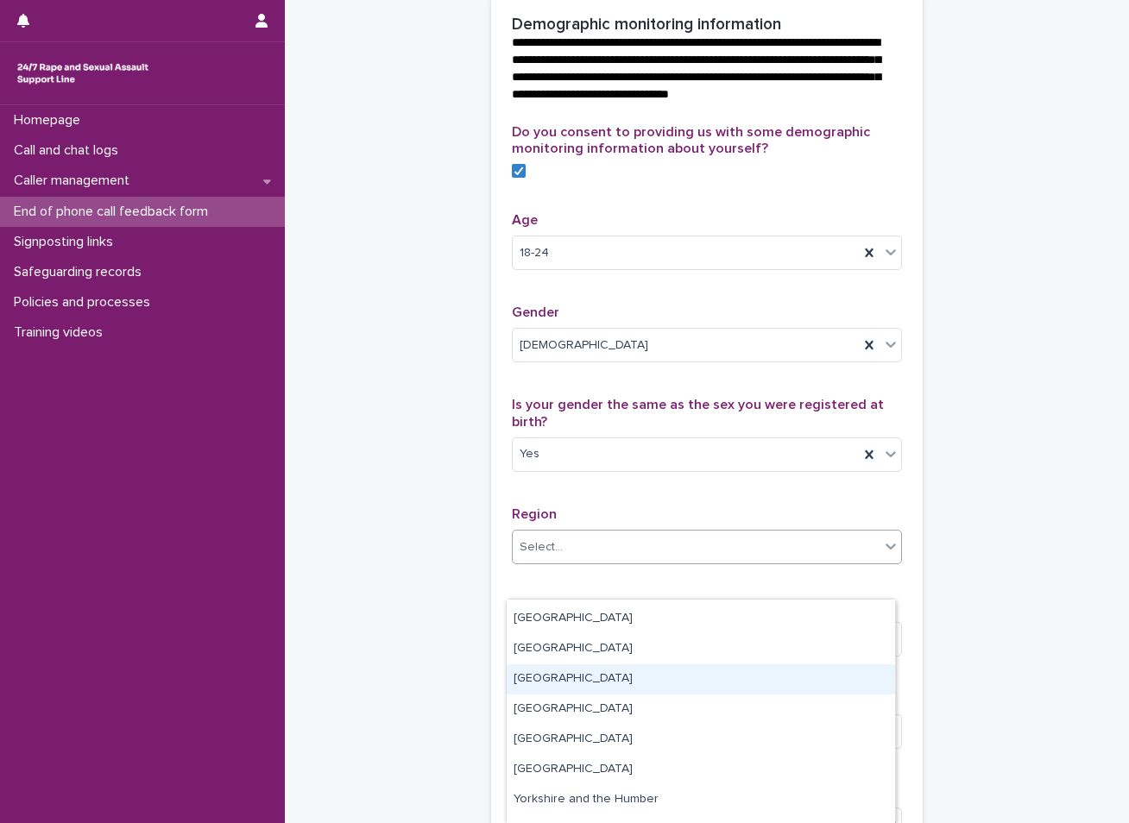
click at [546, 683] on div "[GEOGRAPHIC_DATA]" at bounding box center [701, 679] width 388 height 30
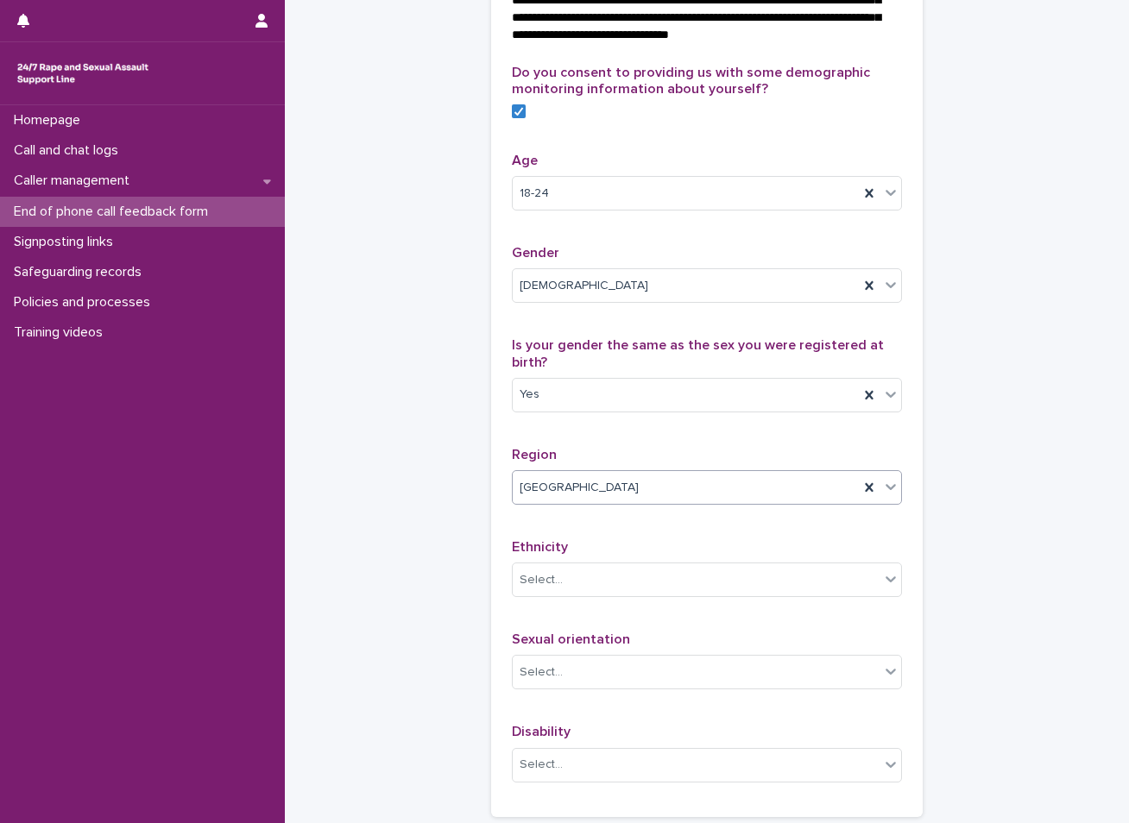
scroll to position [777, 0]
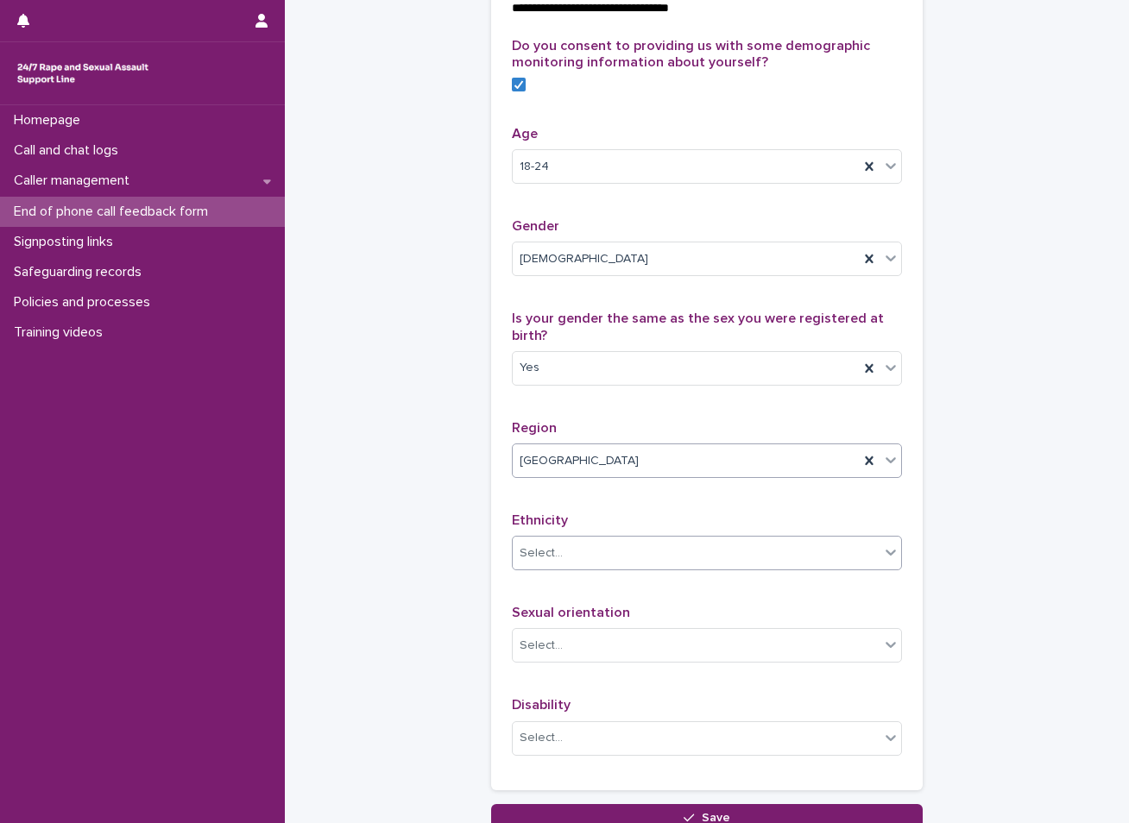
click at [547, 563] on div "Select..." at bounding box center [540, 554] width 43 height 18
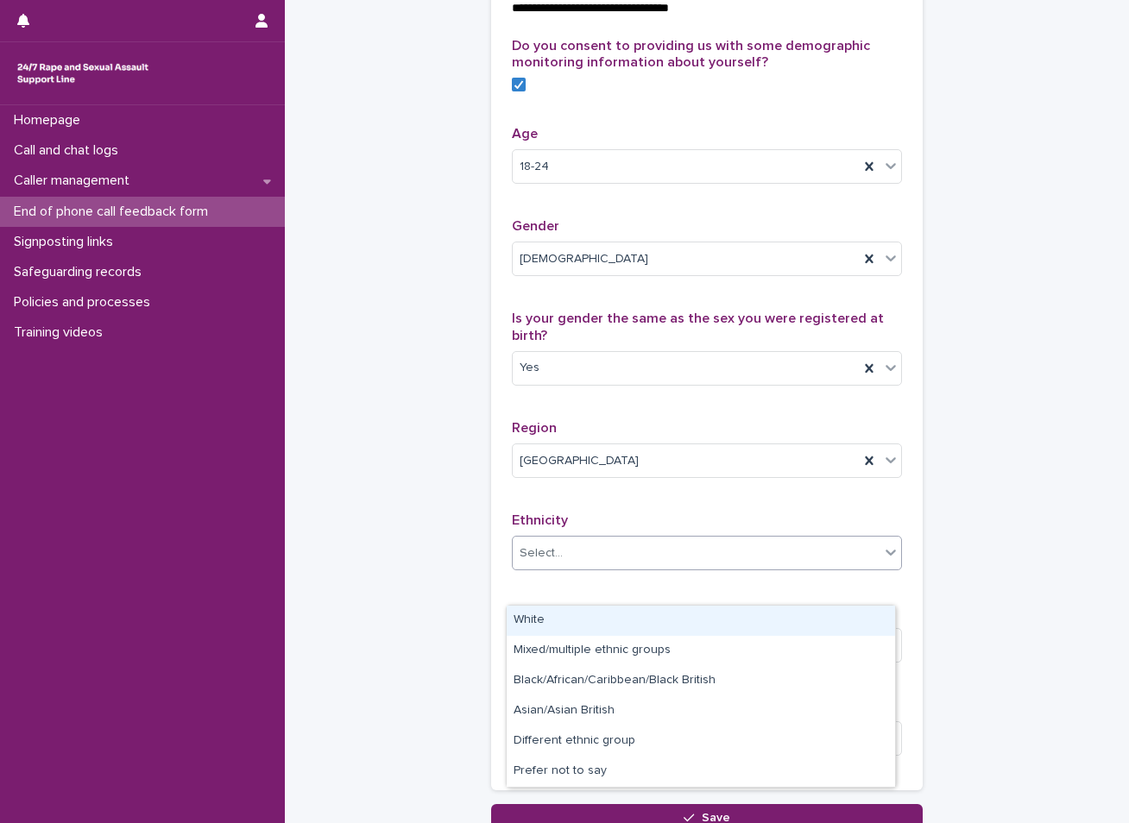
click at [548, 624] on div "White" at bounding box center [701, 621] width 388 height 30
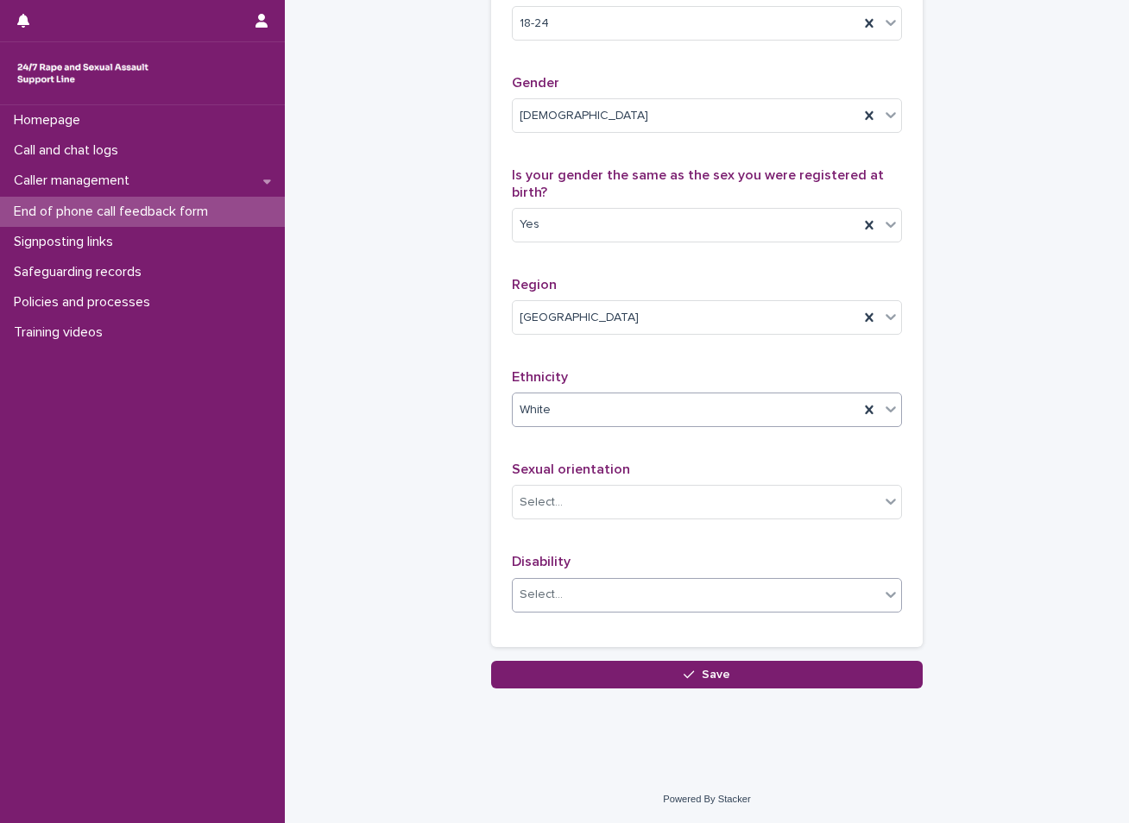
scroll to position [954, 0]
click at [579, 497] on div "Select..." at bounding box center [696, 502] width 367 height 28
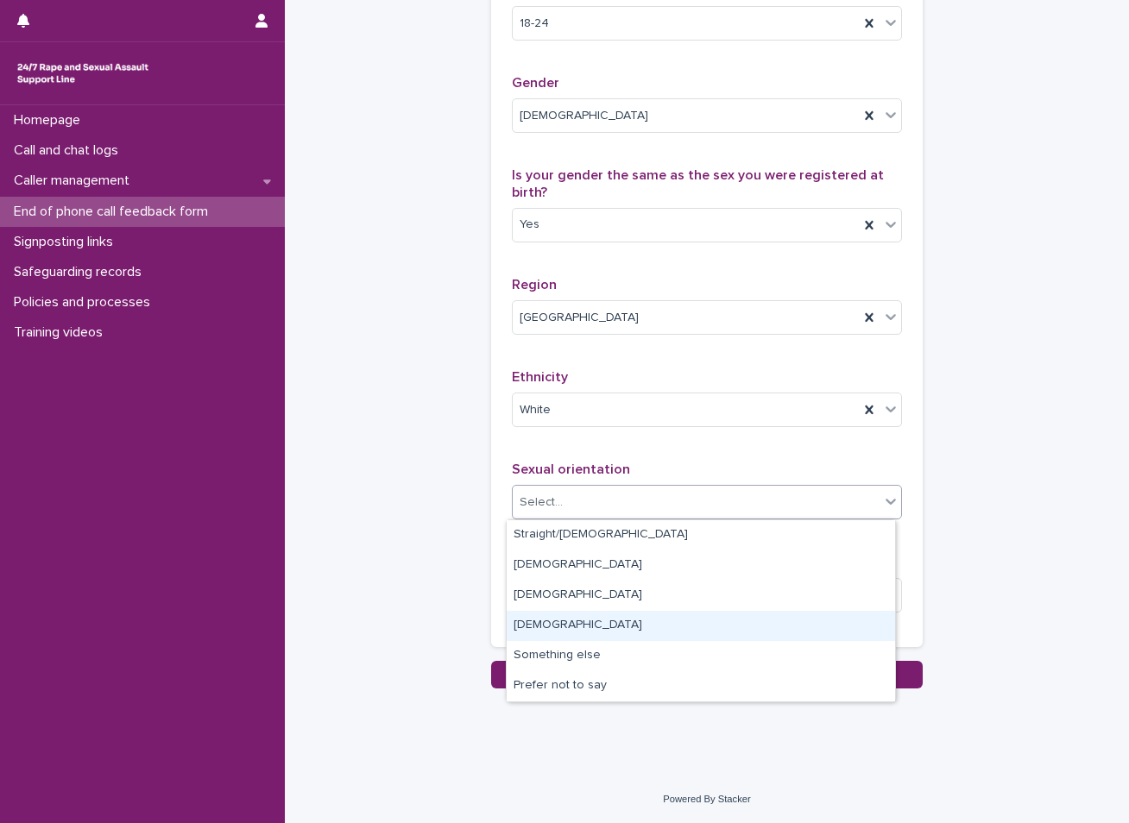
click at [543, 626] on div "[DEMOGRAPHIC_DATA]" at bounding box center [701, 626] width 388 height 30
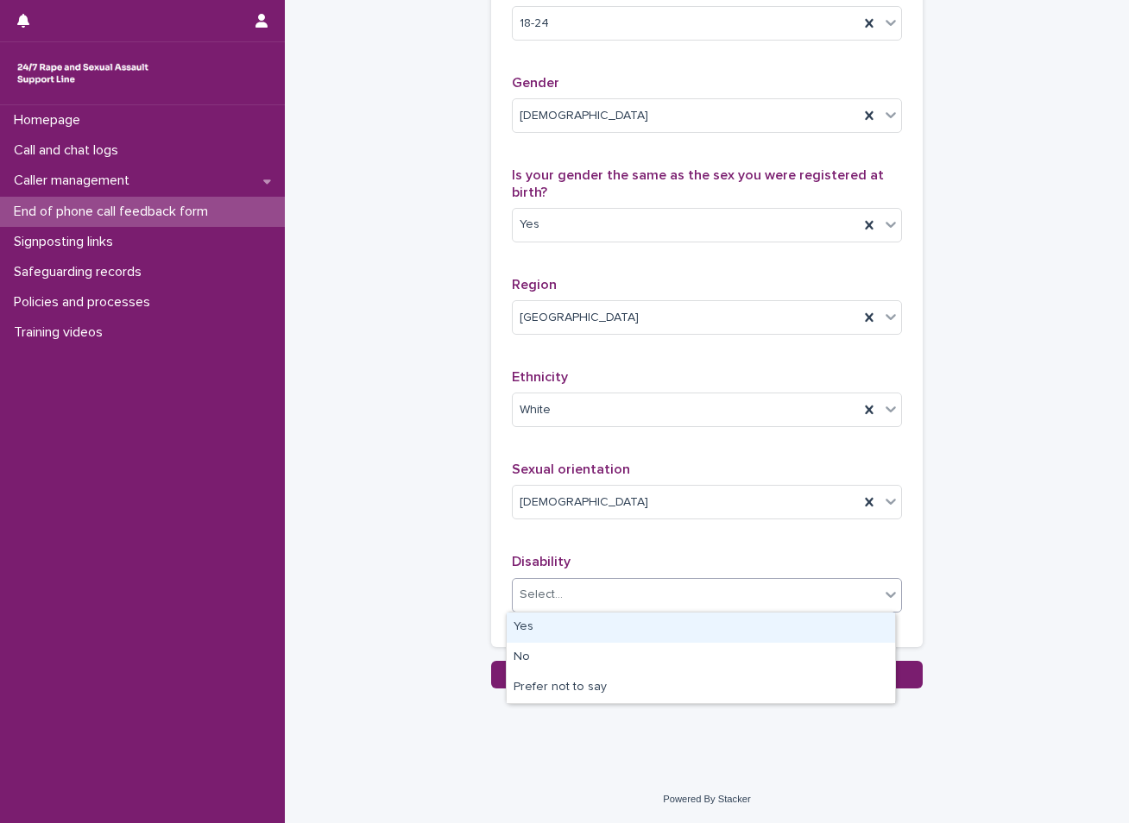
click at [545, 596] on div "Select..." at bounding box center [540, 595] width 43 height 18
click at [545, 631] on div "Yes" at bounding box center [701, 628] width 388 height 30
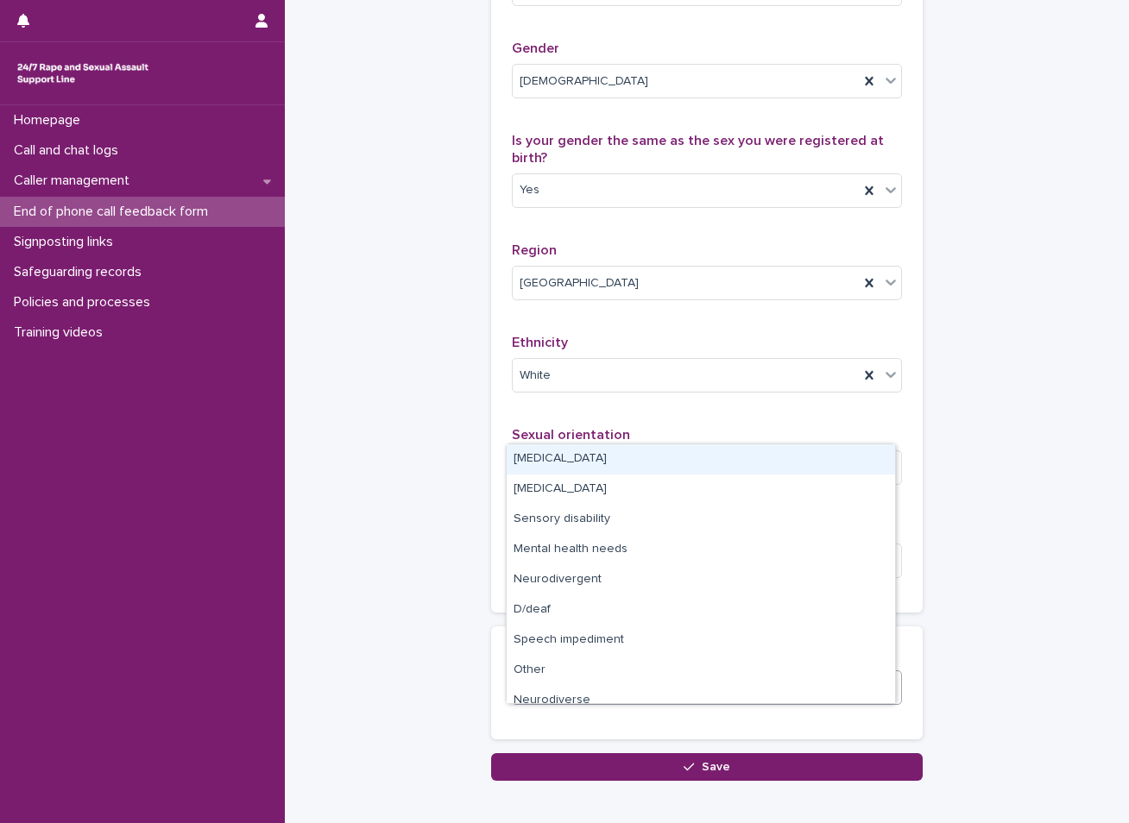
click at [555, 702] on div "Select..." at bounding box center [696, 687] width 367 height 28
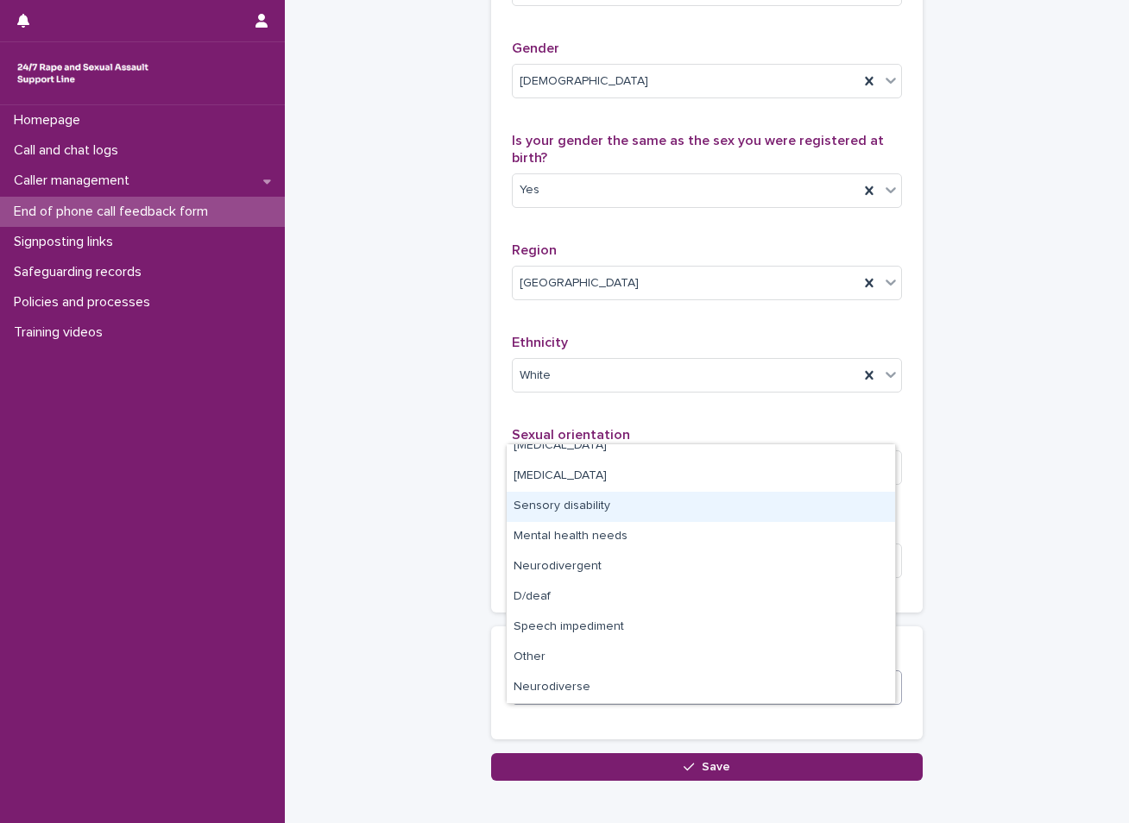
scroll to position [0, 0]
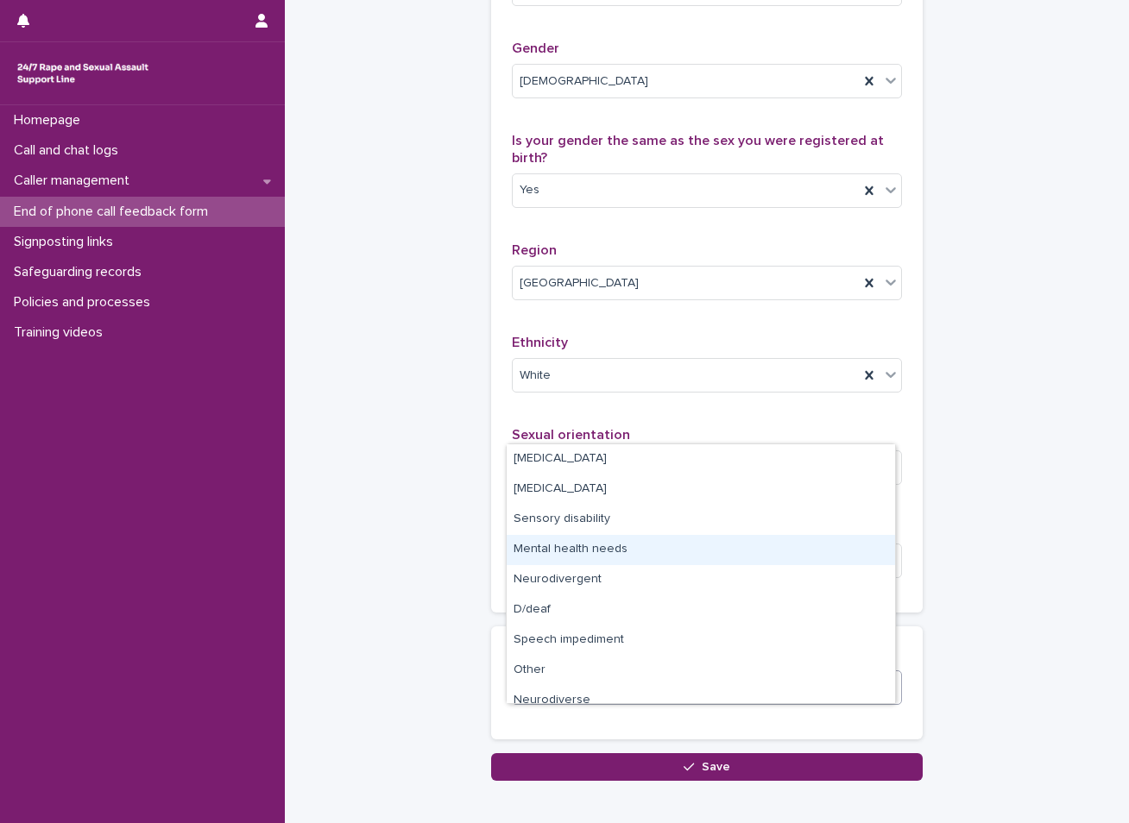
click at [564, 551] on div "Mental health needs" at bounding box center [701, 550] width 388 height 30
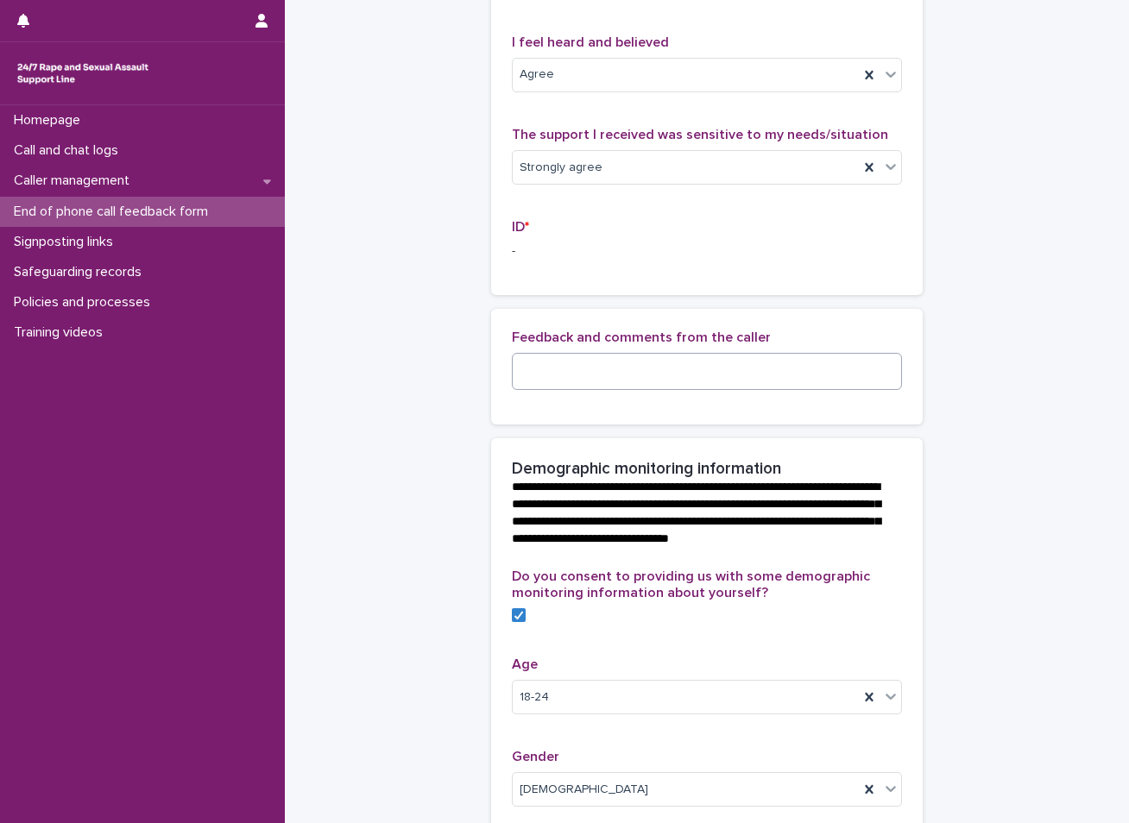
scroll to position [218, 0]
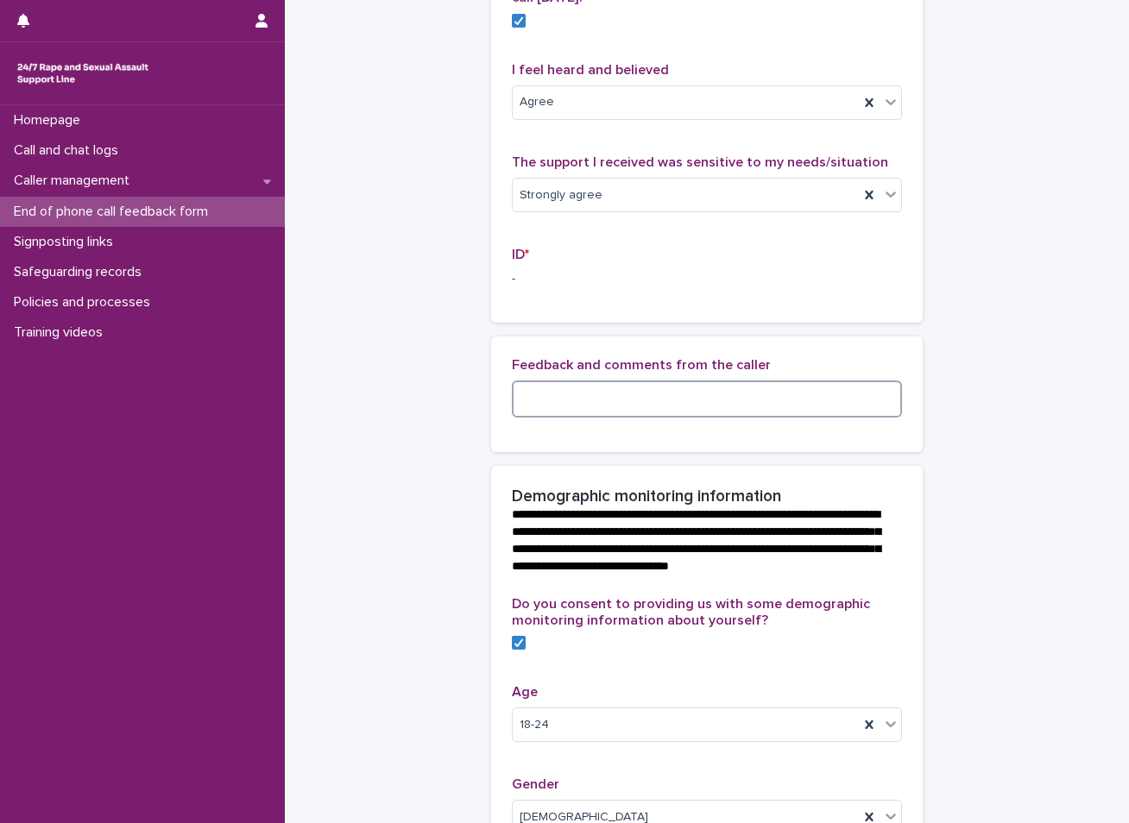
click at [729, 409] on textarea at bounding box center [707, 399] width 390 height 37
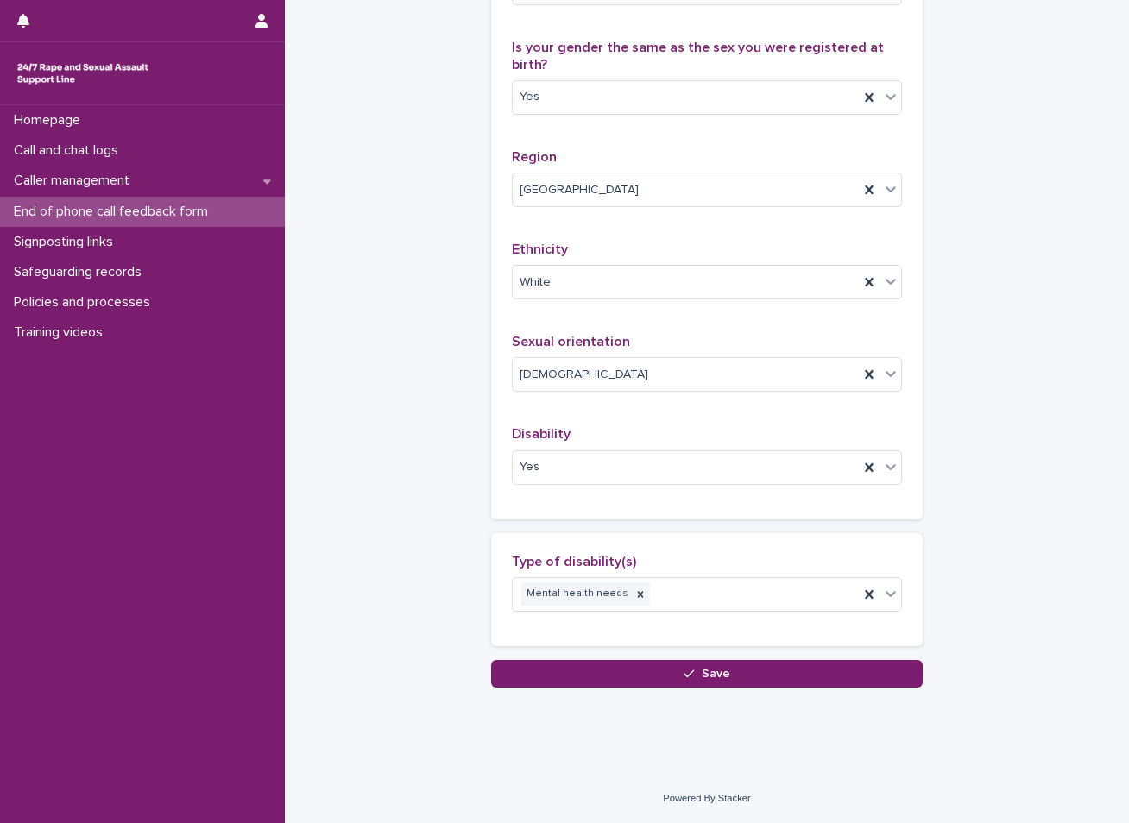
scroll to position [1096, 0]
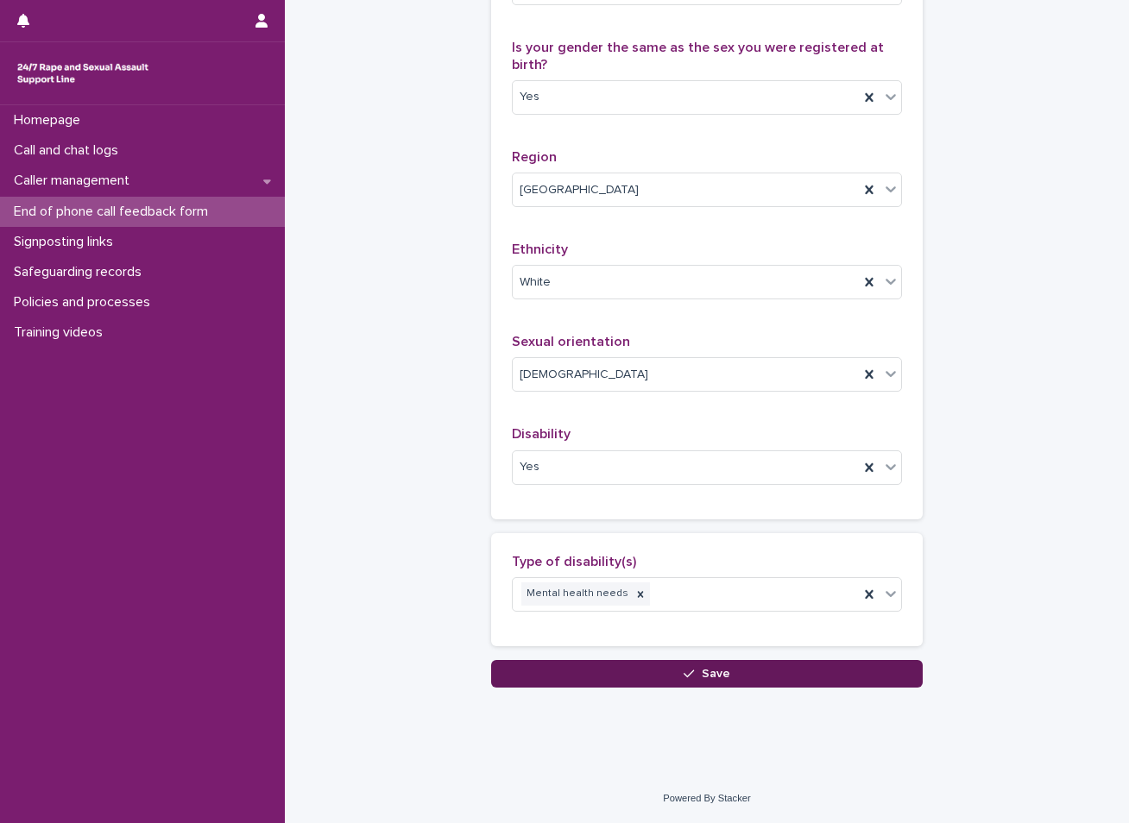
type textarea "**********"
click at [727, 676] on button "Save" at bounding box center [706, 674] width 431 height 28
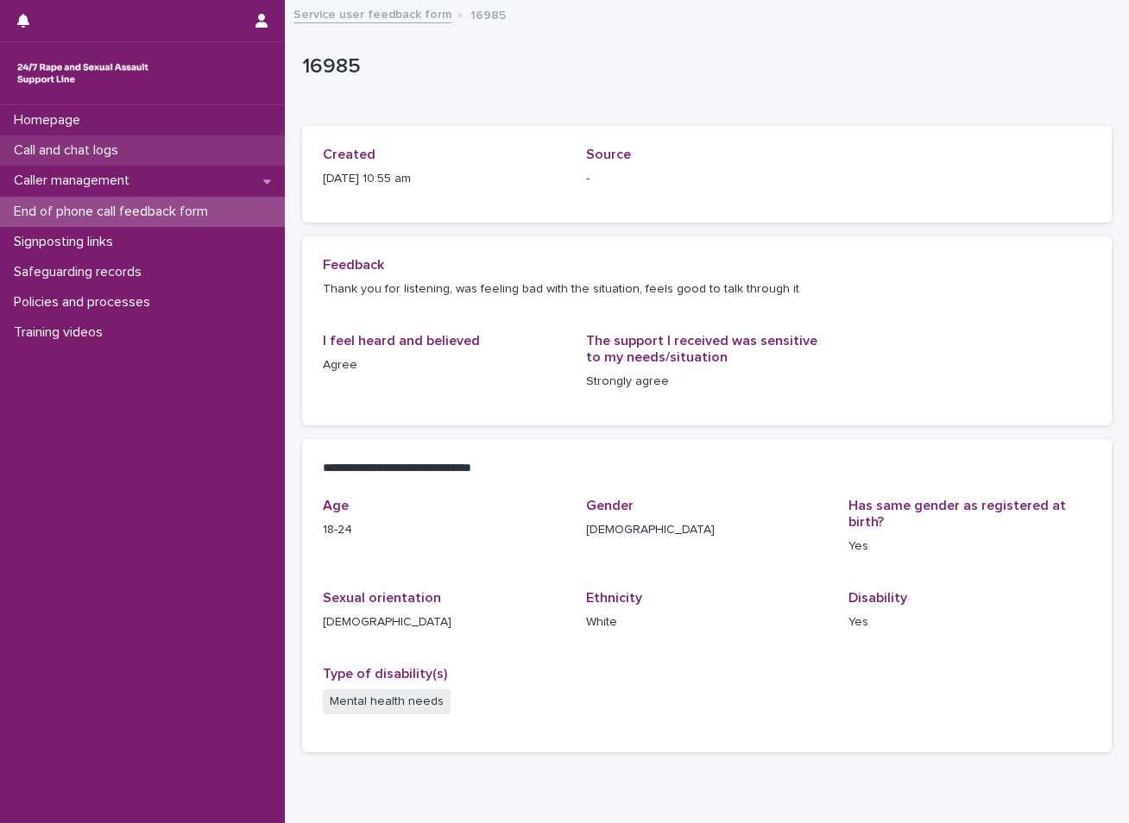
click at [123, 150] on p "Call and chat logs" at bounding box center [69, 150] width 125 height 16
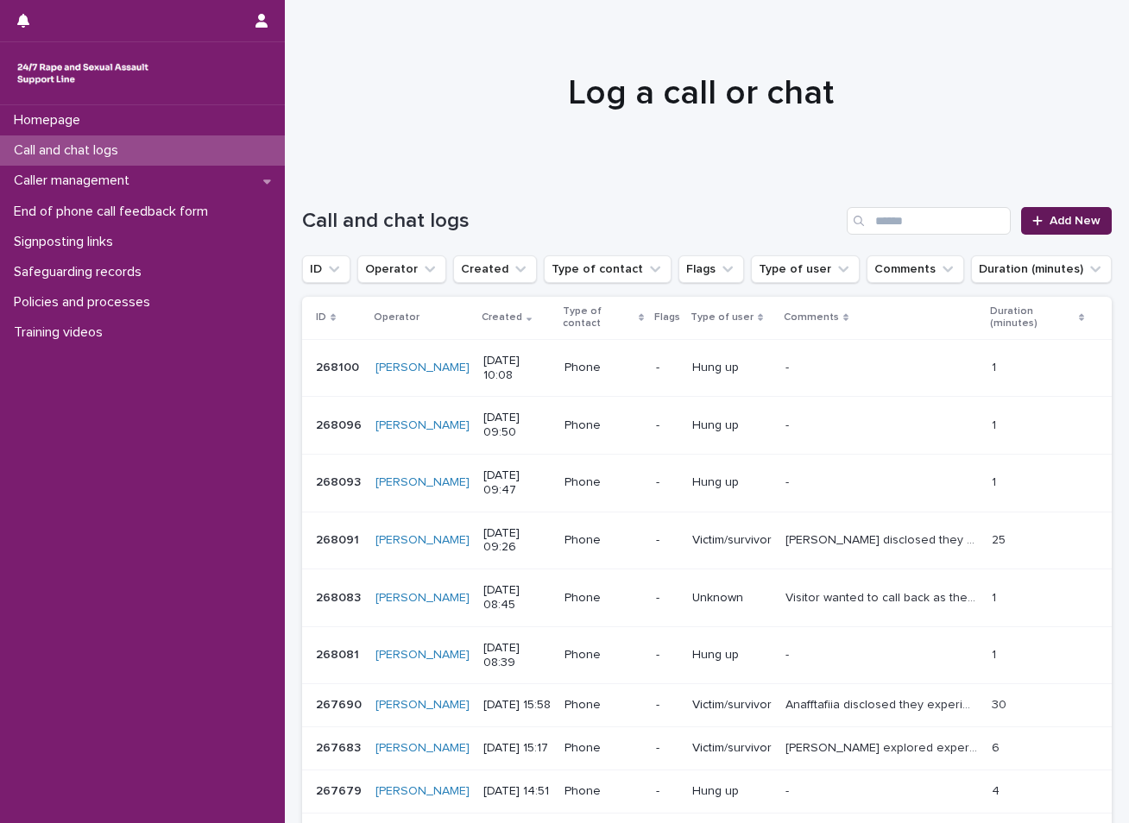
click at [1055, 218] on span "Add New" at bounding box center [1074, 221] width 51 height 12
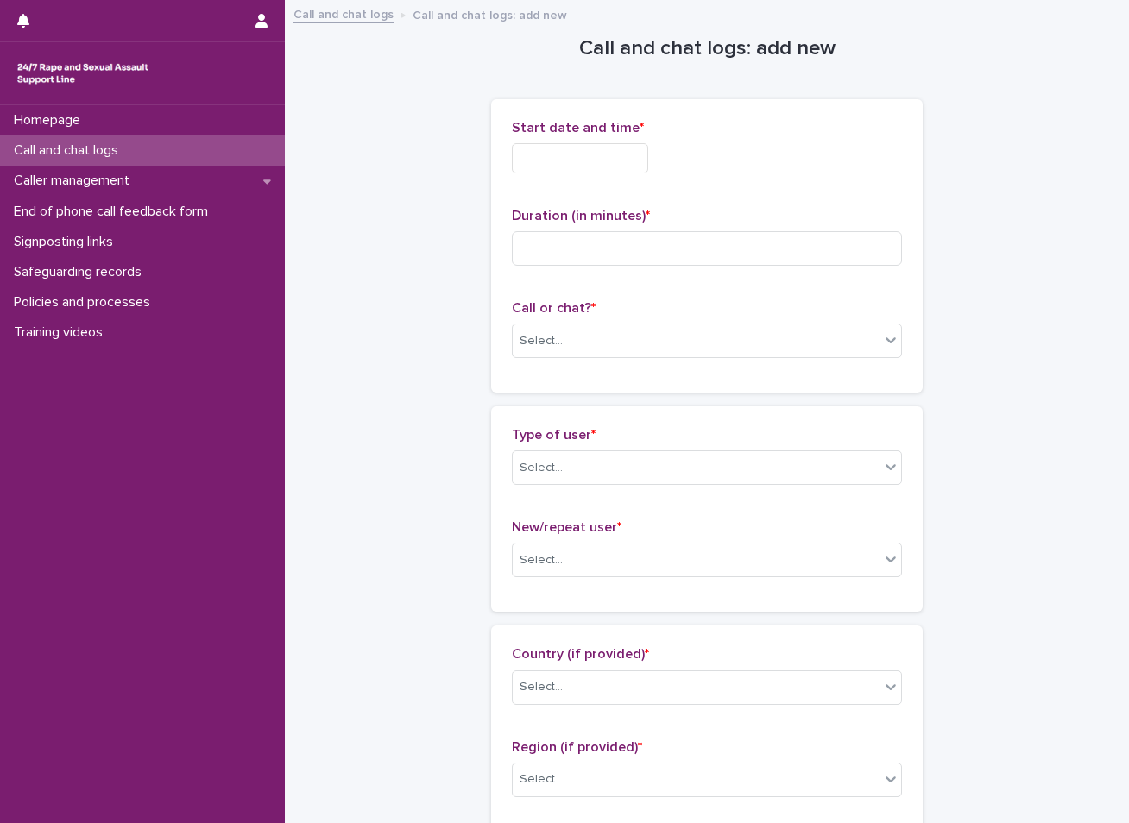
click at [620, 165] on input "text" at bounding box center [580, 158] width 136 height 30
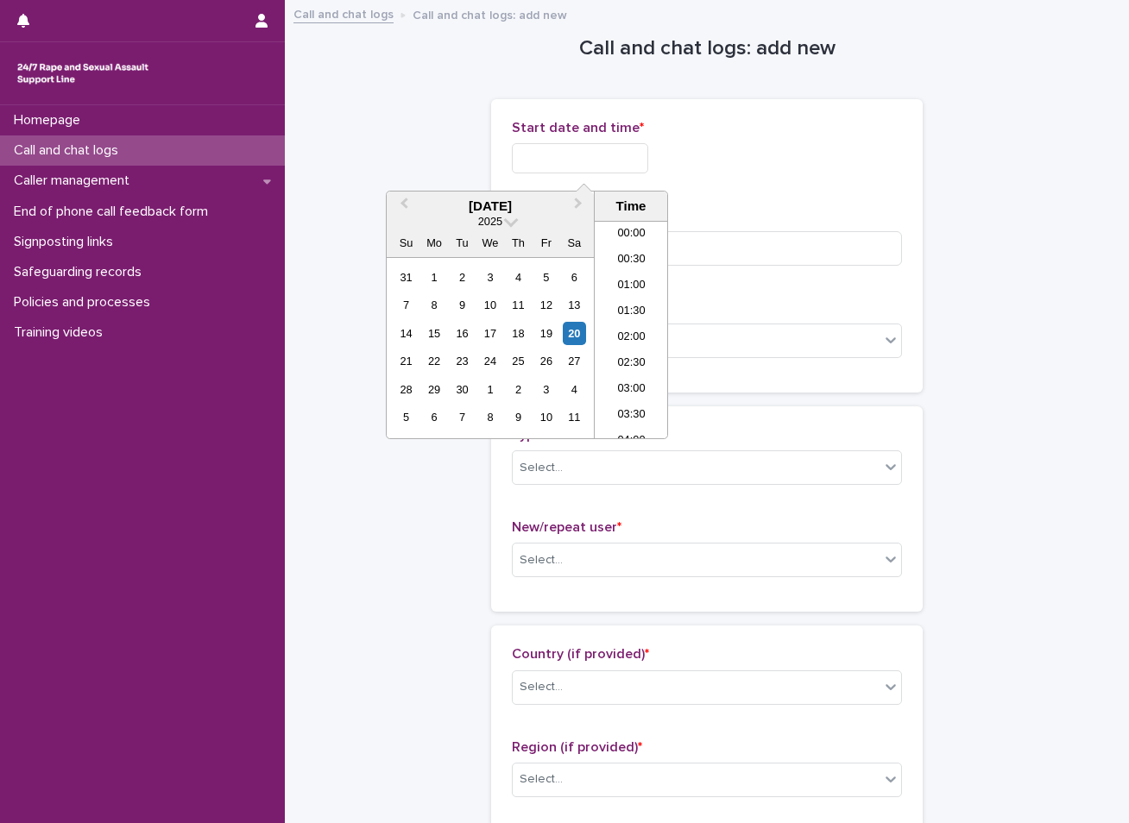
scroll to position [475, 0]
click at [576, 330] on div "20" at bounding box center [574, 333] width 23 height 23
click at [621, 310] on li "10:30" at bounding box center [631, 304] width 73 height 26
click at [612, 158] on input "**********" at bounding box center [580, 158] width 136 height 30
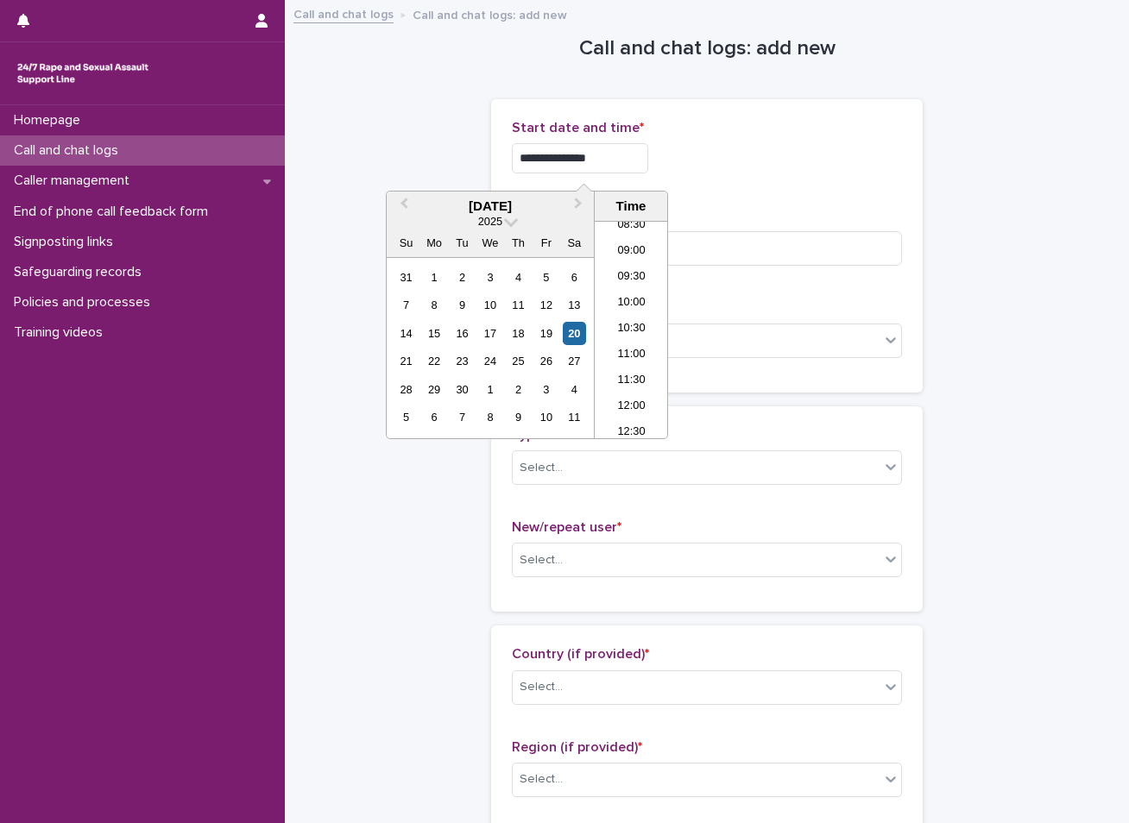
type input "**********"
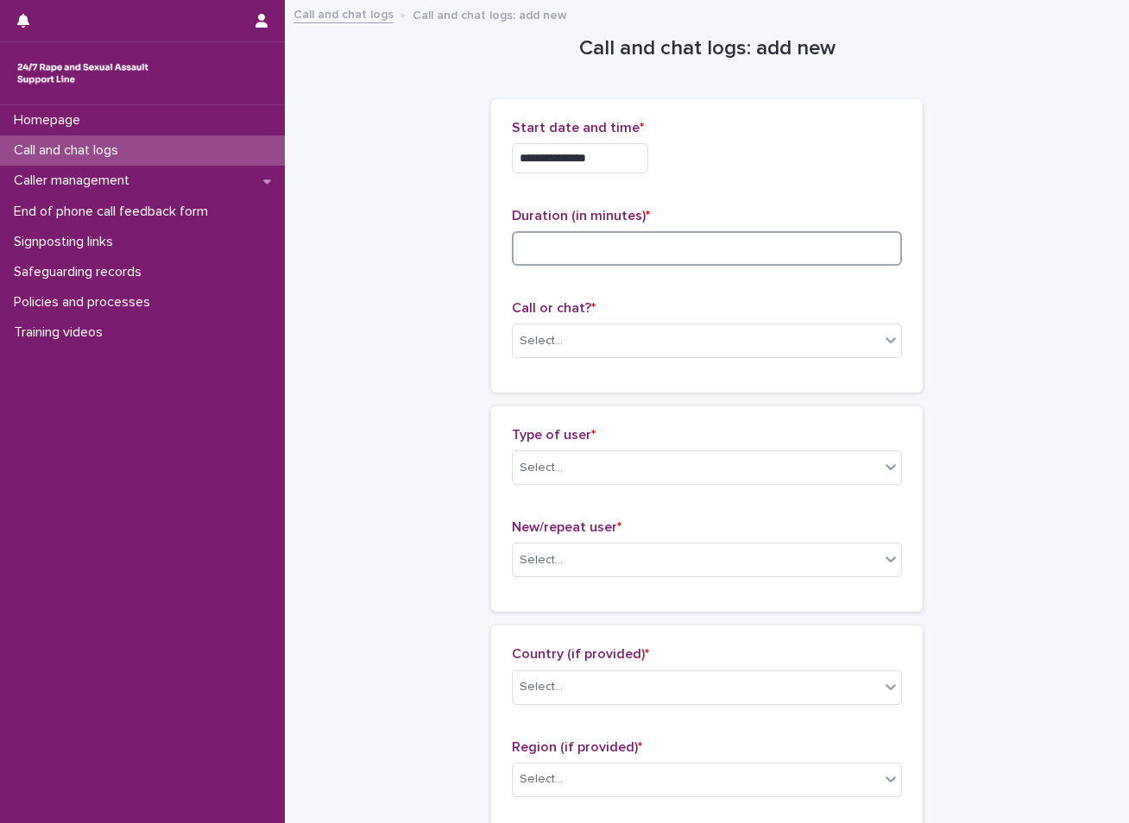
click at [581, 248] on input at bounding box center [707, 248] width 390 height 35
type input "**"
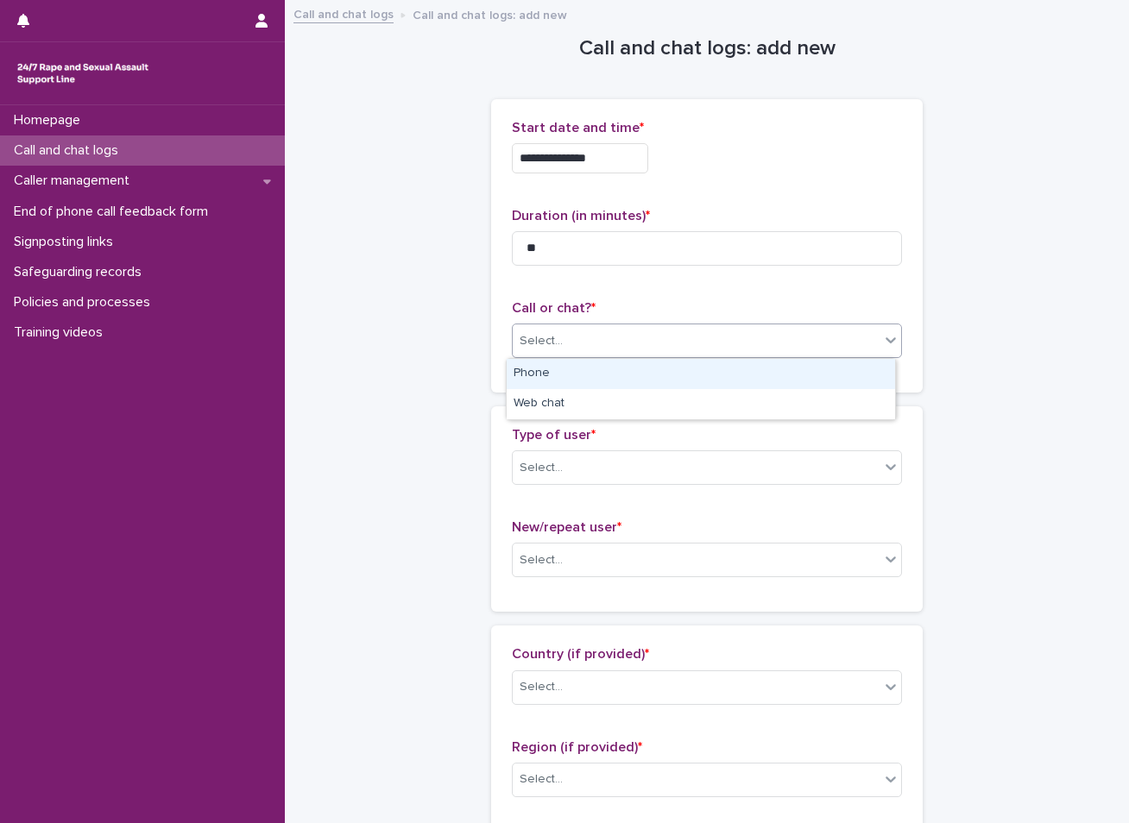
click at [595, 334] on div "Select..." at bounding box center [696, 341] width 367 height 28
click at [550, 376] on div "Phone" at bounding box center [701, 374] width 388 height 30
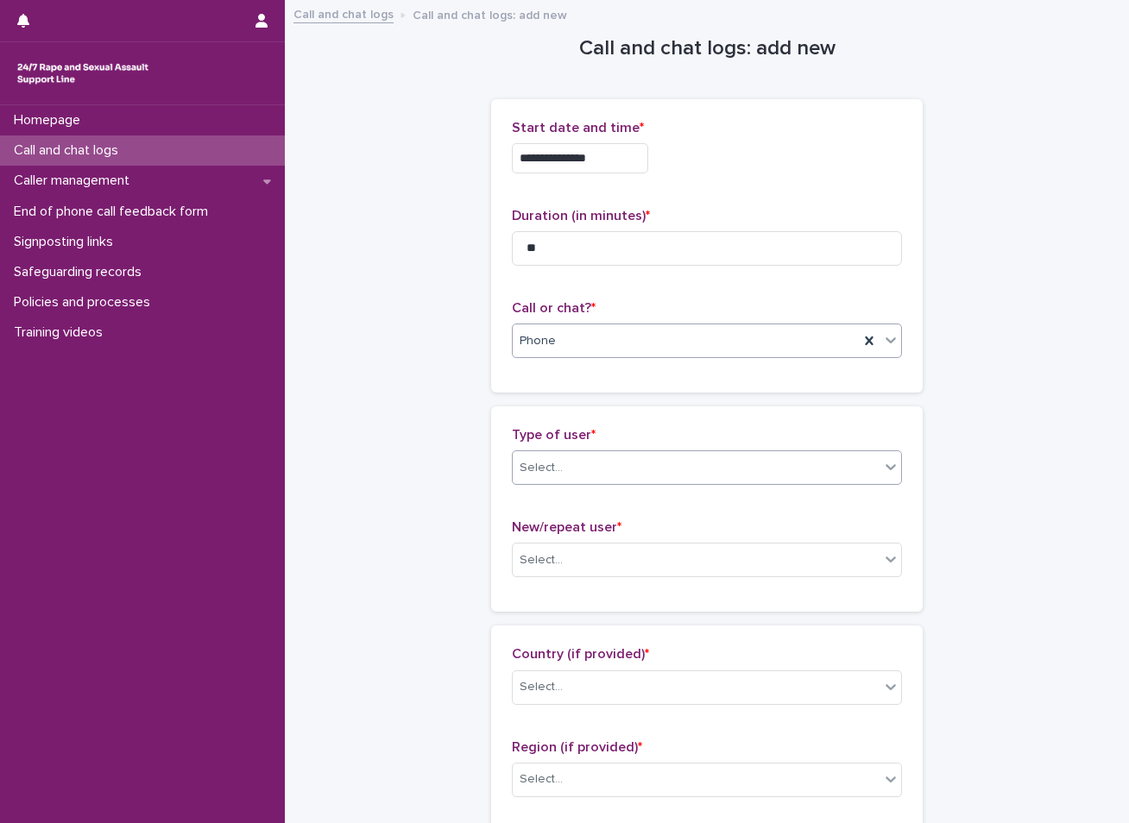
click at [526, 469] on div "Select..." at bounding box center [540, 468] width 43 height 18
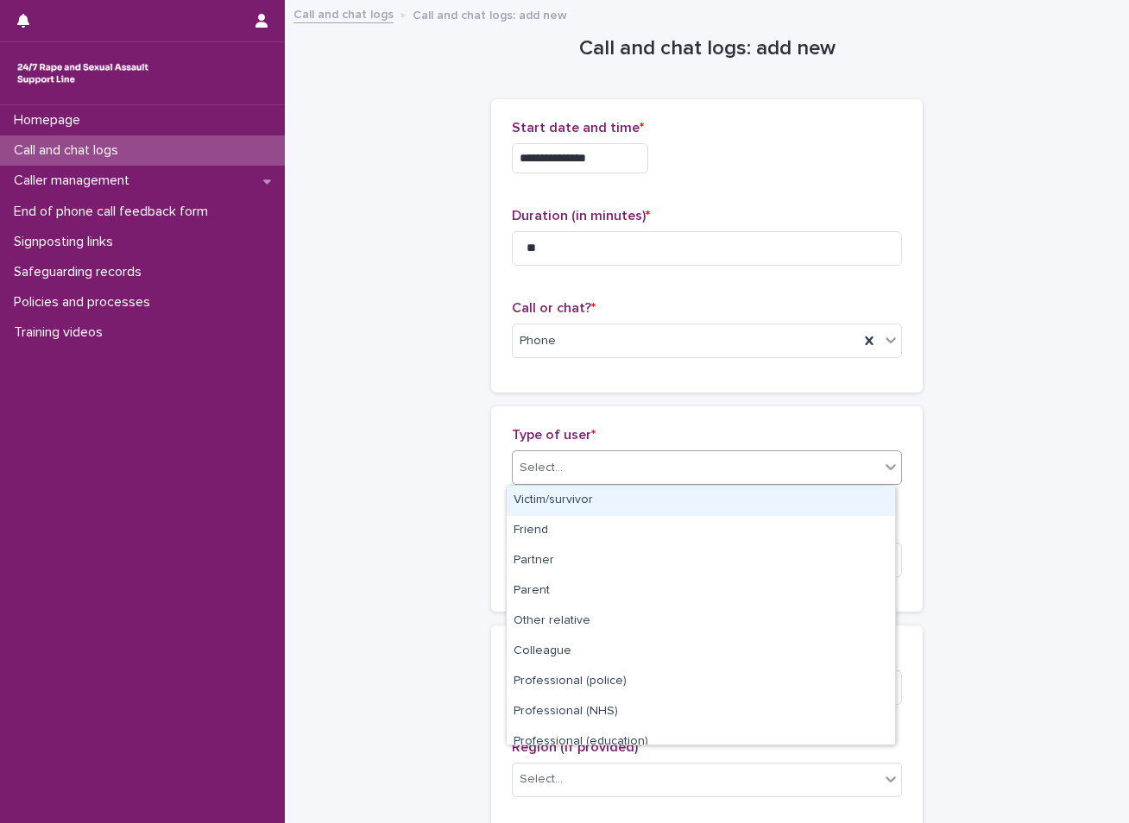
click at [534, 501] on div "Victim/survivor" at bounding box center [701, 501] width 388 height 30
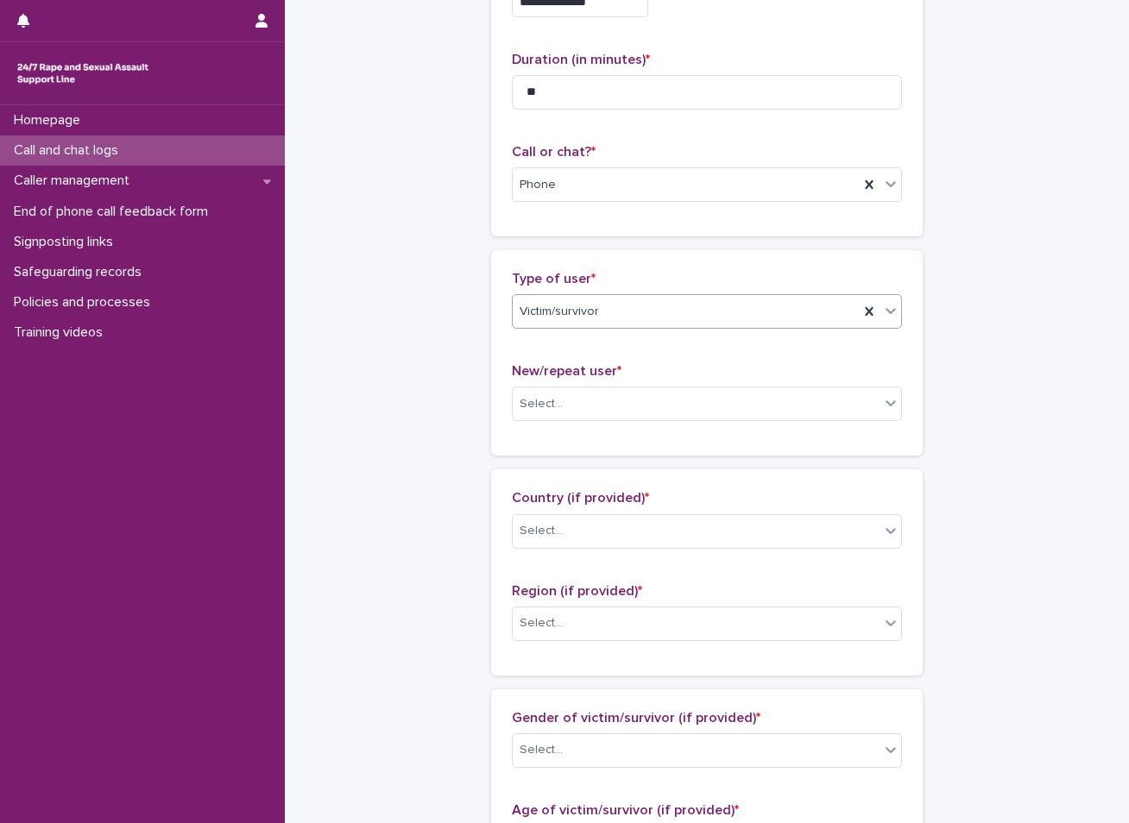
scroll to position [173, 0]
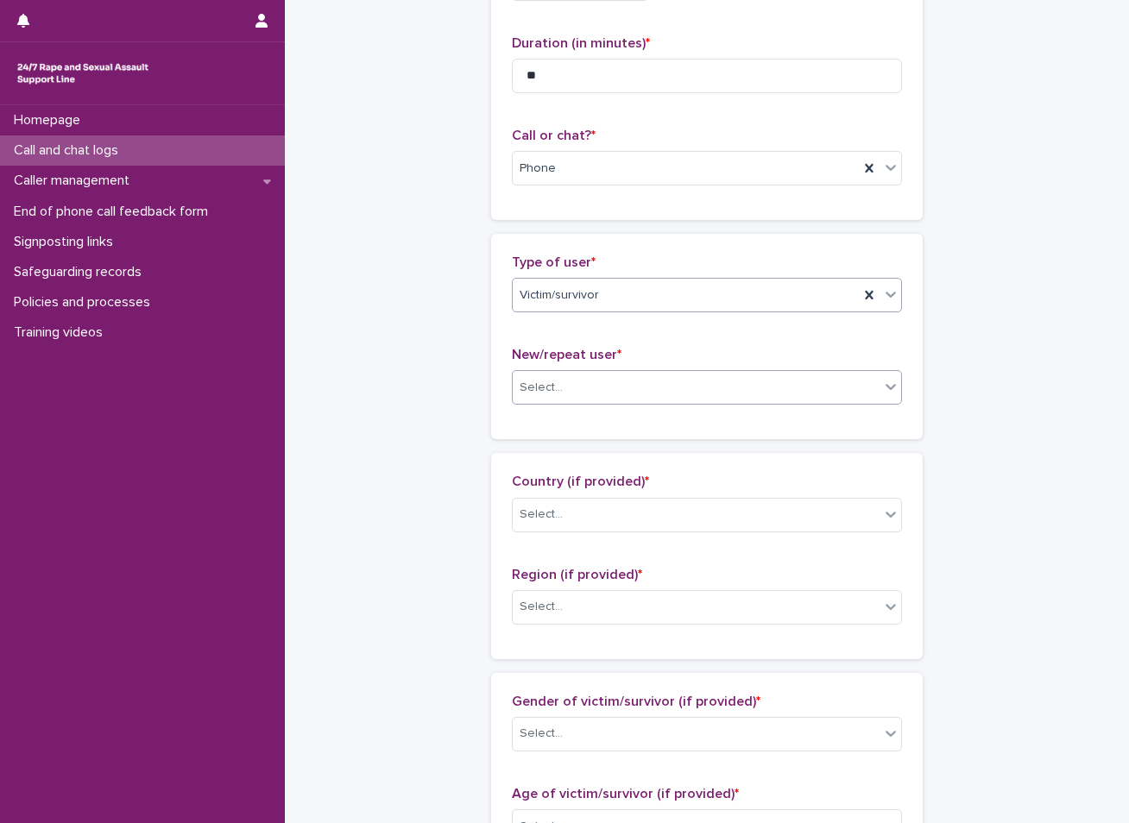
click at [565, 376] on div "Select..." at bounding box center [696, 388] width 367 height 28
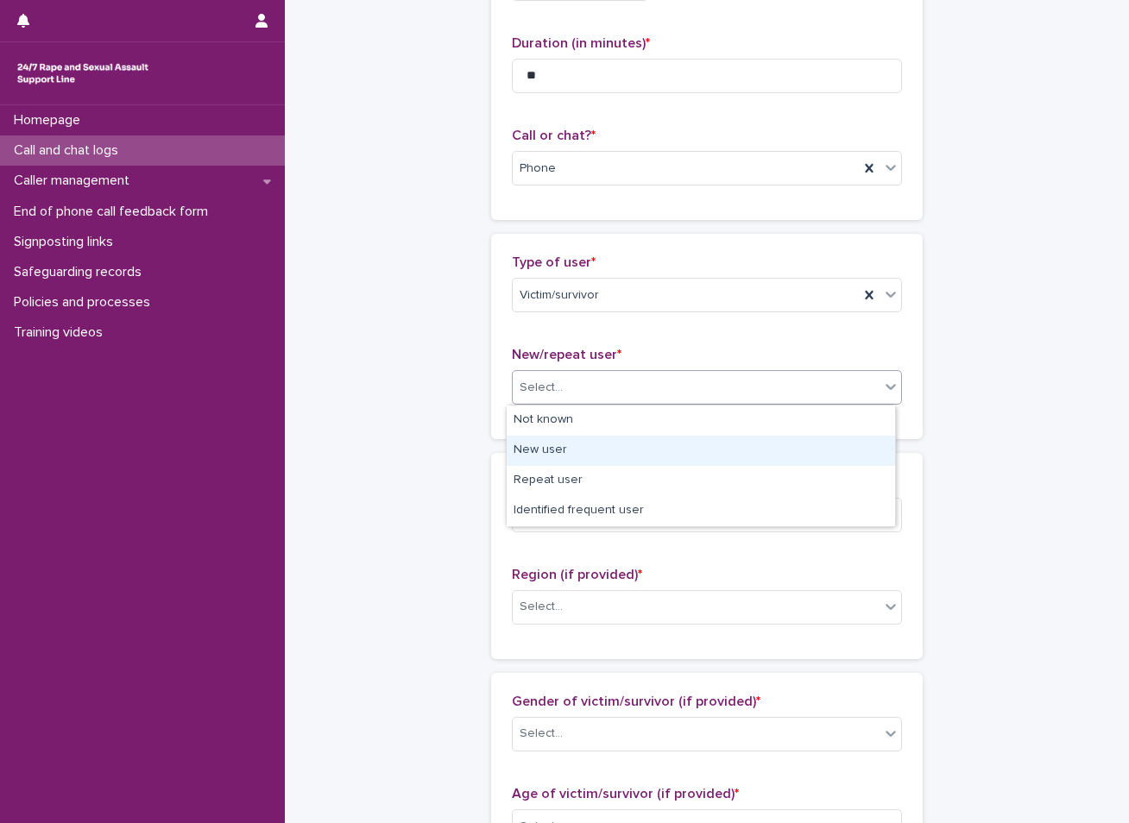
click at [537, 453] on div "New user" at bounding box center [701, 451] width 388 height 30
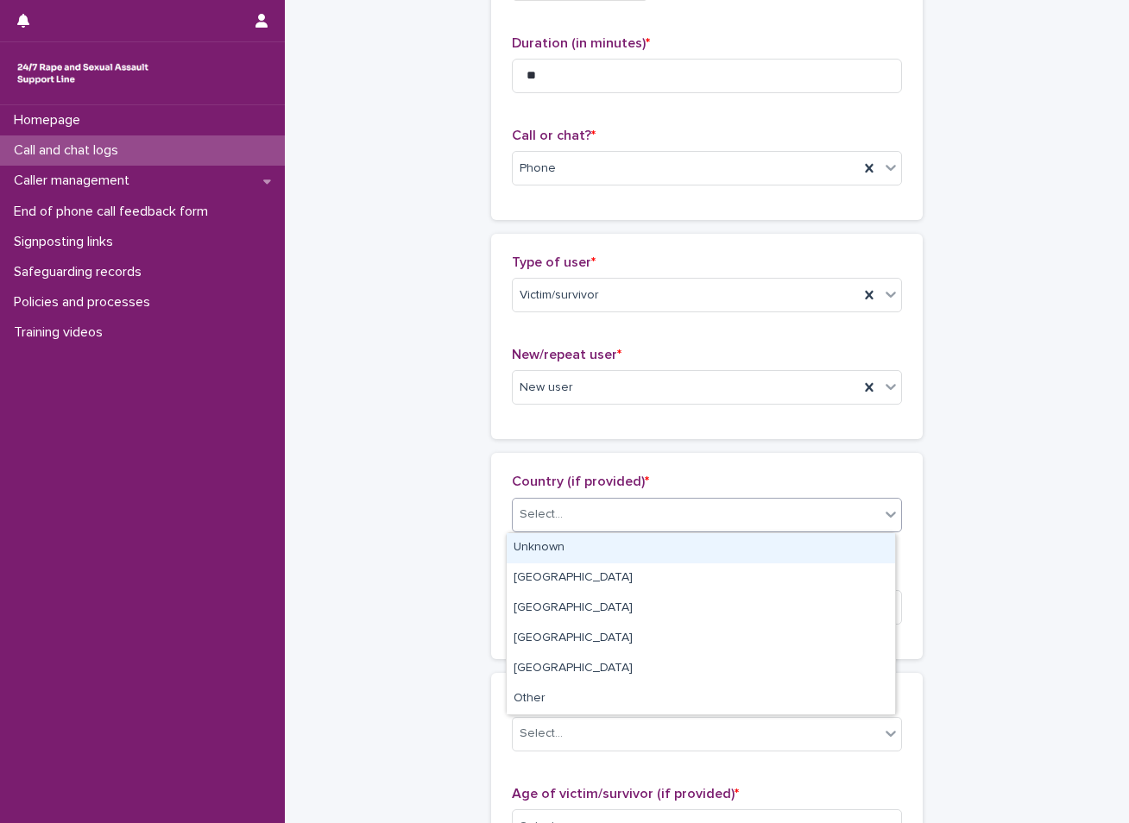
click at [552, 526] on div "Select..." at bounding box center [696, 515] width 367 height 28
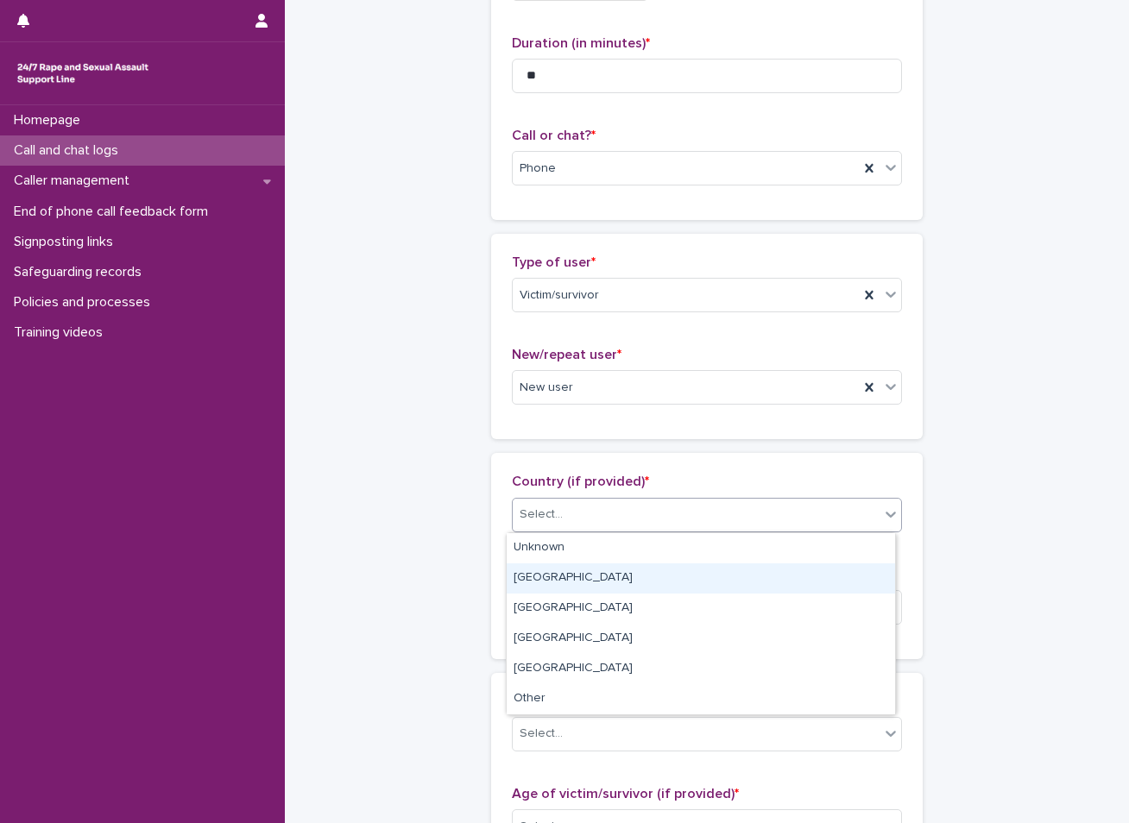
click at [533, 576] on div "[GEOGRAPHIC_DATA]" at bounding box center [701, 579] width 388 height 30
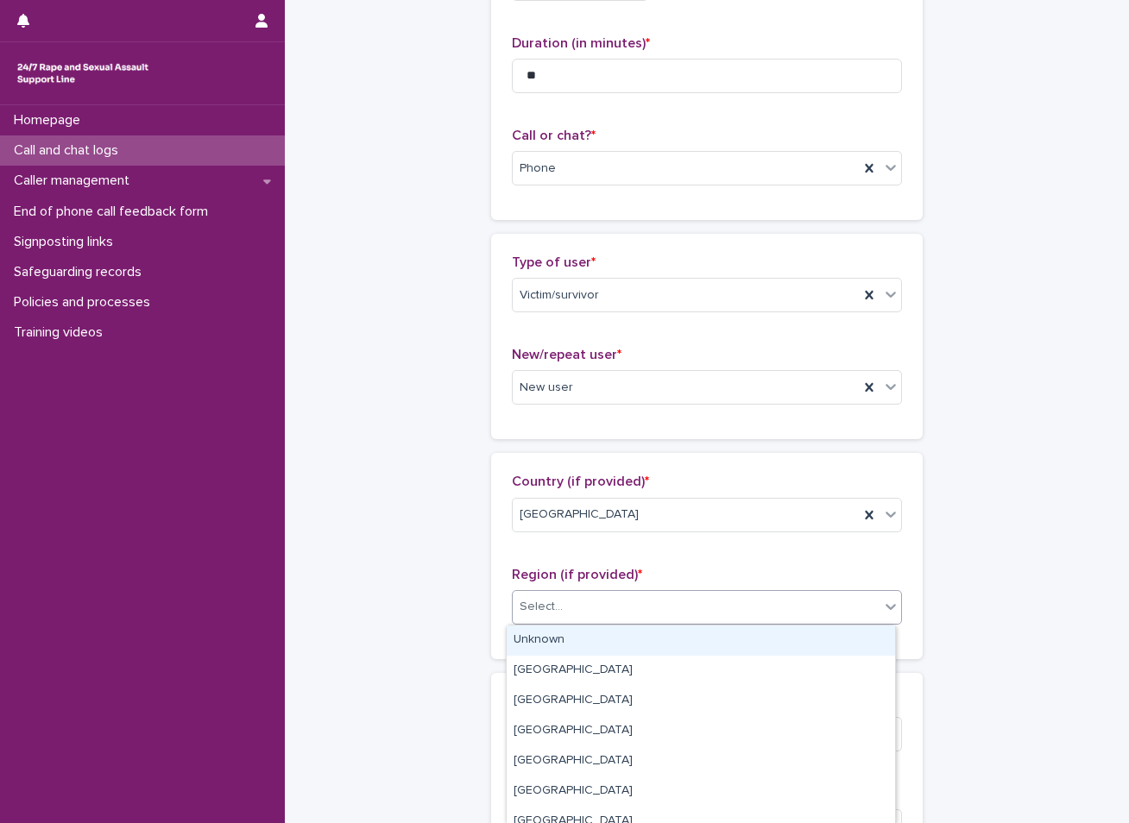
click at [563, 616] on div "Select..." at bounding box center [696, 607] width 367 height 28
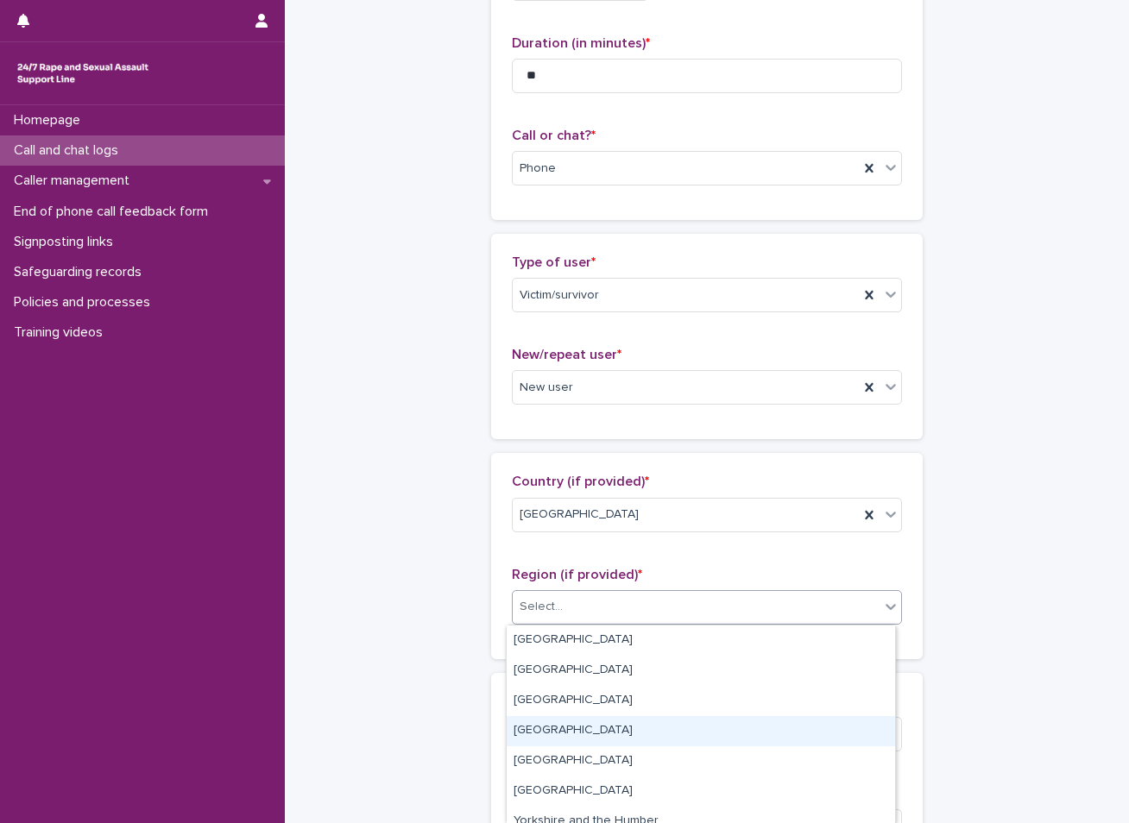
scroll to position [0, 0]
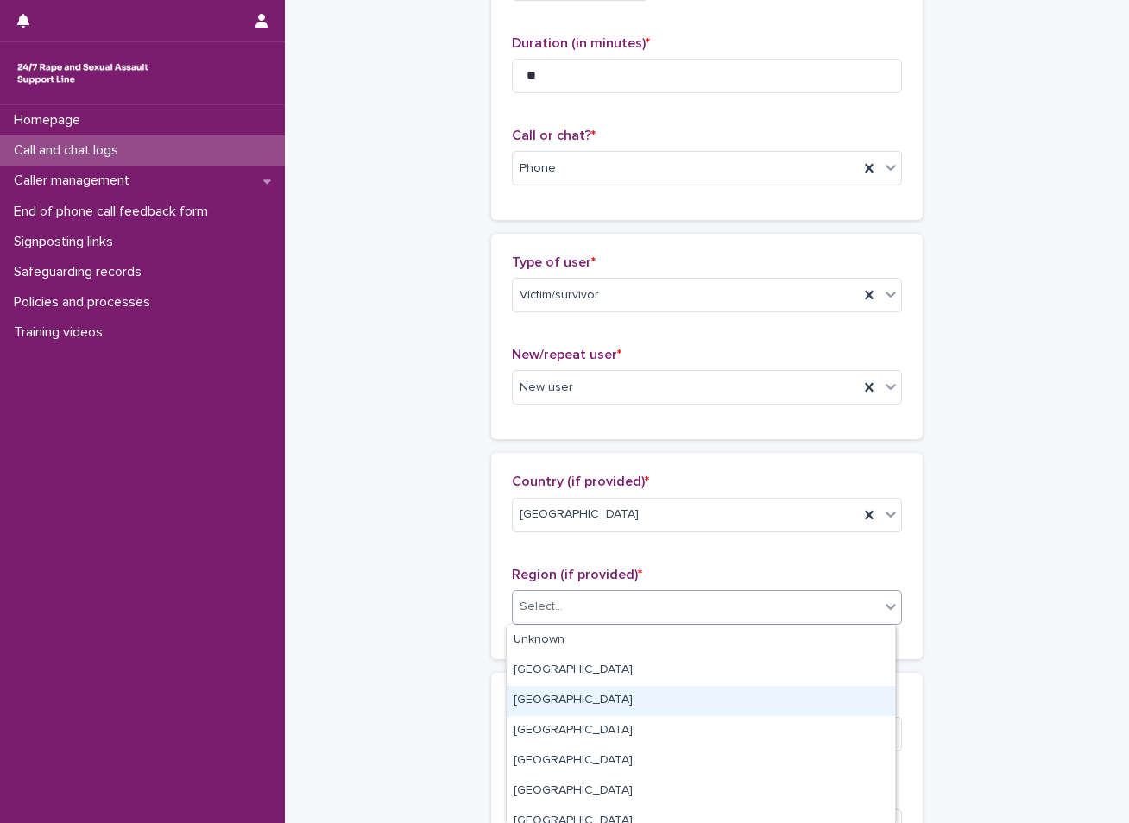
click at [551, 695] on div "[GEOGRAPHIC_DATA]" at bounding box center [701, 701] width 388 height 30
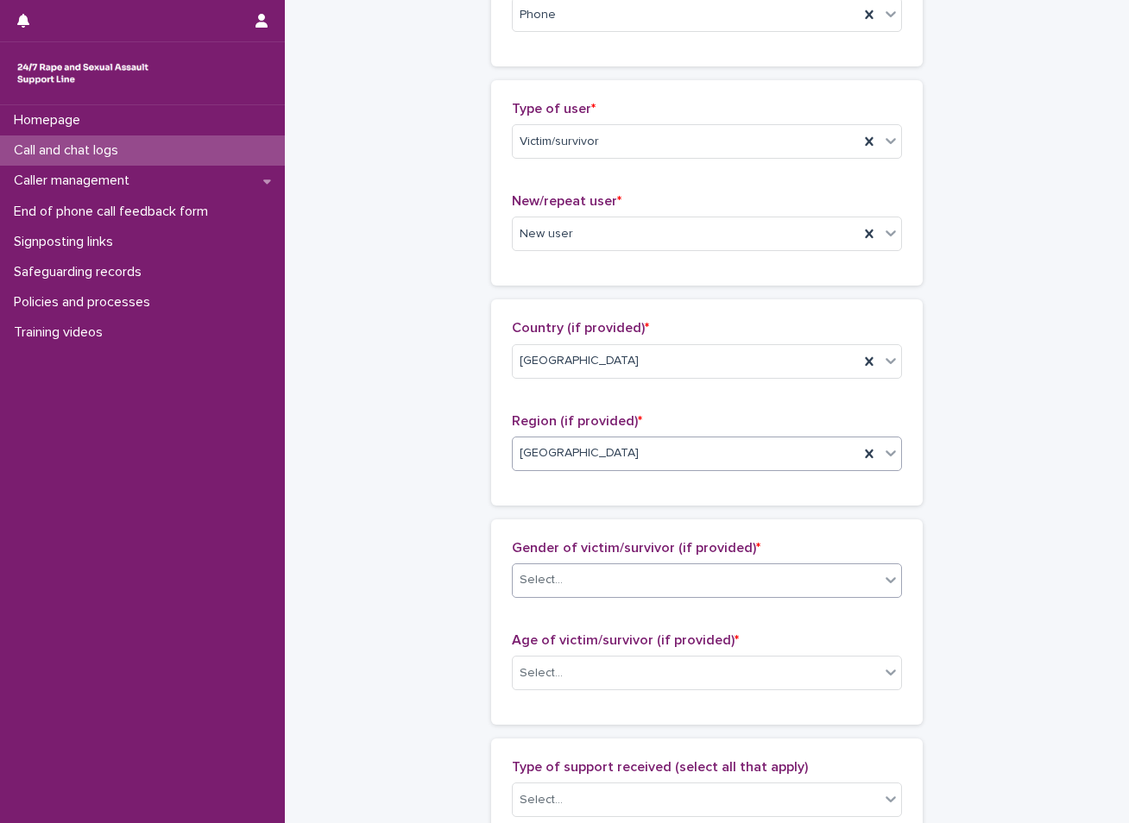
scroll to position [345, 0]
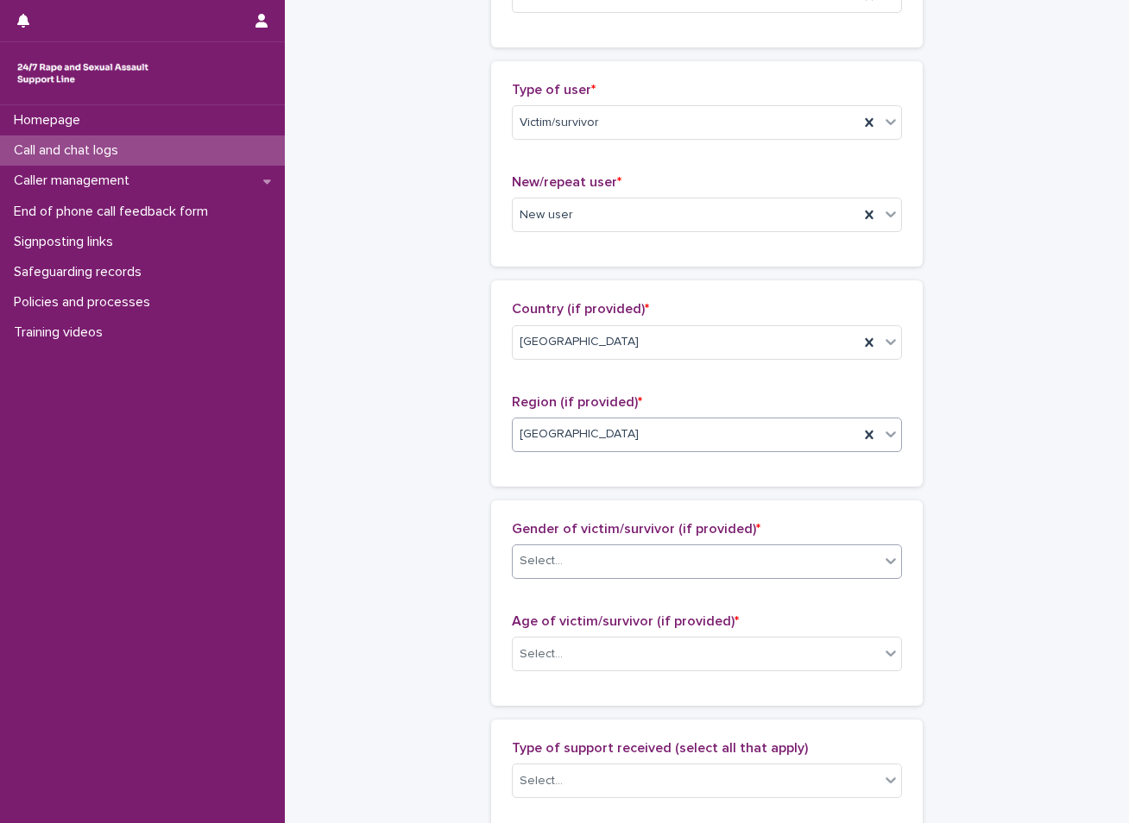
click at [594, 551] on div "Select..." at bounding box center [696, 561] width 367 height 28
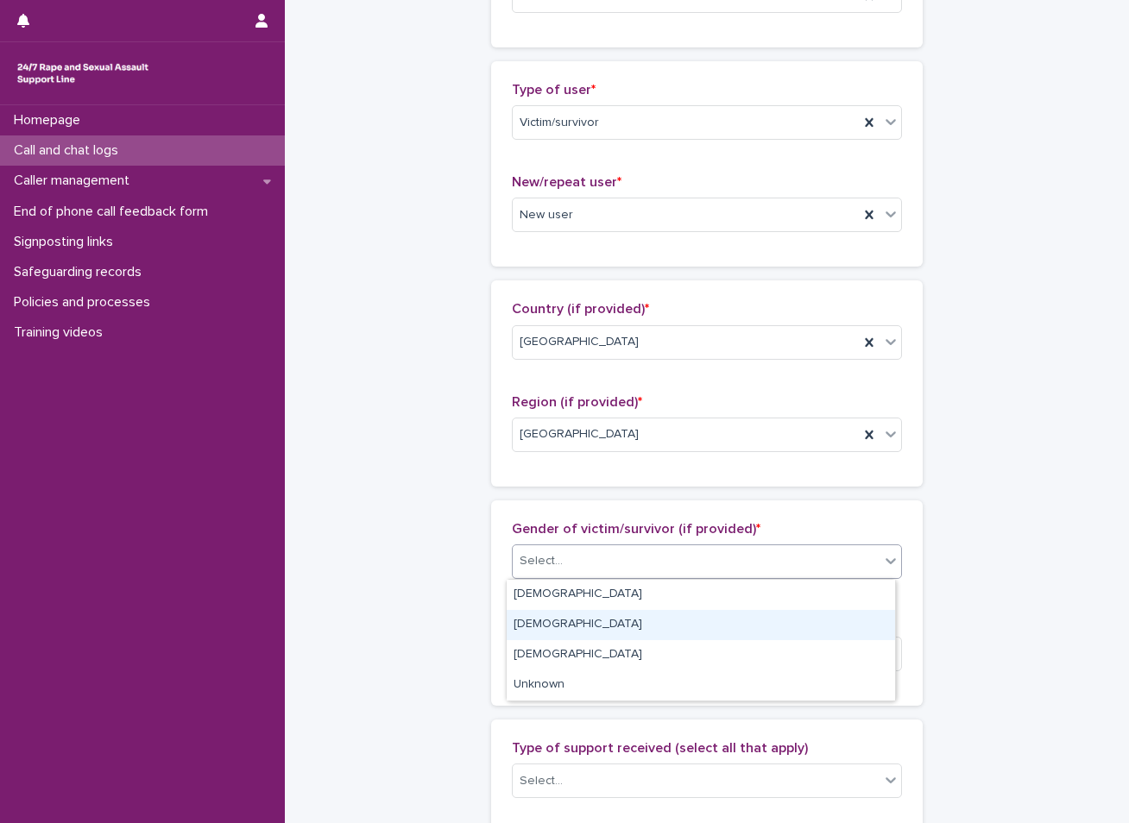
click at [545, 634] on div "[DEMOGRAPHIC_DATA]" at bounding box center [701, 625] width 388 height 30
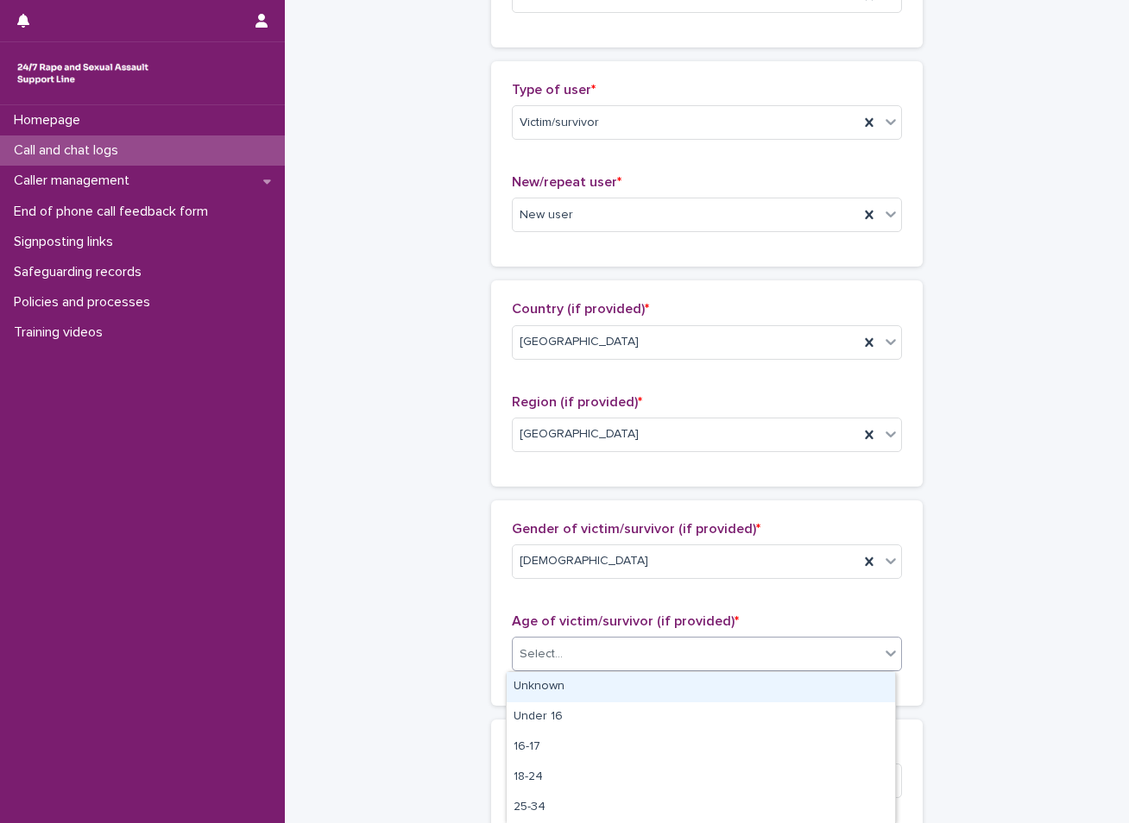
click at [545, 645] on div "Select..." at bounding box center [540, 654] width 43 height 18
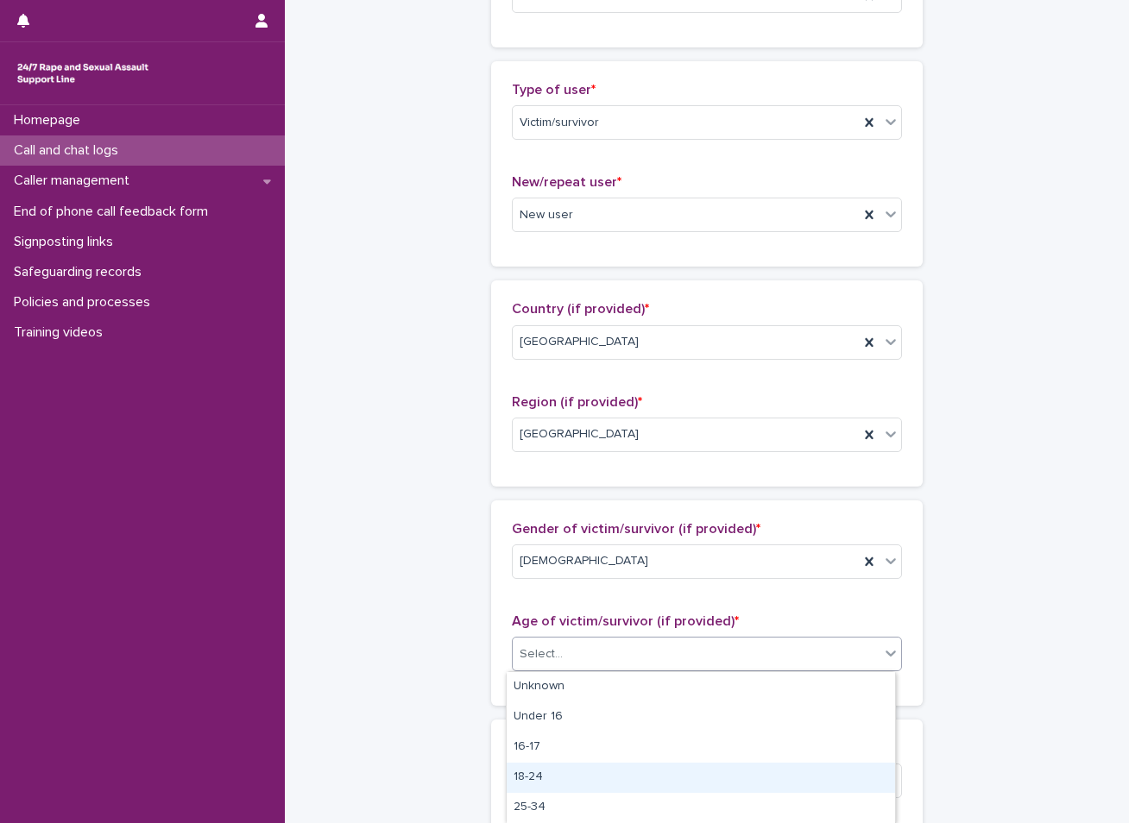
click at [551, 776] on div "18-24" at bounding box center [701, 778] width 388 height 30
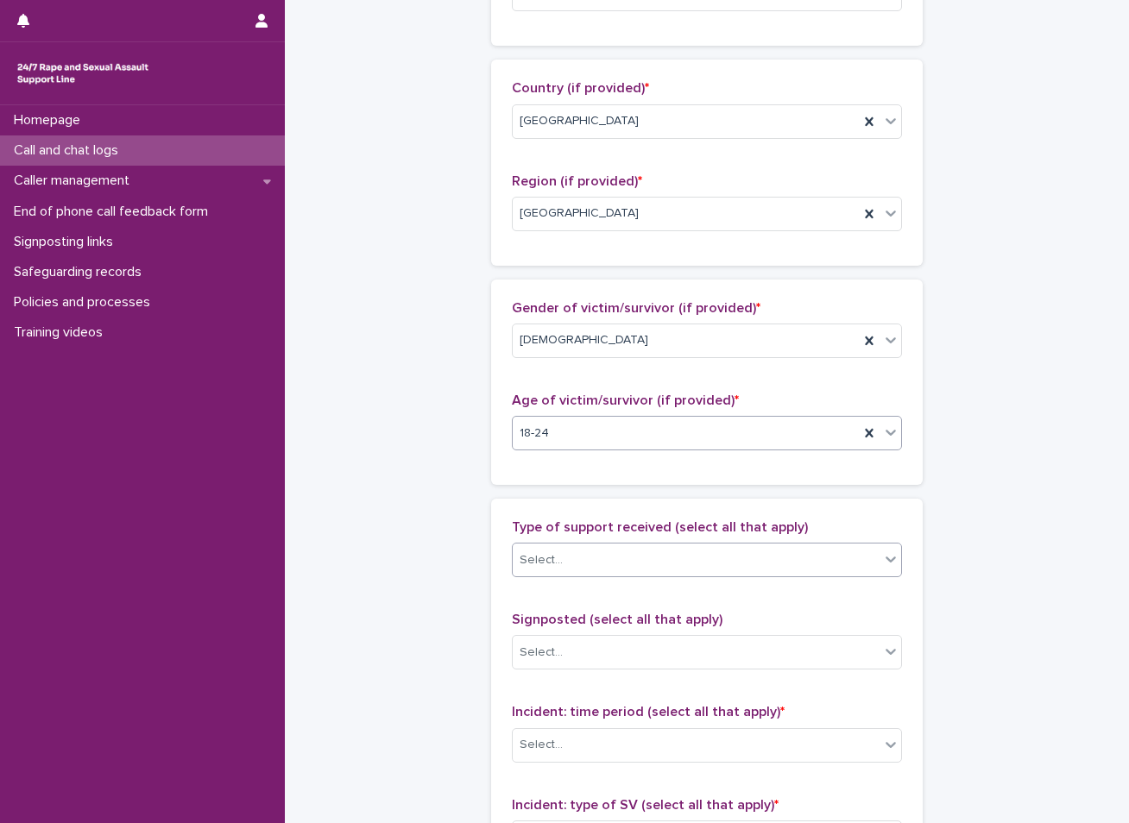
scroll to position [604, 0]
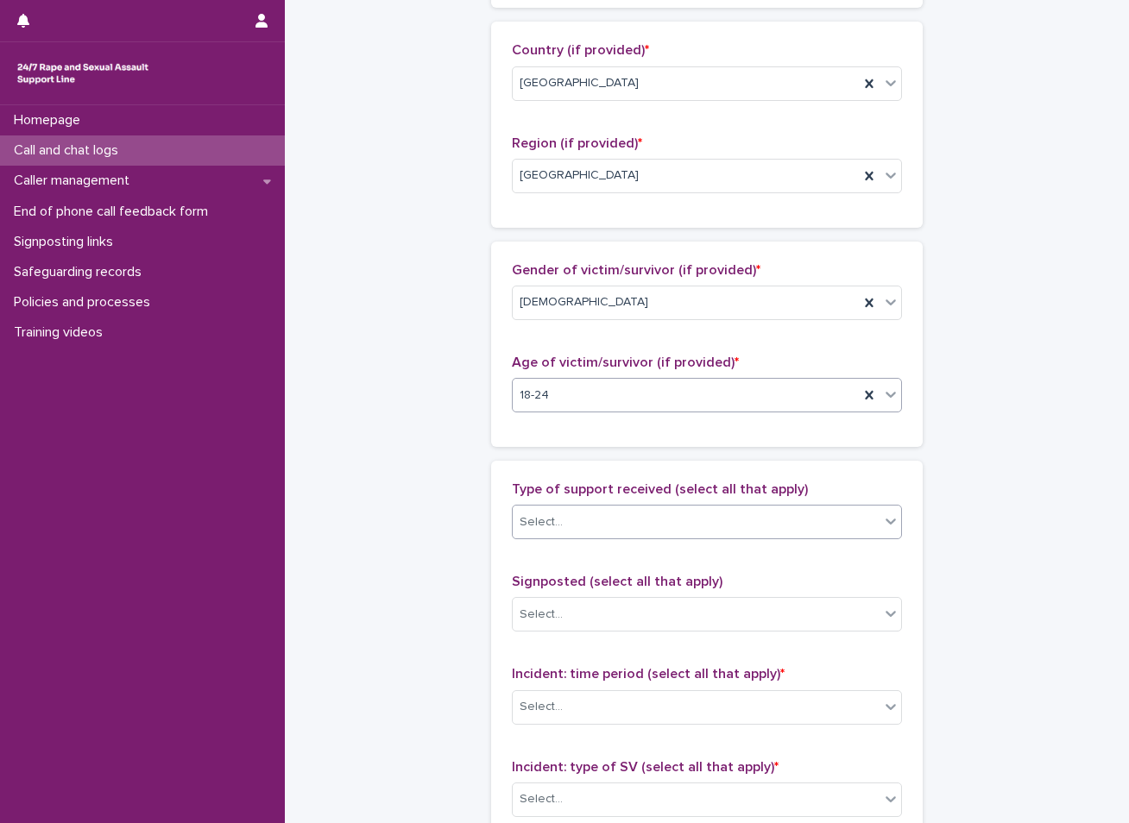
click at [547, 517] on div "Select..." at bounding box center [540, 522] width 43 height 18
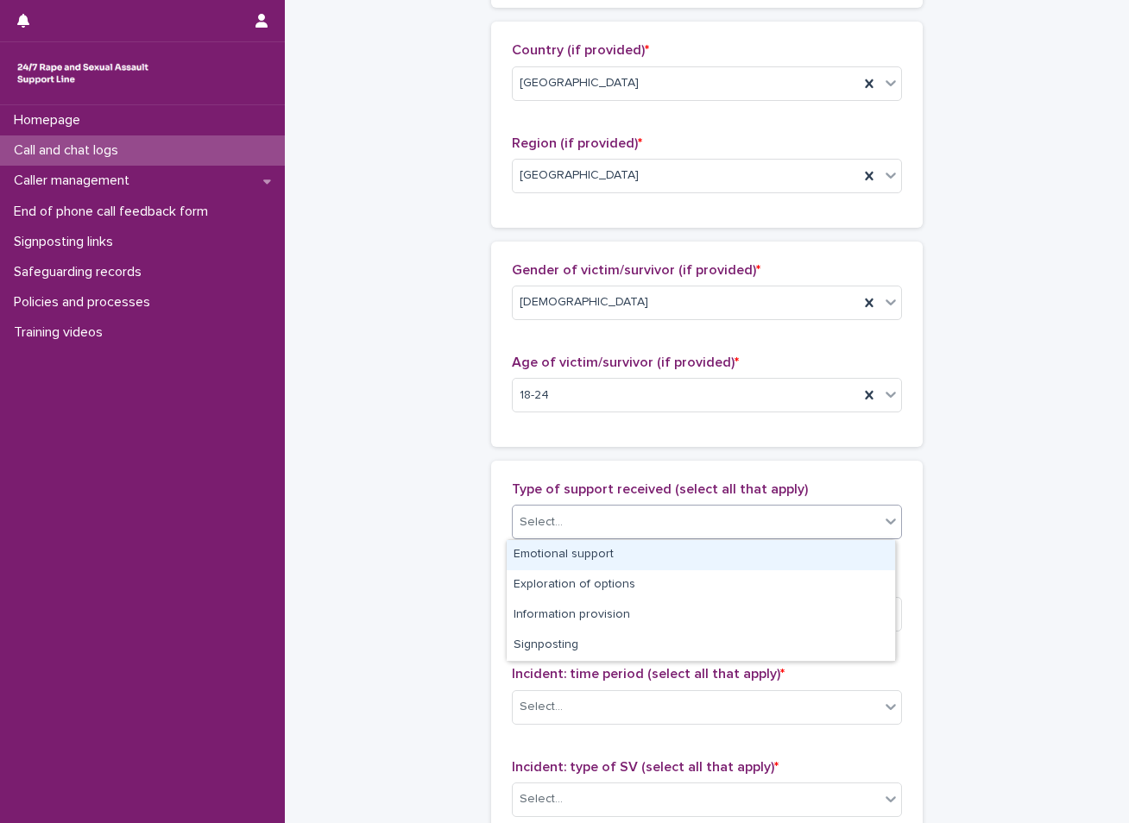
click at [568, 557] on div "Emotional support" at bounding box center [701, 555] width 388 height 30
click at [668, 510] on div "Emotional support" at bounding box center [686, 522] width 346 height 30
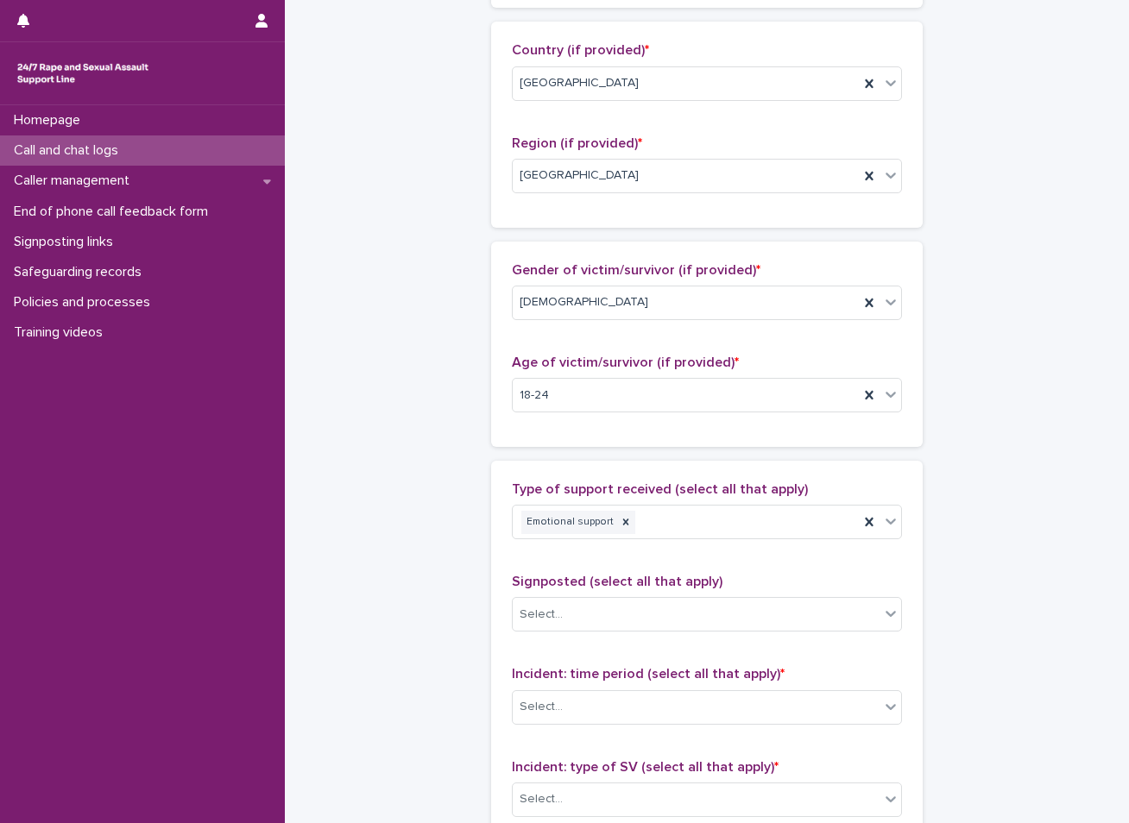
click at [421, 505] on div "**********" at bounding box center [706, 332] width 809 height 1868
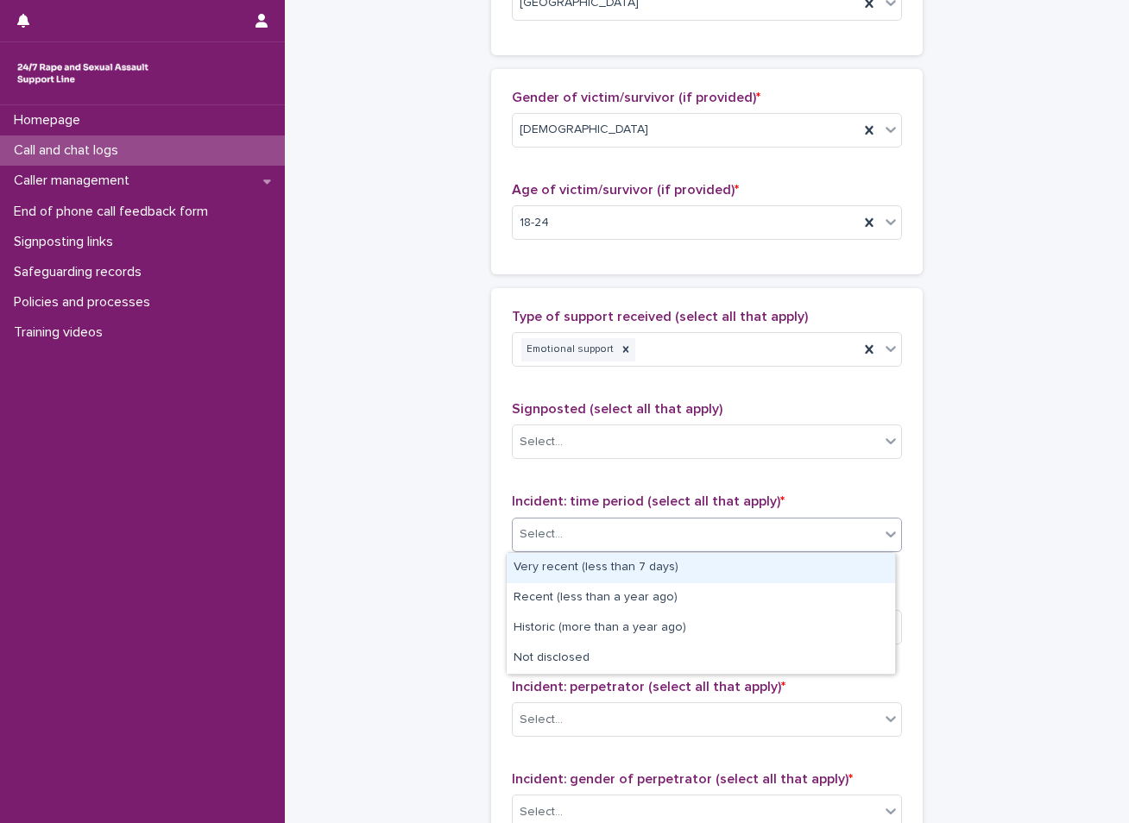
click at [542, 519] on div "Select..." at bounding box center [707, 535] width 390 height 35
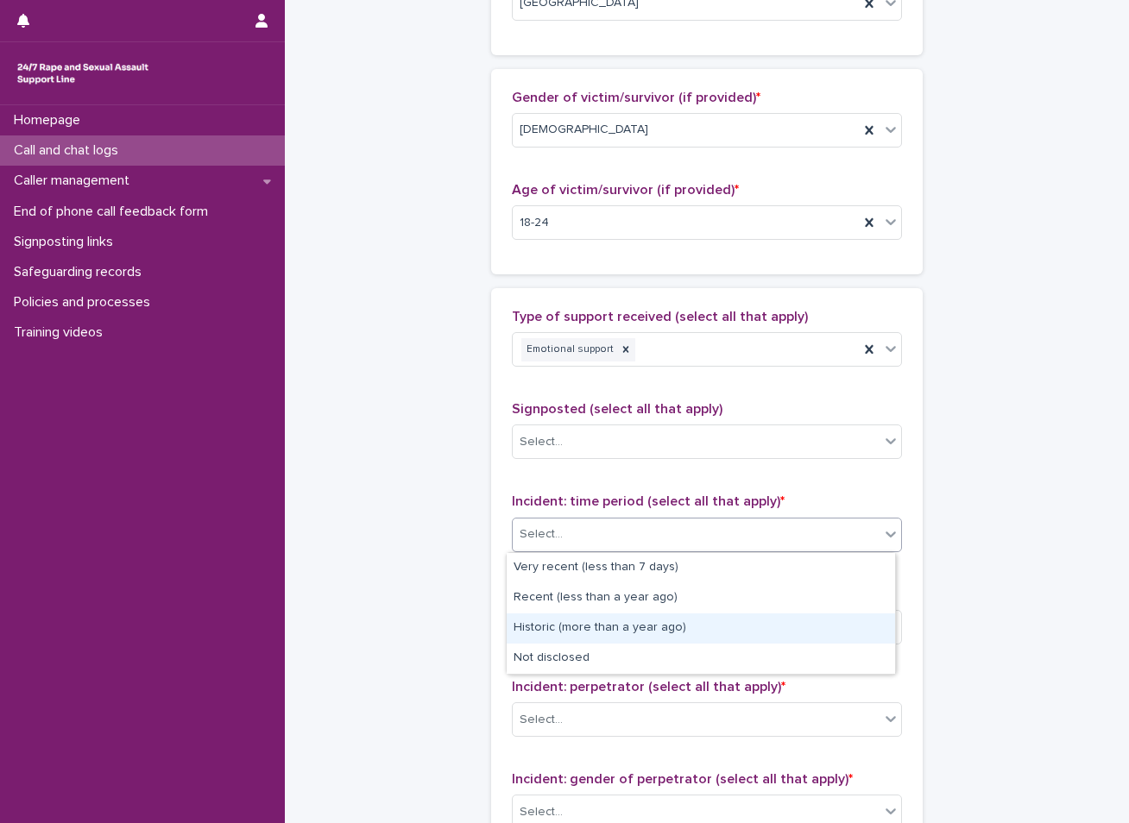
click at [563, 629] on div "Historic (more than a year ago)" at bounding box center [701, 629] width 388 height 30
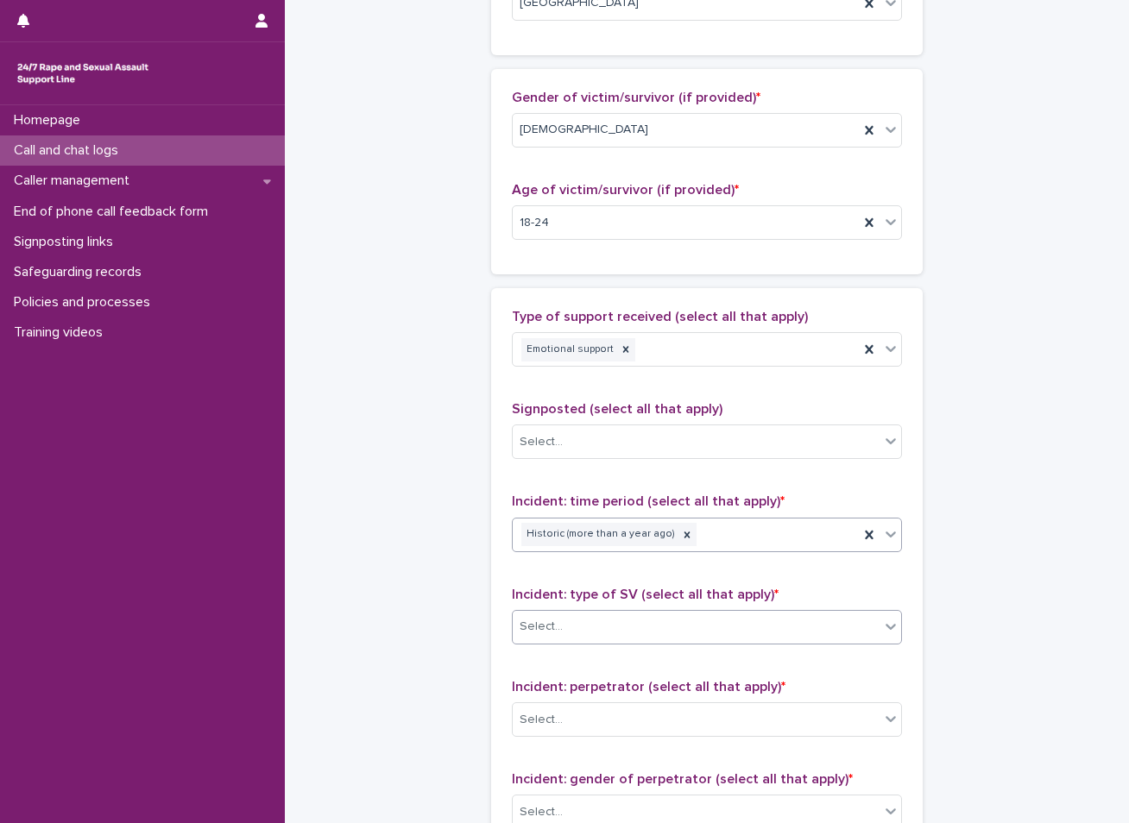
click at [564, 624] on div "Select..." at bounding box center [696, 627] width 367 height 28
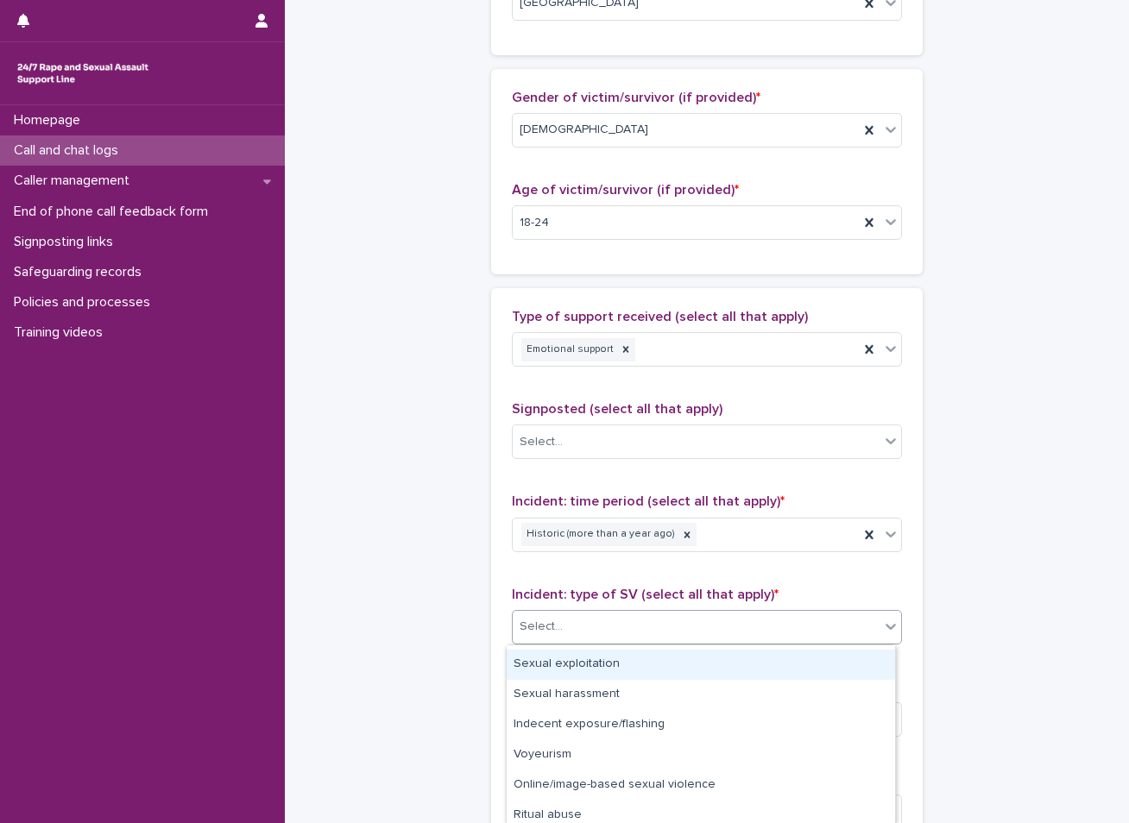
scroll to position [0, 0]
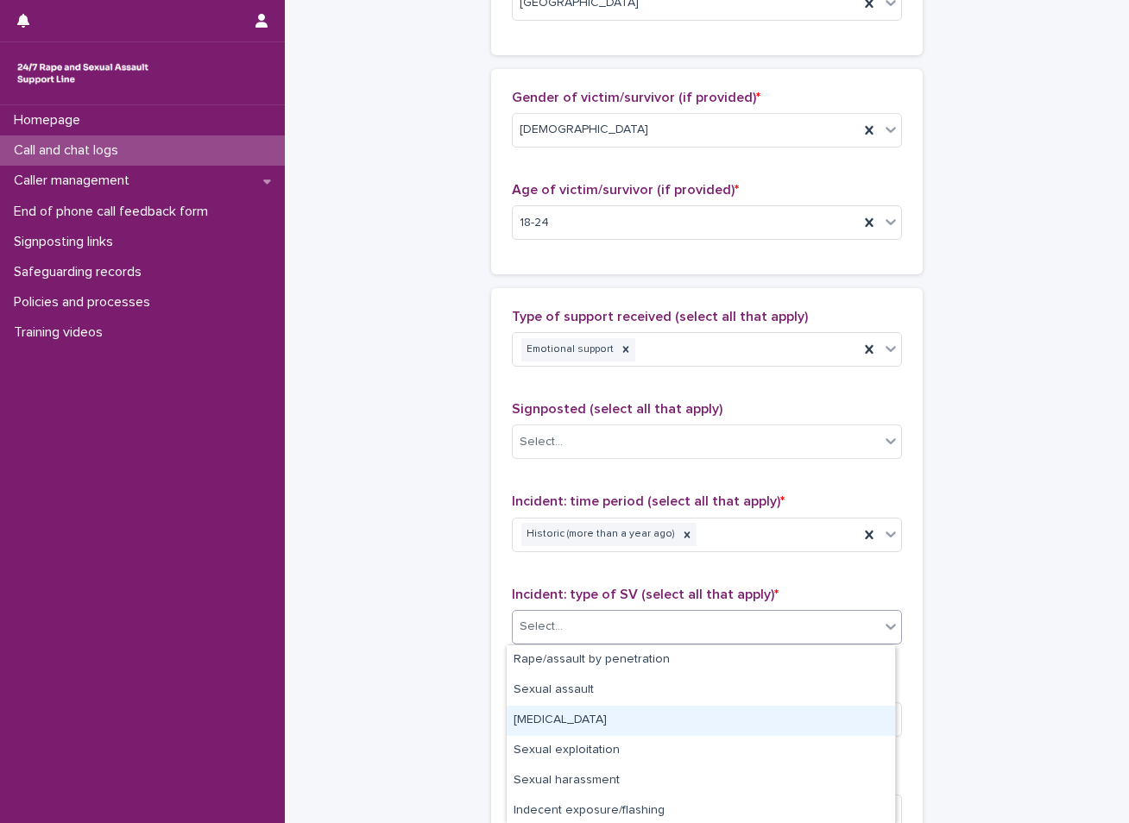
click at [574, 727] on div "[MEDICAL_DATA]" at bounding box center [701, 721] width 388 height 30
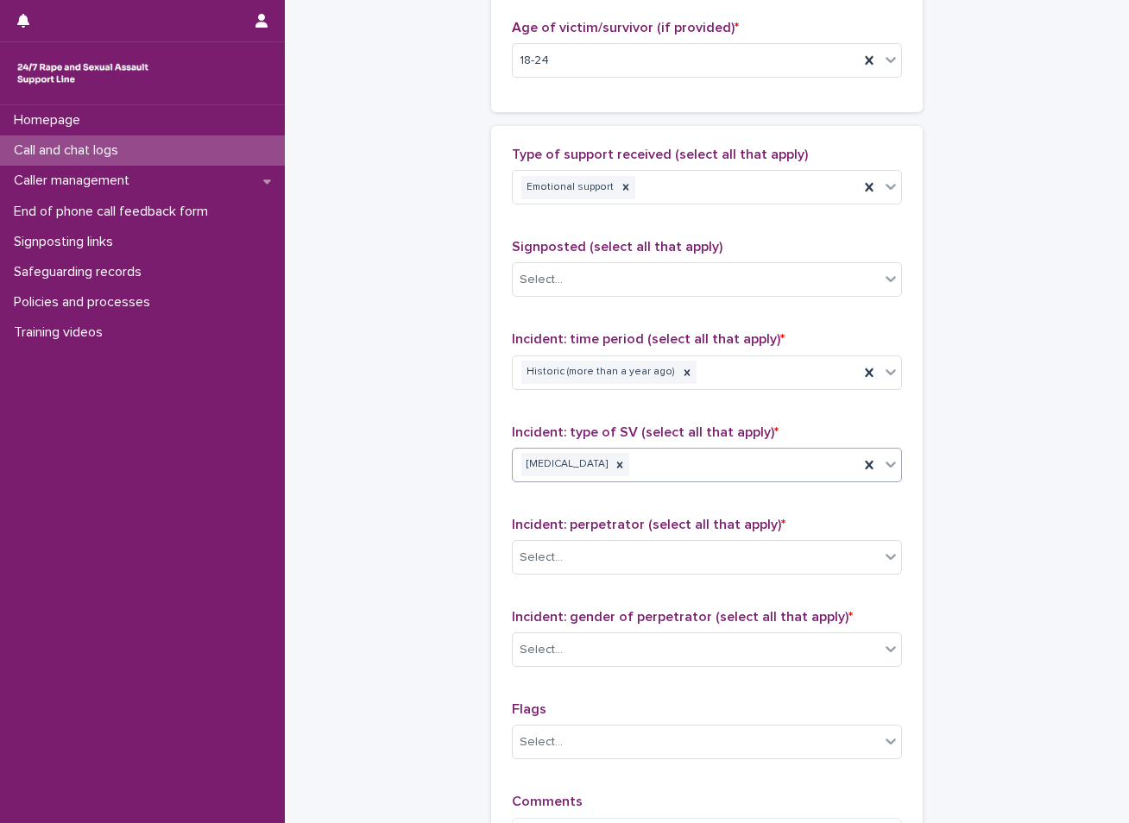
scroll to position [949, 0]
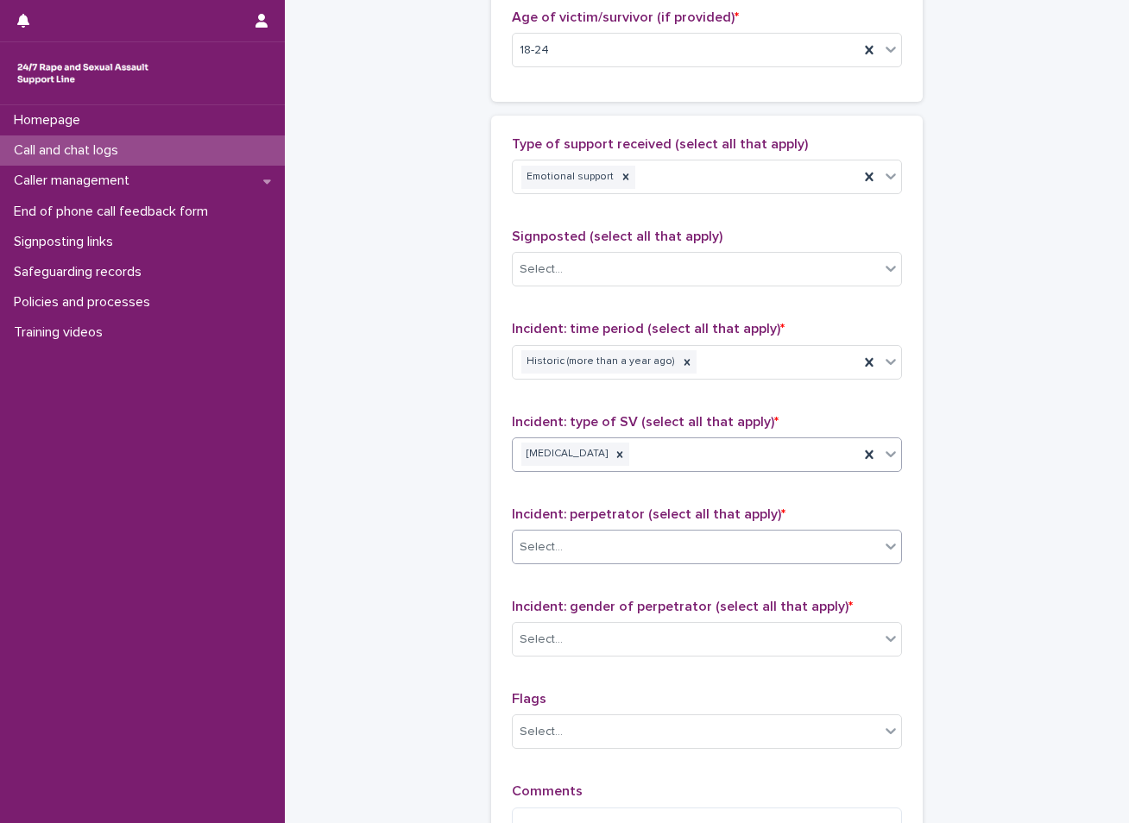
click at [607, 551] on div "Select..." at bounding box center [696, 547] width 367 height 28
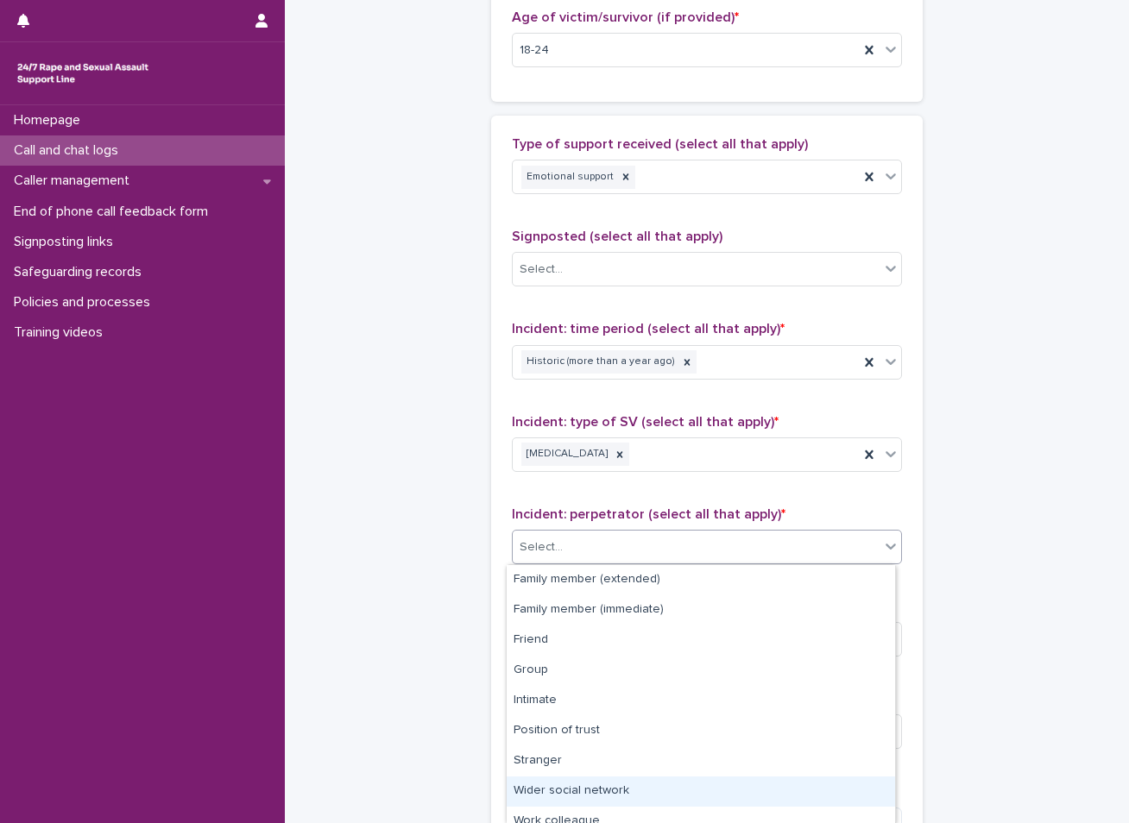
scroll to position [73, 0]
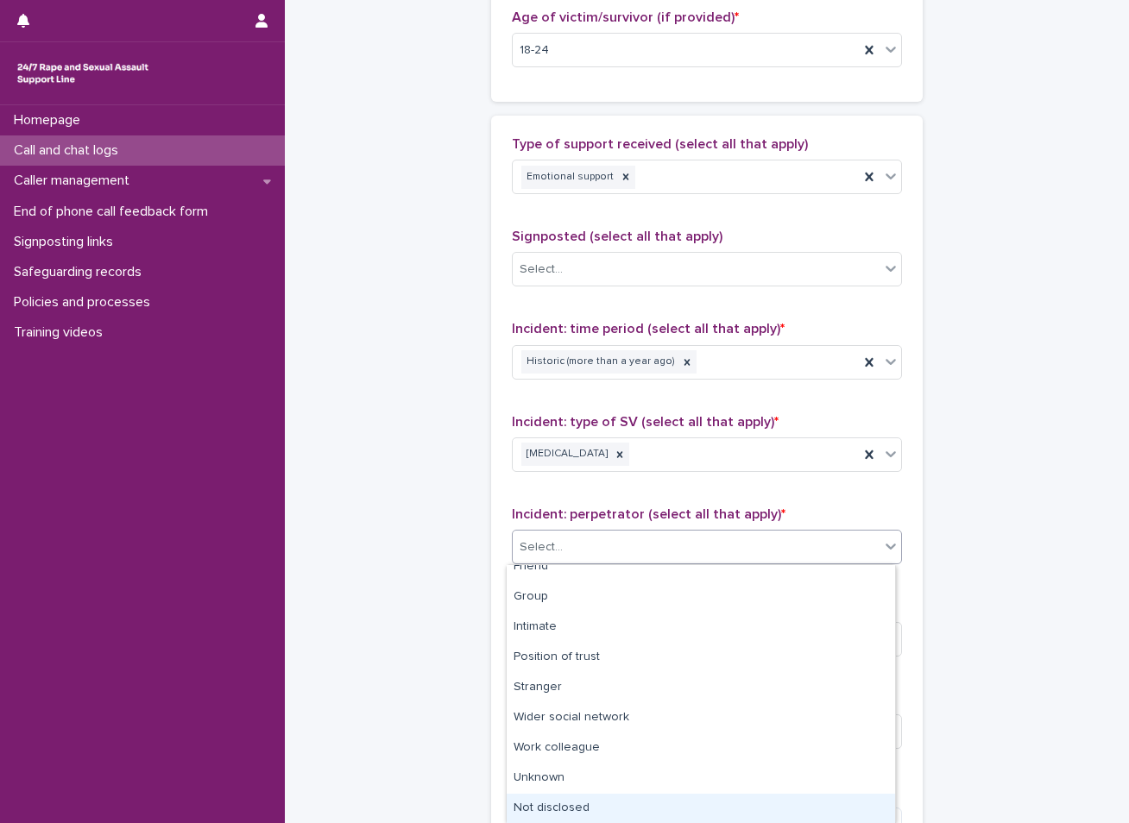
click at [567, 804] on div "Not disclosed" at bounding box center [701, 809] width 388 height 30
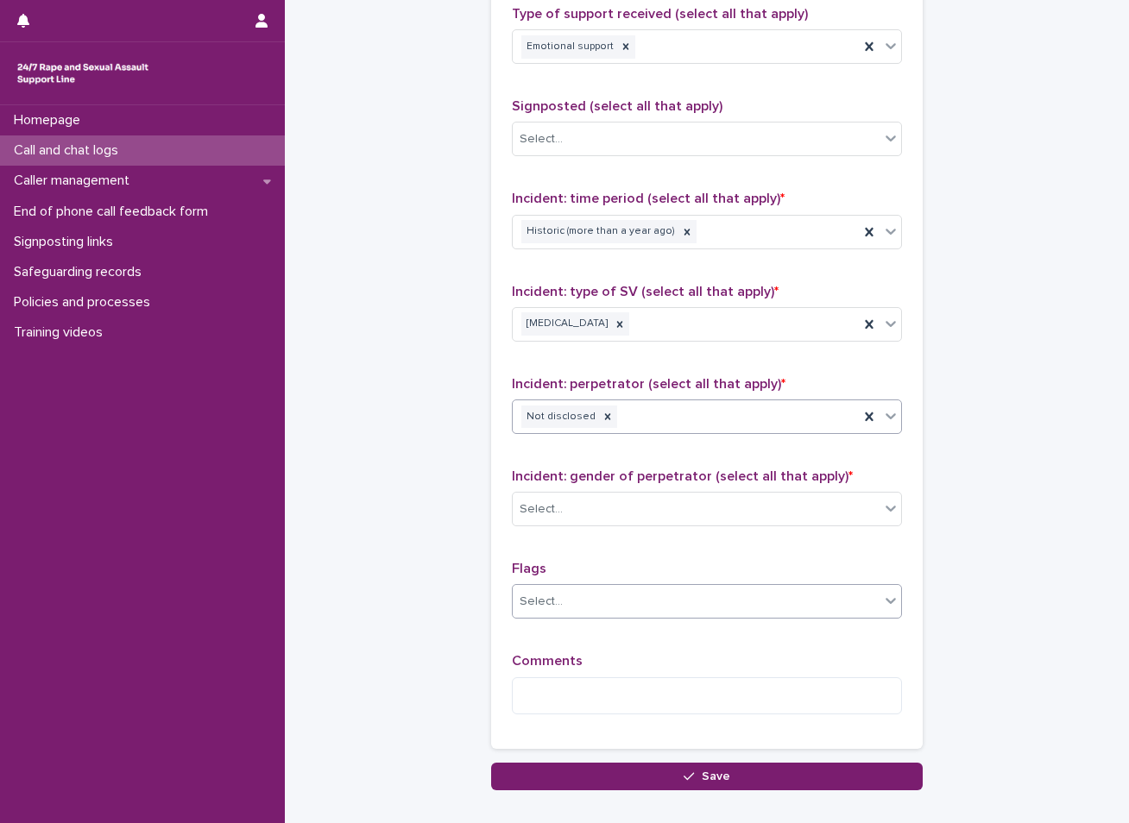
scroll to position [1122, 0]
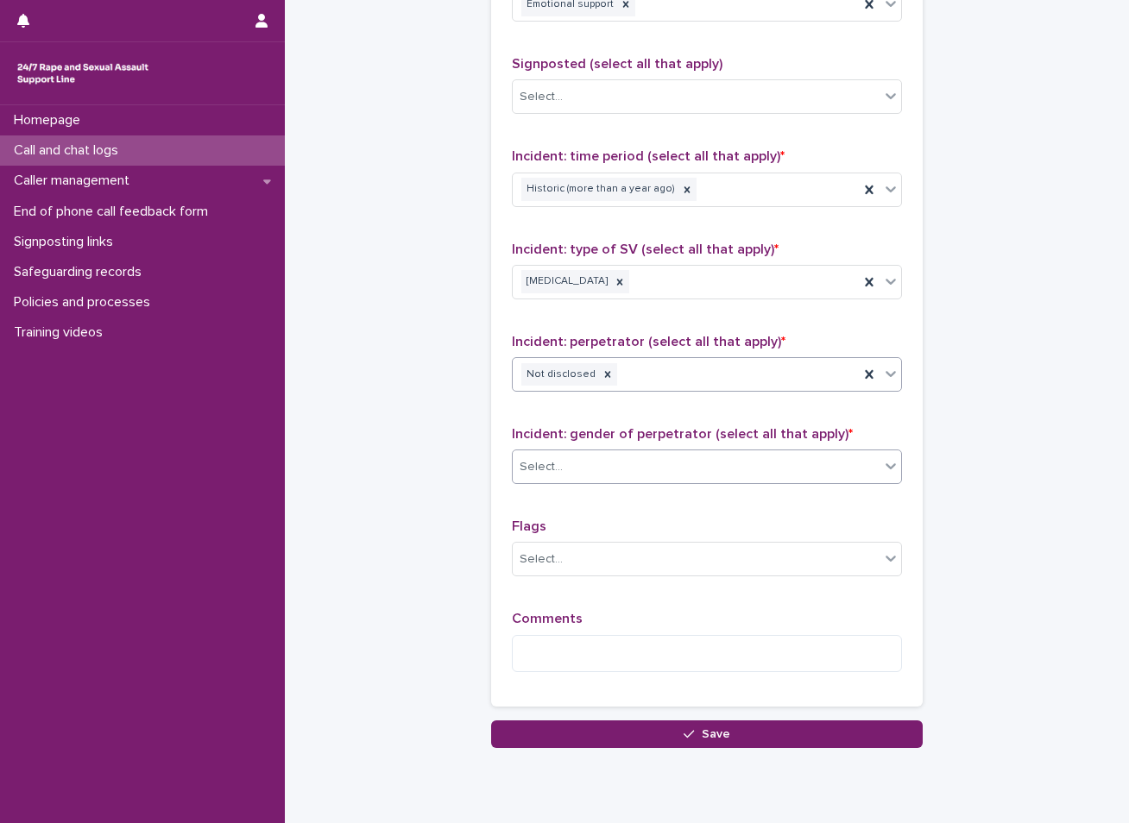
click at [608, 464] on div "Select..." at bounding box center [696, 467] width 367 height 28
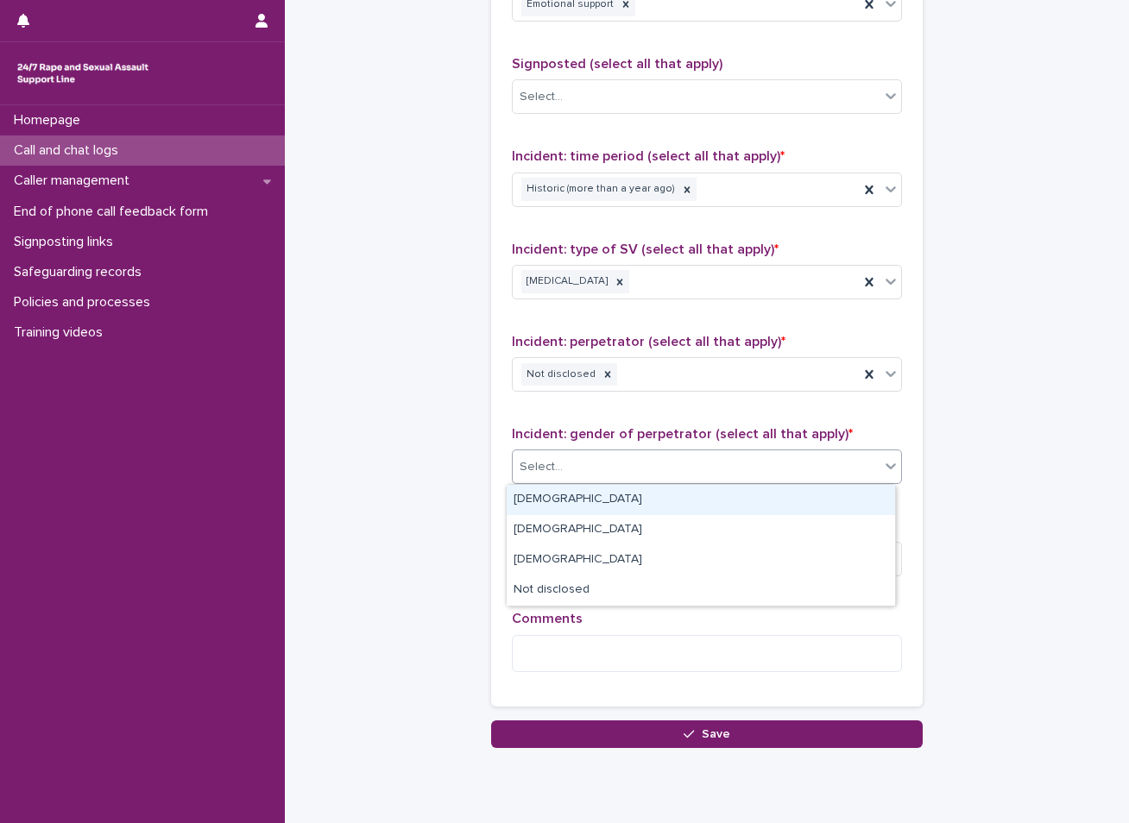
click at [561, 500] on div "[DEMOGRAPHIC_DATA]" at bounding box center [701, 500] width 388 height 30
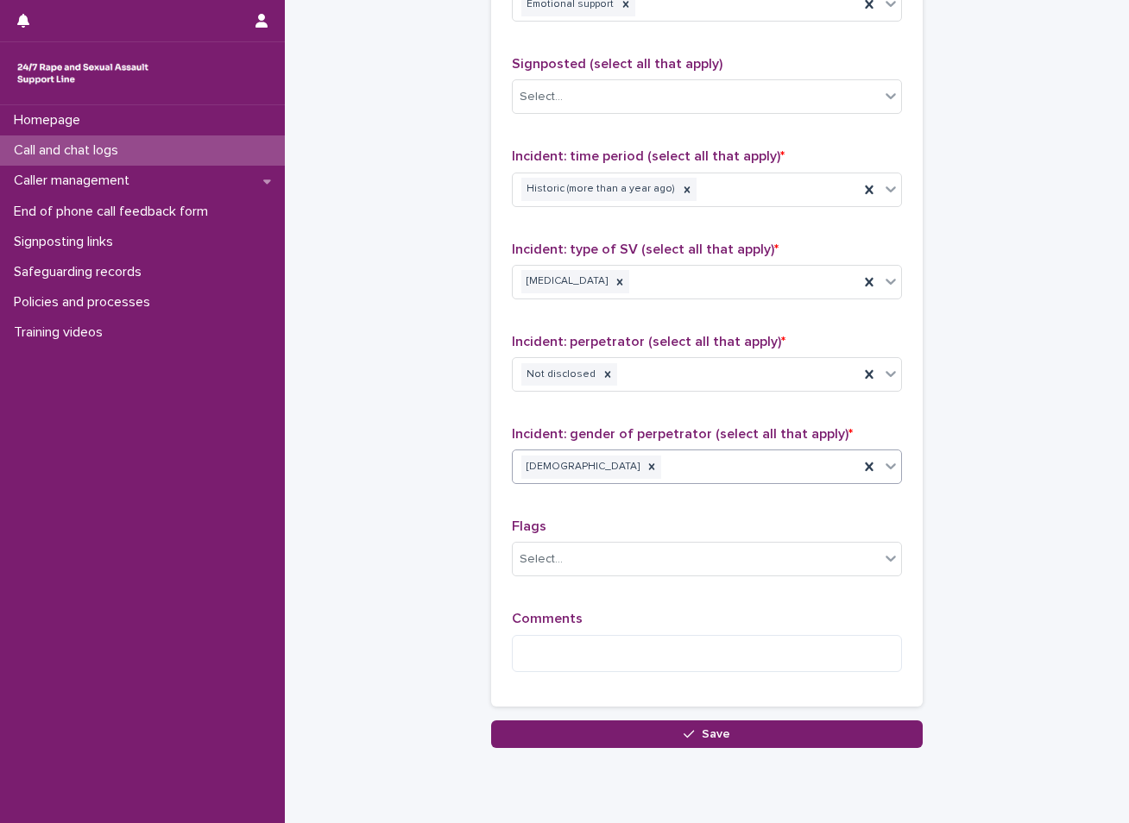
scroll to position [1181, 0]
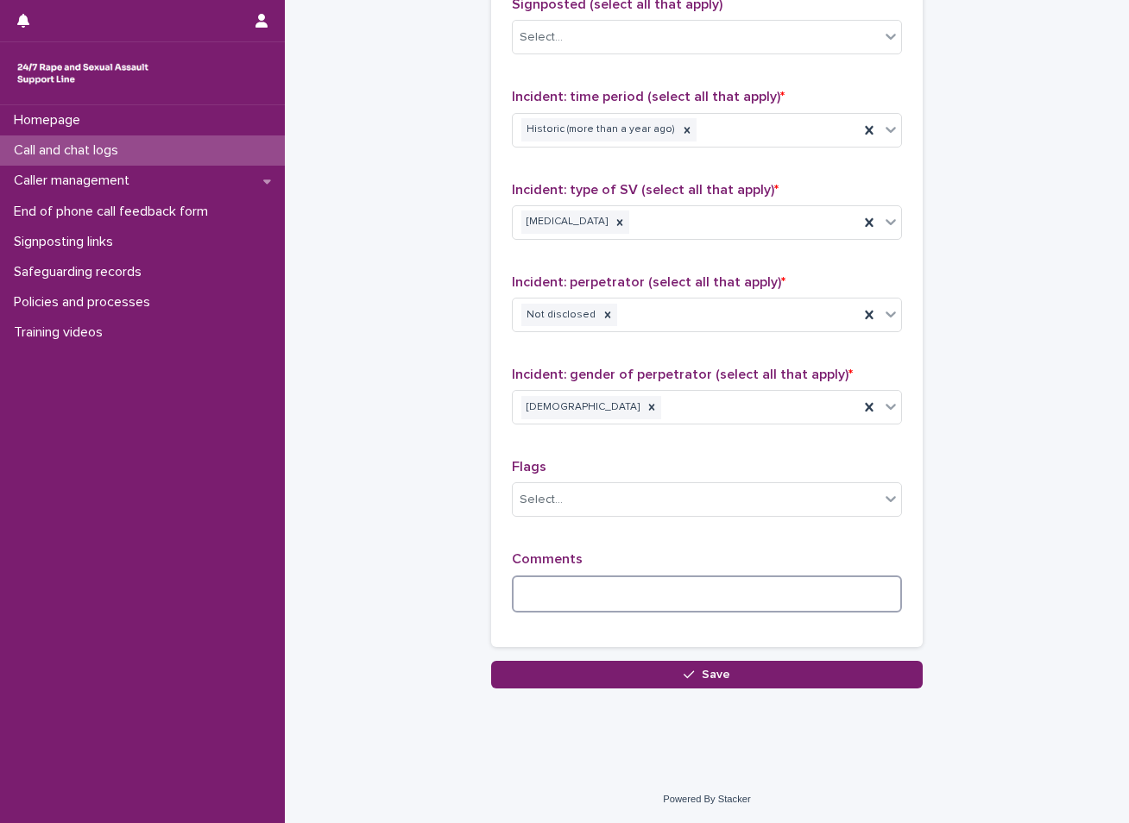
click at [594, 600] on textarea at bounding box center [707, 594] width 390 height 37
type textarea "*"
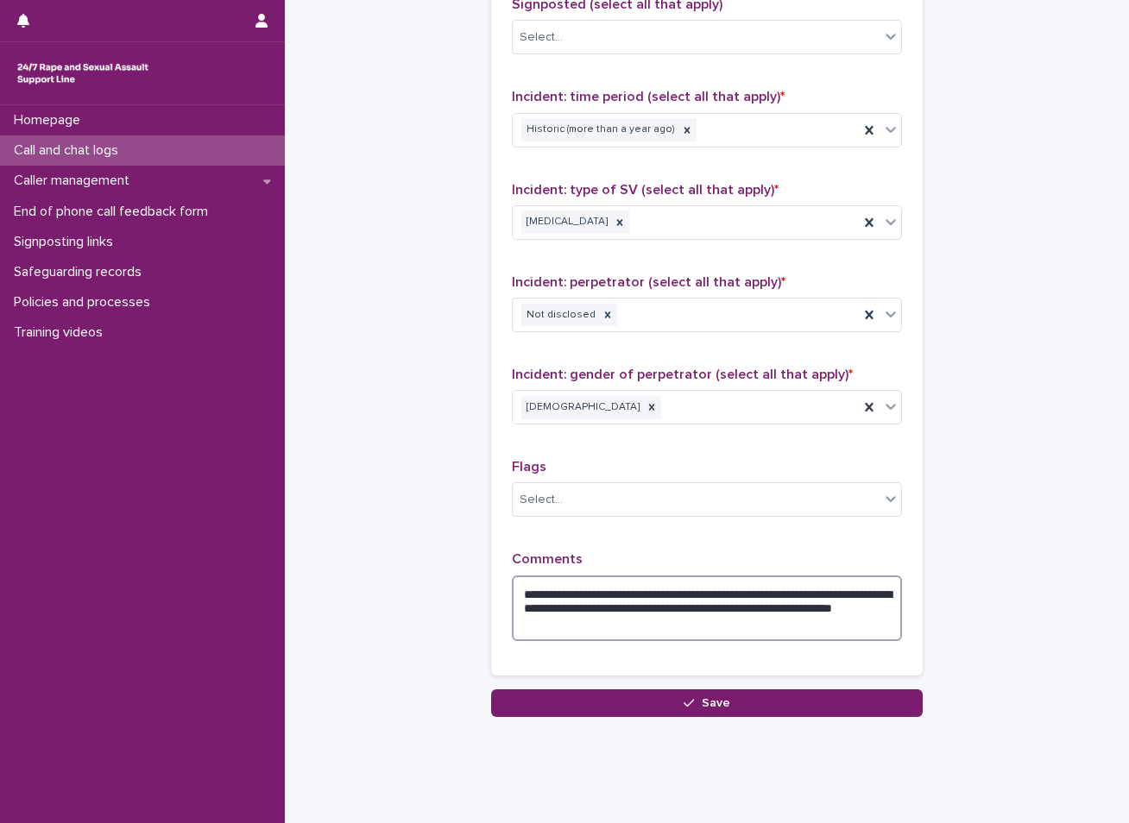
click at [629, 620] on textarea "**********" at bounding box center [707, 609] width 390 height 66
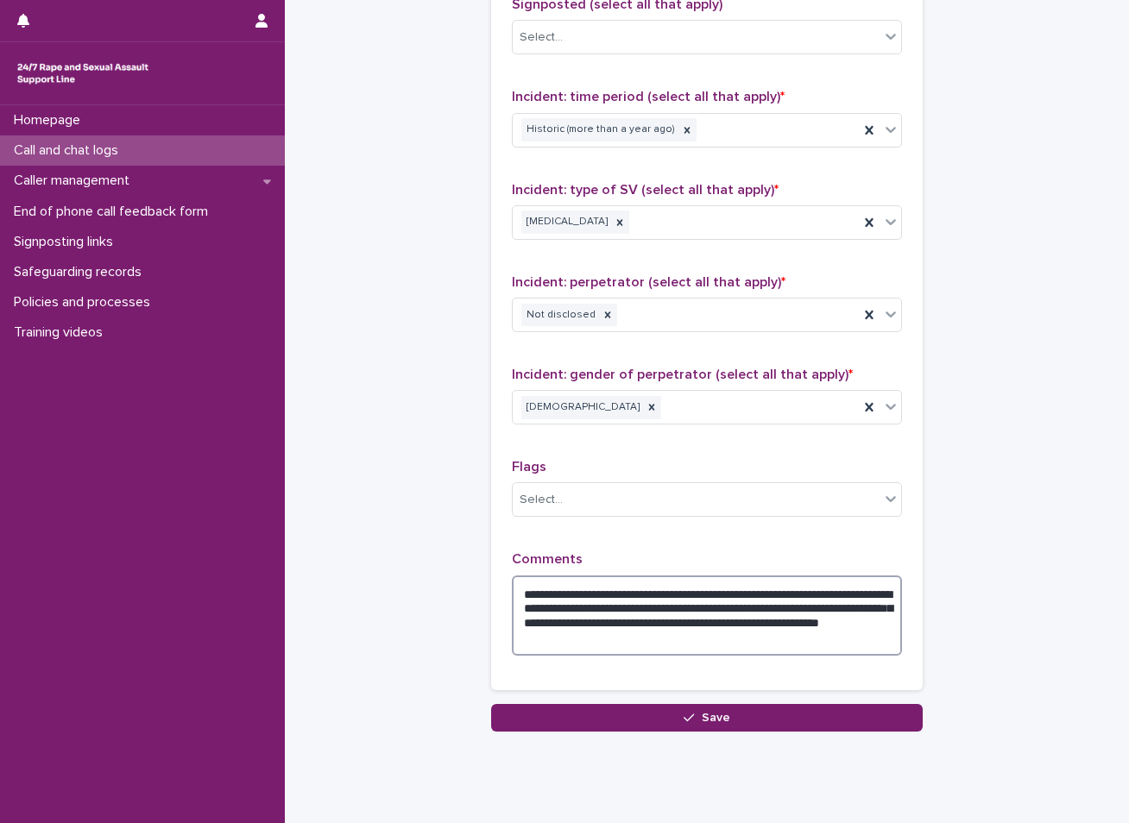
click at [758, 627] on textarea "**********" at bounding box center [707, 616] width 390 height 80
click at [721, 639] on textarea "**********" at bounding box center [707, 616] width 390 height 80
click at [741, 627] on textarea "**********" at bounding box center [707, 616] width 390 height 80
click at [862, 620] on textarea "**********" at bounding box center [707, 616] width 390 height 80
drag, startPoint x: 797, startPoint y: 639, endPoint x: 809, endPoint y: 542, distance: 98.3
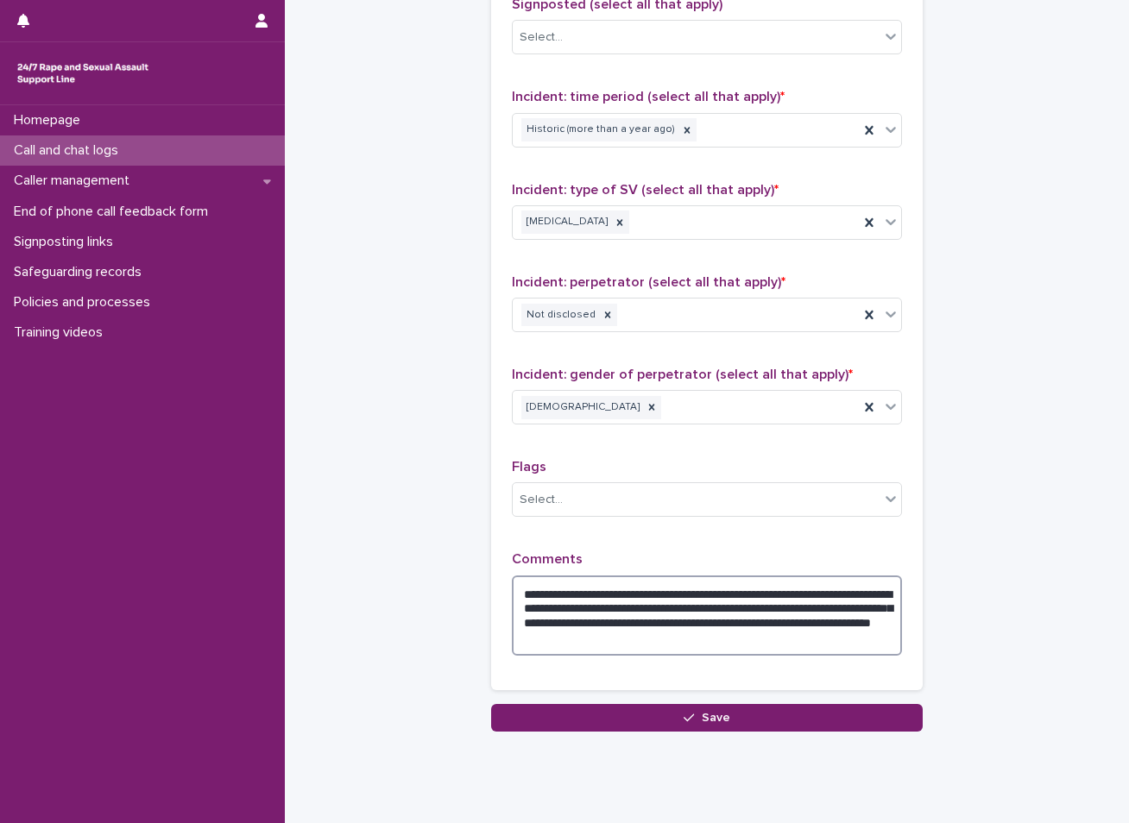
click at [752, 625] on textarea "**********" at bounding box center [707, 616] width 390 height 80
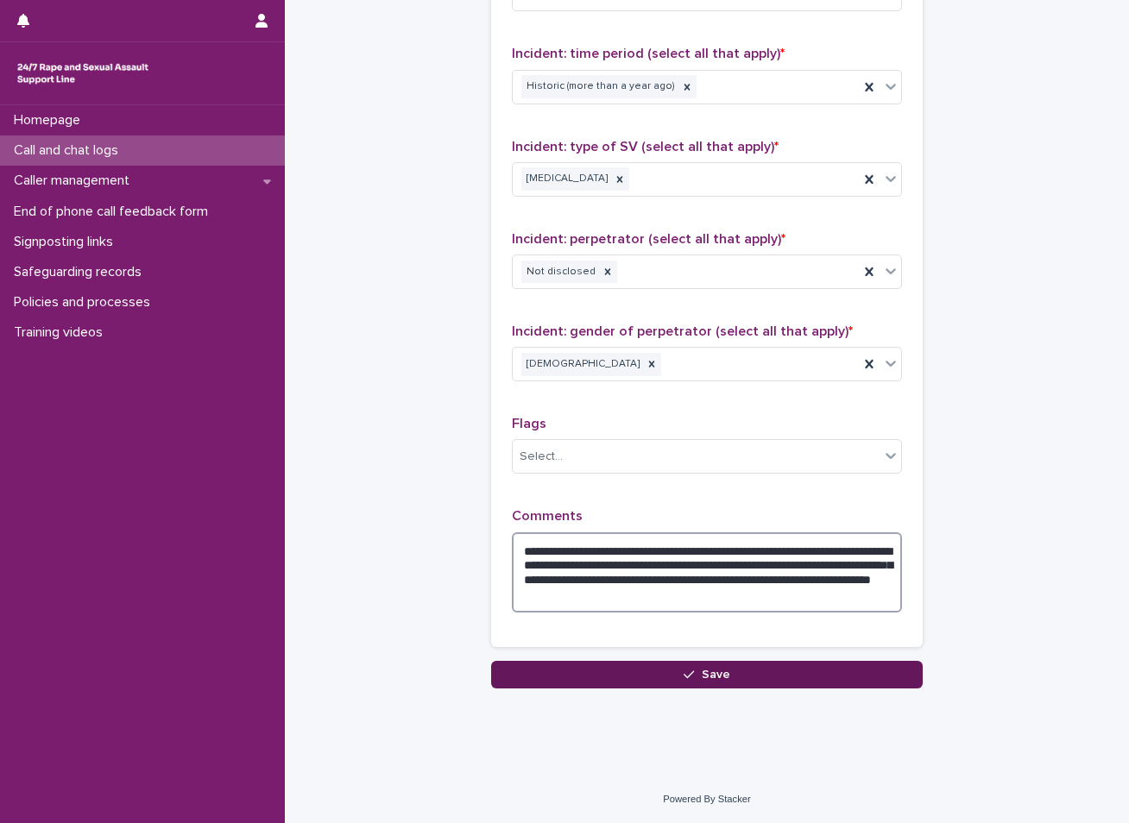
type textarea "**********"
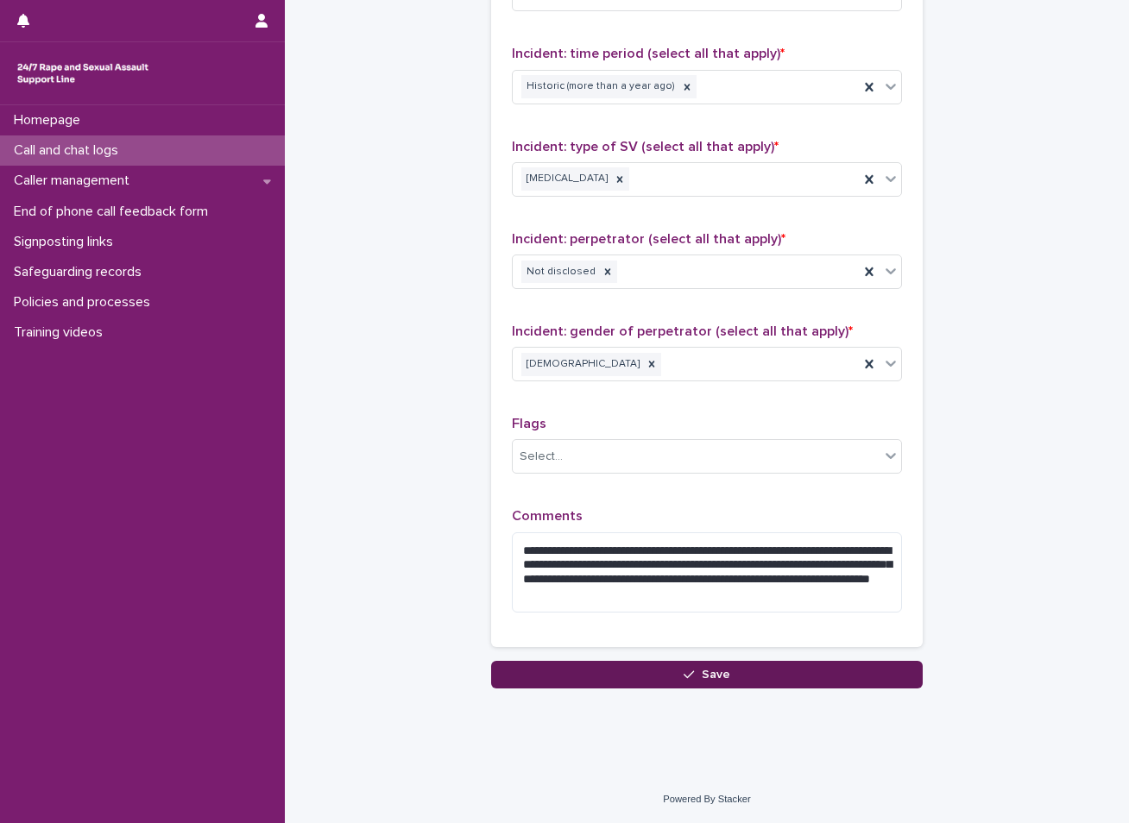
click at [721, 671] on span "Save" at bounding box center [716, 675] width 28 height 12
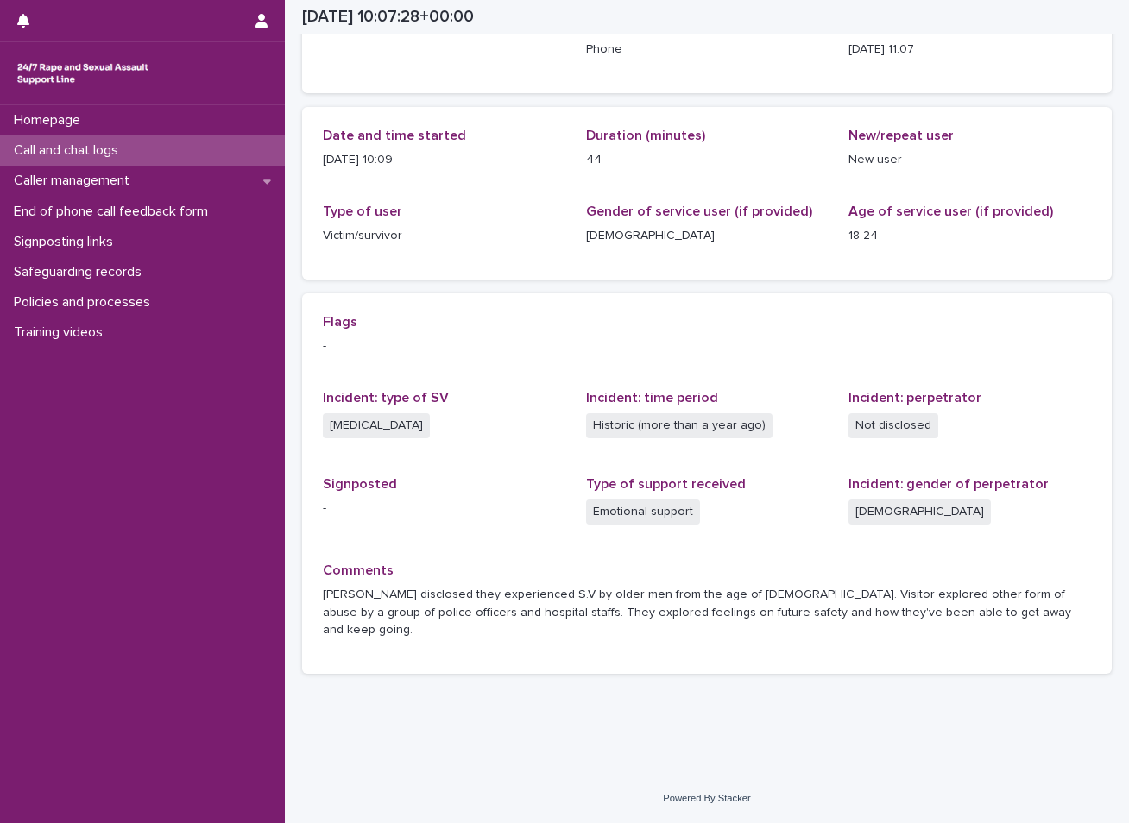
scroll to position [111, 0]
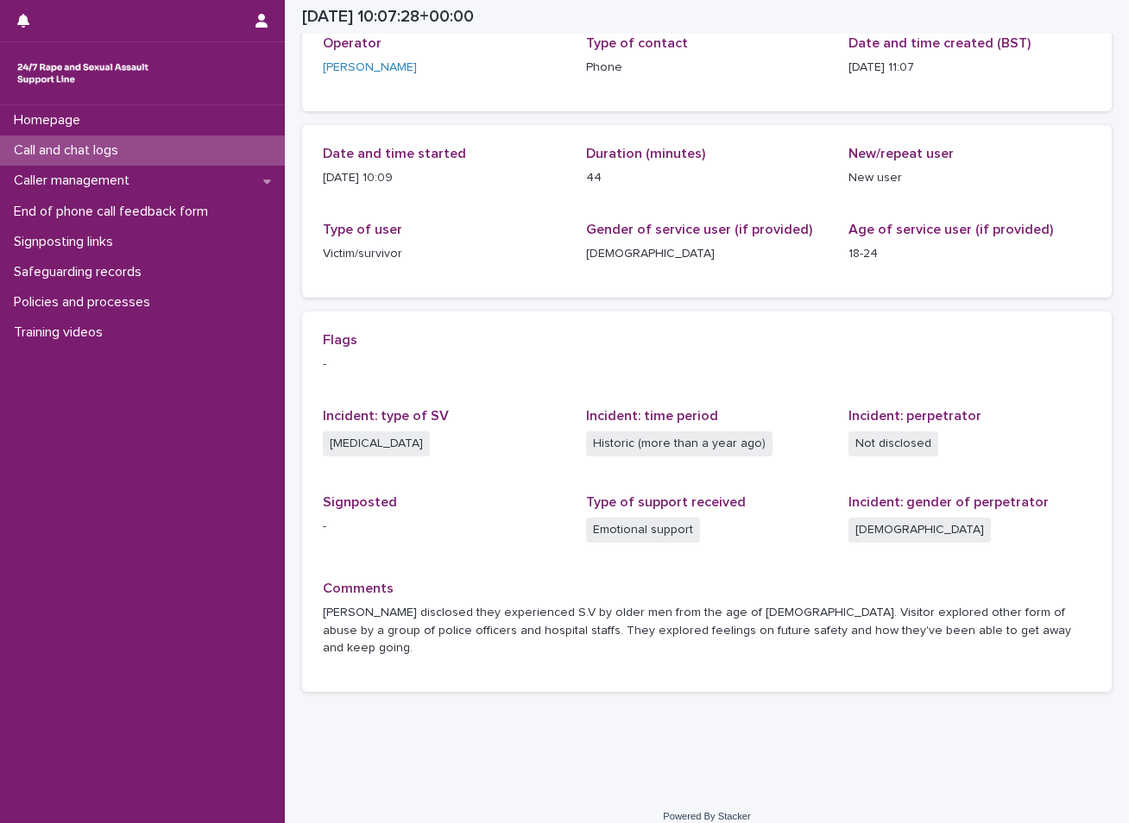
click at [226, 146] on div "Call and chat logs" at bounding box center [142, 150] width 285 height 30
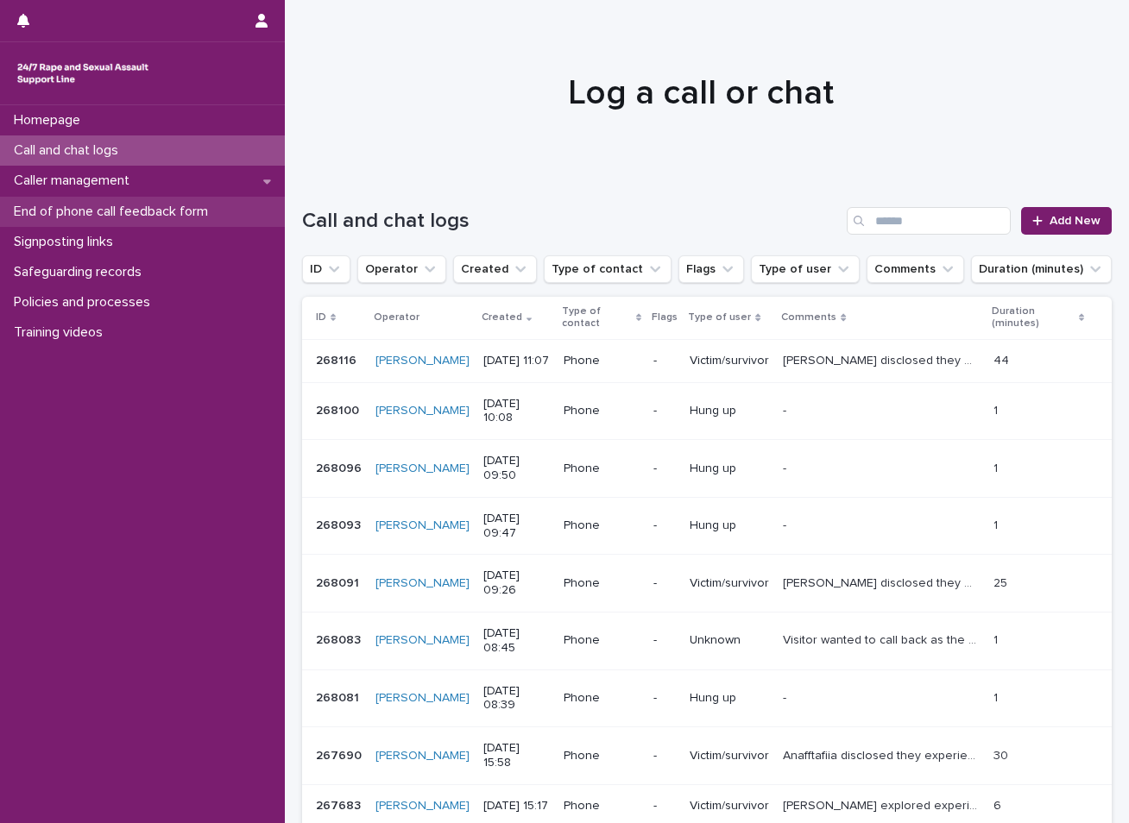
click at [145, 209] on p "End of phone call feedback form" at bounding box center [114, 212] width 215 height 16
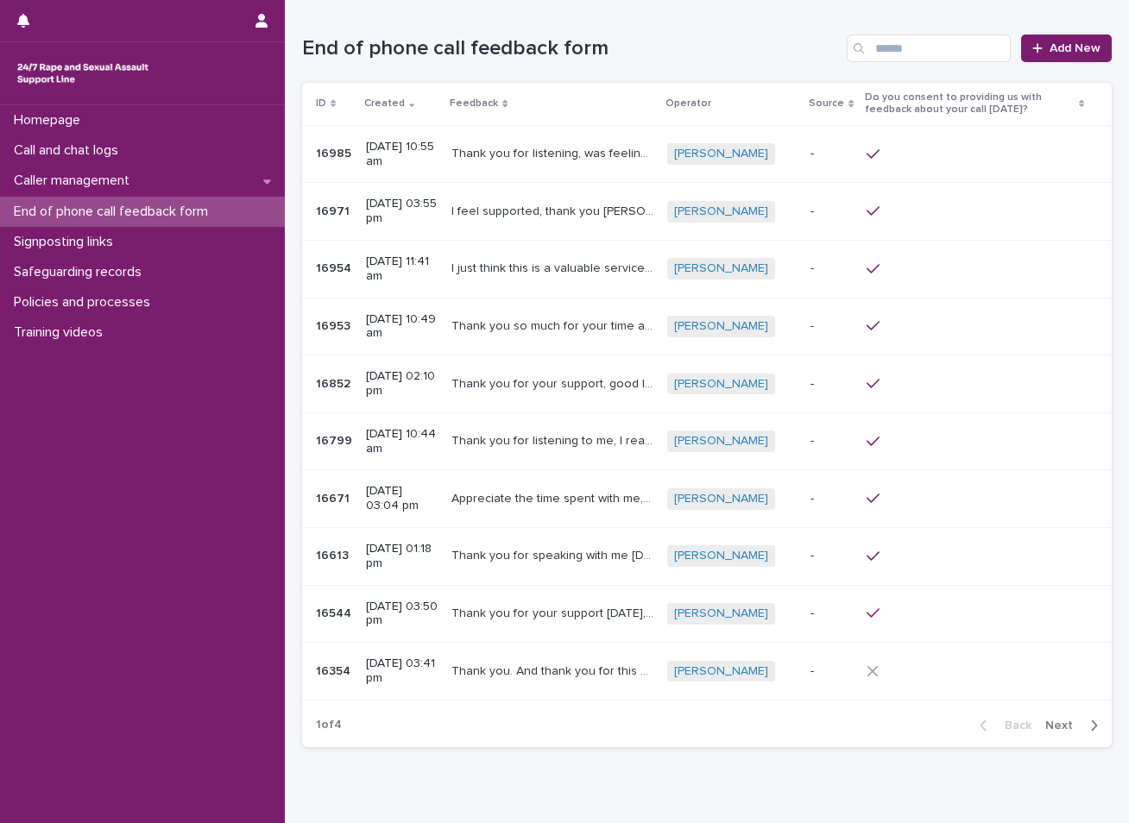
click at [582, 156] on p "Thank you for listening, was feeling bad with the situation, feels good to talk…" at bounding box center [553, 152] width 205 height 18
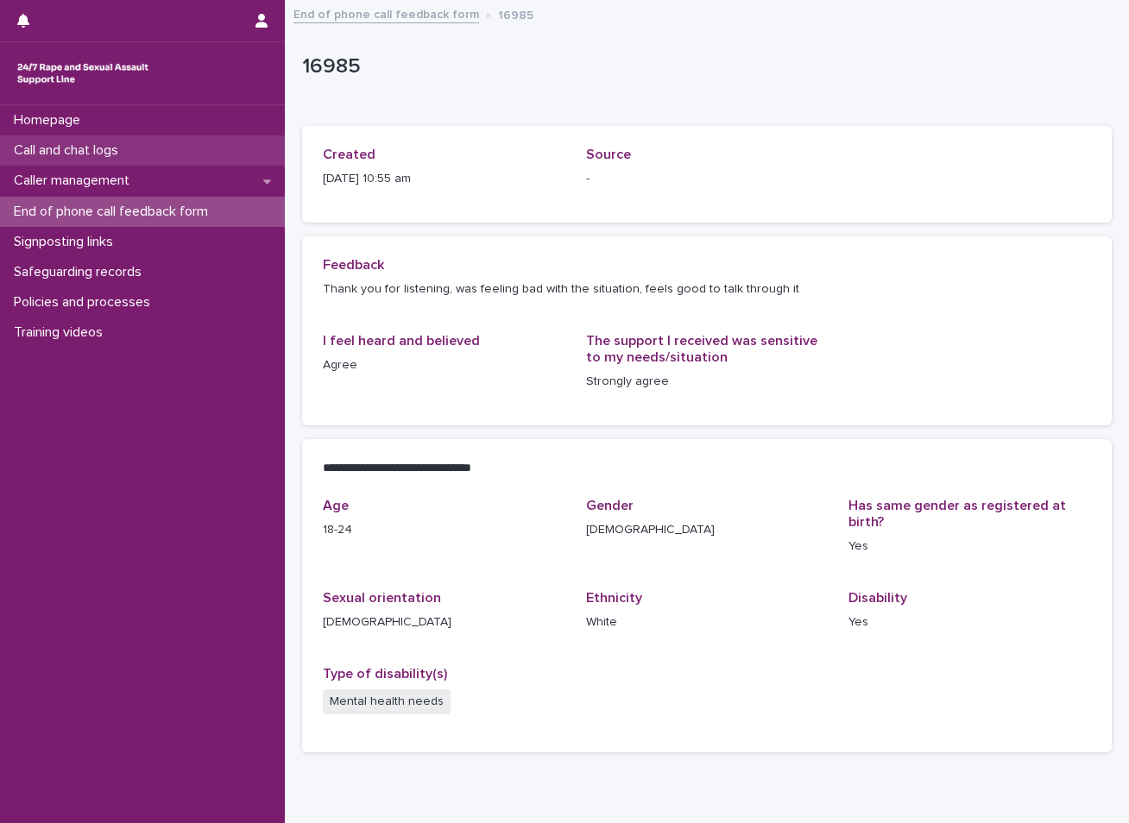
click at [85, 152] on p "Call and chat logs" at bounding box center [69, 150] width 125 height 16
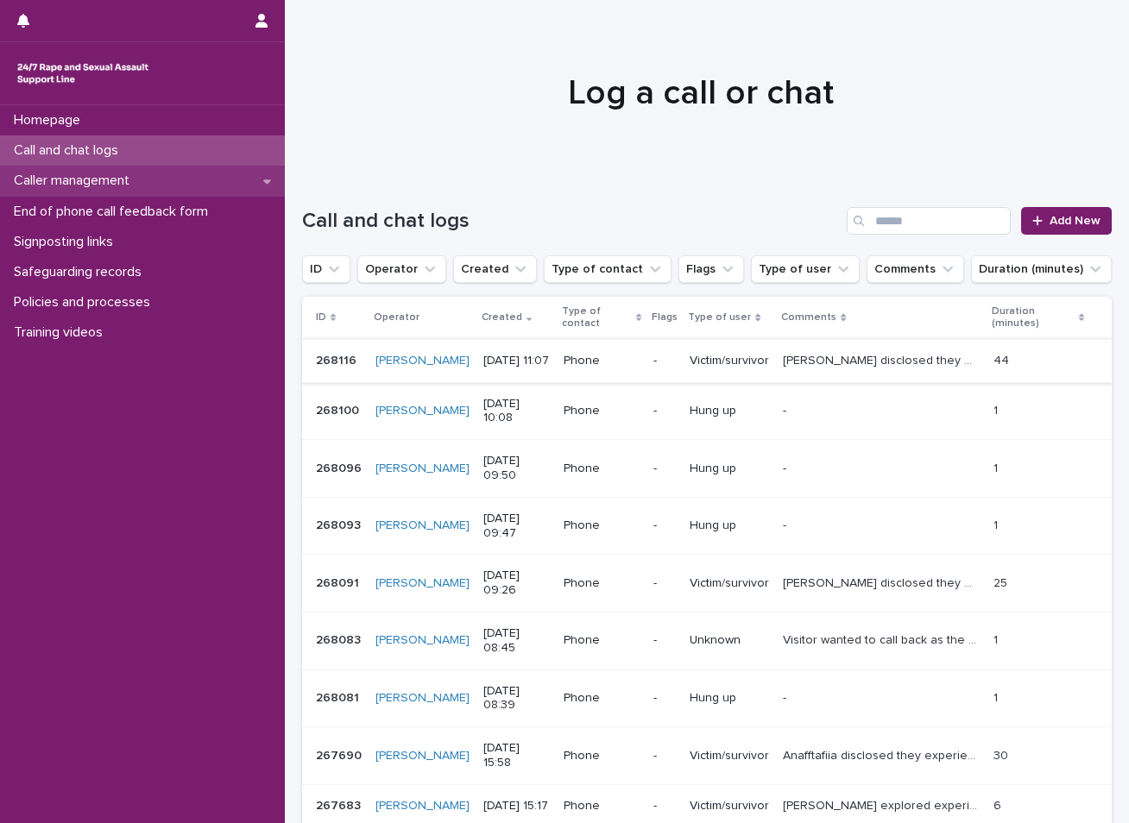
click at [100, 182] on p "Caller management" at bounding box center [75, 181] width 136 height 16
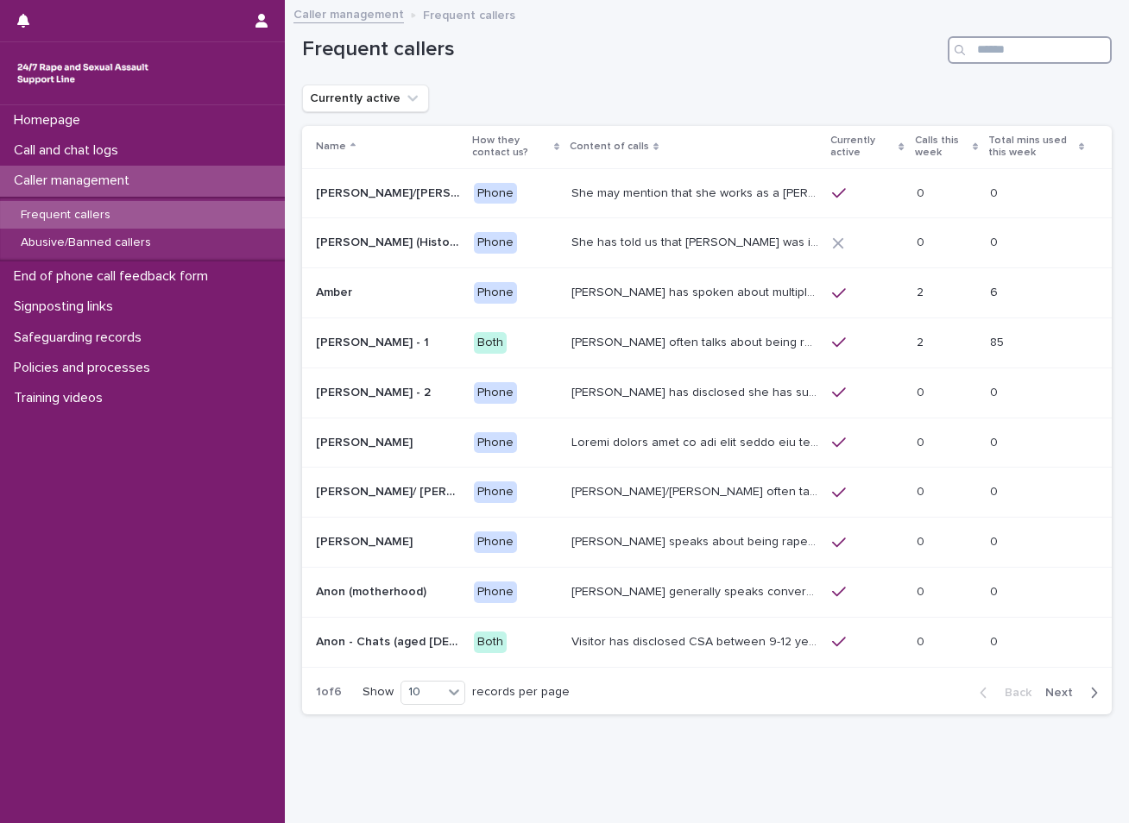
click at [985, 50] on input "Search" at bounding box center [1030, 50] width 164 height 28
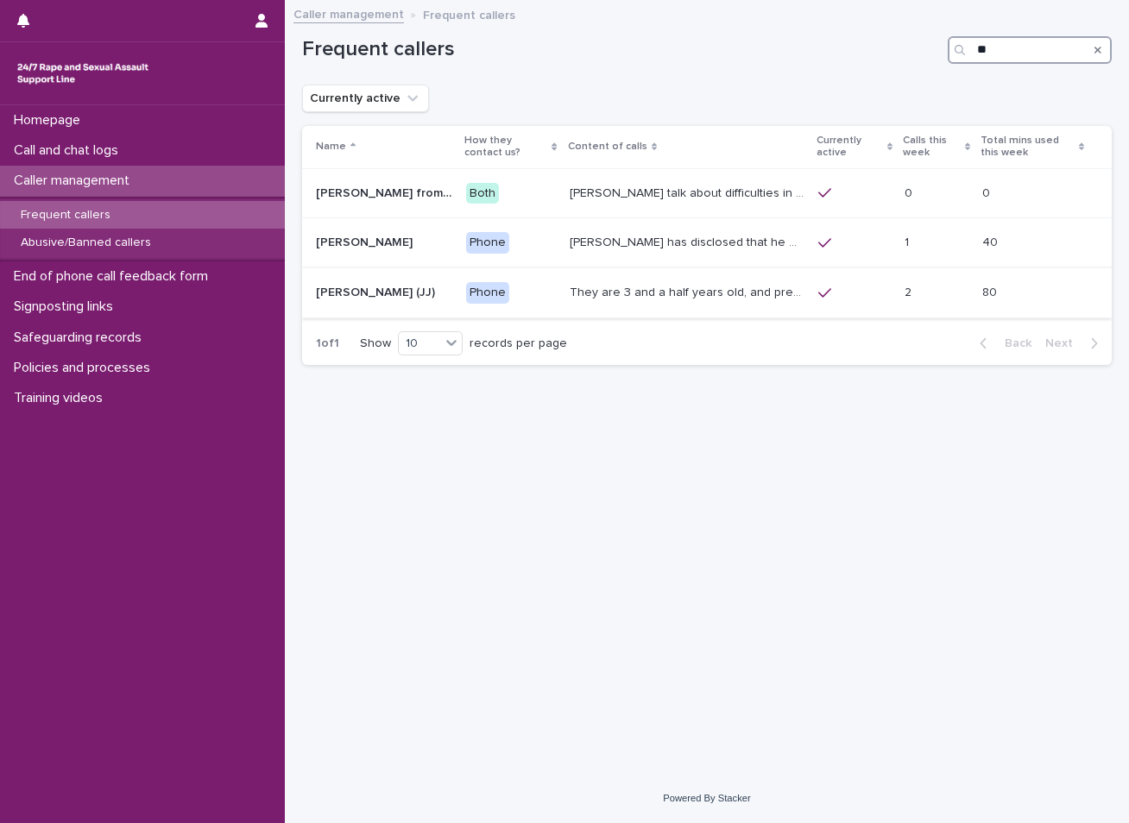
type input "**"
click at [721, 294] on p "They are 3 and a half years old, and presents as this age, talking about dogs, …" at bounding box center [689, 291] width 238 height 18
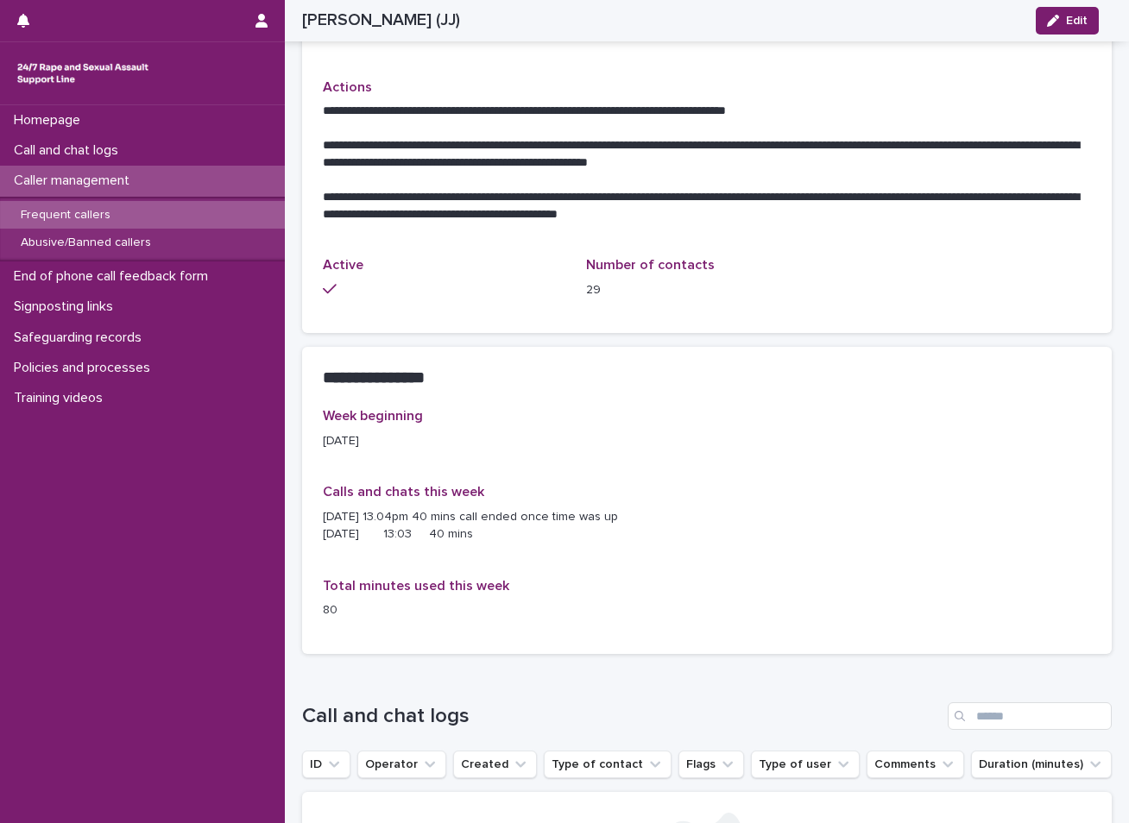
scroll to position [863, 0]
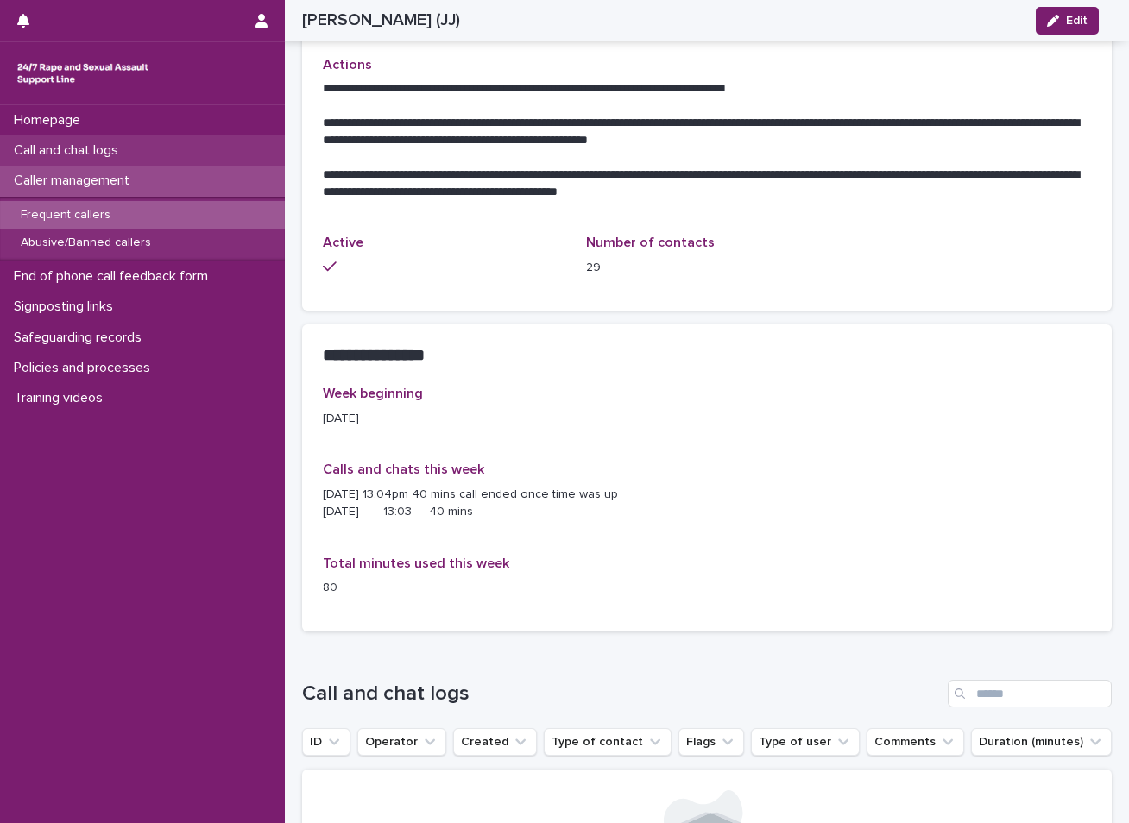
click at [111, 153] on p "Call and chat logs" at bounding box center [69, 150] width 125 height 16
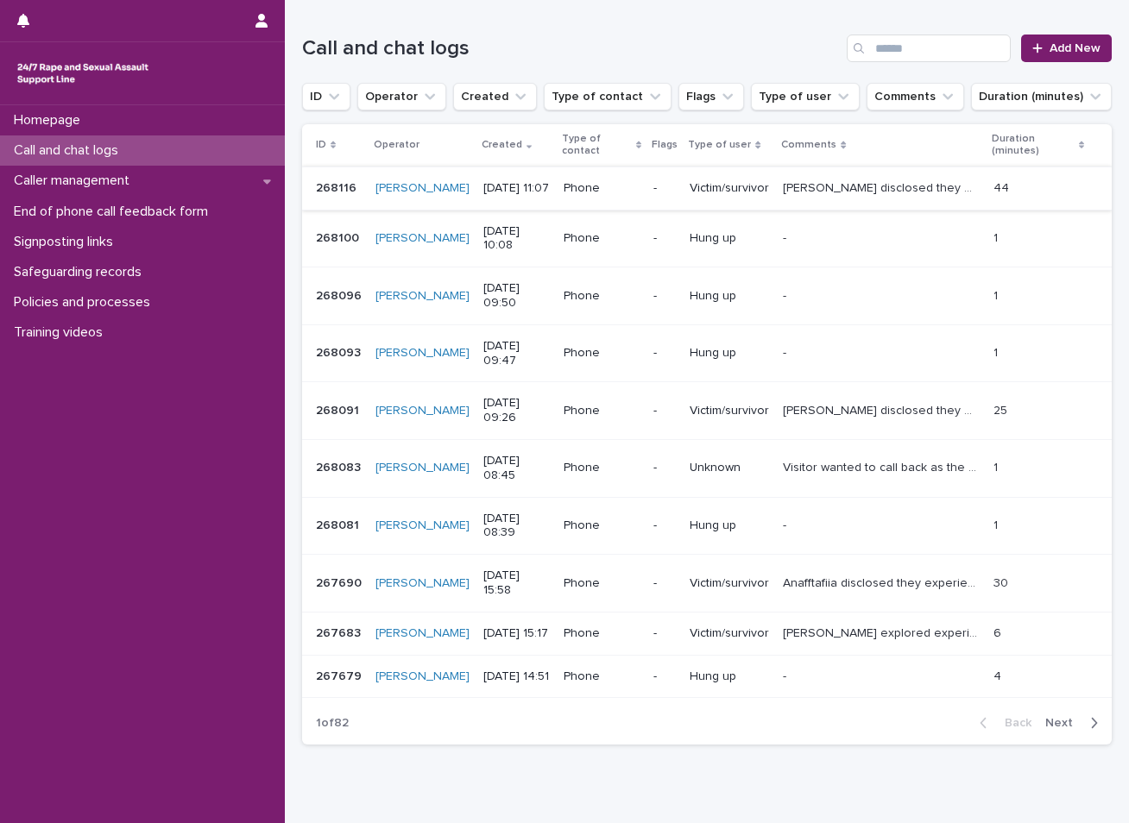
scroll to position [86, 0]
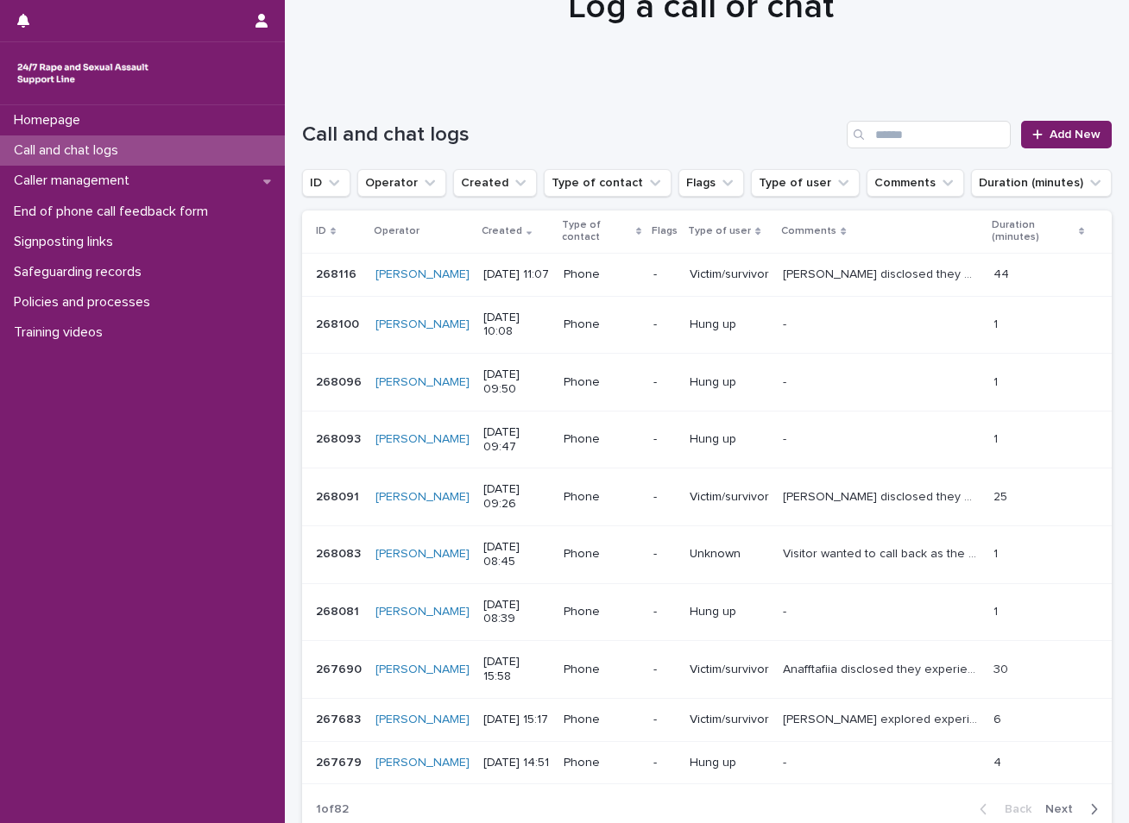
click at [94, 146] on p "Call and chat logs" at bounding box center [69, 150] width 125 height 16
click at [1071, 132] on span "Add New" at bounding box center [1074, 135] width 51 height 12
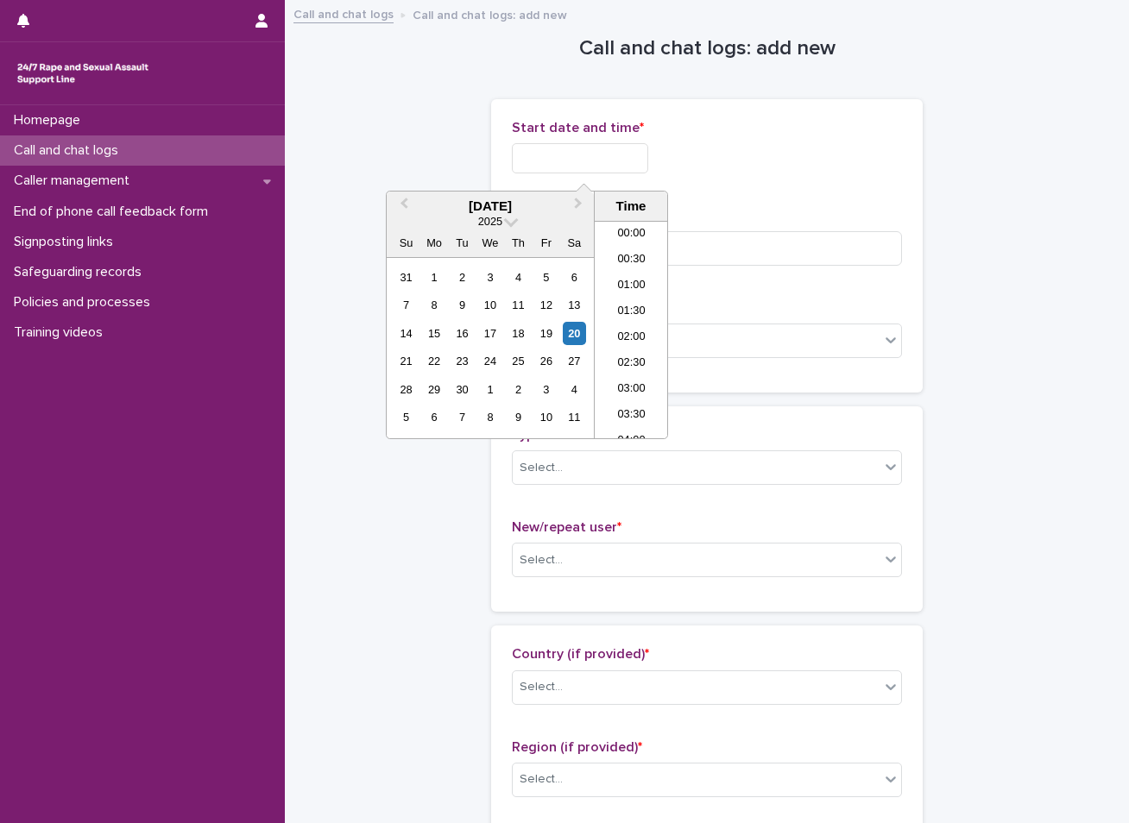
click at [606, 156] on input "text" at bounding box center [580, 158] width 136 height 30
click at [570, 330] on div "20" at bounding box center [574, 333] width 23 height 23
click at [637, 328] on li "11:00" at bounding box center [631, 330] width 73 height 26
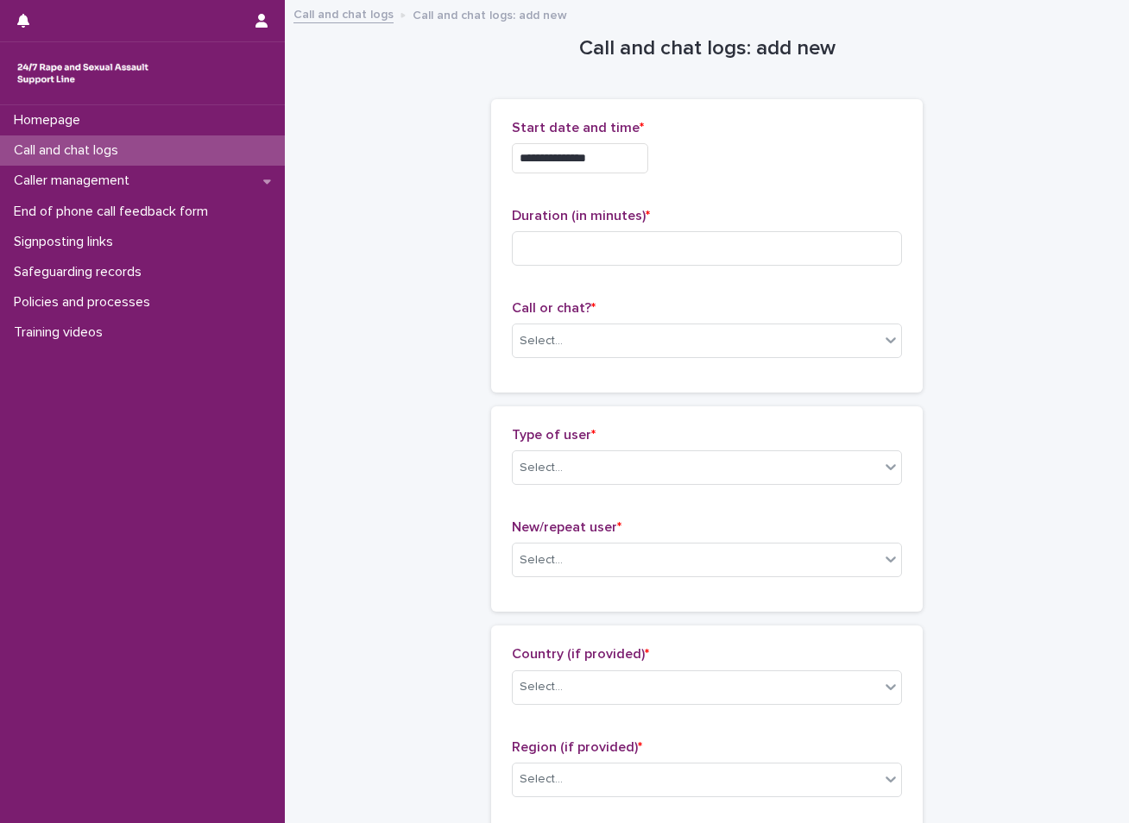
click at [612, 161] on input "**********" at bounding box center [580, 158] width 136 height 30
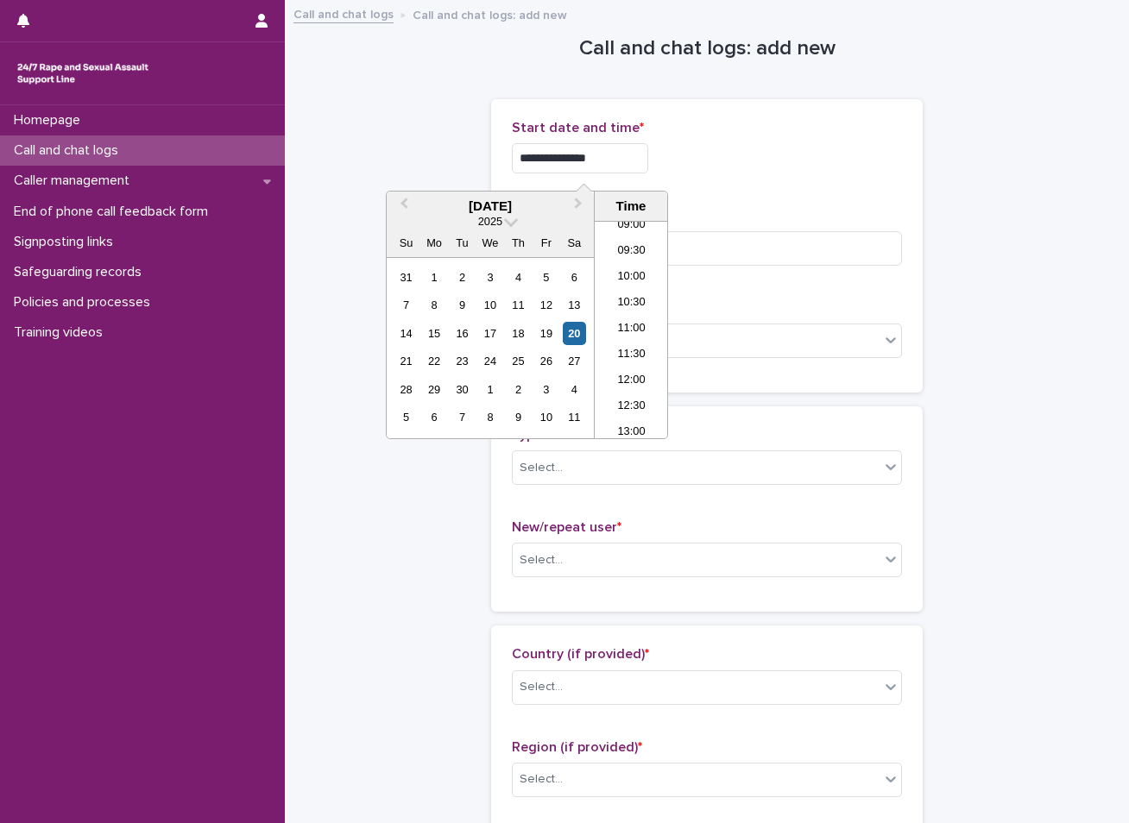
type input "**********"
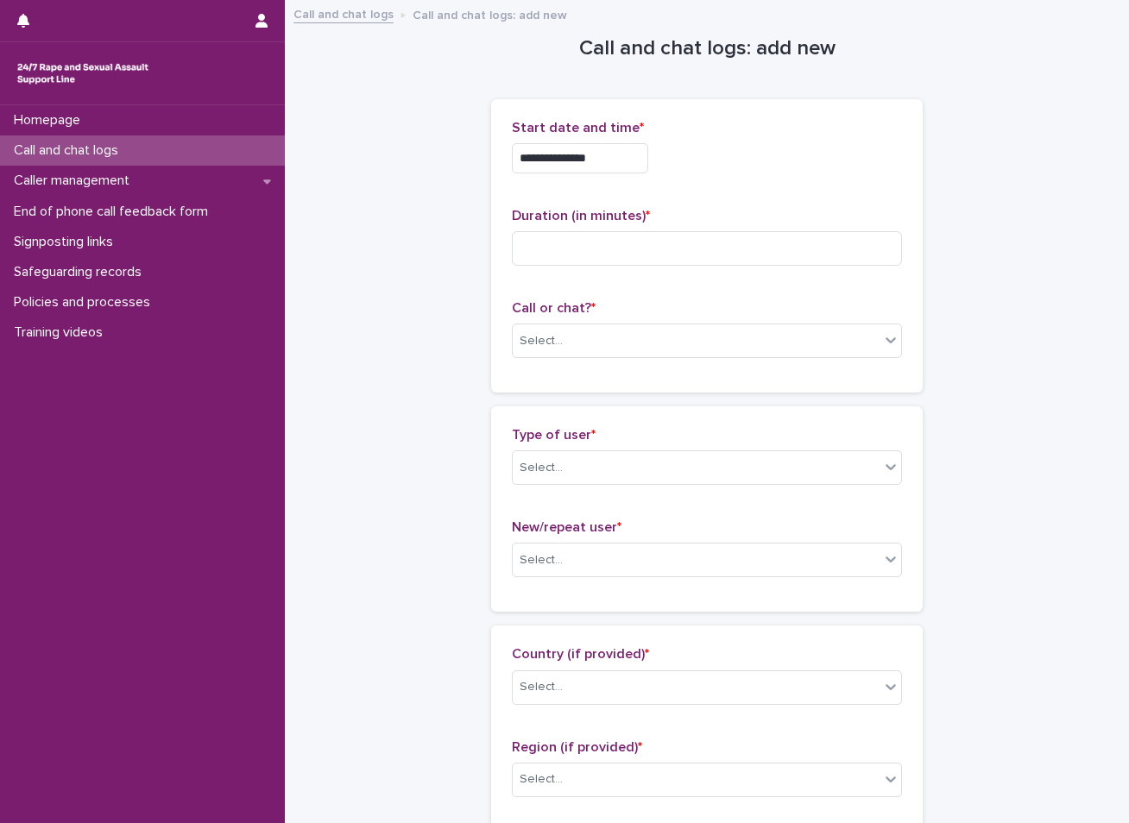
drag, startPoint x: 400, startPoint y: 130, endPoint x: 409, endPoint y: 135, distance: 10.4
click at [584, 255] on input at bounding box center [707, 248] width 390 height 35
type input "**"
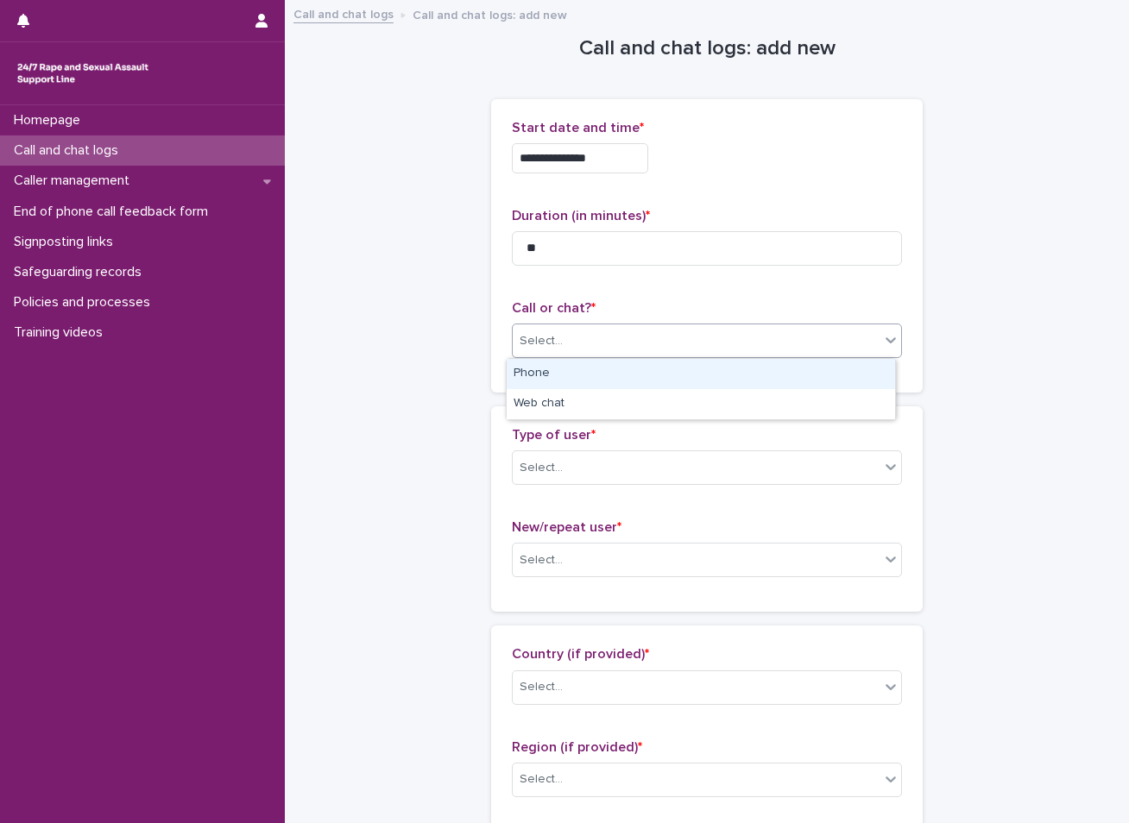
click at [580, 334] on div "Select..." at bounding box center [696, 341] width 367 height 28
click at [560, 374] on div "Phone" at bounding box center [701, 374] width 388 height 30
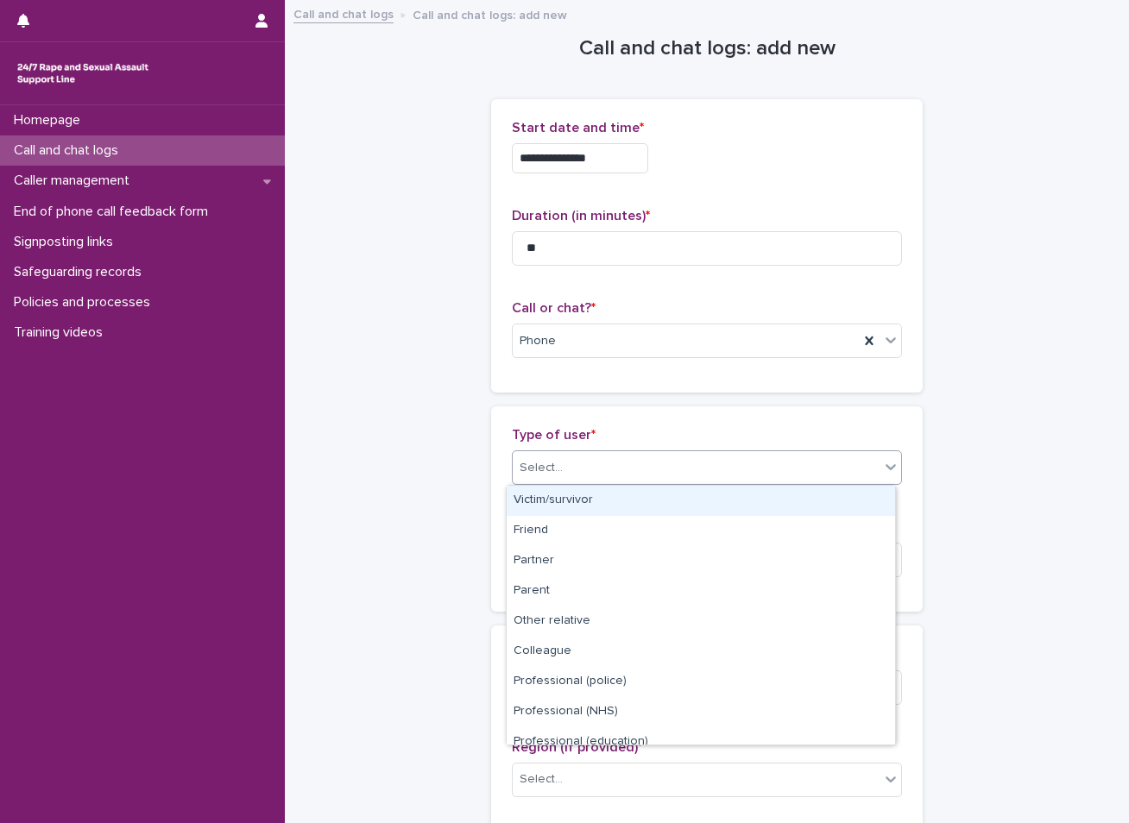
click at [538, 464] on div "Select..." at bounding box center [540, 468] width 43 height 18
click at [532, 506] on div "Victim/survivor" at bounding box center [701, 501] width 388 height 30
click at [619, 467] on div "Victim/survivor" at bounding box center [686, 468] width 346 height 28
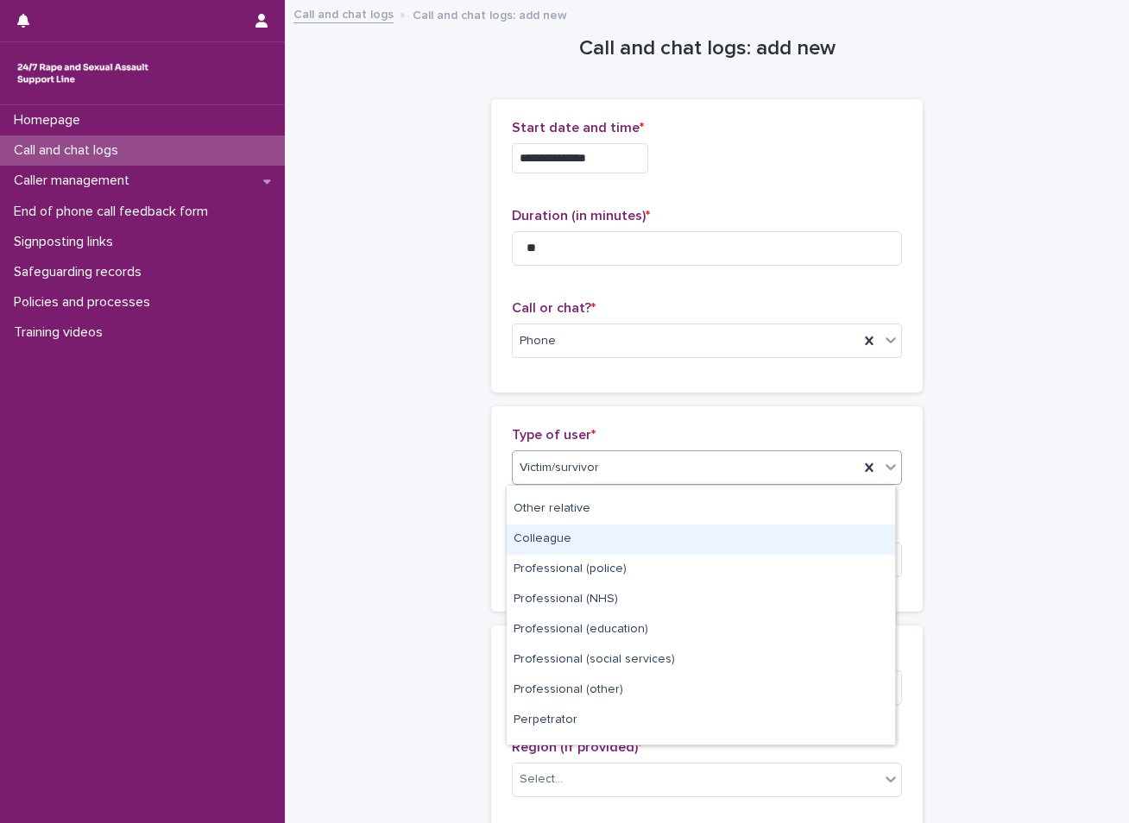
scroll to position [194, 0]
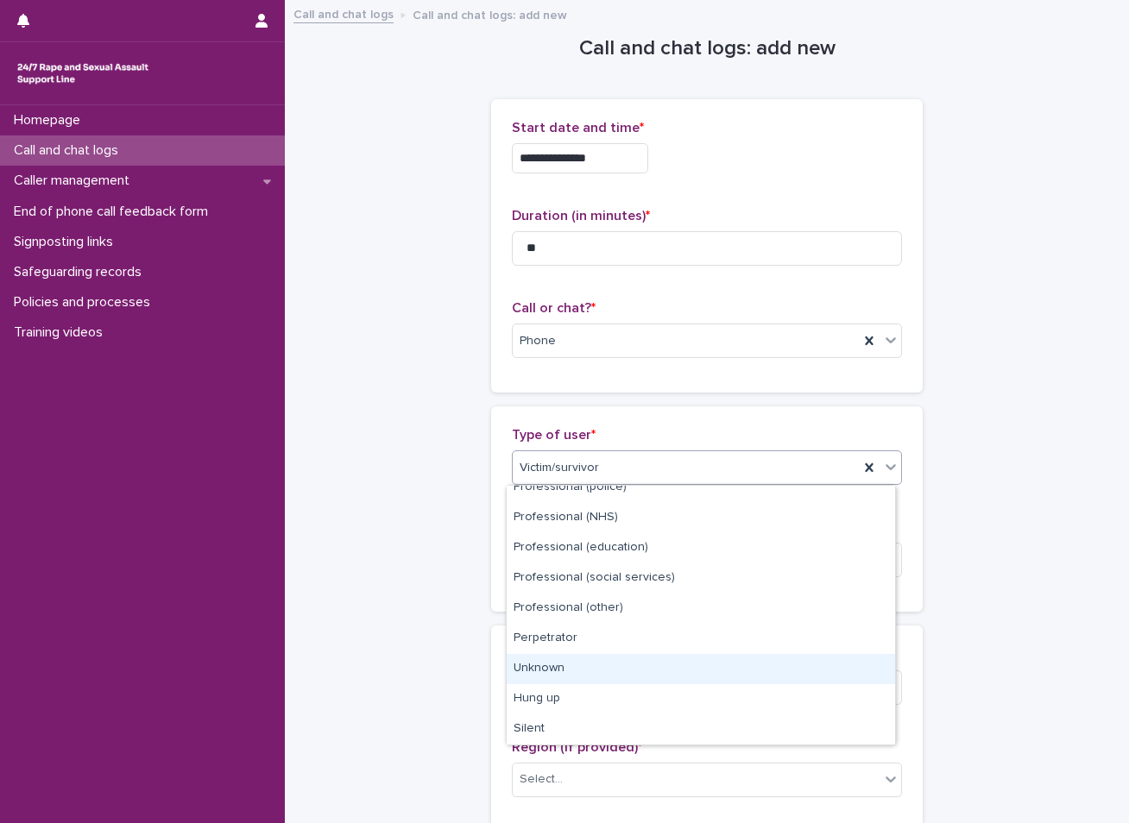
click at [559, 676] on div "Unknown" at bounding box center [701, 669] width 388 height 30
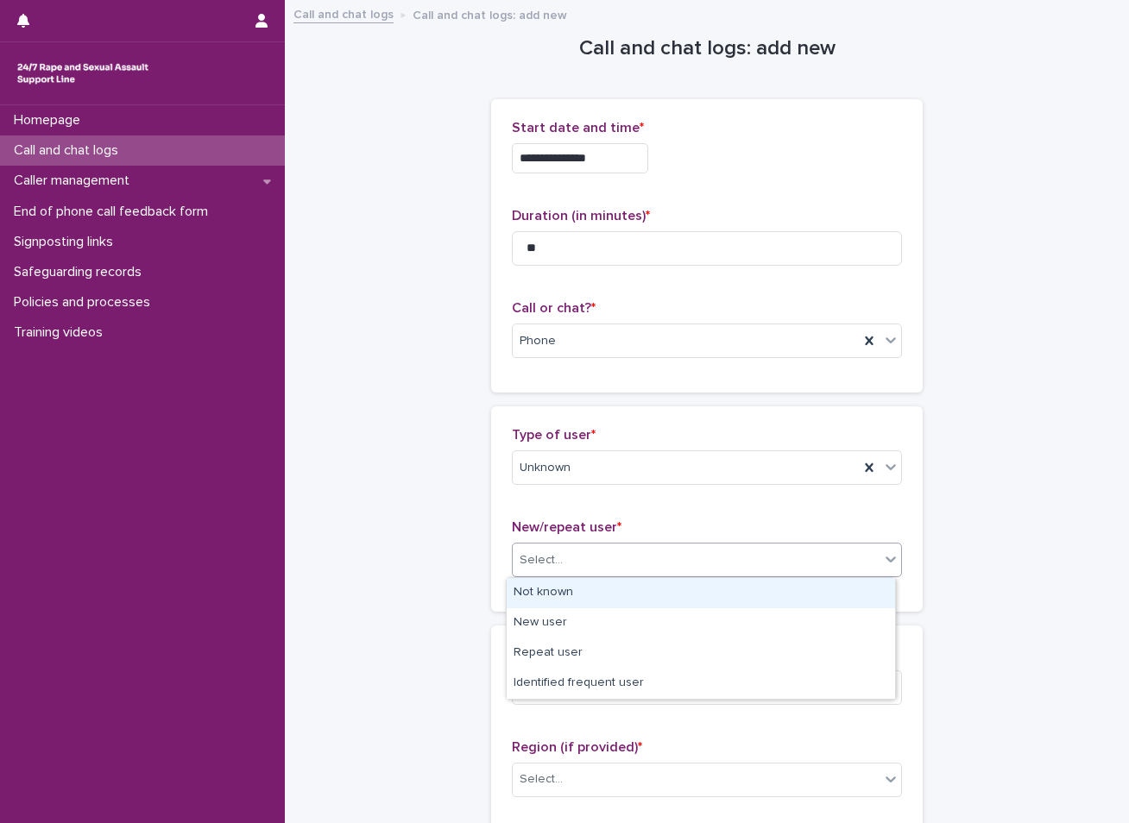
click at [560, 562] on div "Select..." at bounding box center [696, 560] width 367 height 28
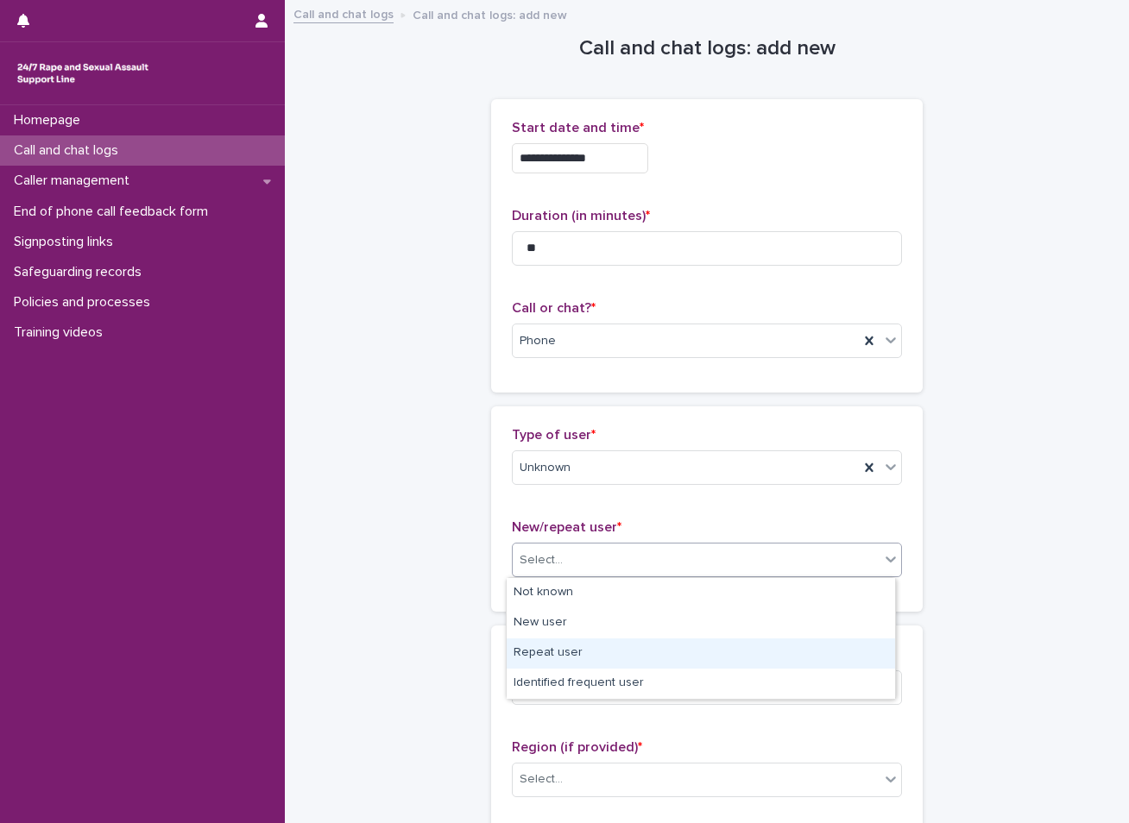
click at [555, 656] on div "Repeat user" at bounding box center [701, 654] width 388 height 30
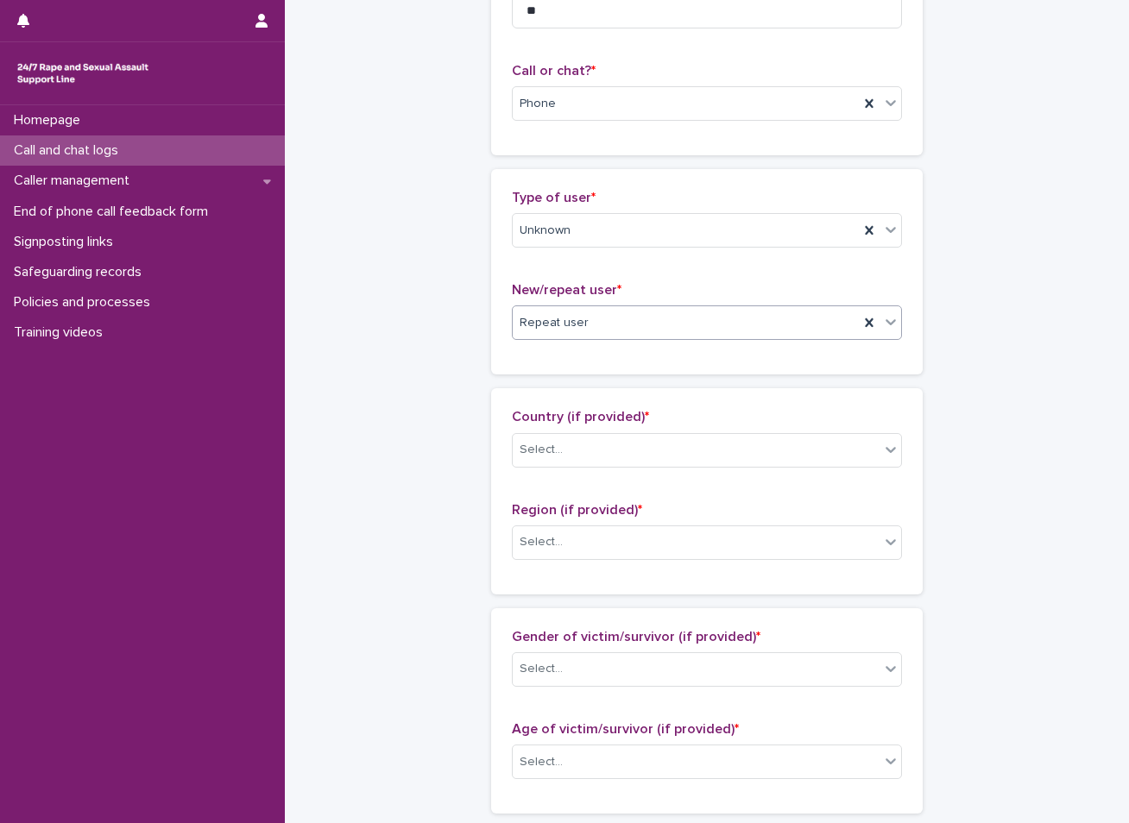
scroll to position [259, 0]
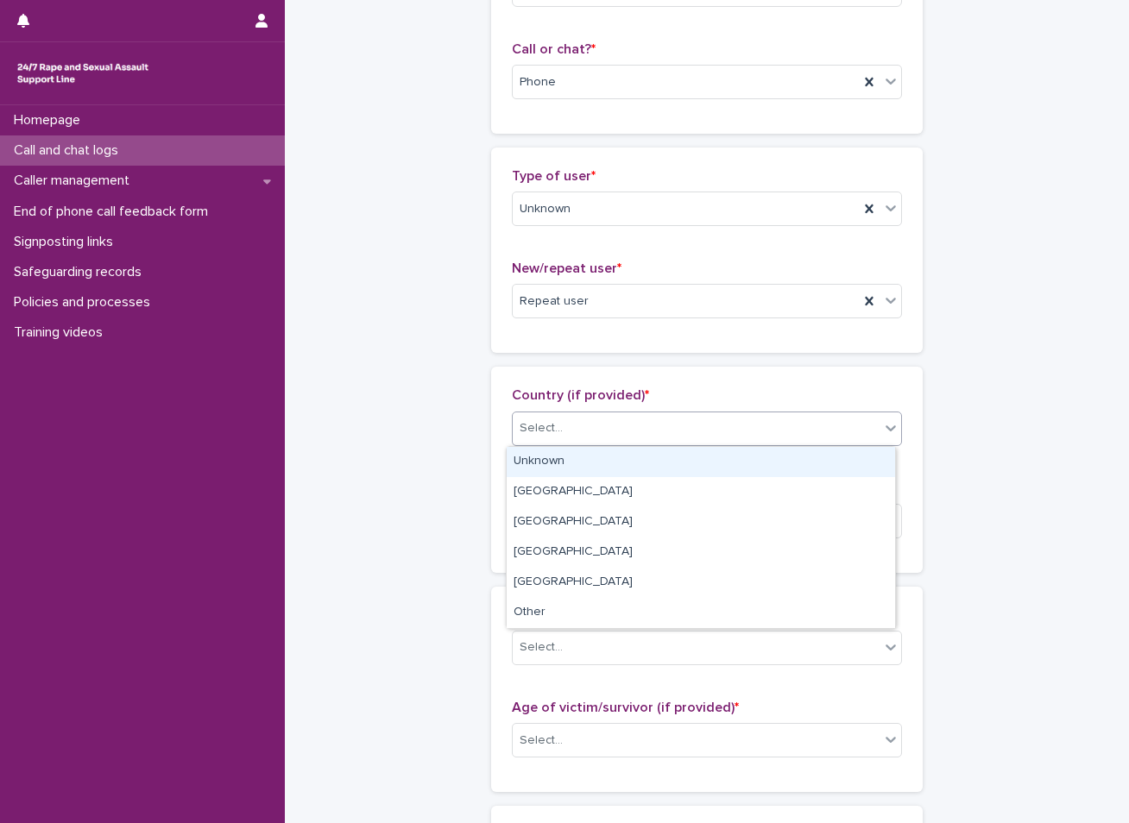
click at [538, 436] on div "Select..." at bounding box center [540, 428] width 43 height 18
click at [534, 459] on div "Unknown" at bounding box center [701, 462] width 388 height 30
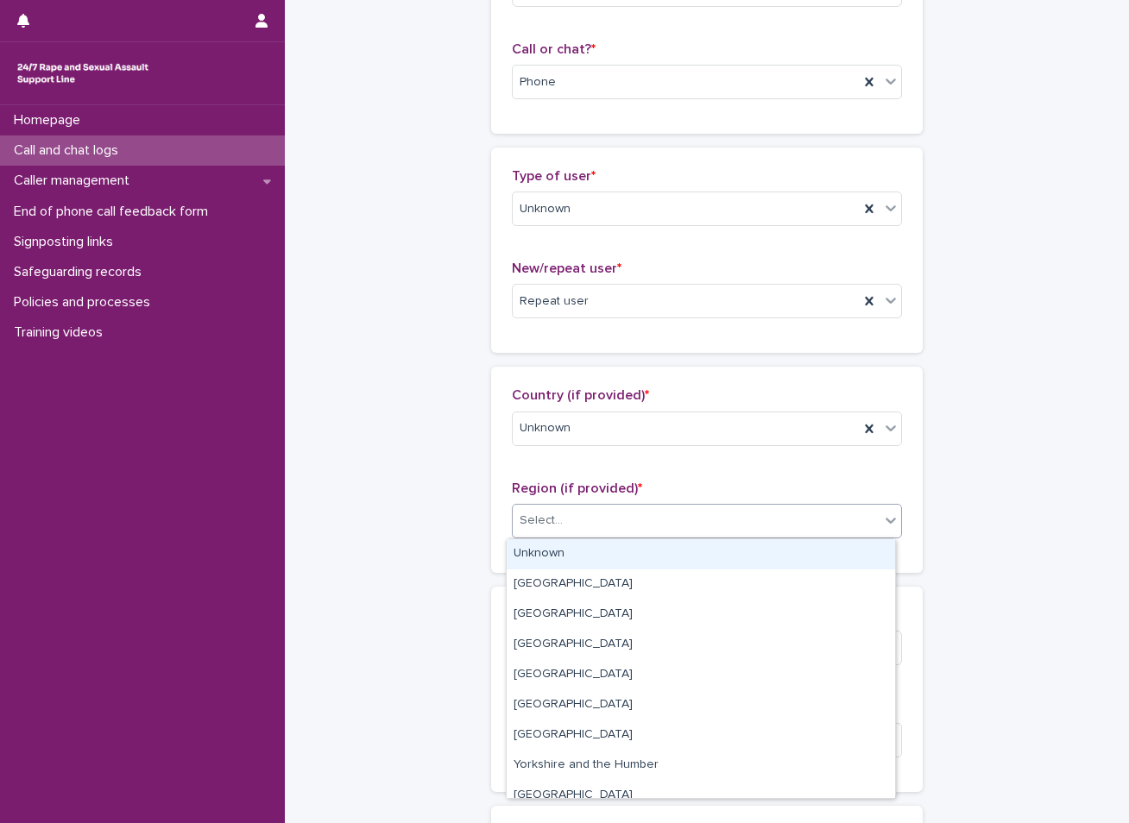
click at [585, 510] on div "Select..." at bounding box center [696, 521] width 367 height 28
click at [554, 549] on div "Unknown" at bounding box center [701, 554] width 388 height 30
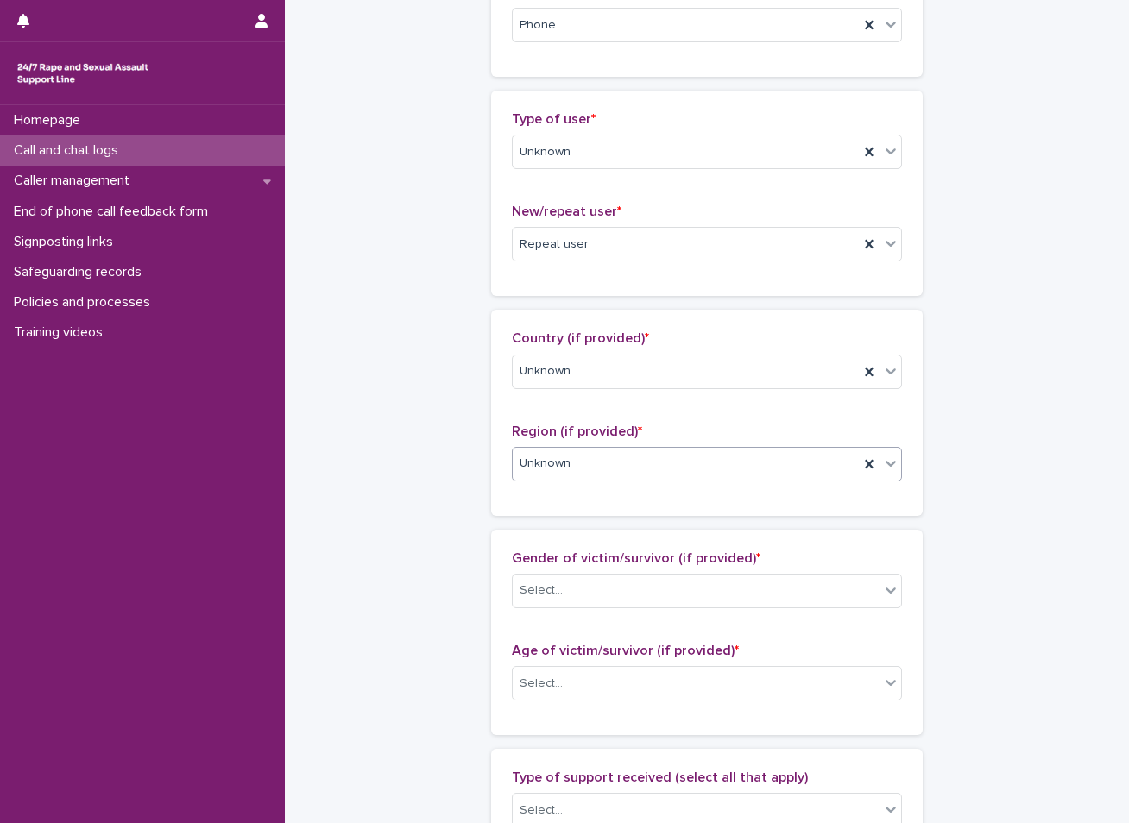
scroll to position [345, 0]
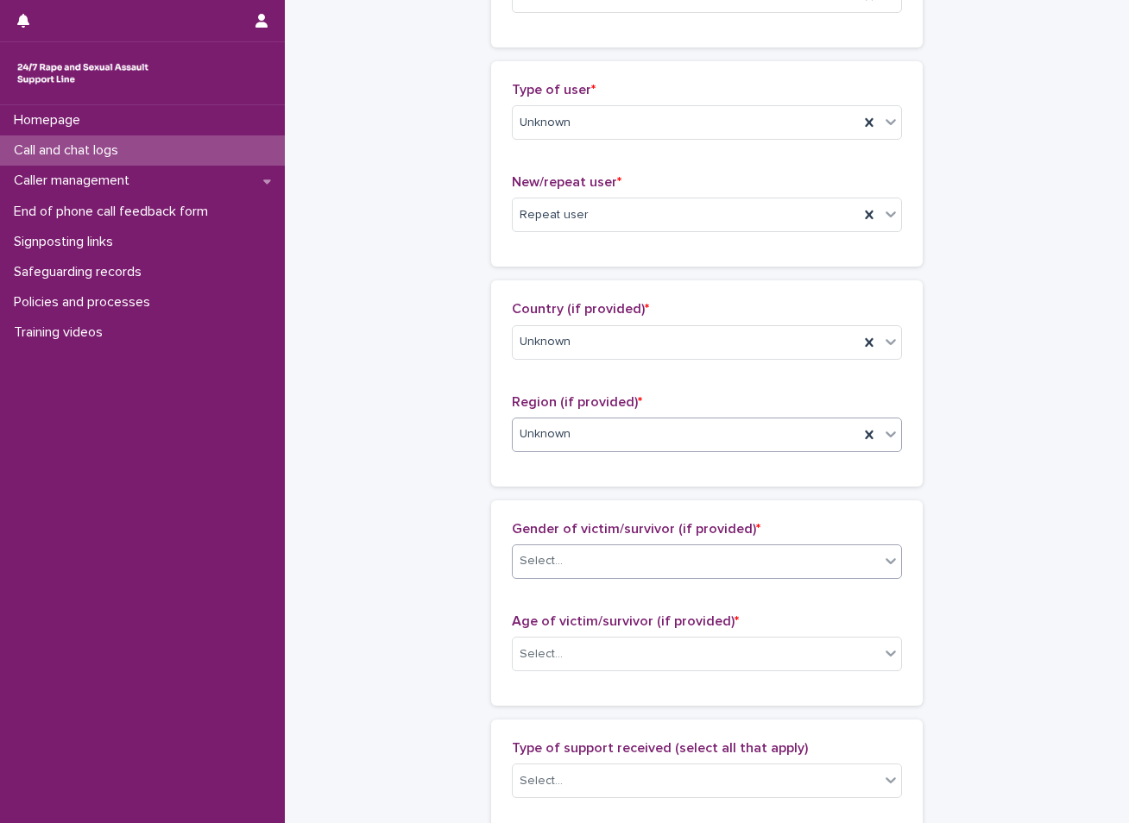
click at [565, 554] on div "Select..." at bounding box center [696, 561] width 367 height 28
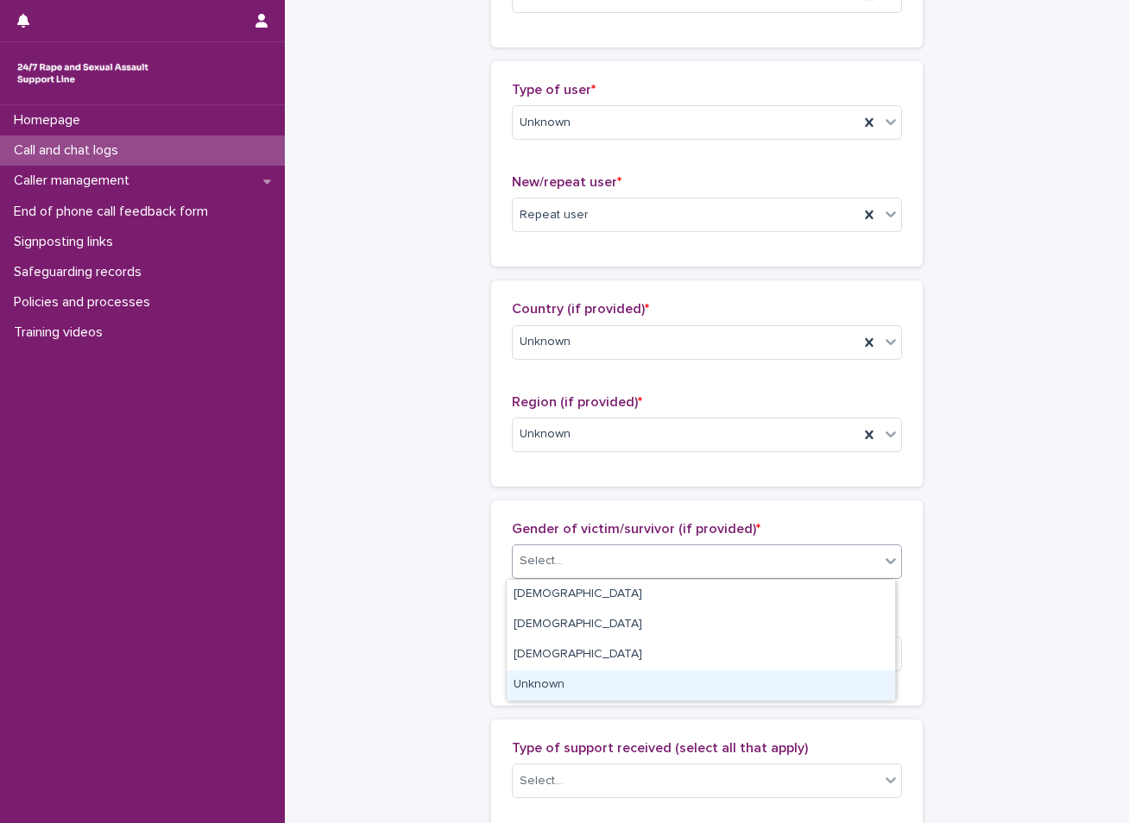
click at [563, 686] on div "Unknown" at bounding box center [701, 686] width 388 height 30
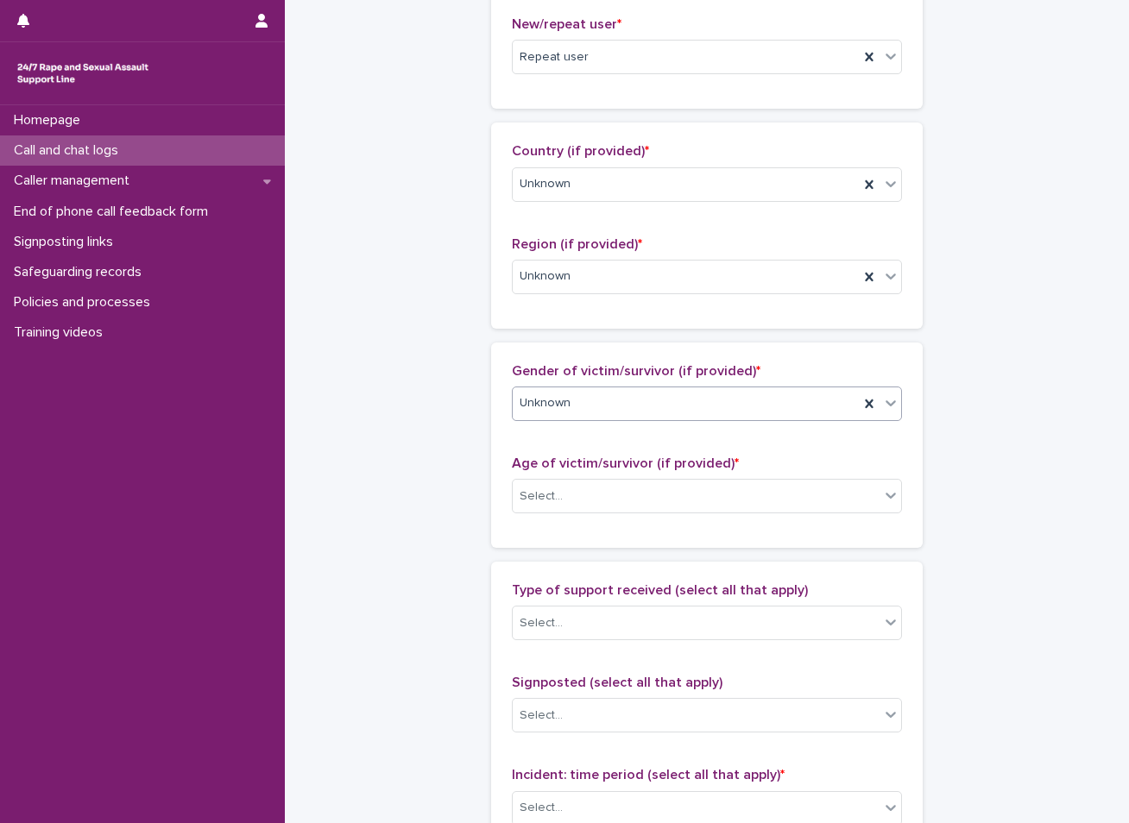
scroll to position [518, 0]
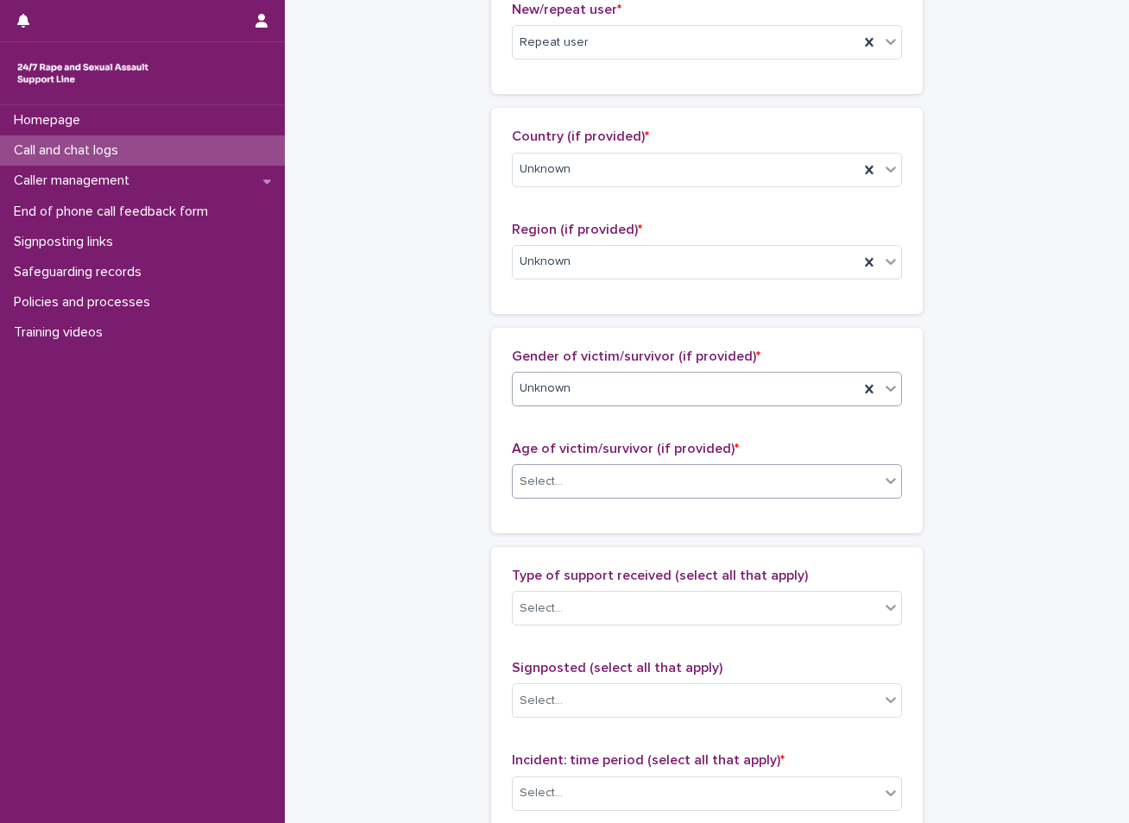
click at [569, 492] on div "Select..." at bounding box center [696, 482] width 367 height 28
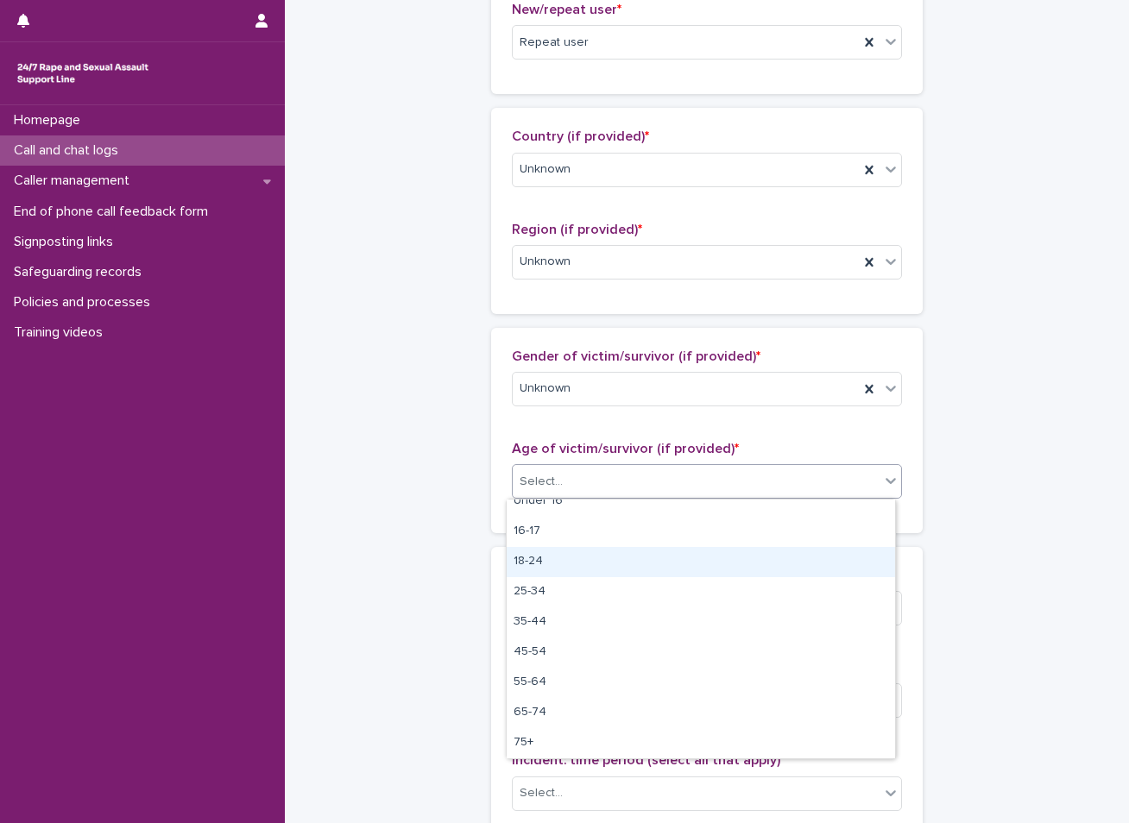
scroll to position [0, 0]
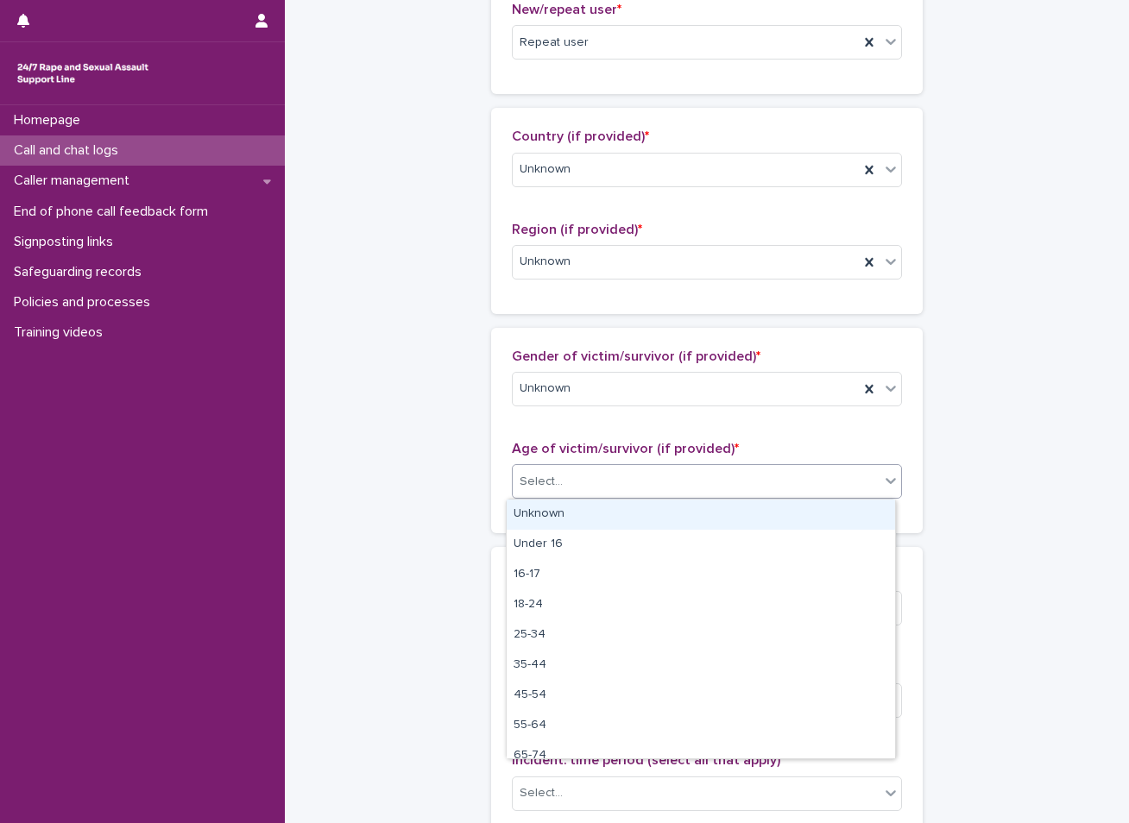
click at [546, 520] on div "Unknown" at bounding box center [701, 515] width 388 height 30
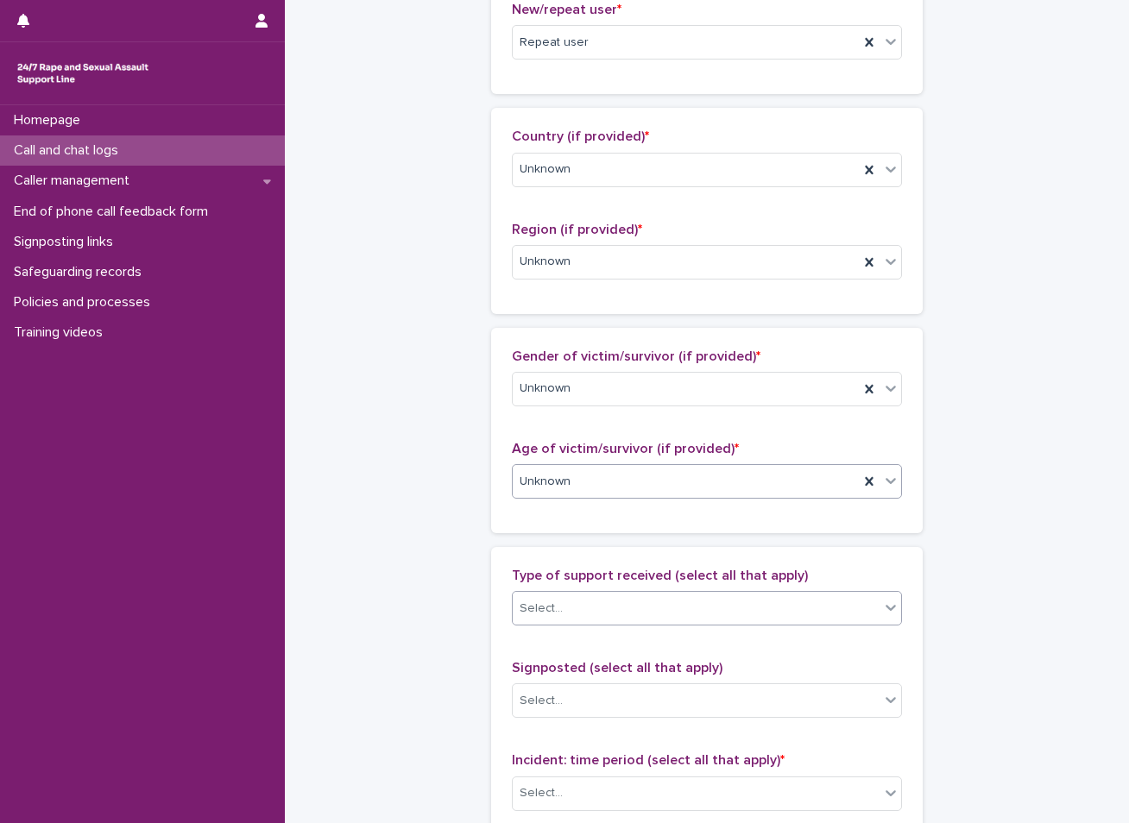
click at [564, 603] on input "text" at bounding box center [565, 608] width 2 height 15
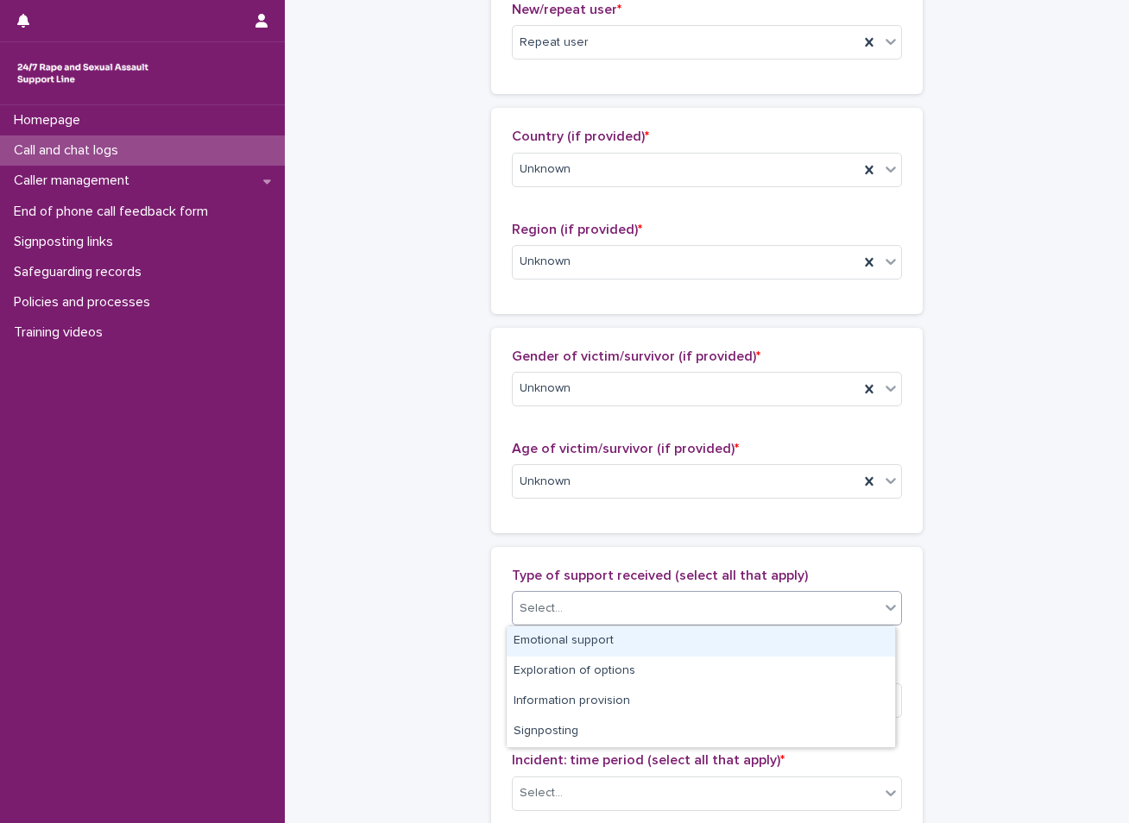
click at [557, 641] on div "Emotional support" at bounding box center [701, 642] width 388 height 30
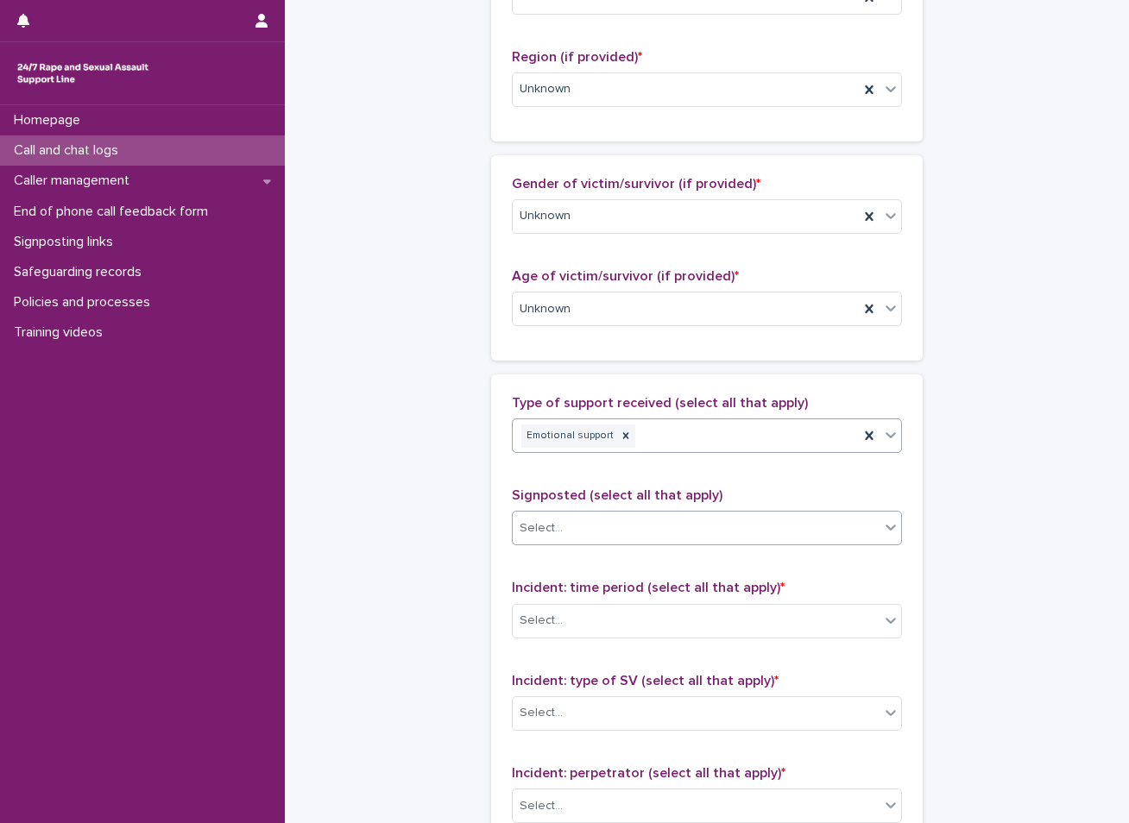
scroll to position [777, 0]
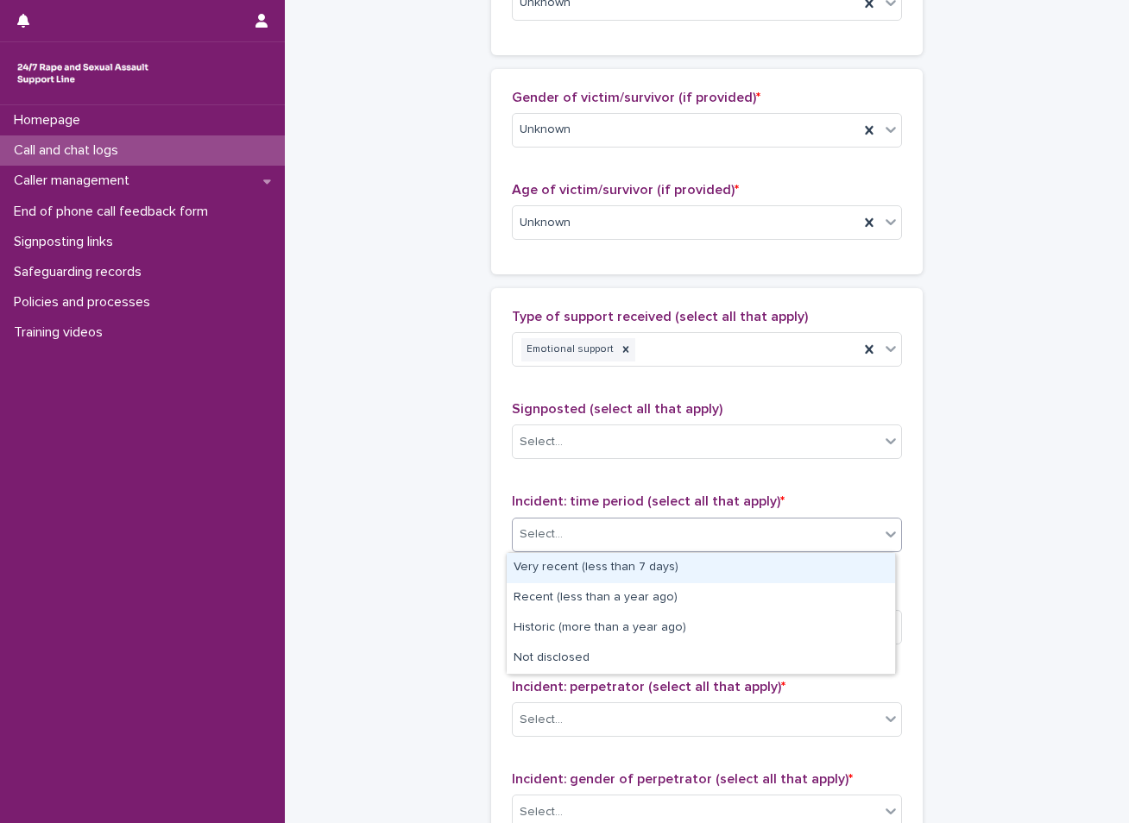
click at [526, 528] on div "Select..." at bounding box center [540, 535] width 43 height 18
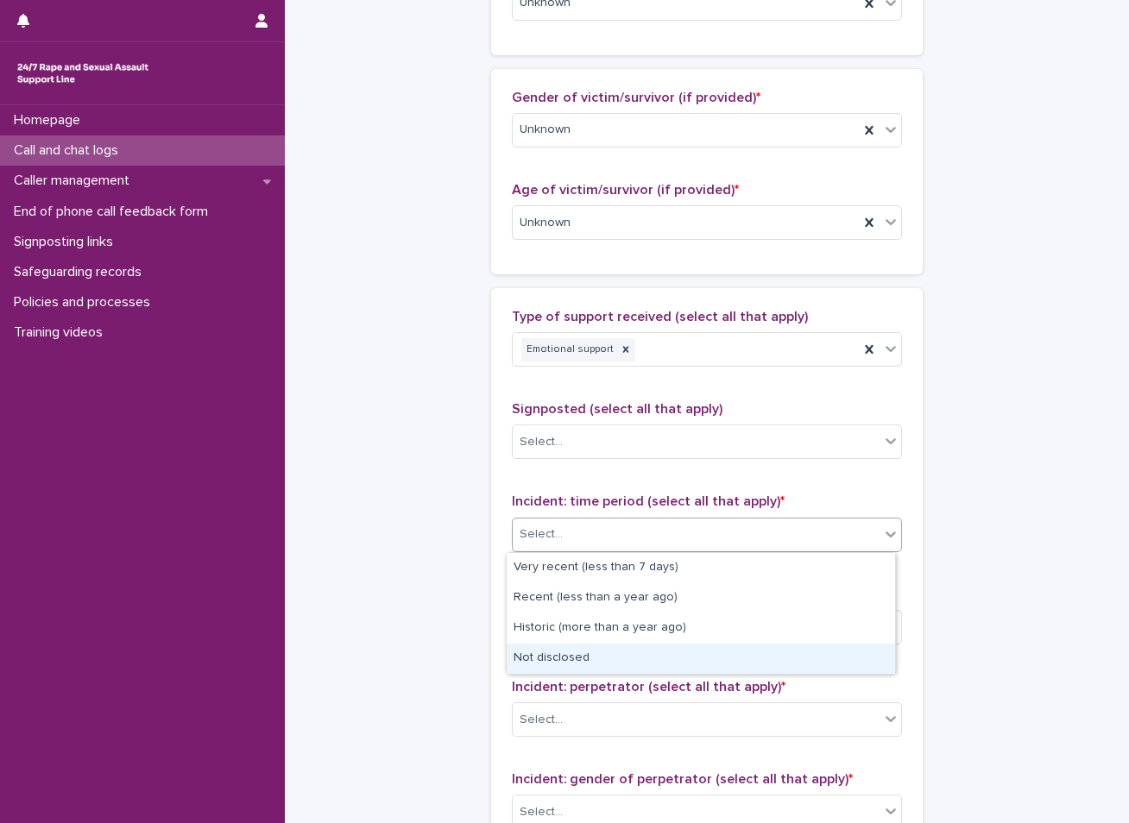
click at [570, 665] on div "Not disclosed" at bounding box center [701, 659] width 388 height 30
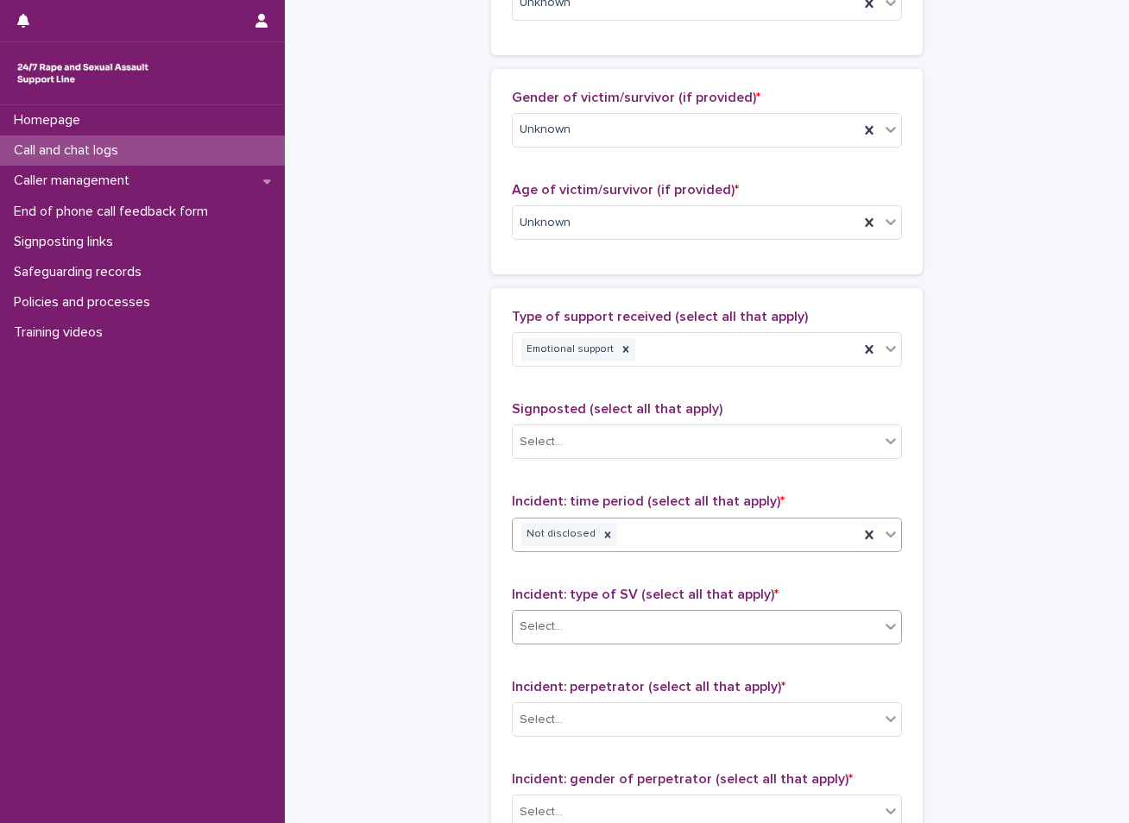
click at [564, 616] on div "Select..." at bounding box center [696, 627] width 367 height 28
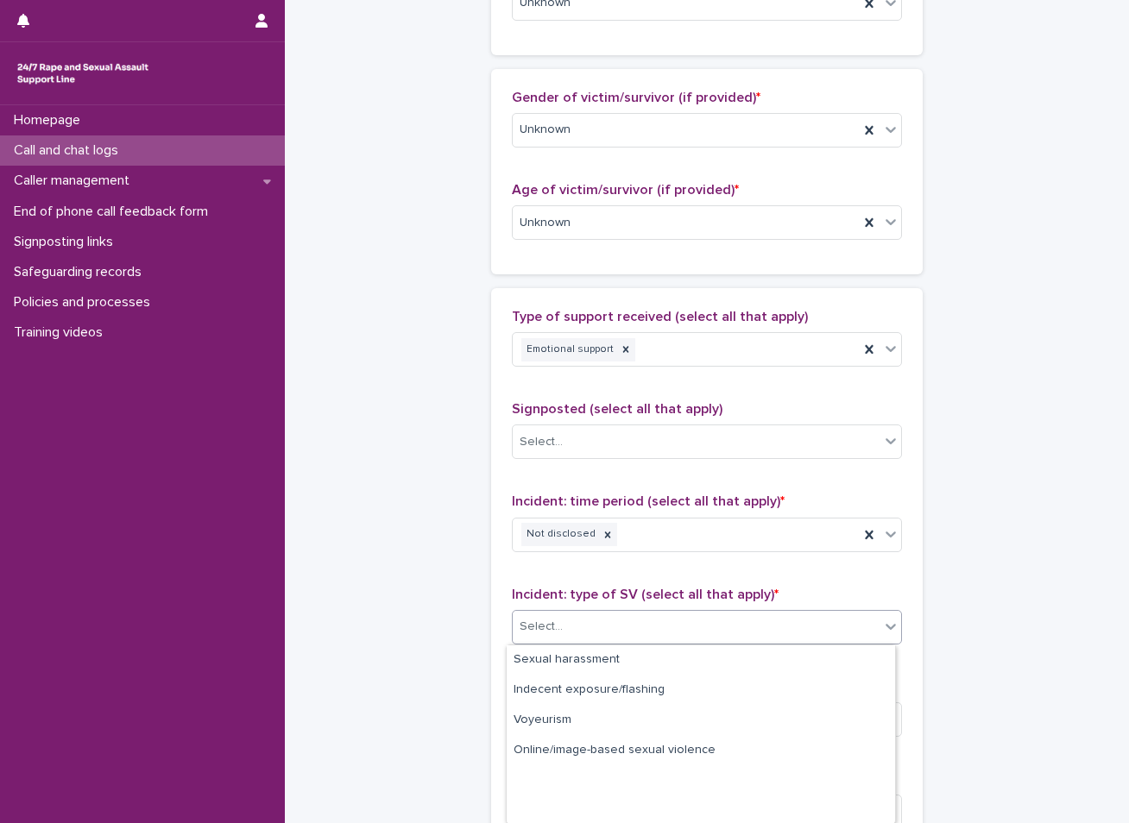
scroll to position [123, 0]
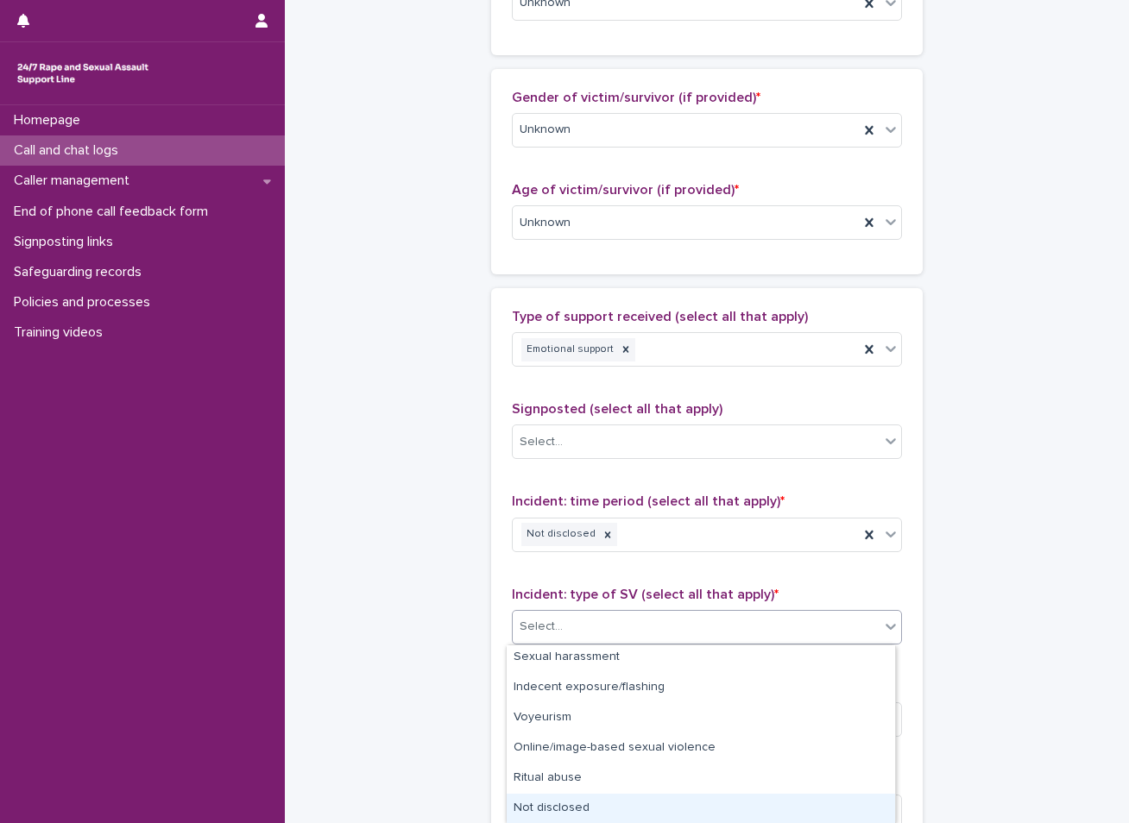
click at [606, 806] on div "Not disclosed" at bounding box center [701, 809] width 388 height 30
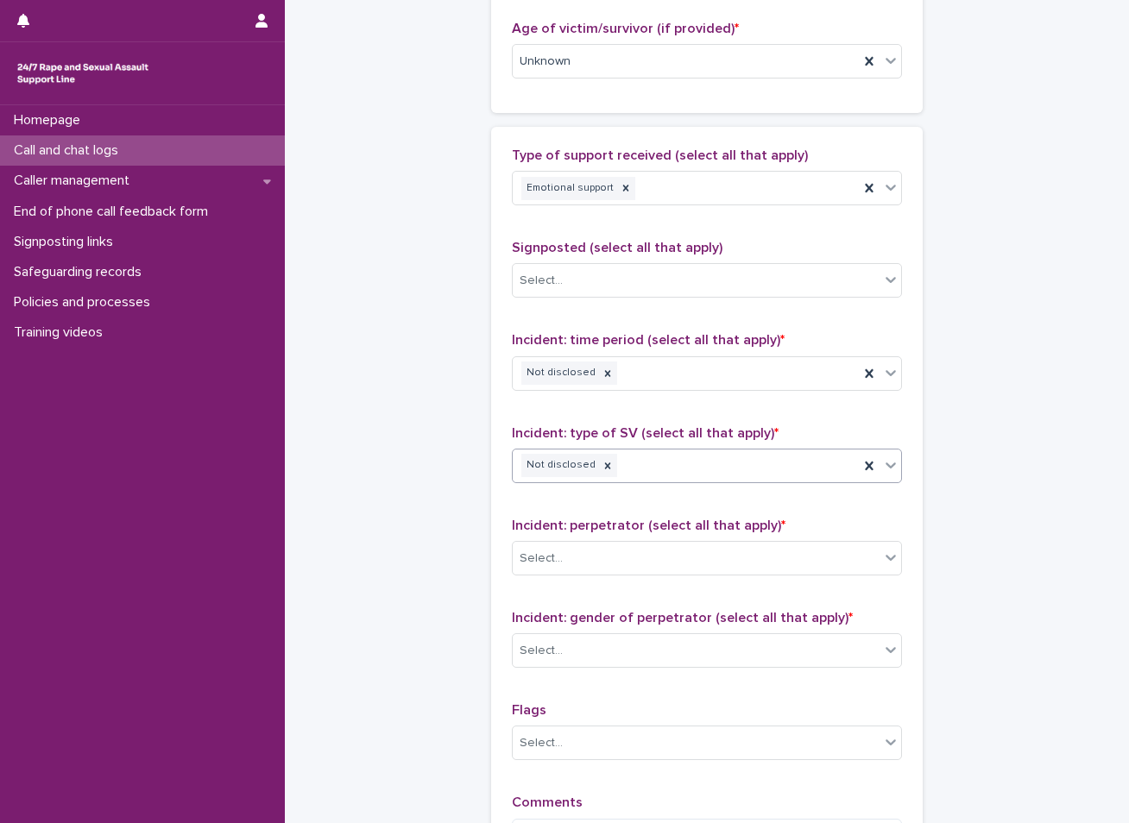
scroll to position [949, 0]
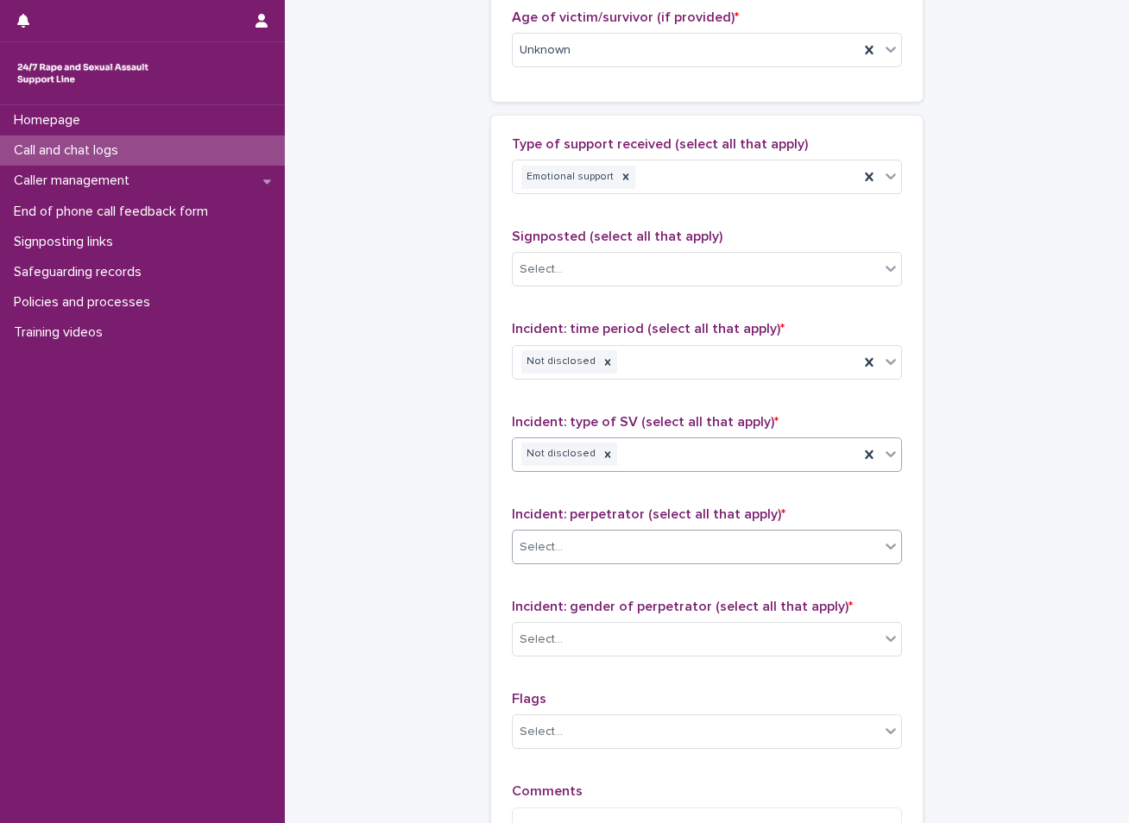
click at [608, 553] on div "Select..." at bounding box center [696, 547] width 367 height 28
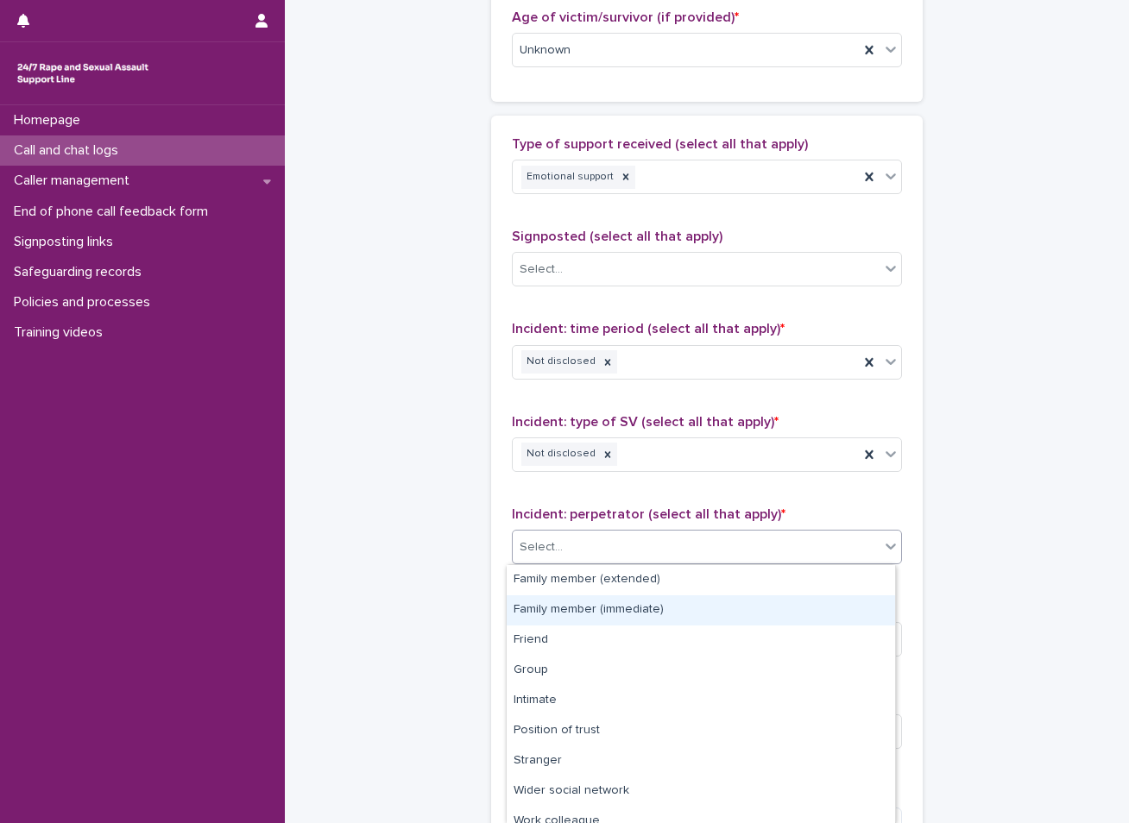
scroll to position [73, 0]
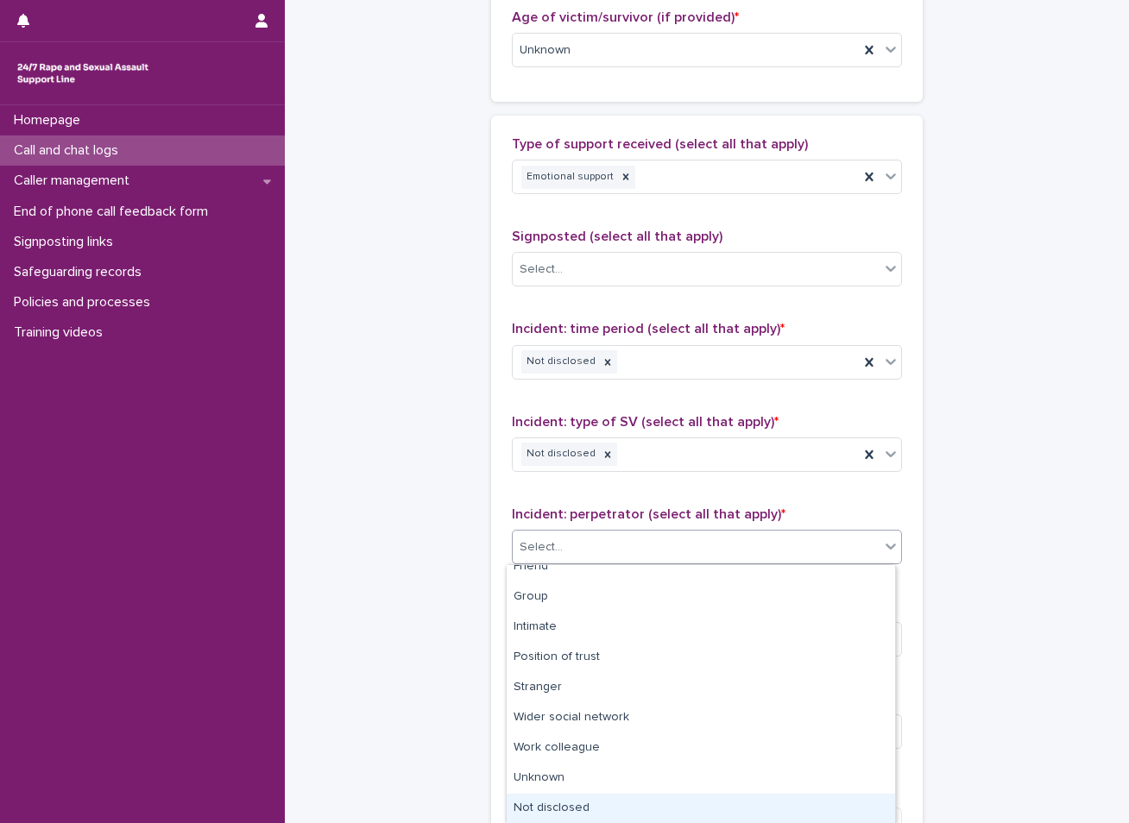
click at [619, 817] on div "Not disclosed" at bounding box center [701, 809] width 388 height 30
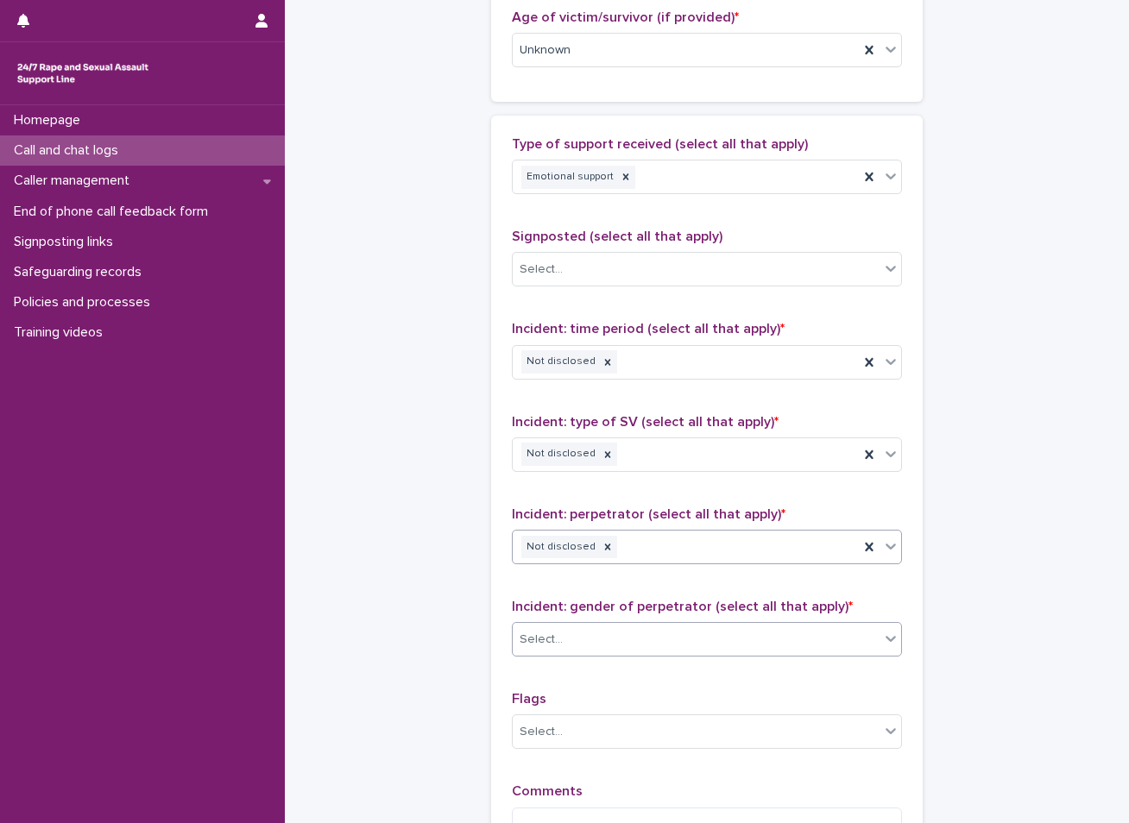
click at [610, 641] on div "Select..." at bounding box center [696, 640] width 367 height 28
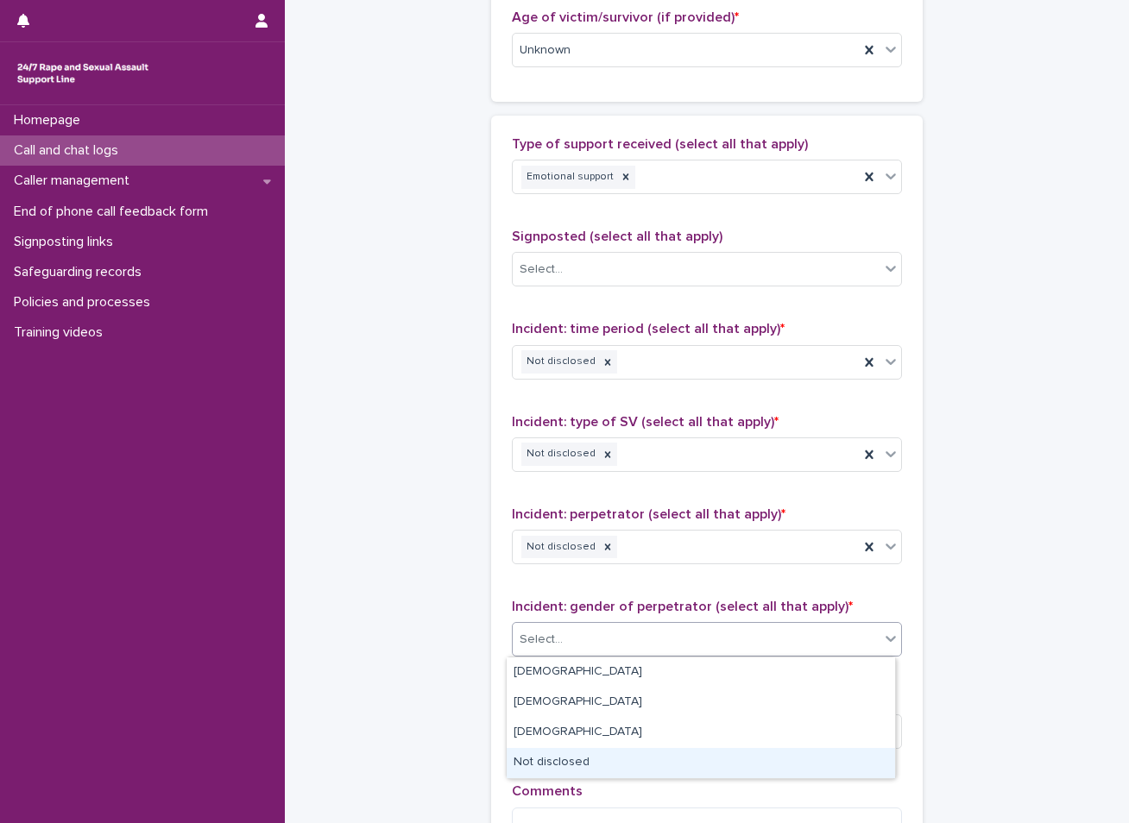
drag, startPoint x: 624, startPoint y: 687, endPoint x: 654, endPoint y: 759, distance: 77.7
click at [654, 759] on div "Not disclosed" at bounding box center [701, 763] width 388 height 30
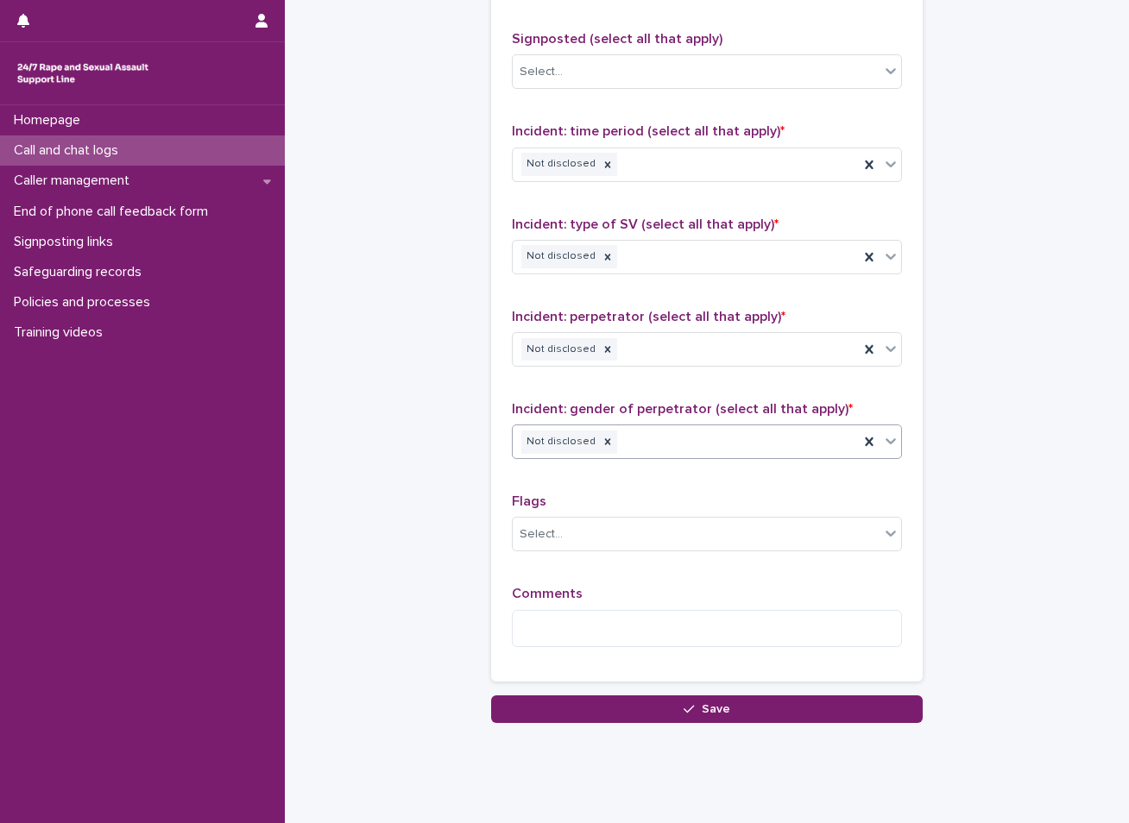
scroll to position [1181, 0]
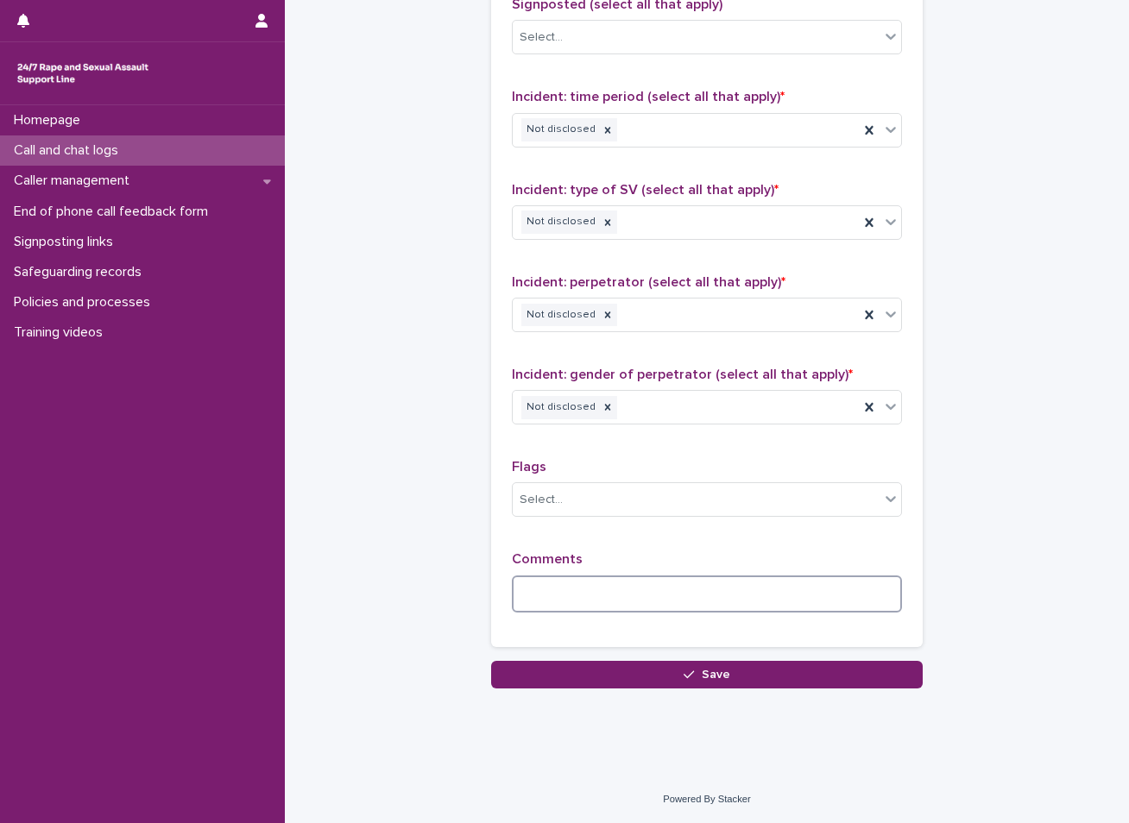
click at [615, 595] on textarea at bounding box center [707, 594] width 390 height 37
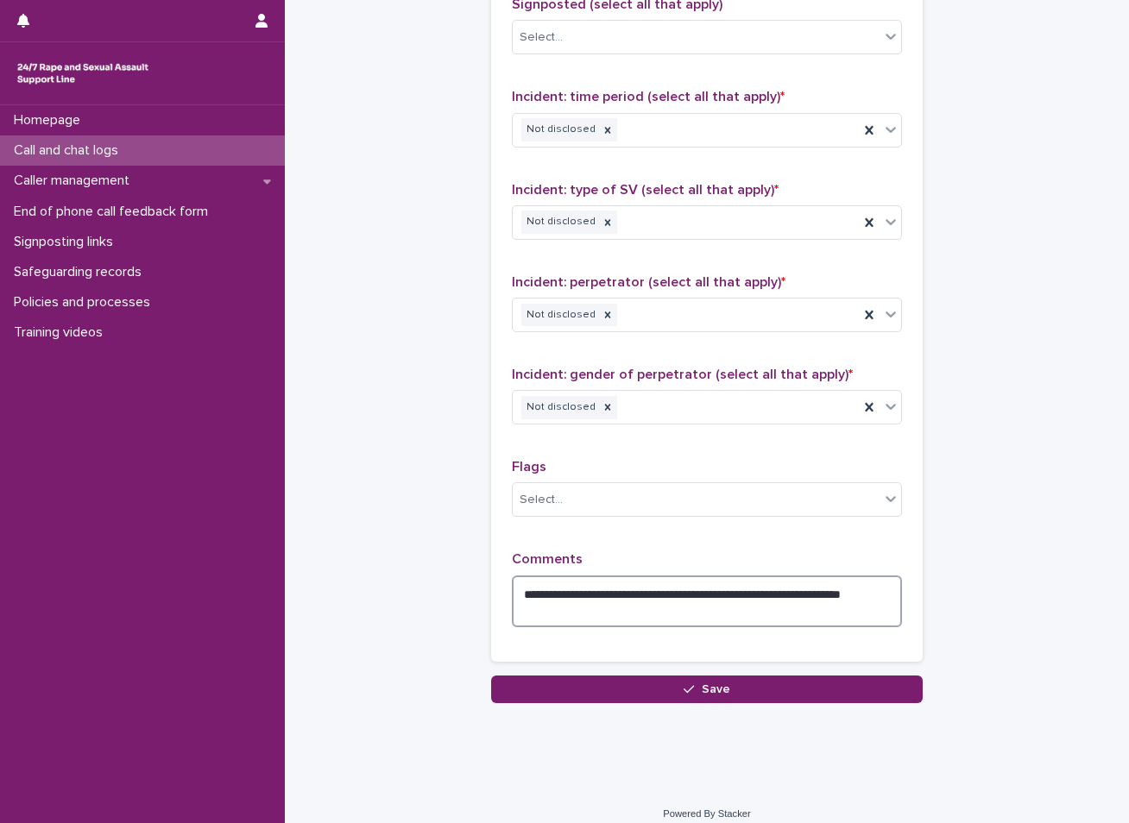
click at [602, 608] on textarea "**********" at bounding box center [707, 602] width 390 height 52
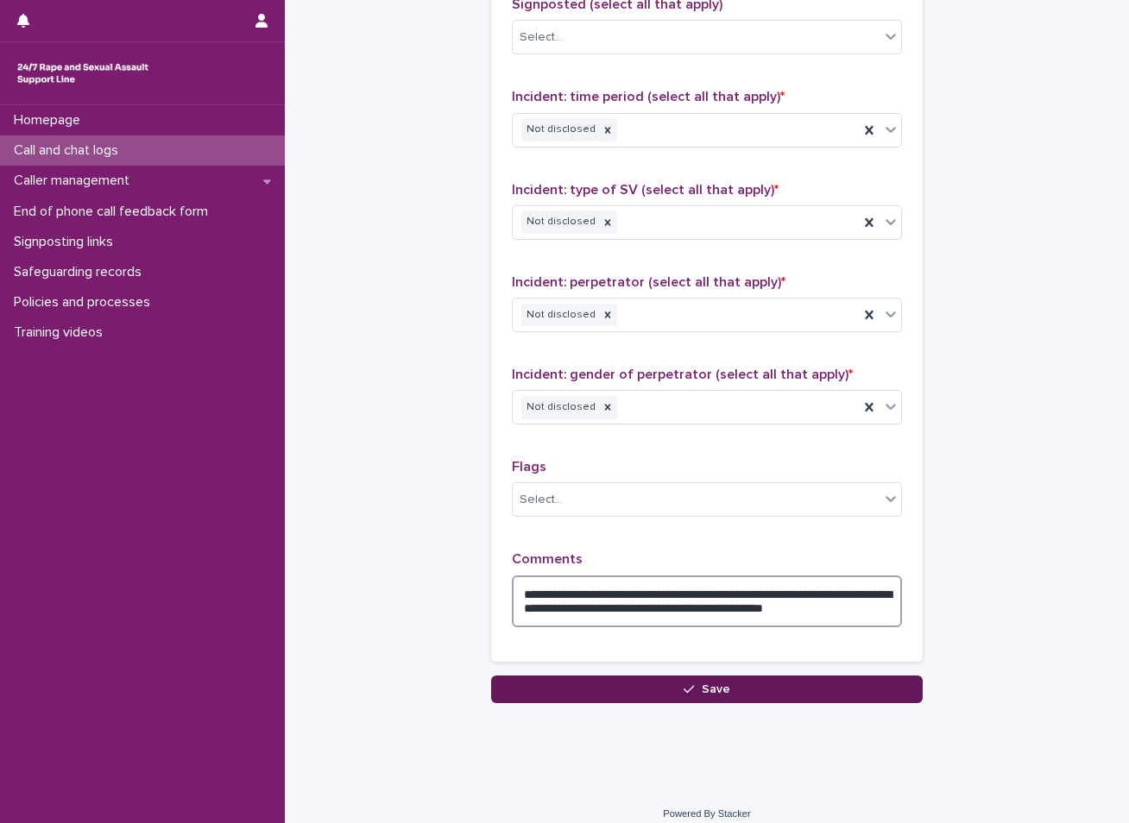
type textarea "**********"
click at [727, 685] on button "Save" at bounding box center [706, 690] width 431 height 28
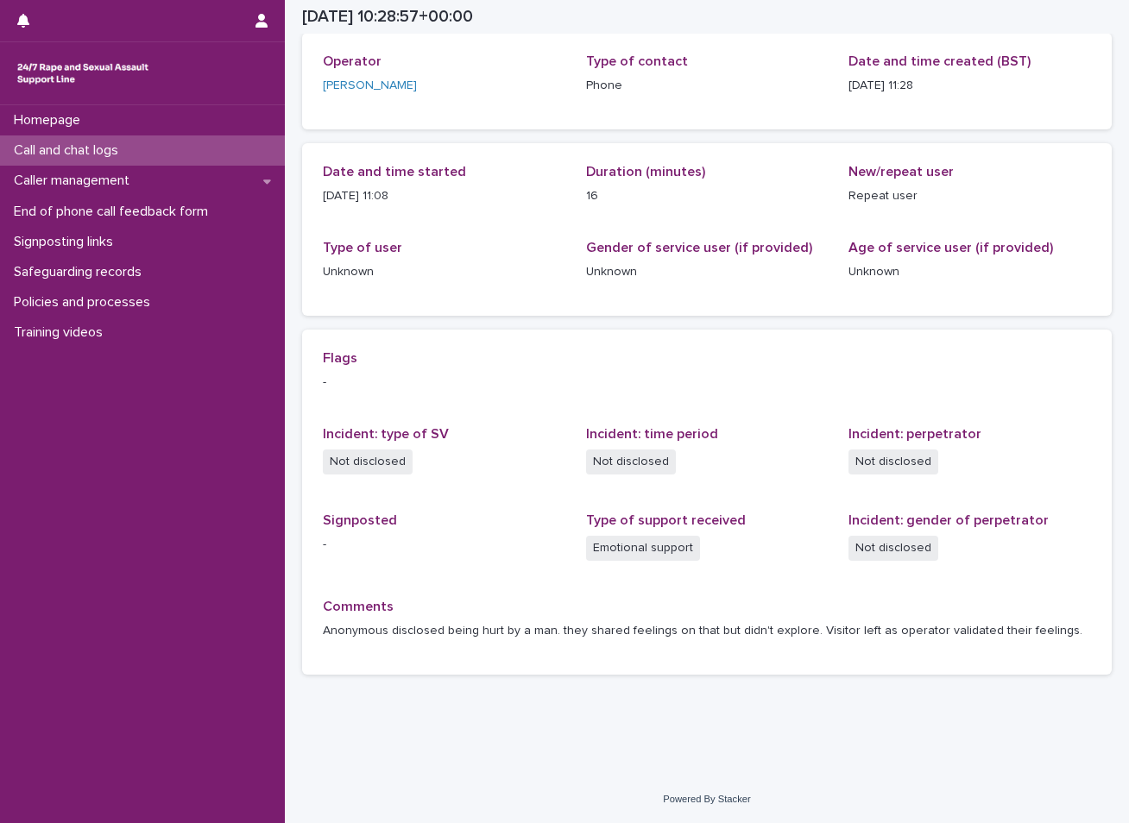
scroll to position [93, 0]
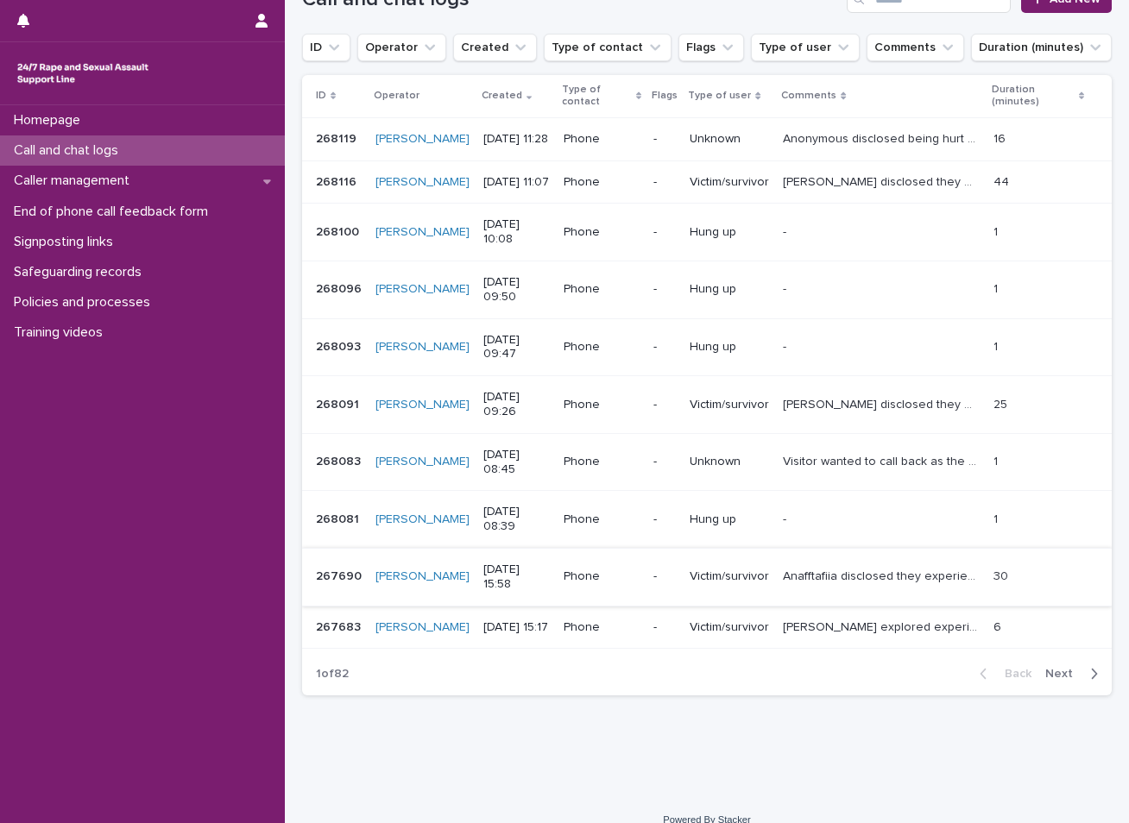
scroll to position [287, 0]
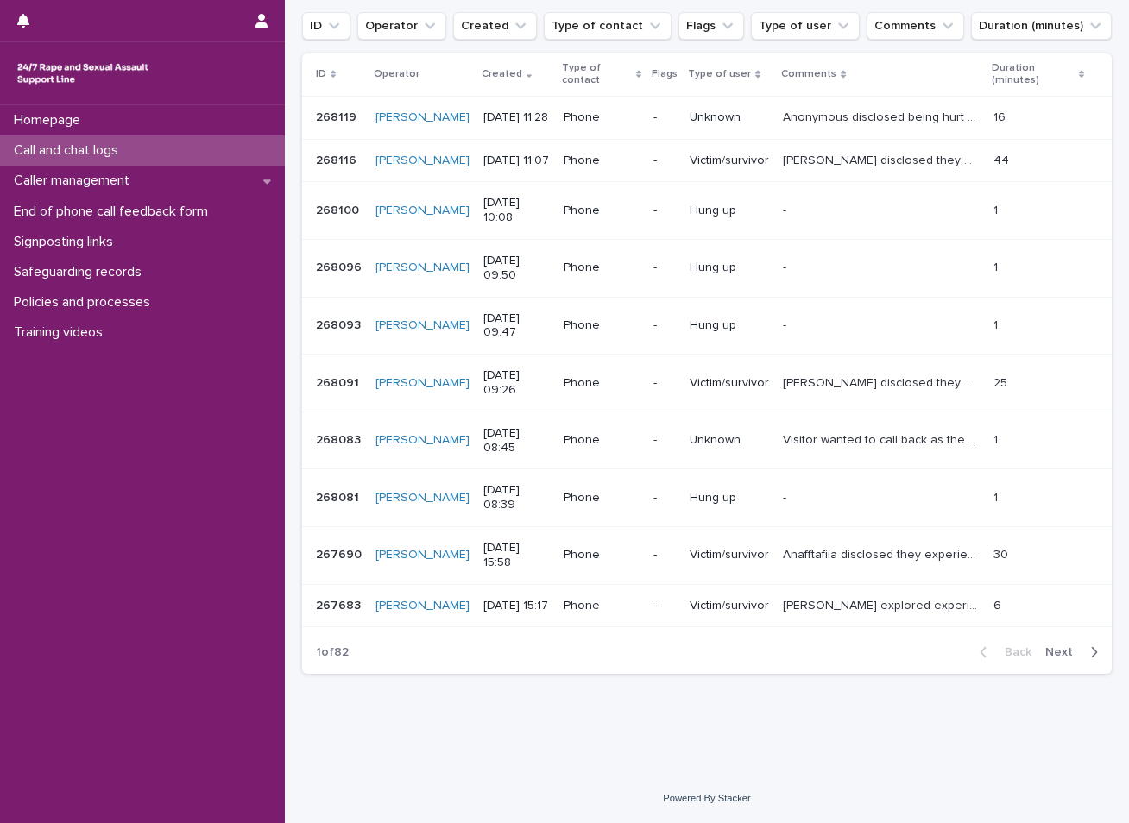
click at [1045, 646] on span "Next" at bounding box center [1064, 652] width 38 height 12
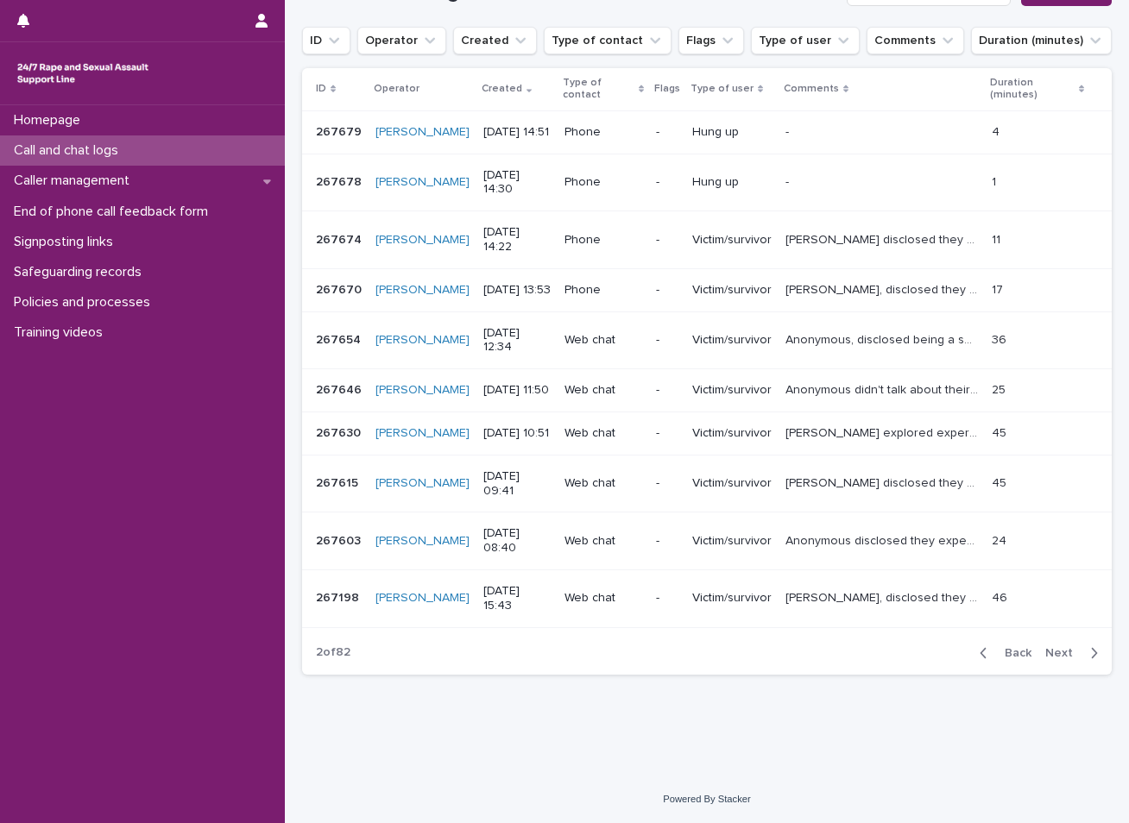
click at [115, 150] on p "Call and chat logs" at bounding box center [69, 150] width 125 height 16
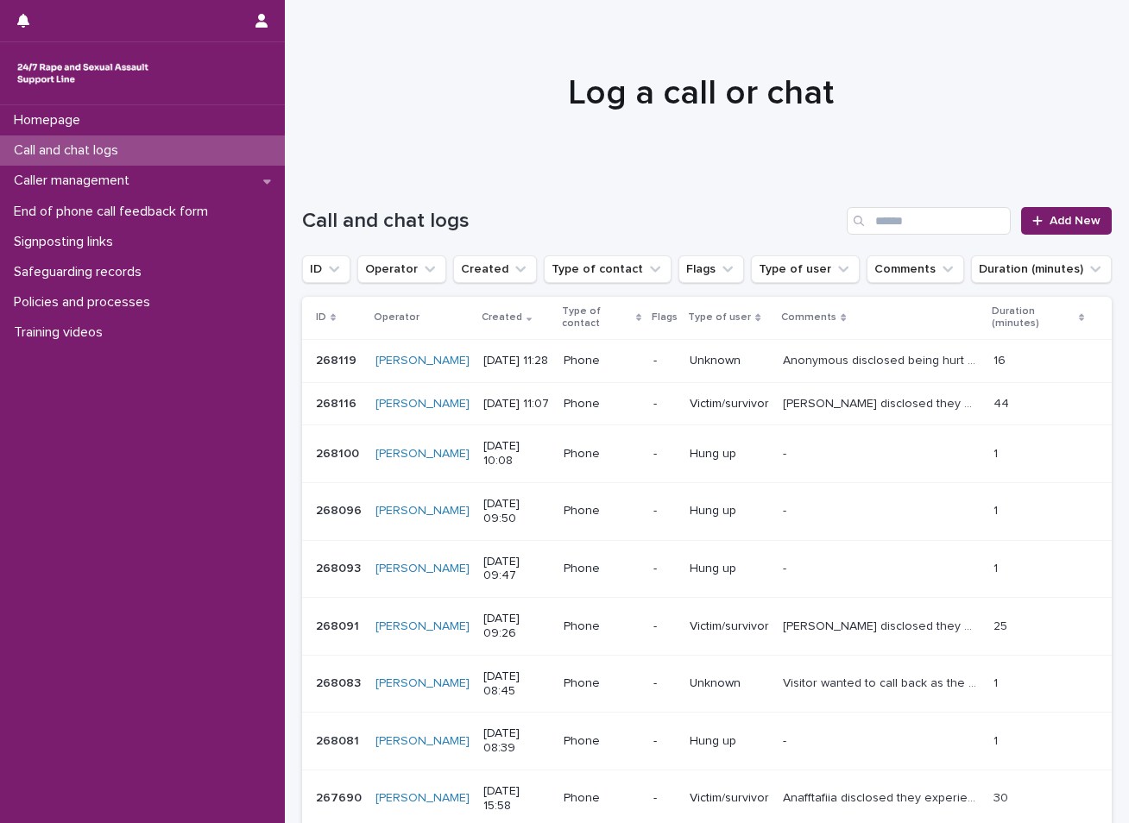
click at [105, 150] on p "Call and chat logs" at bounding box center [69, 150] width 125 height 16
click at [136, 179] on p "Caller management" at bounding box center [75, 181] width 136 height 16
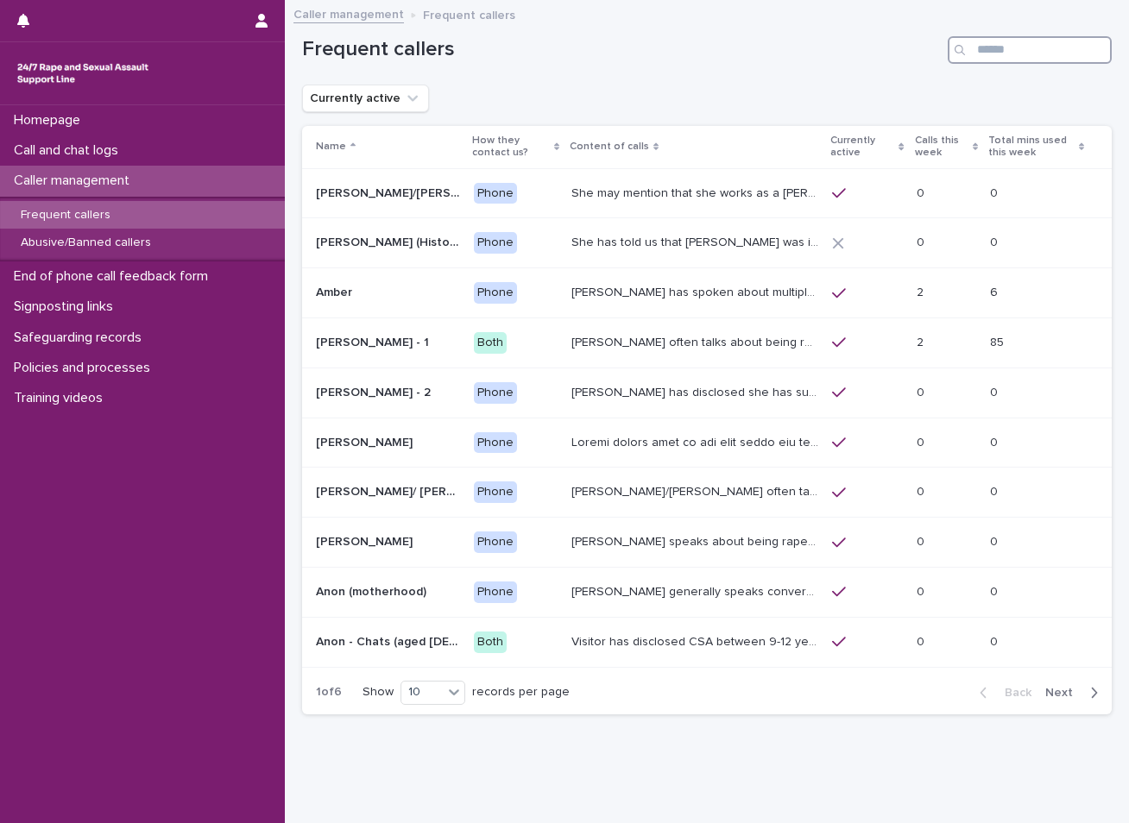
click at [996, 51] on input "Search" at bounding box center [1030, 50] width 164 height 28
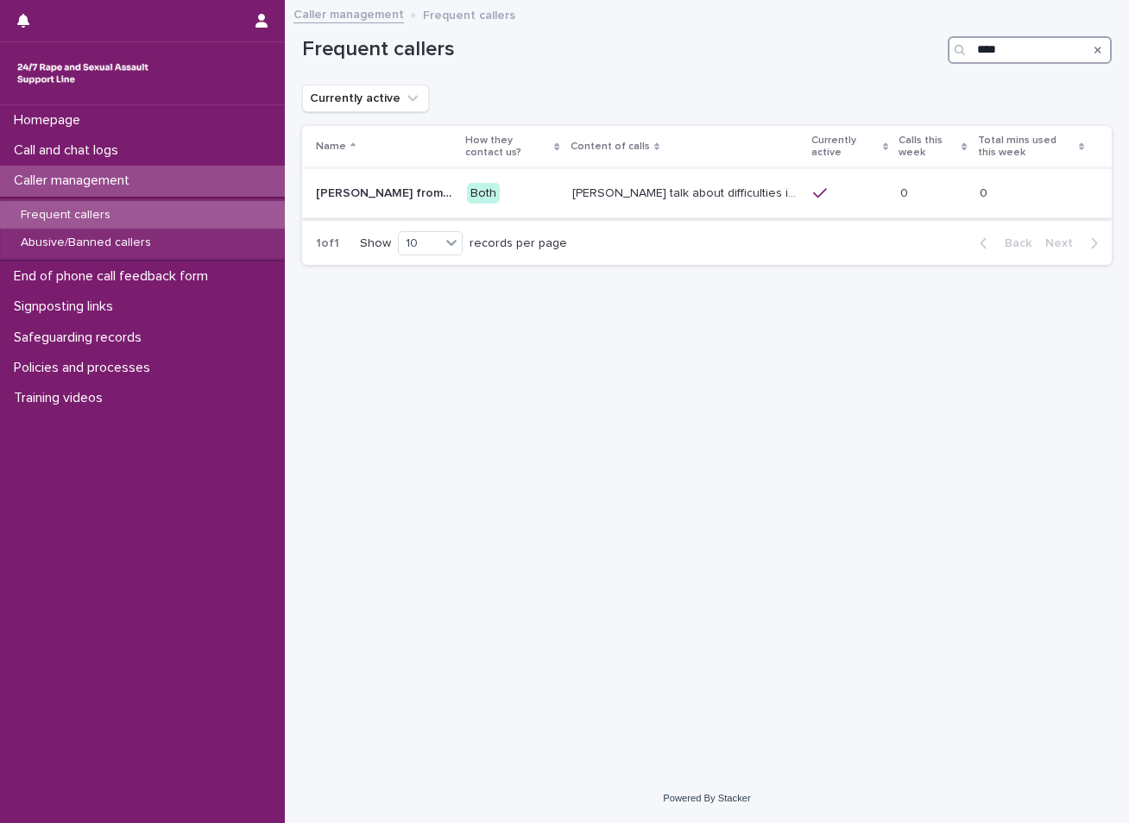
type input "****"
click at [737, 193] on p "[PERSON_NAME] talk about difficulties in accessing the right support service, a…" at bounding box center [687, 192] width 230 height 18
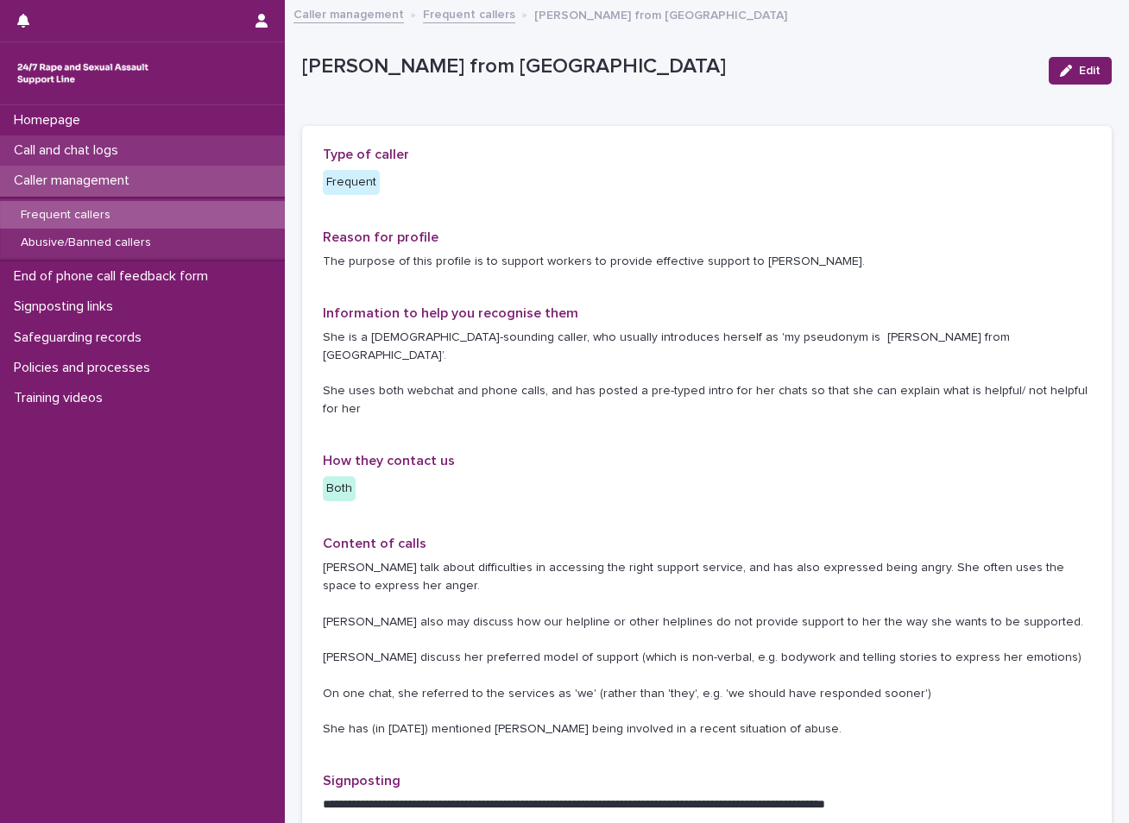
click at [130, 142] on div "Call and chat logs" at bounding box center [142, 150] width 285 height 30
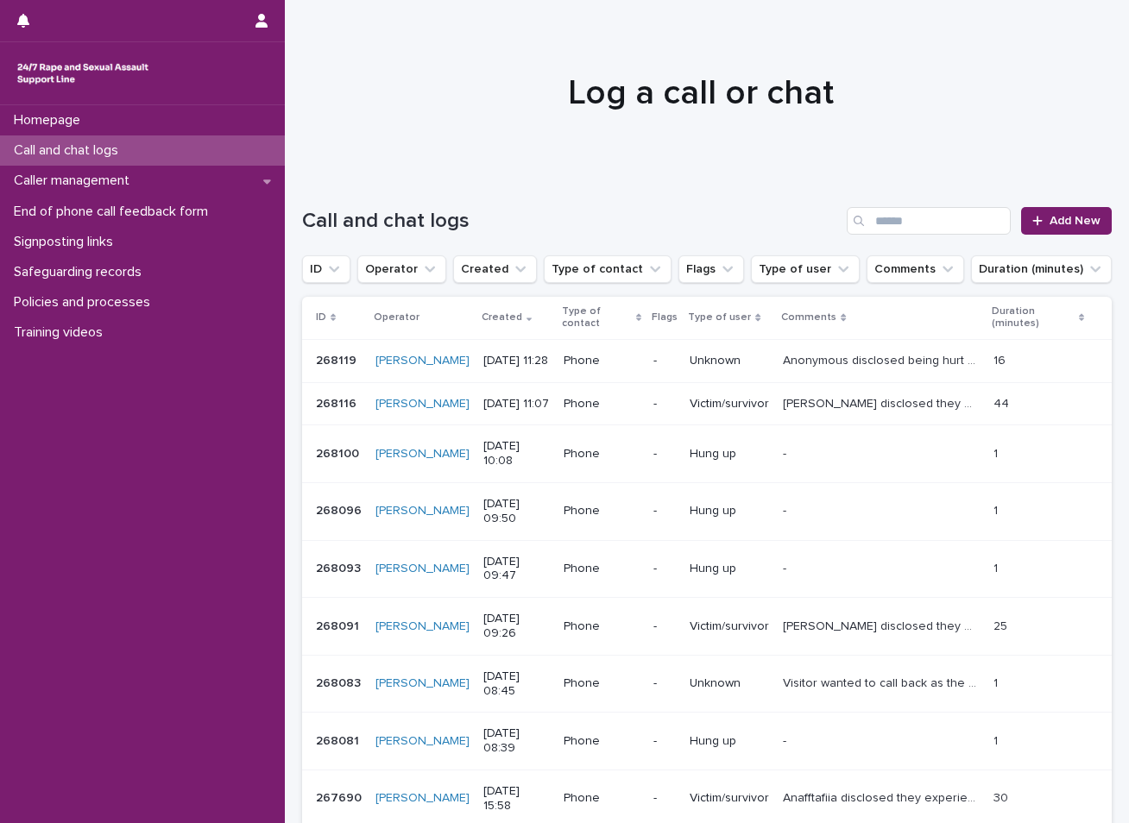
click at [198, 151] on div "Call and chat logs" at bounding box center [142, 150] width 285 height 30
